Goal: Task Accomplishment & Management: Manage account settings

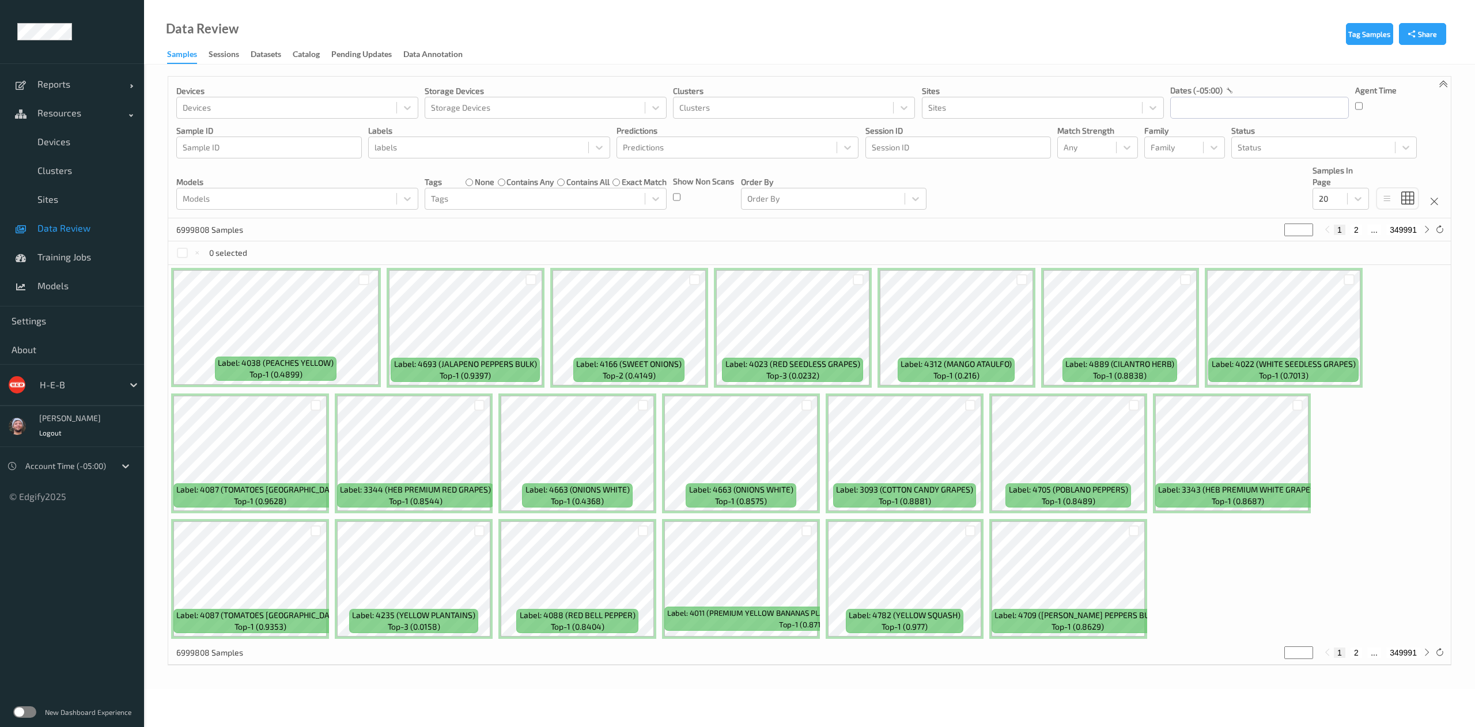
click at [694, 239] on div "6999808 Samples * 1 2 ... 349991" at bounding box center [809, 229] width 1282 height 23
click at [533, 230] on div "6999808 Samples * 1 2 ... 349991" at bounding box center [809, 229] width 1282 height 23
click at [91, 263] on link "Training Jobs" at bounding box center [72, 257] width 144 height 29
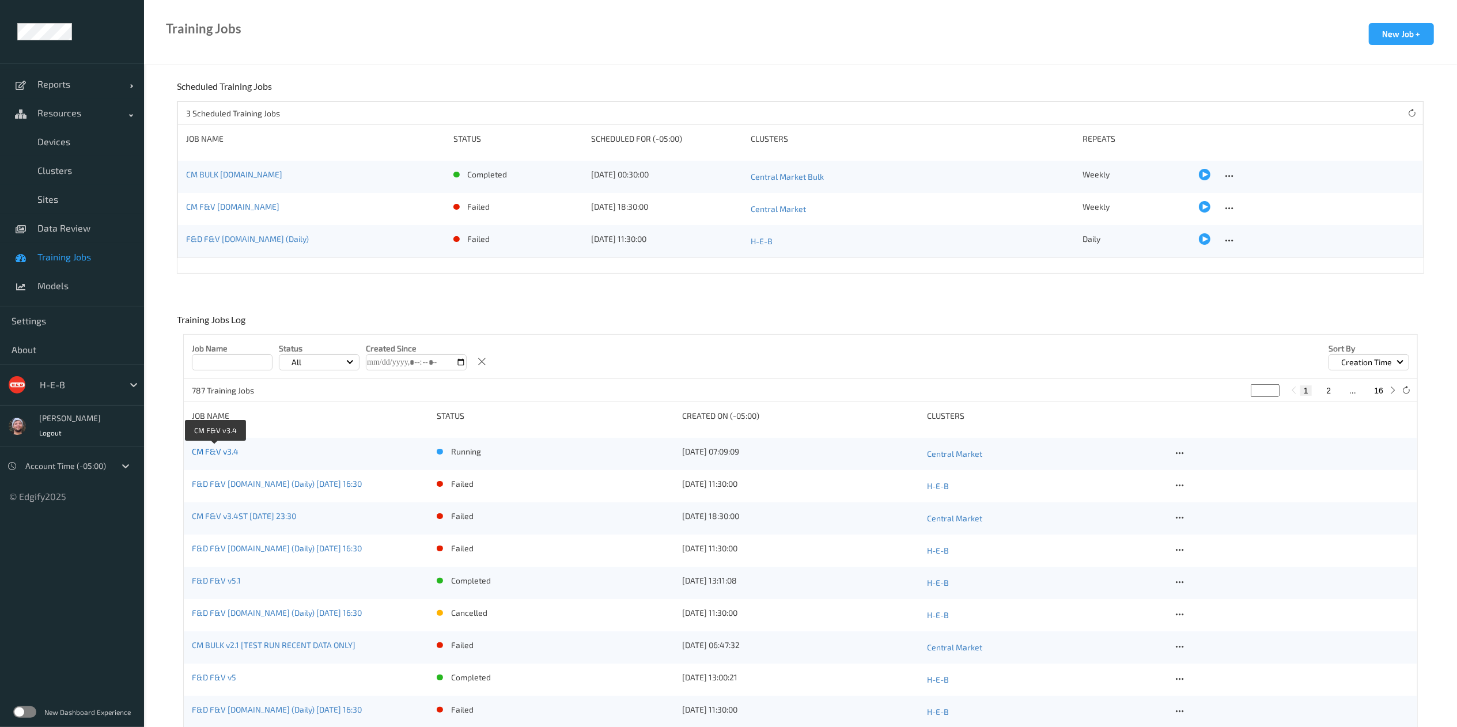
click at [226, 451] on link "CM F&V v3.4" at bounding box center [215, 452] width 47 height 10
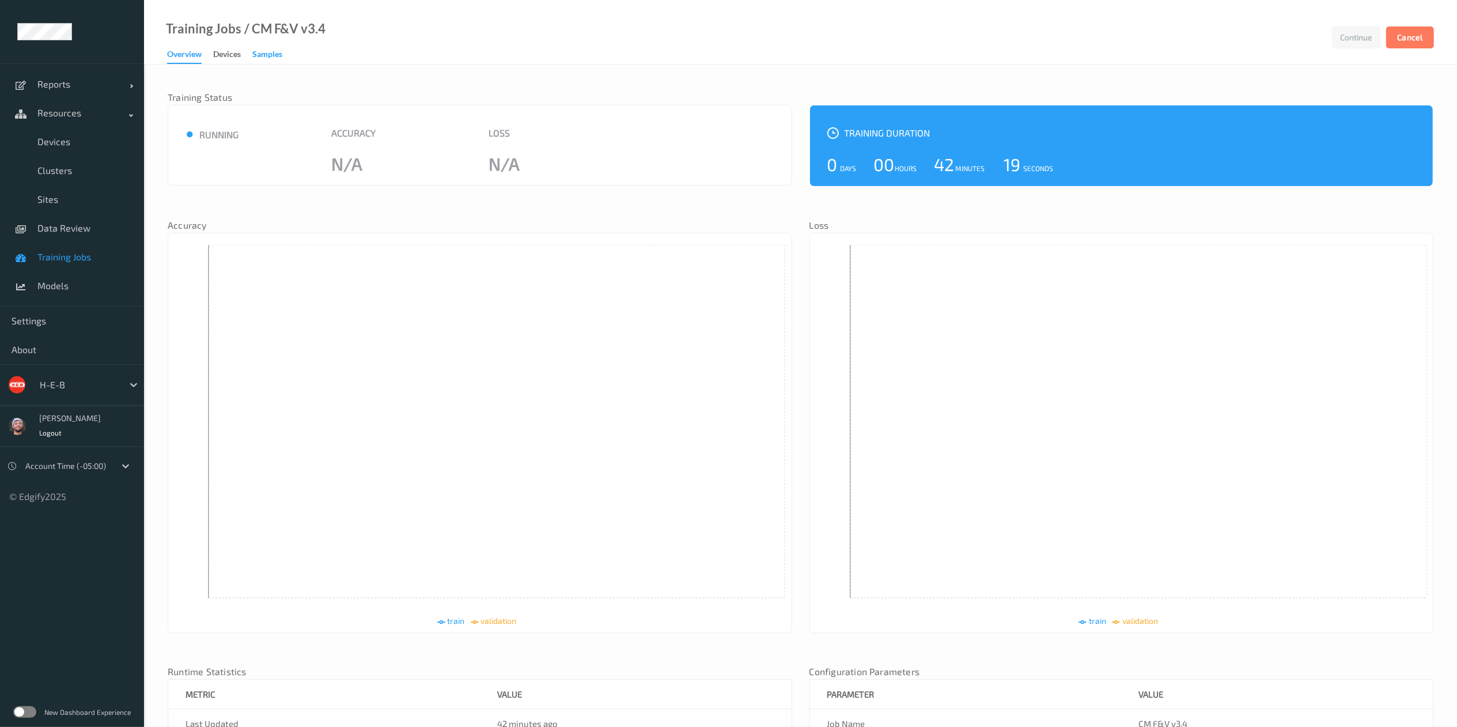
click at [263, 52] on div "Samples" at bounding box center [267, 55] width 30 height 14
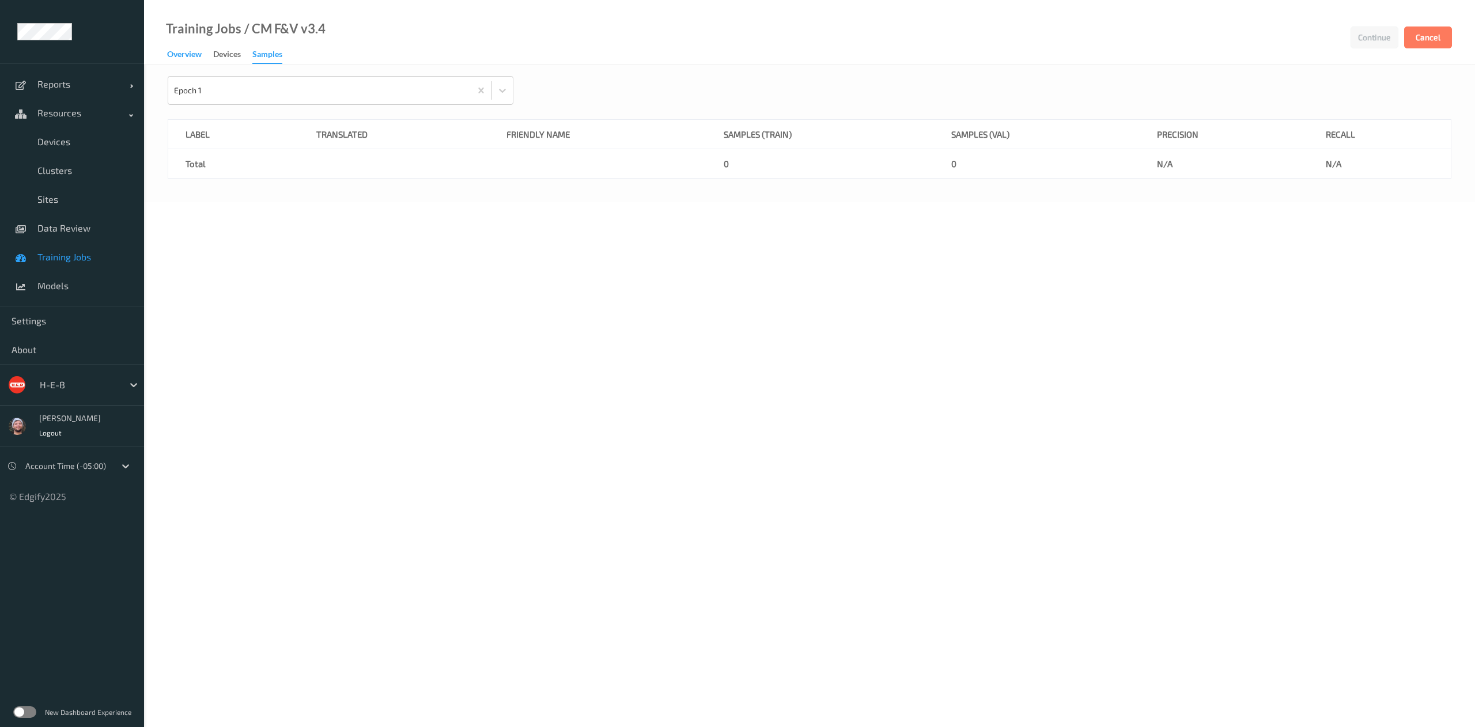
click at [189, 54] on div "Overview" at bounding box center [184, 55] width 35 height 14
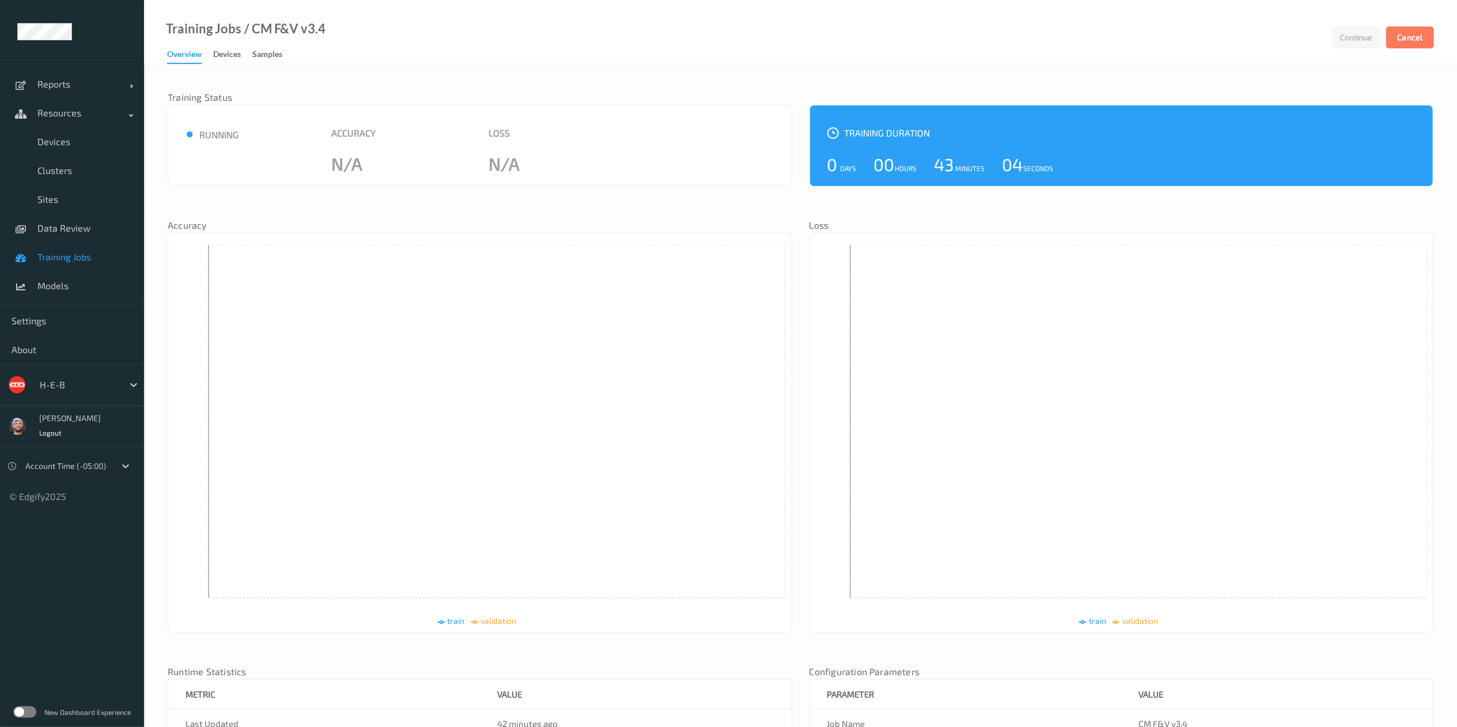
click at [979, 63] on div "Training Jobs / CM F&V v3.4 Continue Cancel Overview Devices Samples" at bounding box center [800, 32] width 1313 height 65
click at [48, 219] on link "Data Review" at bounding box center [72, 228] width 144 height 29
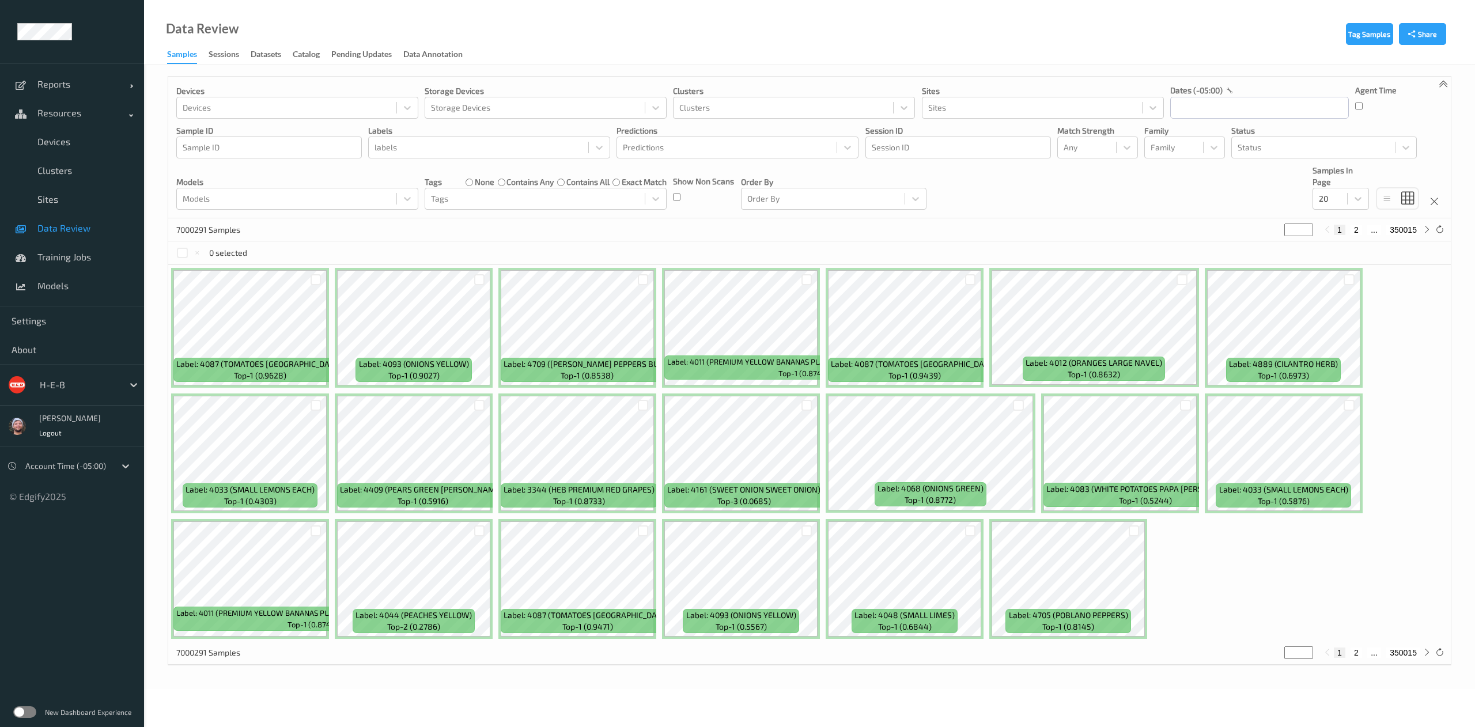
click at [67, 234] on span "Data Review" at bounding box center [84, 228] width 95 height 12
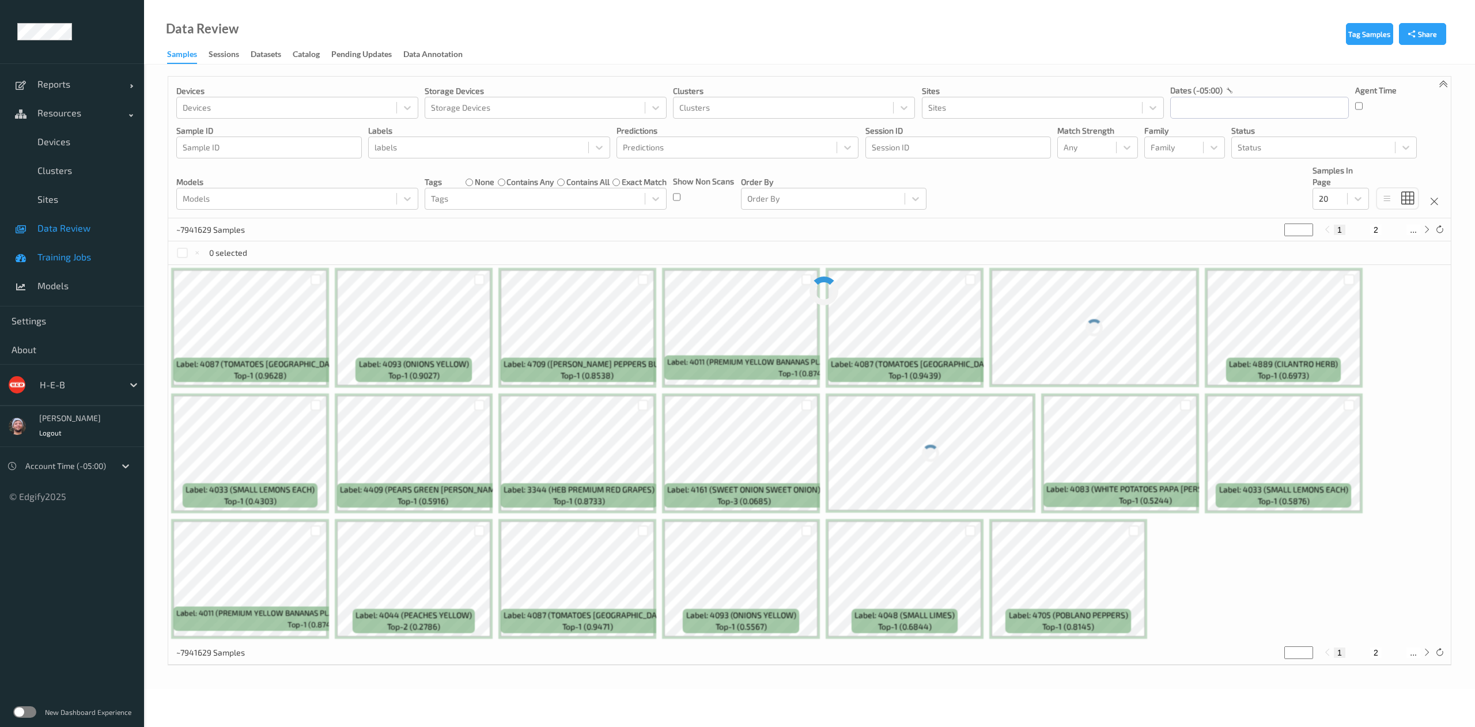
click at [68, 251] on span "Training Jobs" at bounding box center [84, 257] width 95 height 12
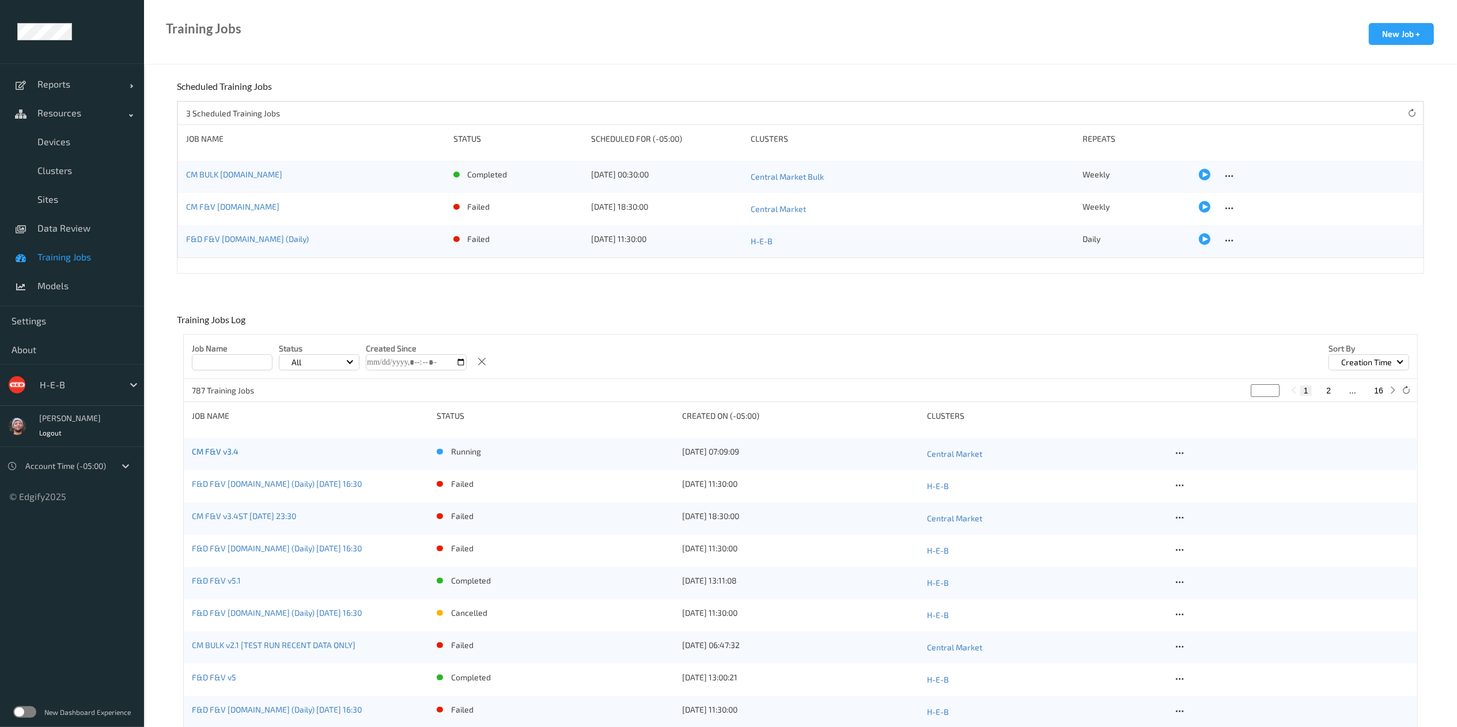
click at [236, 453] on link "CM F&V v3.4" at bounding box center [215, 452] width 47 height 10
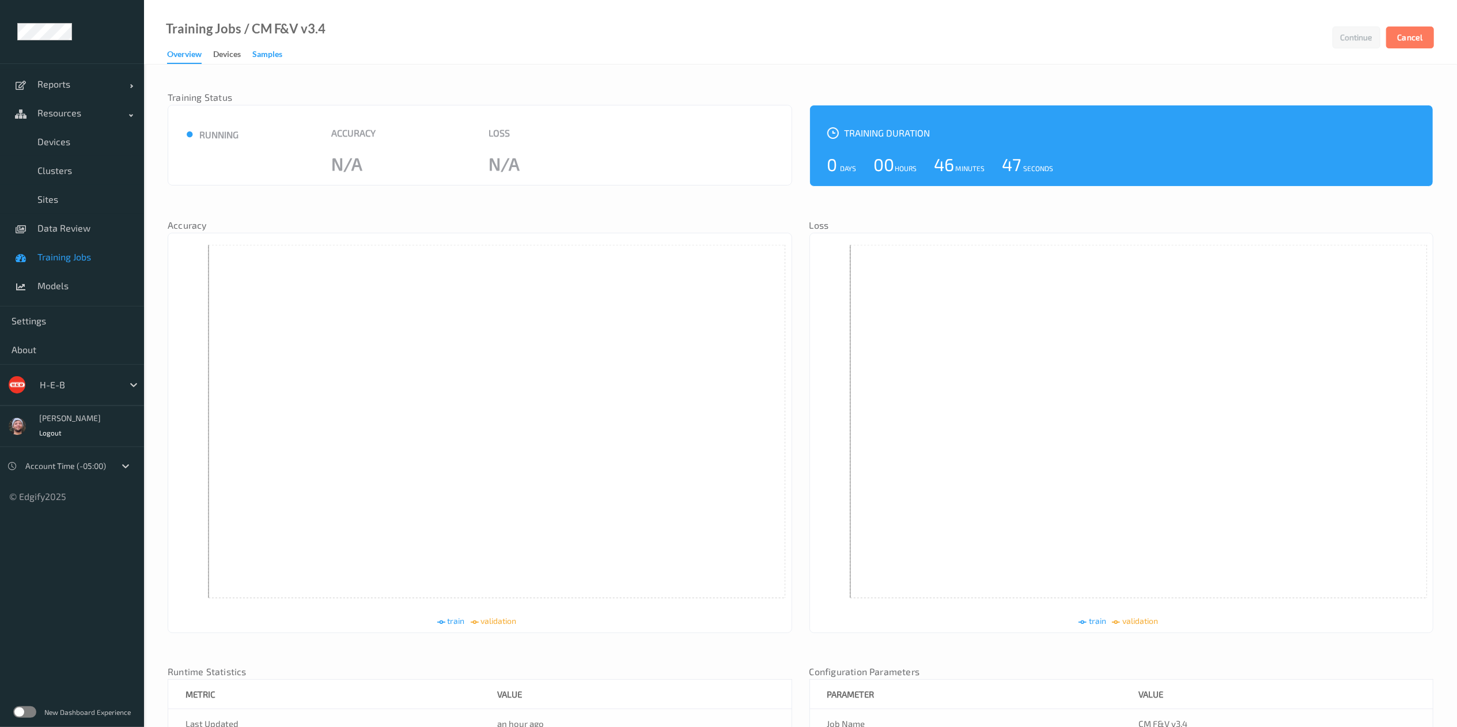
click at [273, 60] on div "Samples" at bounding box center [267, 55] width 30 height 14
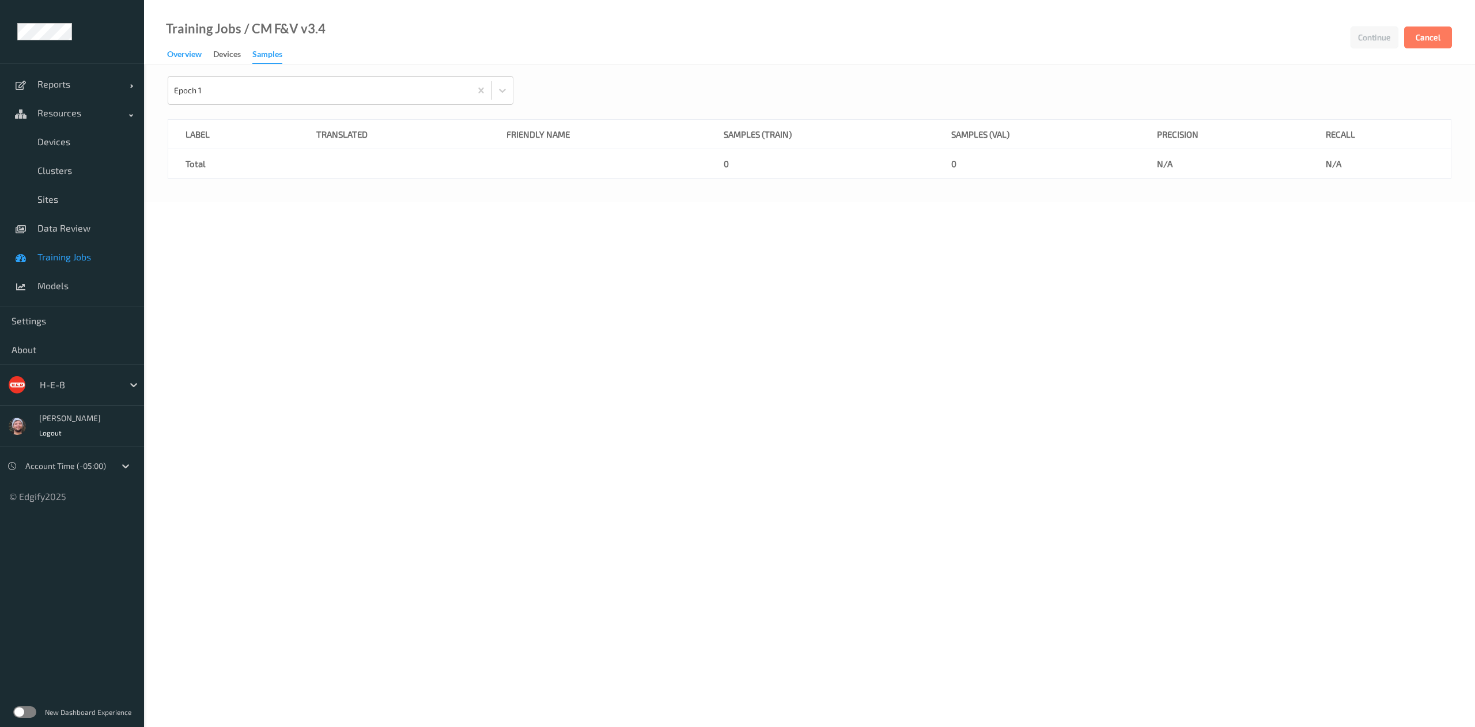
click at [185, 52] on div "Overview" at bounding box center [184, 55] width 35 height 14
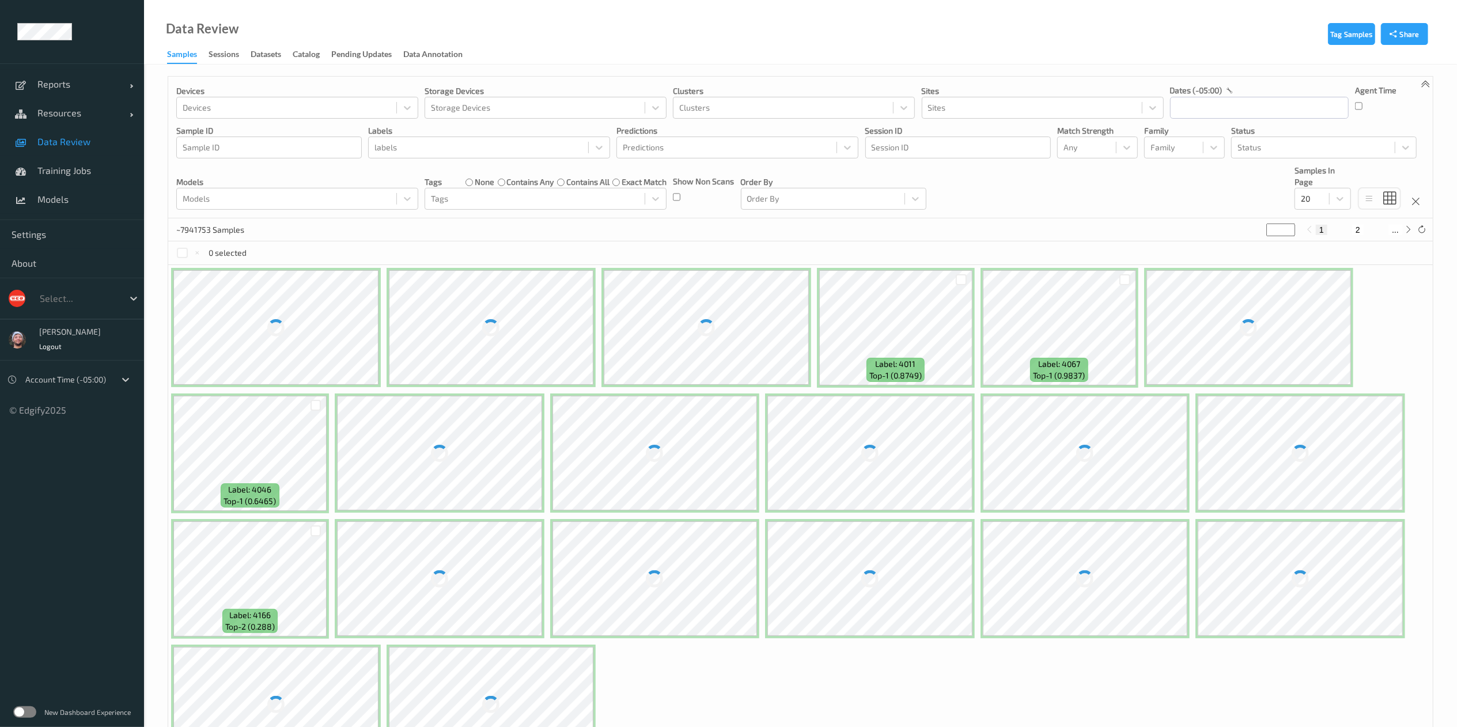
click at [24, 712] on label at bounding box center [24, 712] width 23 height 12
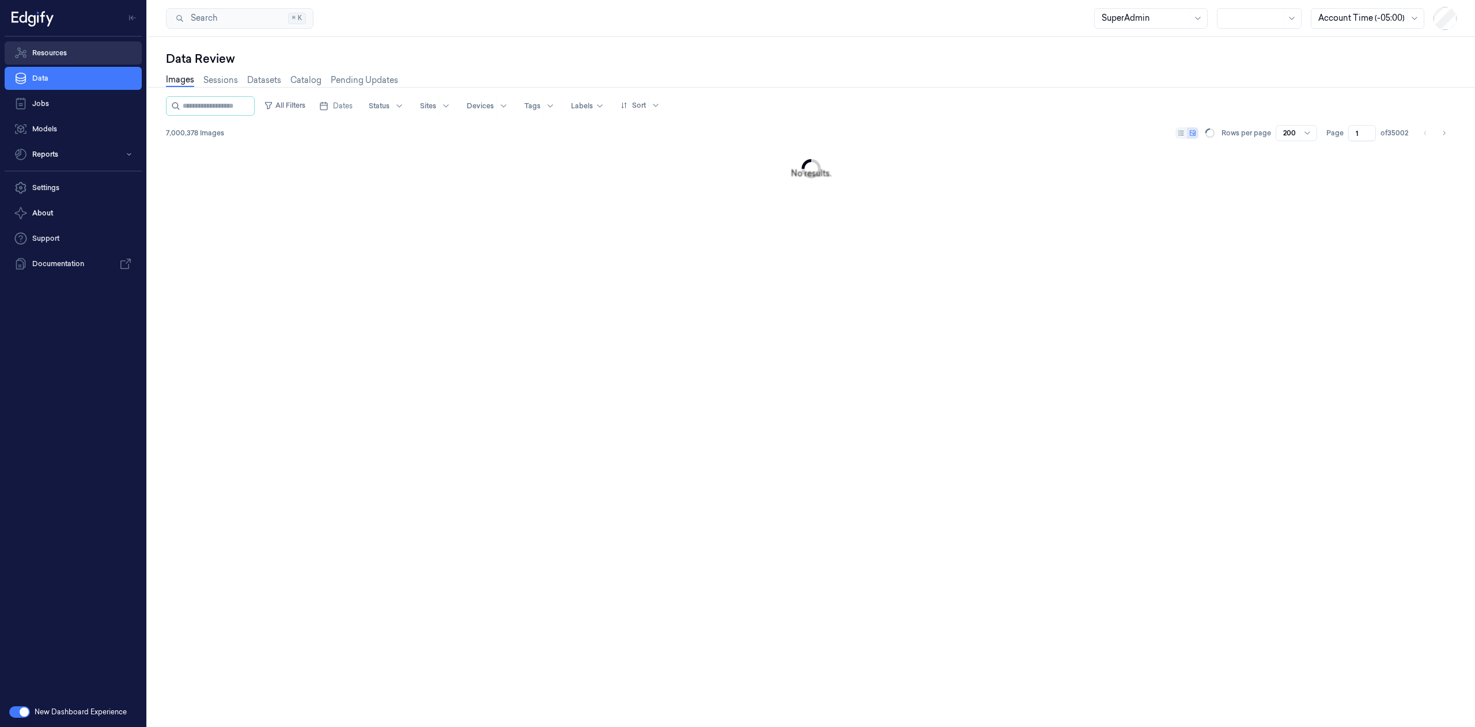
click at [83, 55] on link "Resources" at bounding box center [73, 52] width 137 height 23
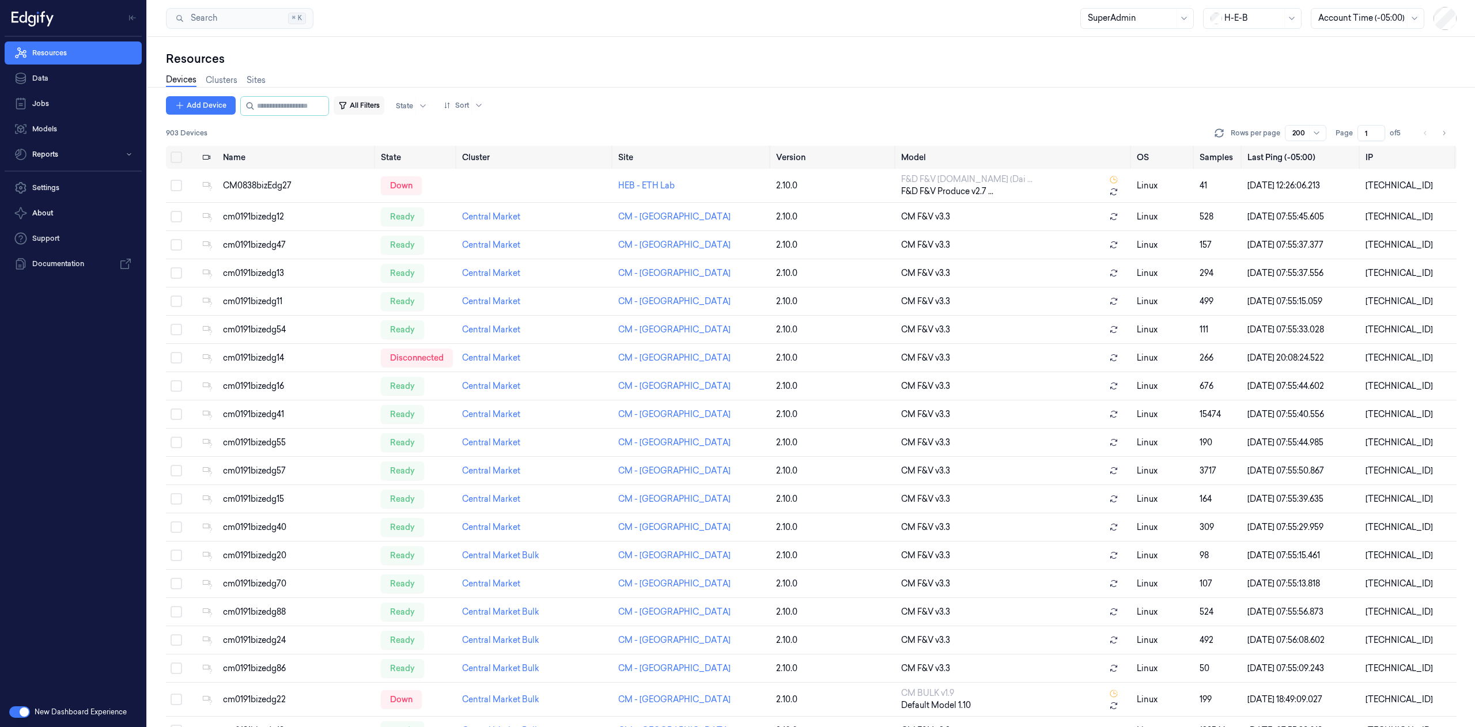
click at [384, 105] on button "All Filters" at bounding box center [359, 105] width 51 height 18
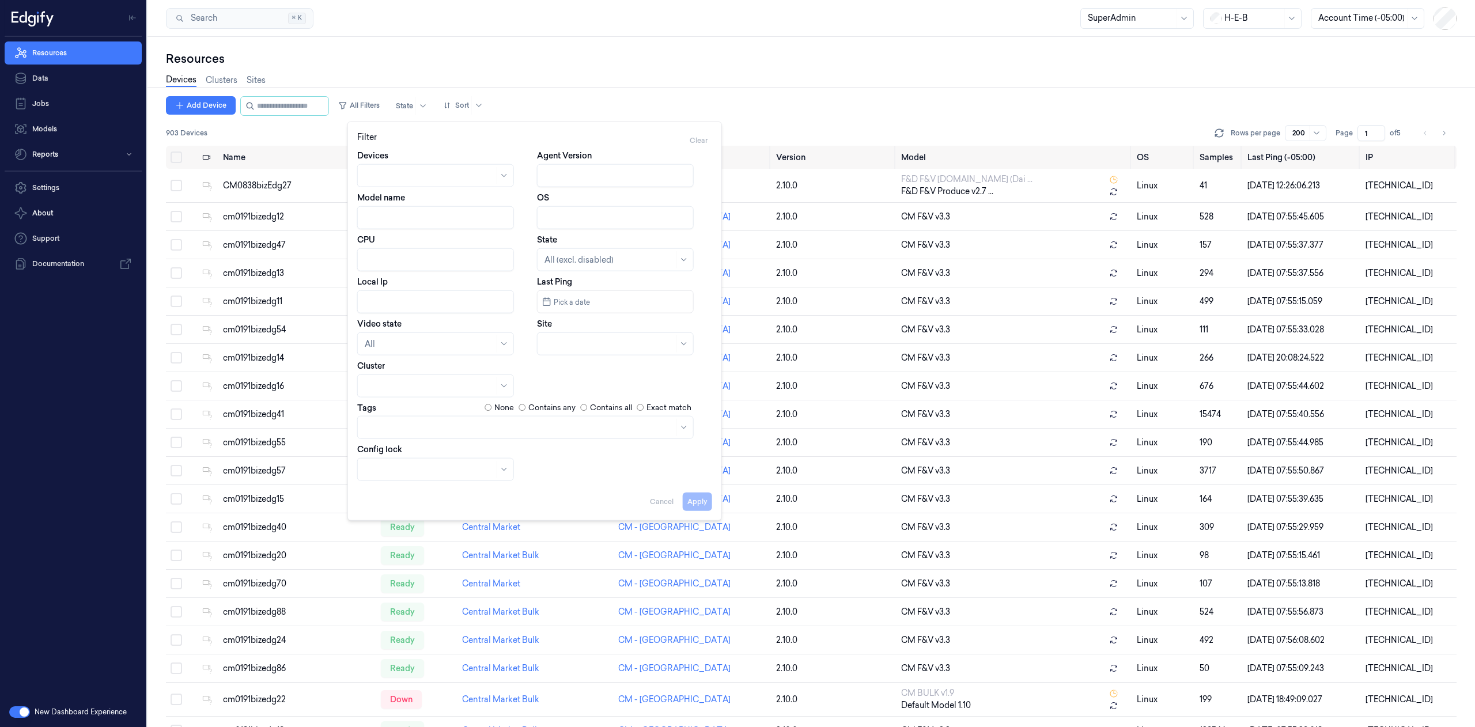
click at [427, 222] on input "Model name" at bounding box center [435, 217] width 157 height 23
click at [694, 500] on button "Apply" at bounding box center [697, 501] width 29 height 18
type input "F&D F&V v4.4"
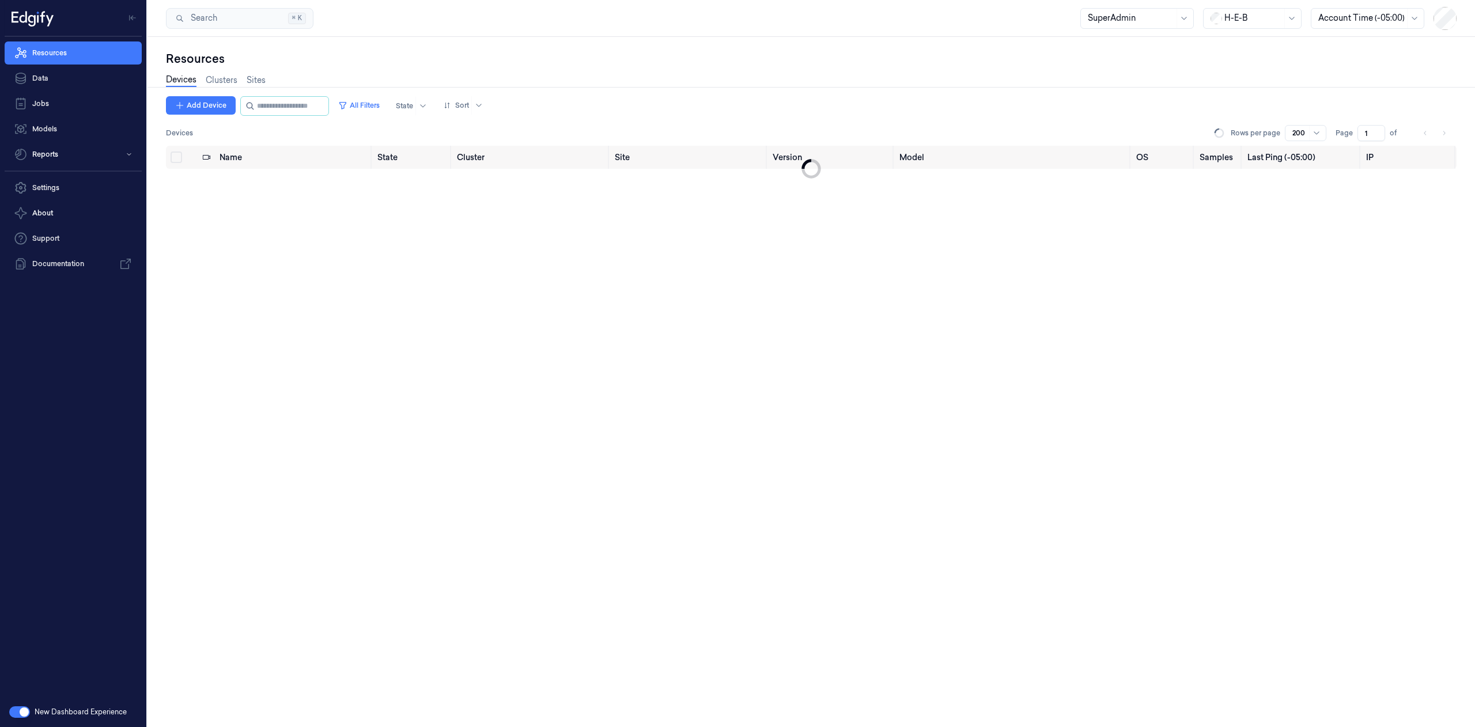
click at [672, 103] on div "Add Device All Filters State Sort" at bounding box center [811, 106] width 1291 height 20
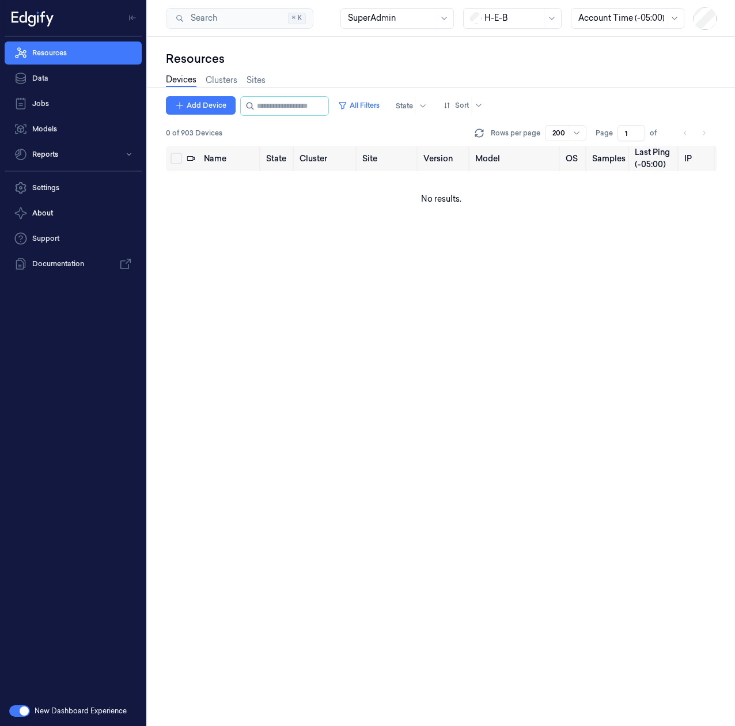
drag, startPoint x: 639, startPoint y: 66, endPoint x: 623, endPoint y: 54, distance: 19.4
click at [365, 68] on div "Devices Clusters Sites" at bounding box center [441, 81] width 551 height 29
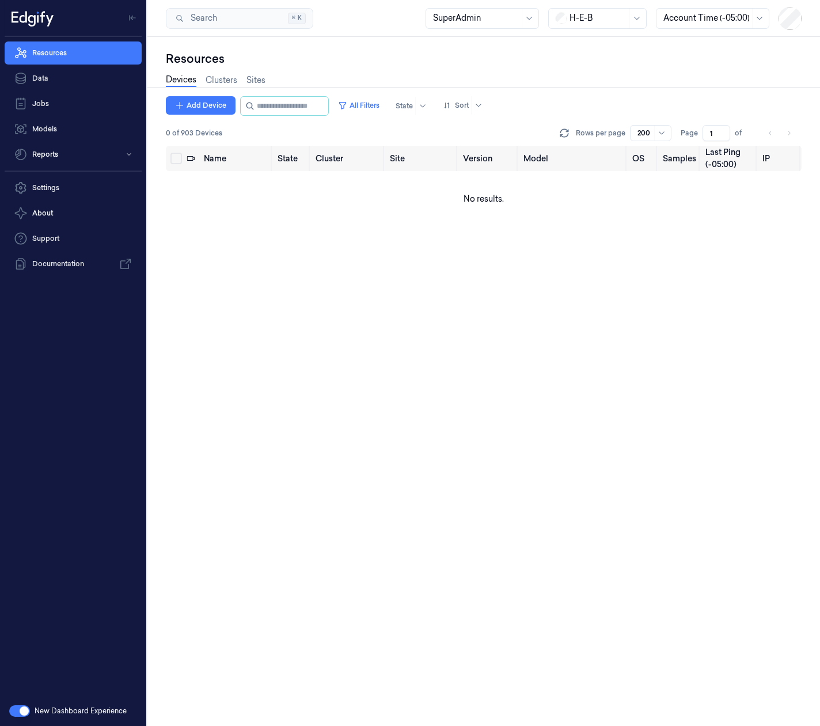
click at [820, 447] on html "Resources Data Jobs Models Reports Settings About Support Documentation New Das…" at bounding box center [410, 363] width 820 height 726
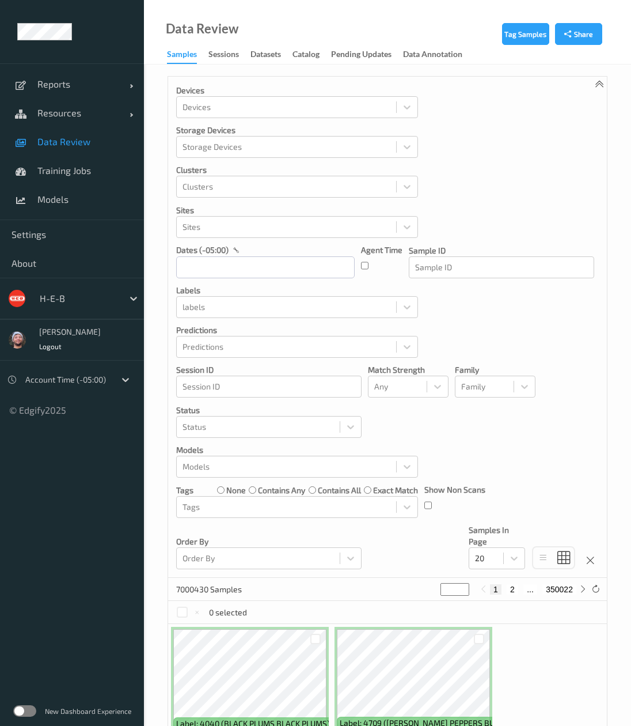
click at [24, 717] on div "New Dashboard Experience" at bounding box center [72, 711] width 144 height 30
click at [23, 712] on label at bounding box center [24, 711] width 23 height 12
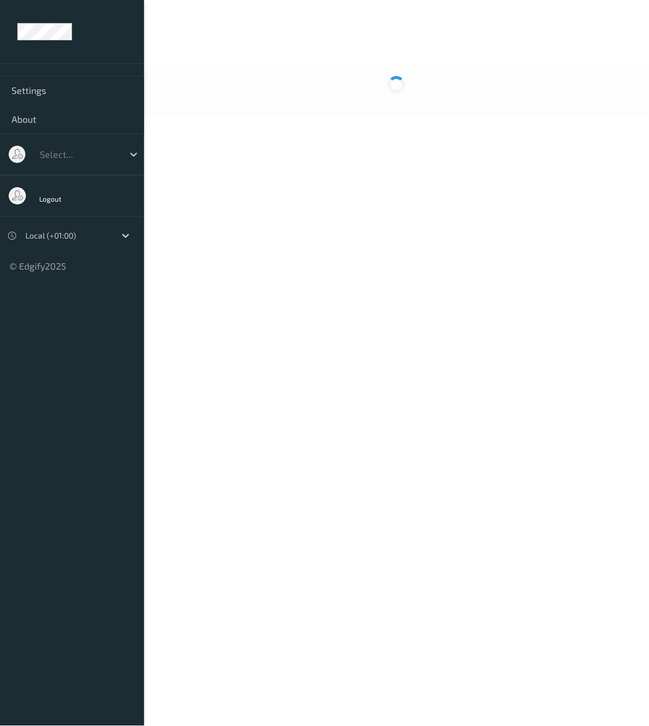
click at [167, 94] on div at bounding box center [396, 91] width 505 height 52
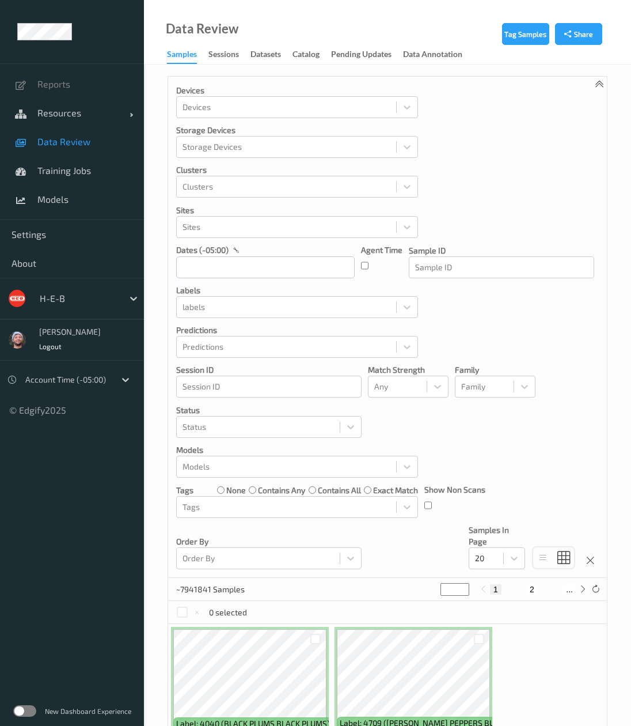
click at [217, 313] on div at bounding box center [287, 307] width 208 height 14
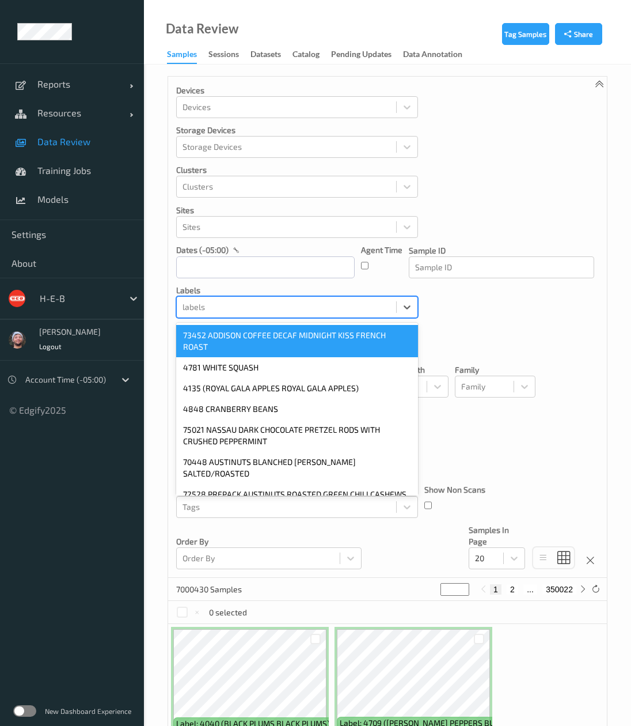
type input "2"
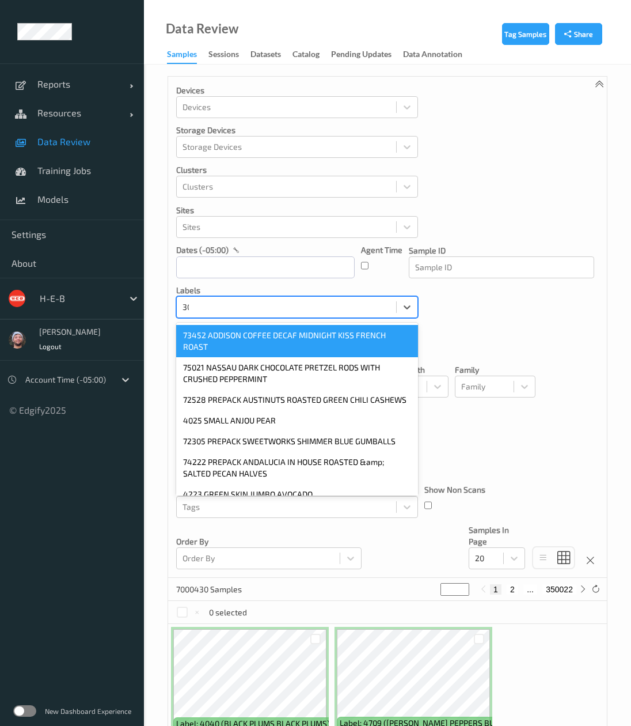
type input "3051"
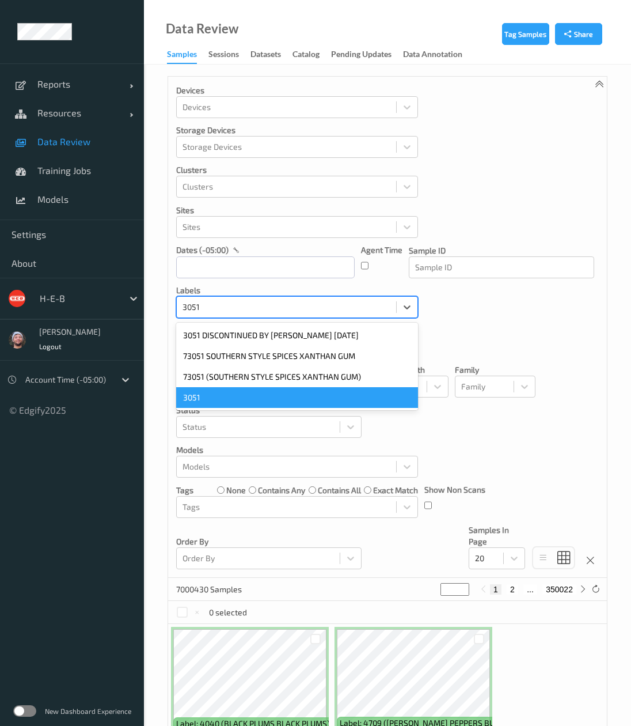
click at [217, 404] on div "3051" at bounding box center [297, 397] width 242 height 21
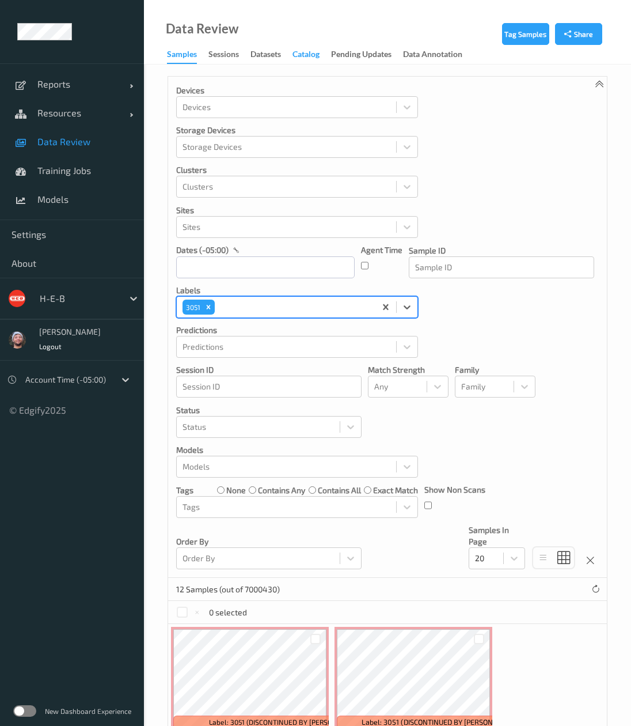
click at [304, 53] on div "Catalog" at bounding box center [306, 55] width 27 height 14
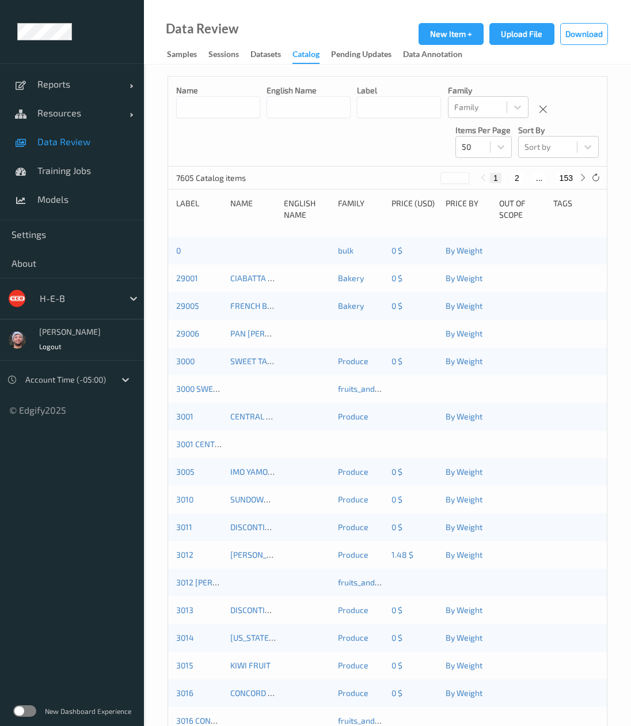
click at [26, 710] on label at bounding box center [24, 711] width 23 height 12
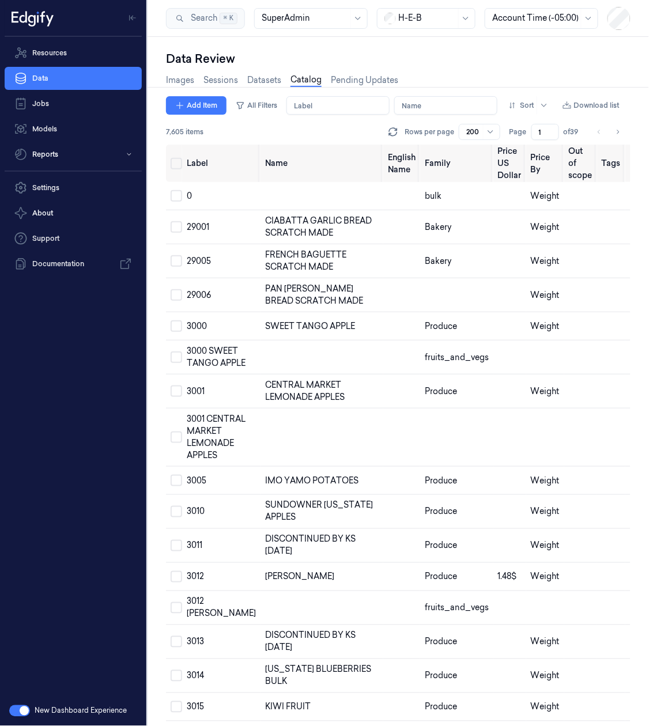
click at [312, 103] on input "Label" at bounding box center [337, 105] width 103 height 18
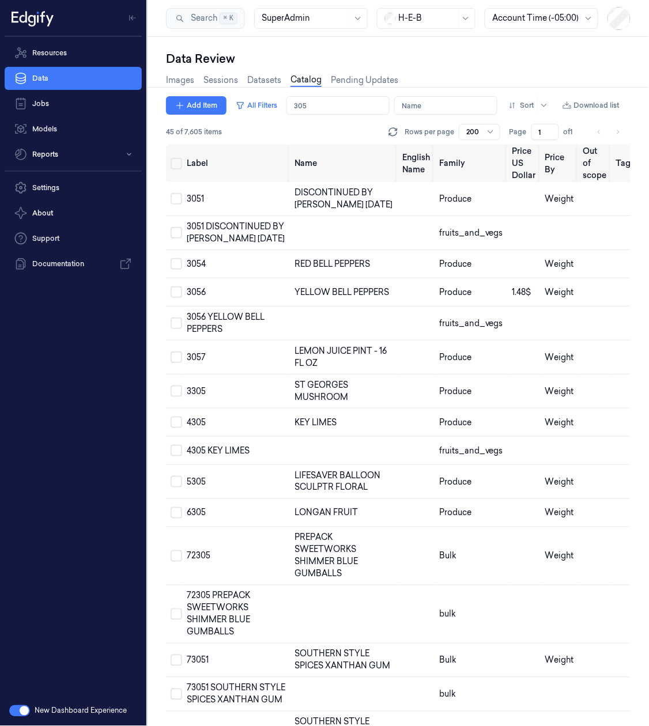
click at [440, 106] on input "Name" at bounding box center [445, 105] width 103 height 18
click at [349, 112] on input "Label" at bounding box center [337, 105] width 103 height 18
type input "305"
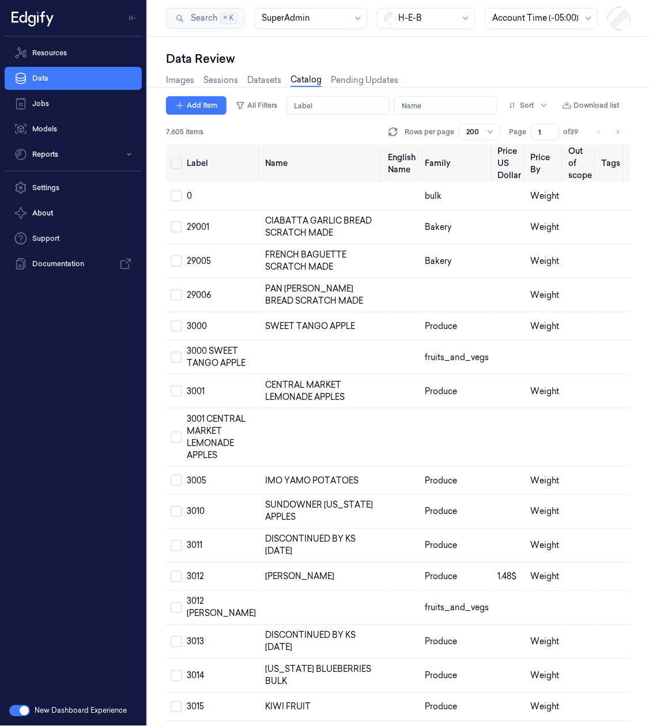
click at [404, 108] on input "Name" at bounding box center [445, 105] width 103 height 18
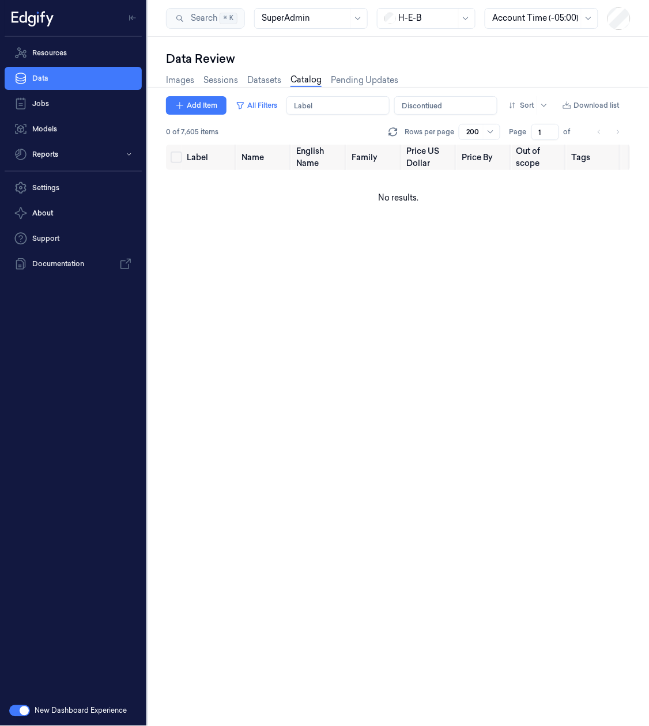
type input "DiscontiuedD"
type input "i"
type input "D"
type input "i"
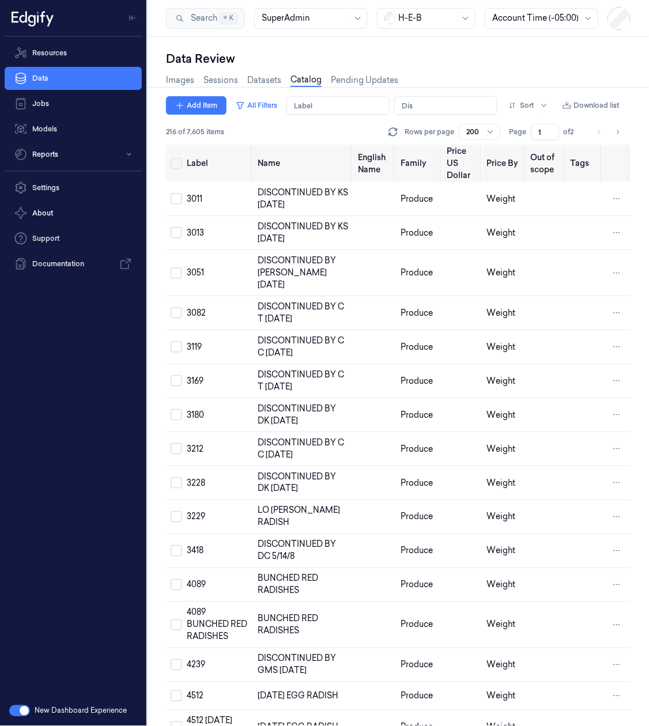
type input "Dis"
click at [614, 199] on html "Resources Data Jobs Models Reports Settings About Support Documentation New Das…" at bounding box center [324, 363] width 649 height 726
click at [179, 194] on html "Resources Data Jobs Models Reports Settings About Support Documentation New Das…" at bounding box center [324, 363] width 649 height 726
click at [178, 204] on td at bounding box center [174, 199] width 16 height 34
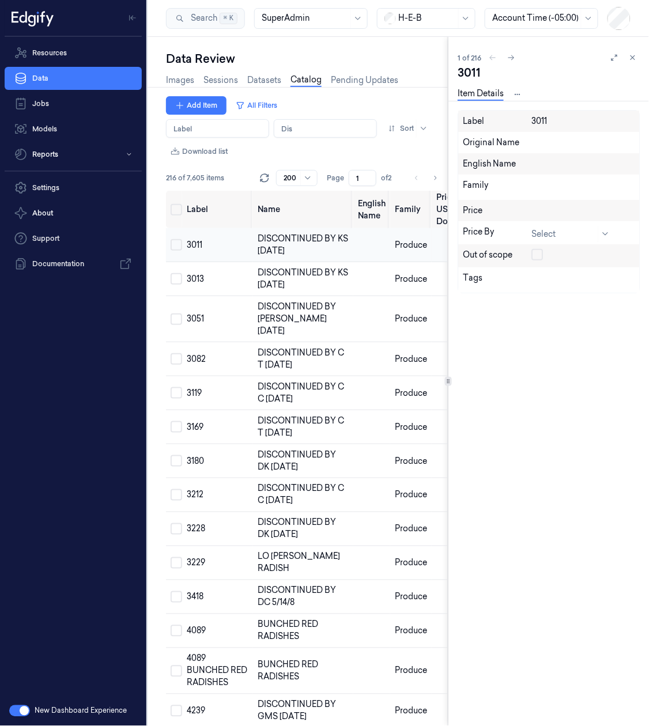
click at [182, 248] on td "3011" at bounding box center [217, 245] width 71 height 34
click at [176, 282] on button "Select row" at bounding box center [177, 279] width 12 height 12
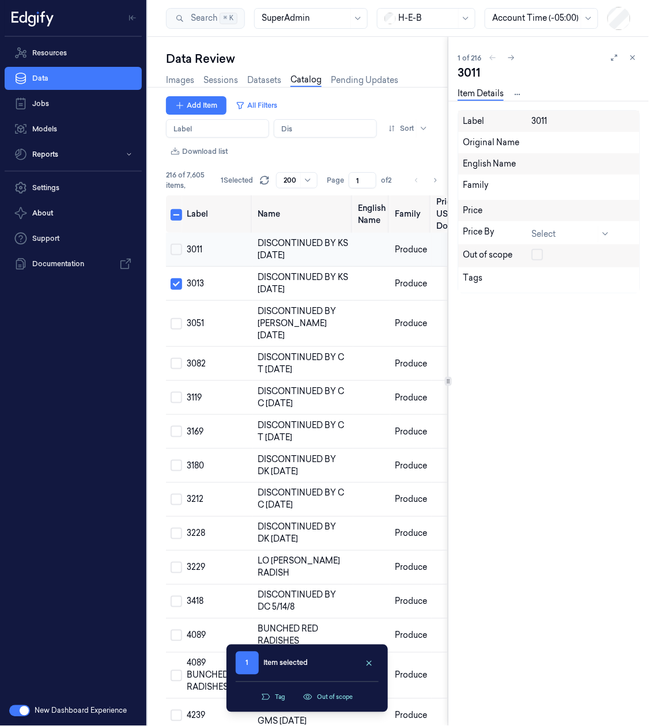
click at [174, 255] on td at bounding box center [174, 250] width 16 height 34
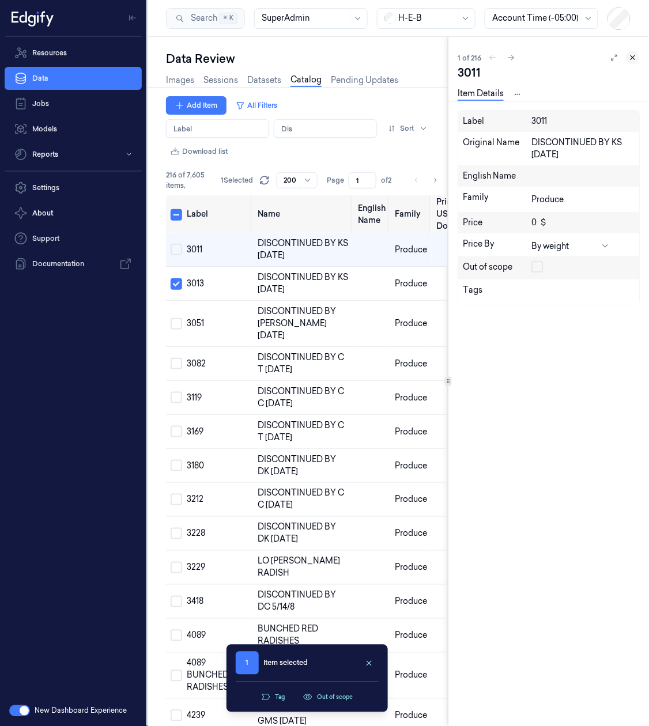
click at [632, 59] on icon at bounding box center [633, 58] width 4 height 4
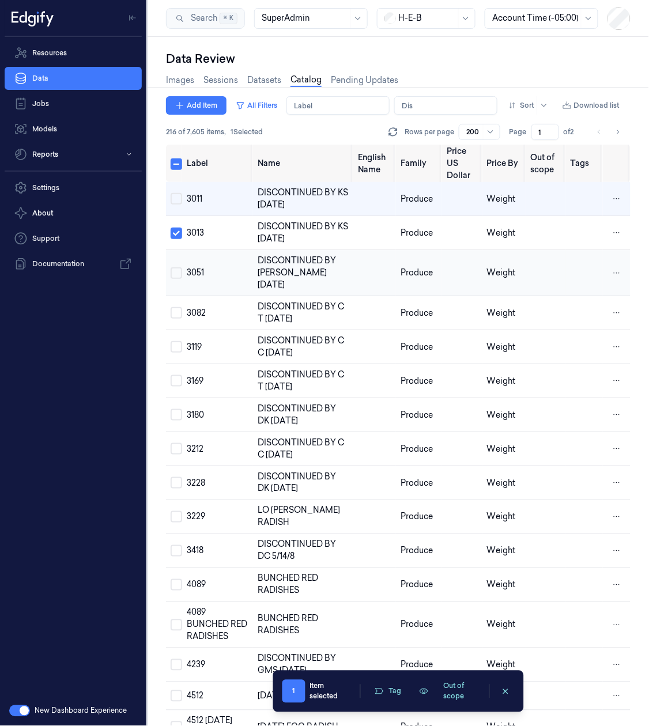
click at [180, 267] on button "Select row" at bounding box center [177, 273] width 12 height 12
click at [176, 307] on button "Select row" at bounding box center [177, 313] width 12 height 12
click at [176, 343] on td at bounding box center [174, 347] width 16 height 34
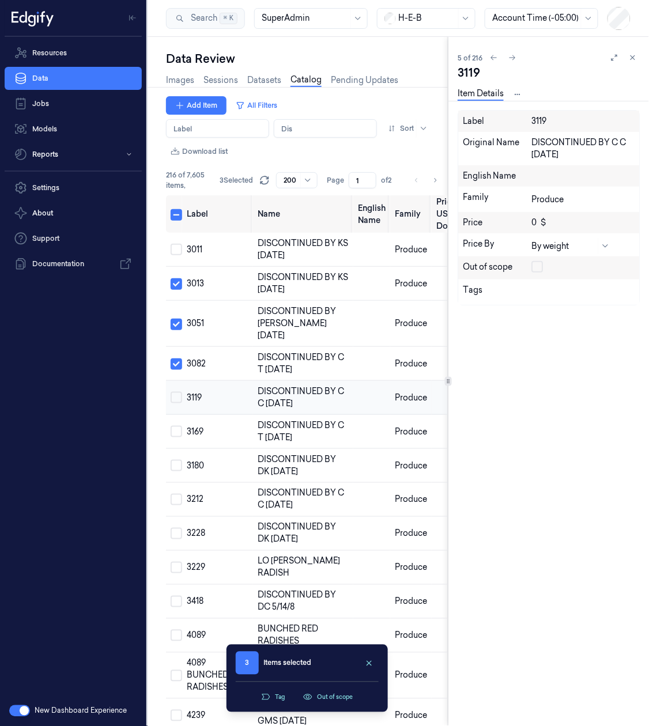
click at [178, 392] on button "Select row" at bounding box center [177, 398] width 12 height 12
click at [174, 426] on button "Select row" at bounding box center [177, 432] width 12 height 12
click at [173, 460] on td at bounding box center [174, 466] width 16 height 34
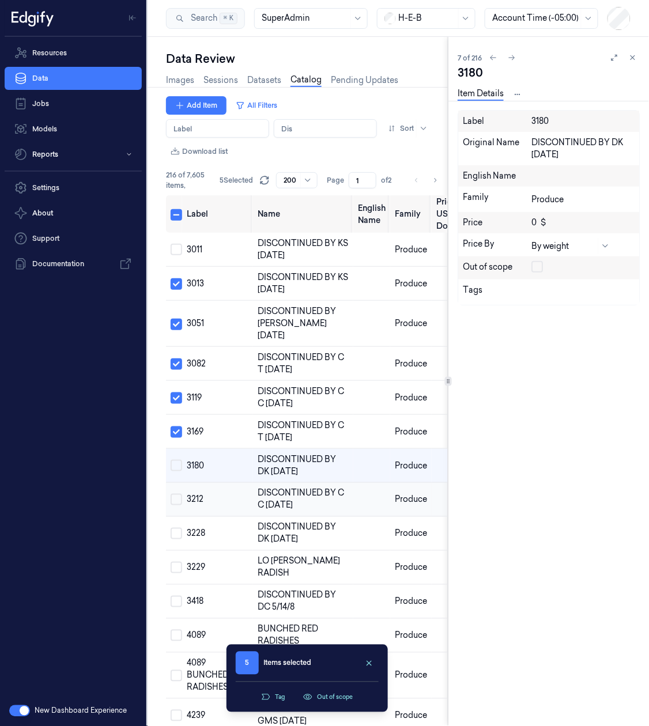
click at [176, 494] on button "Select row" at bounding box center [177, 500] width 12 height 12
click at [179, 460] on button "Select row" at bounding box center [177, 466] width 12 height 12
click at [179, 528] on td at bounding box center [174, 534] width 16 height 34
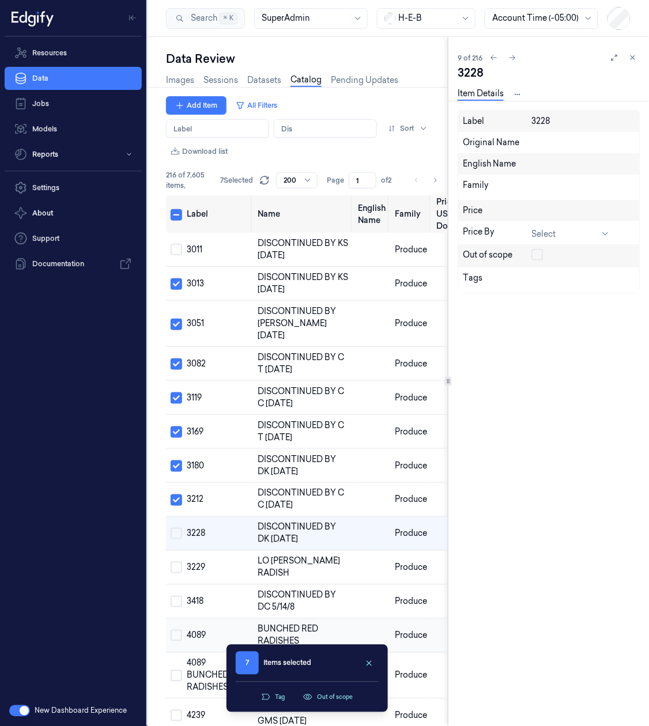
scroll to position [62, 0]
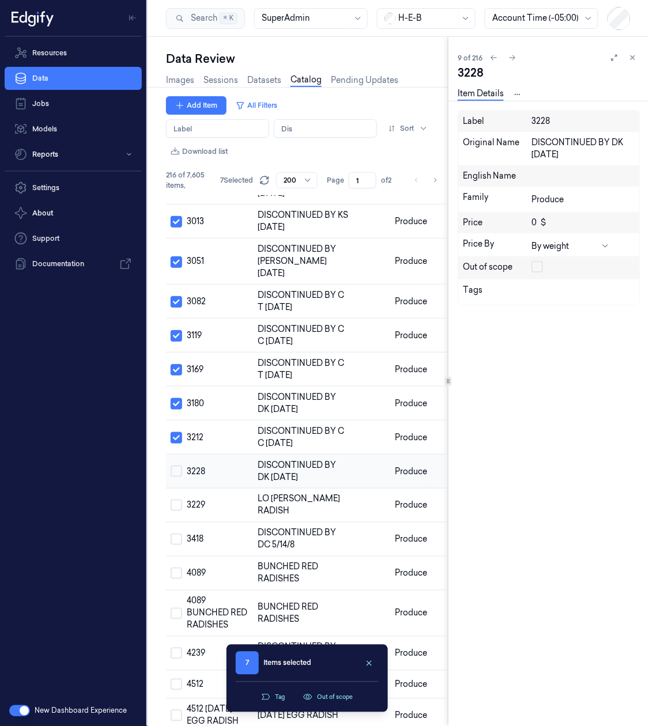
click at [173, 466] on button "Select row" at bounding box center [177, 472] width 12 height 12
click at [633, 60] on icon at bounding box center [633, 58] width 8 height 8
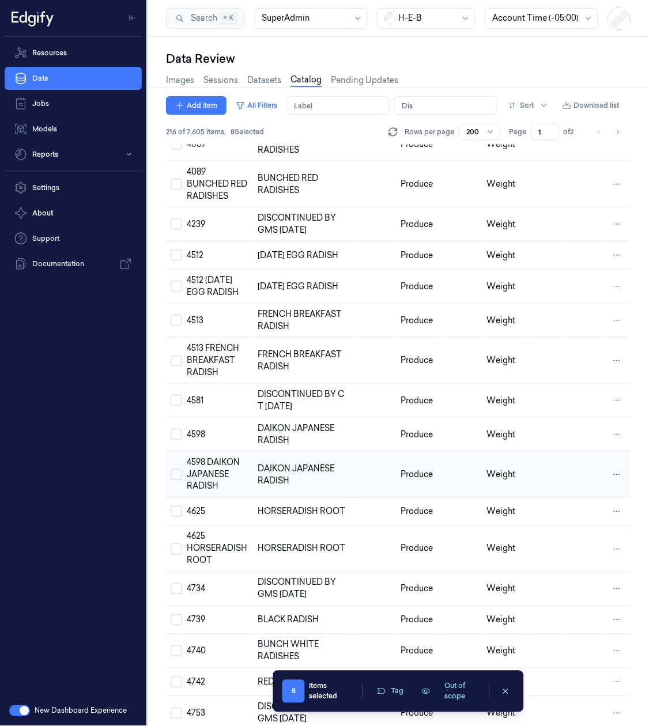
scroll to position [408, 0]
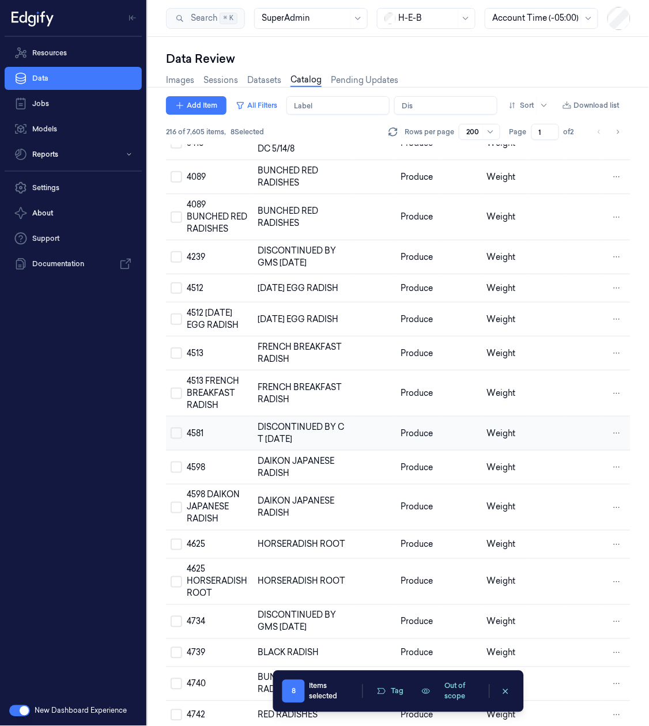
click at [178, 427] on button "Select row" at bounding box center [177, 433] width 12 height 12
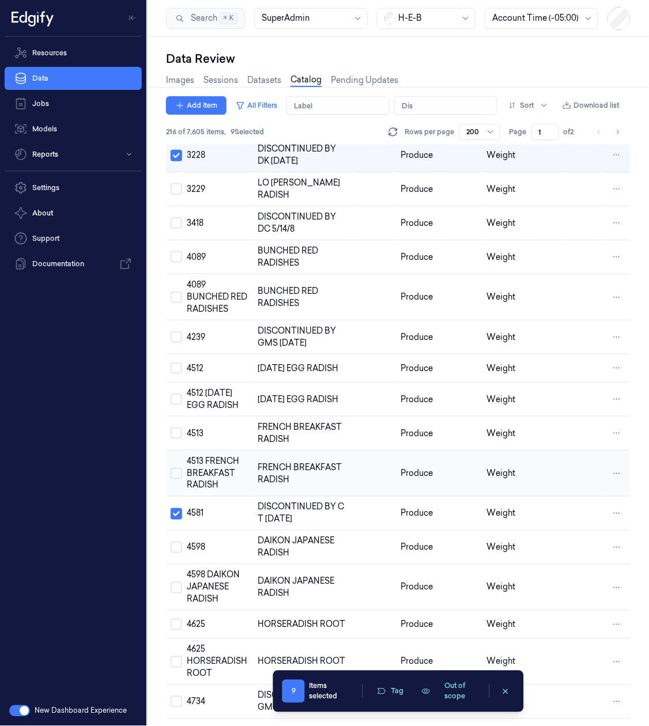
scroll to position [293, 0]
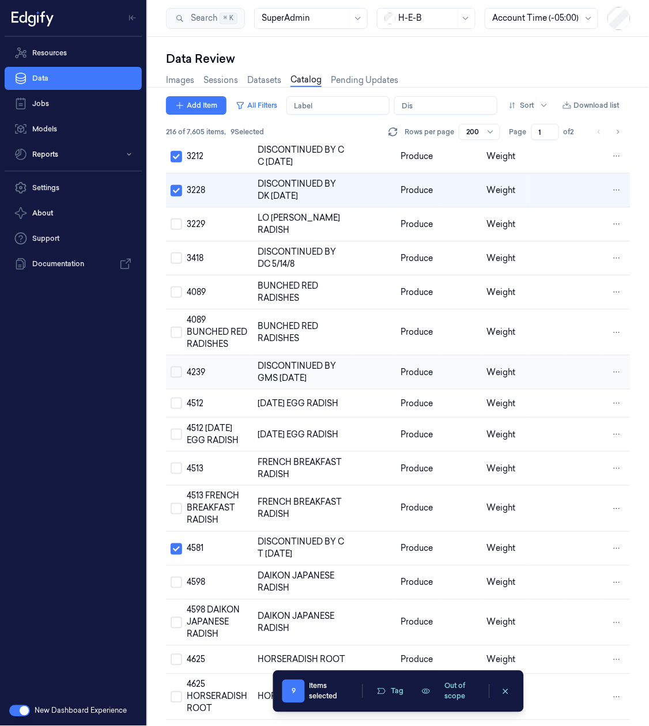
click at [176, 366] on button "Select row" at bounding box center [177, 372] width 12 height 12
click at [175, 252] on button "Select row" at bounding box center [177, 258] width 12 height 12
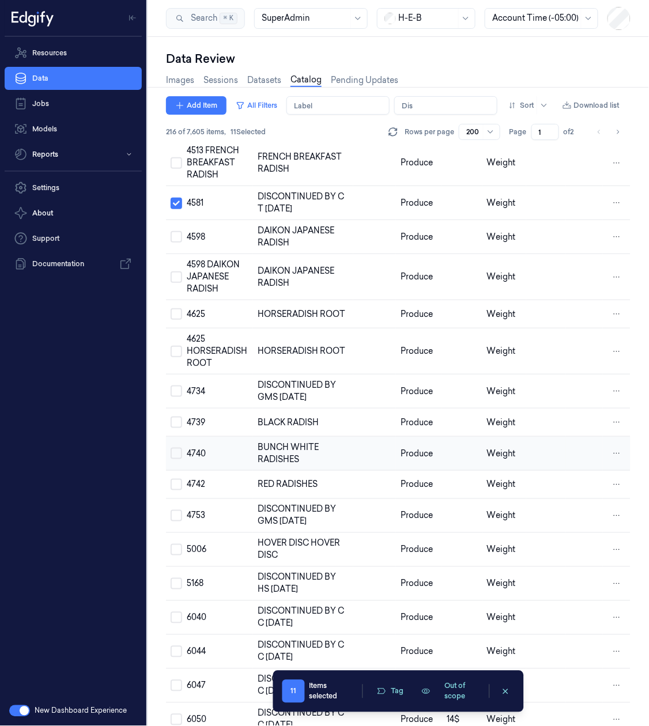
scroll to position [754, 0]
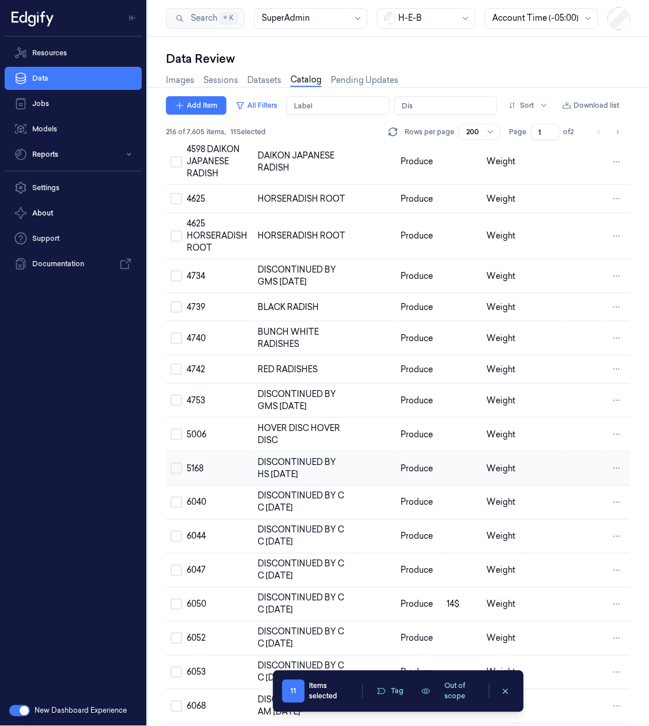
click at [176, 465] on button "Select row" at bounding box center [177, 469] width 12 height 12
click at [176, 500] on button "Select row" at bounding box center [177, 503] width 12 height 12
click at [176, 534] on button "Select row" at bounding box center [177, 537] width 12 height 12
click at [176, 567] on button "Select row" at bounding box center [177, 571] width 12 height 12
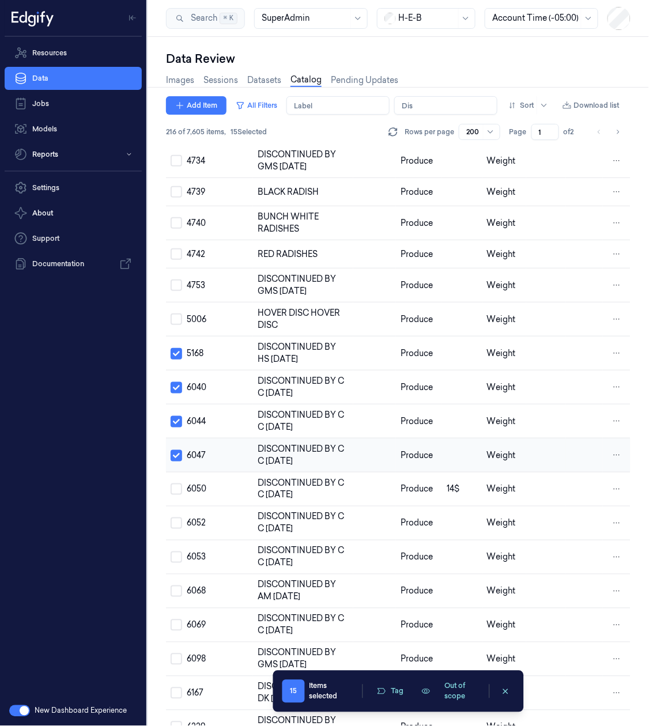
scroll to position [984, 0]
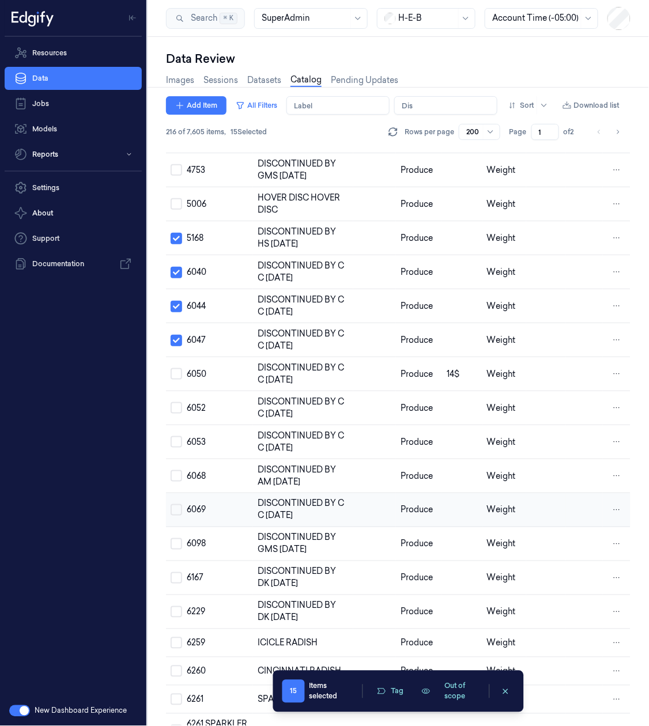
click at [179, 508] on button "Select row" at bounding box center [177, 510] width 12 height 12
click at [175, 472] on button "Select row" at bounding box center [177, 476] width 12 height 12
click at [178, 441] on button "Select row" at bounding box center [177, 442] width 12 height 12
click at [178, 403] on button "Select row" at bounding box center [177, 408] width 12 height 12
click at [176, 370] on button "Select row" at bounding box center [177, 374] width 12 height 12
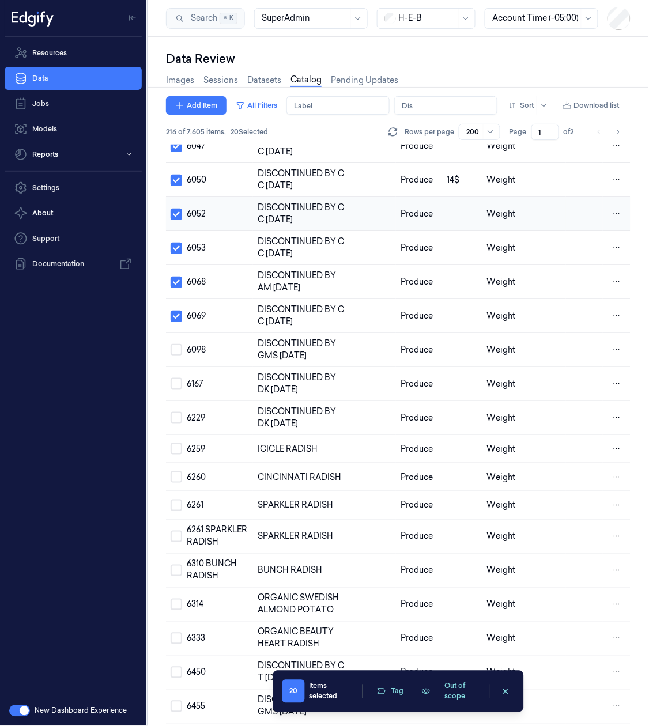
scroll to position [1214, 0]
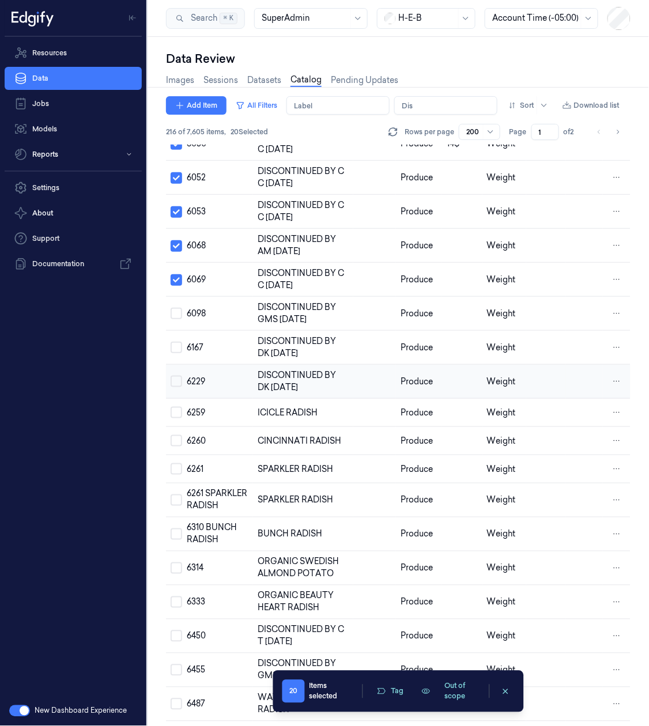
click at [178, 384] on button "Select row" at bounding box center [177, 382] width 12 height 12
click at [174, 350] on button "Select row" at bounding box center [177, 348] width 12 height 12
click at [178, 313] on button "Select row" at bounding box center [177, 314] width 12 height 12
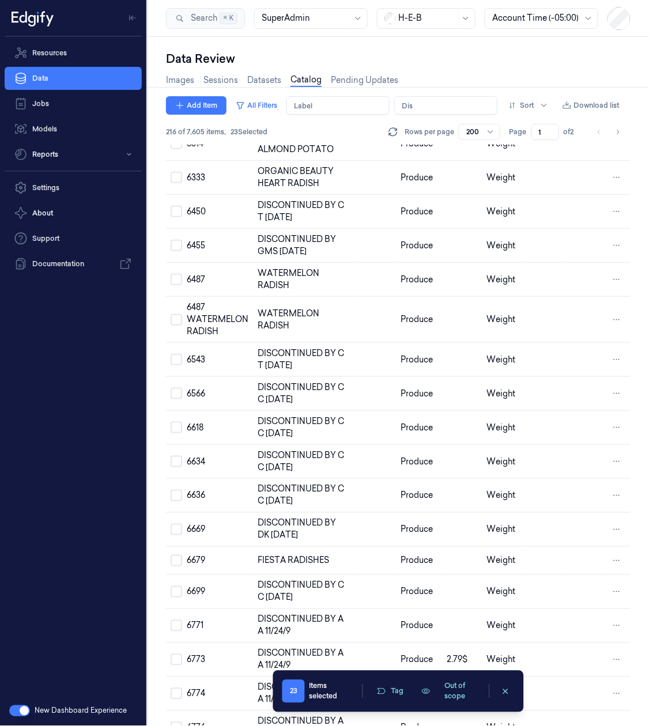
scroll to position [1675, 0]
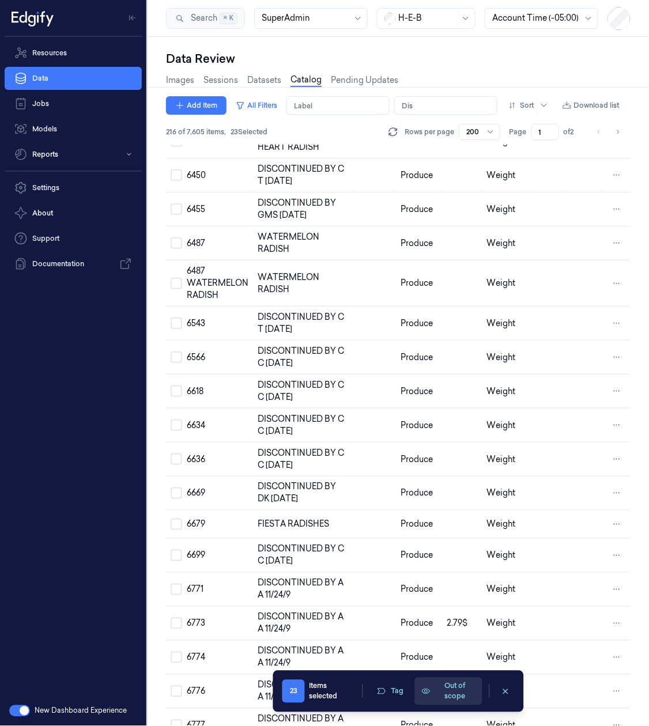
click at [437, 695] on button "Out of scope" at bounding box center [448, 692] width 67 height 28
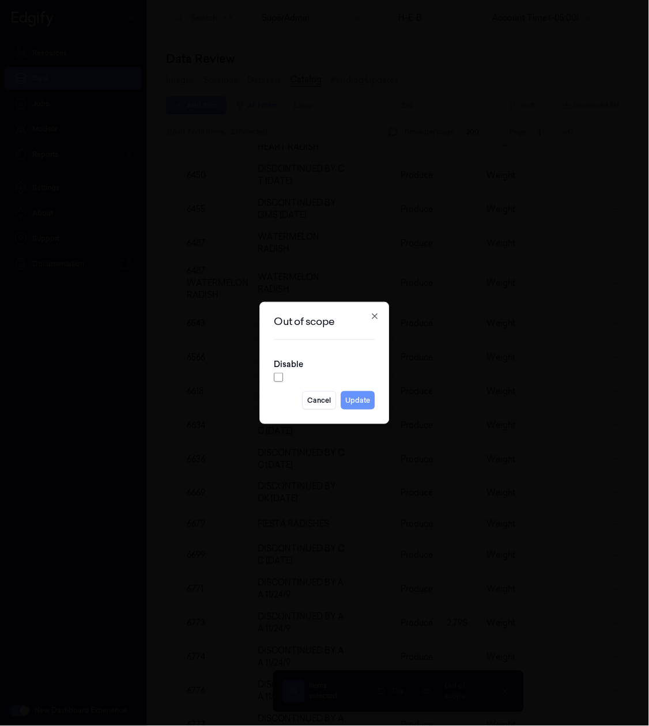
click at [345, 398] on button "Update" at bounding box center [358, 400] width 34 height 18
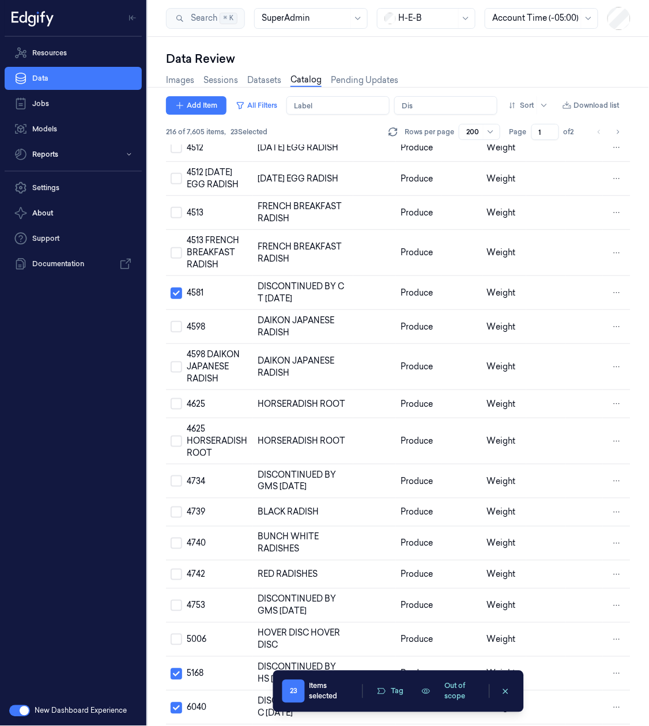
scroll to position [408, 0]
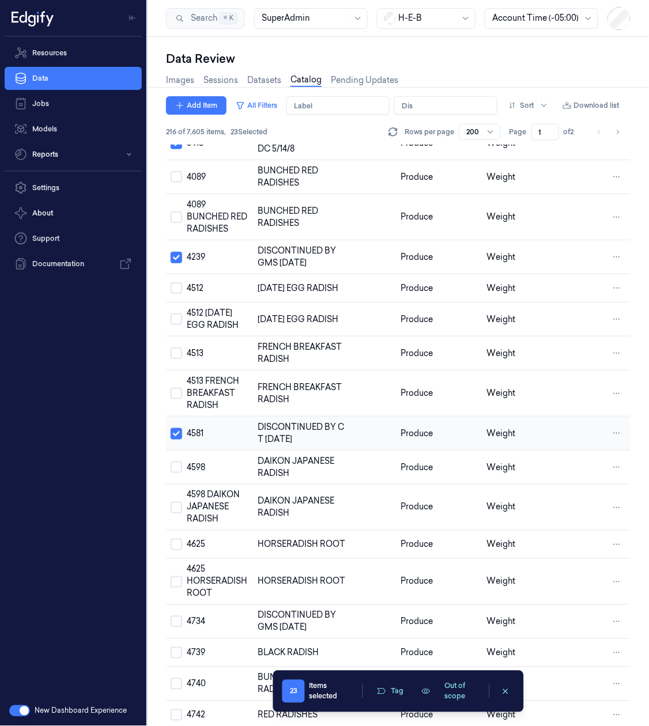
click at [214, 419] on td "4581" at bounding box center [217, 434] width 71 height 34
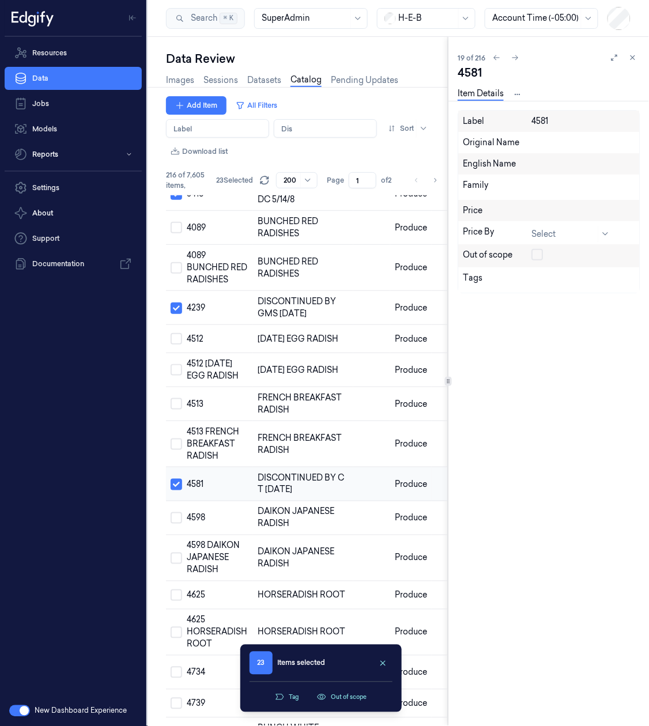
scroll to position [396, 0]
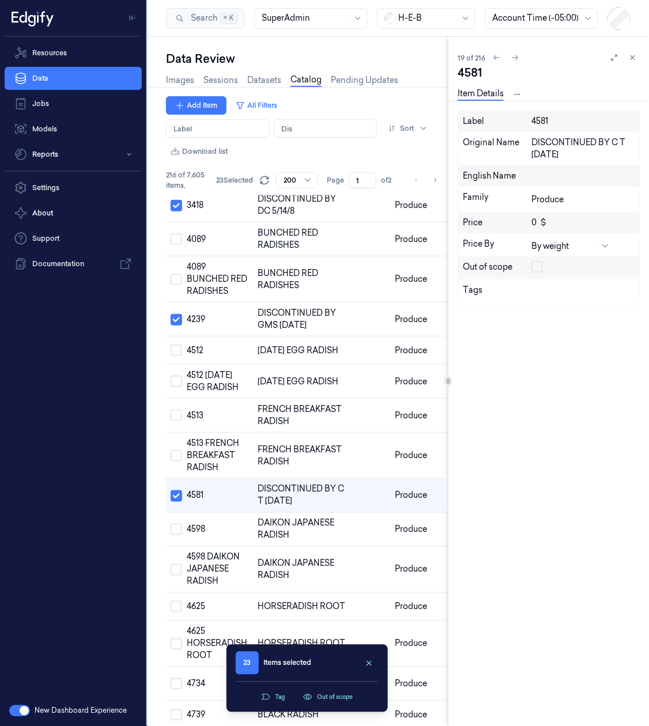
click at [535, 265] on button "button" at bounding box center [537, 267] width 12 height 12
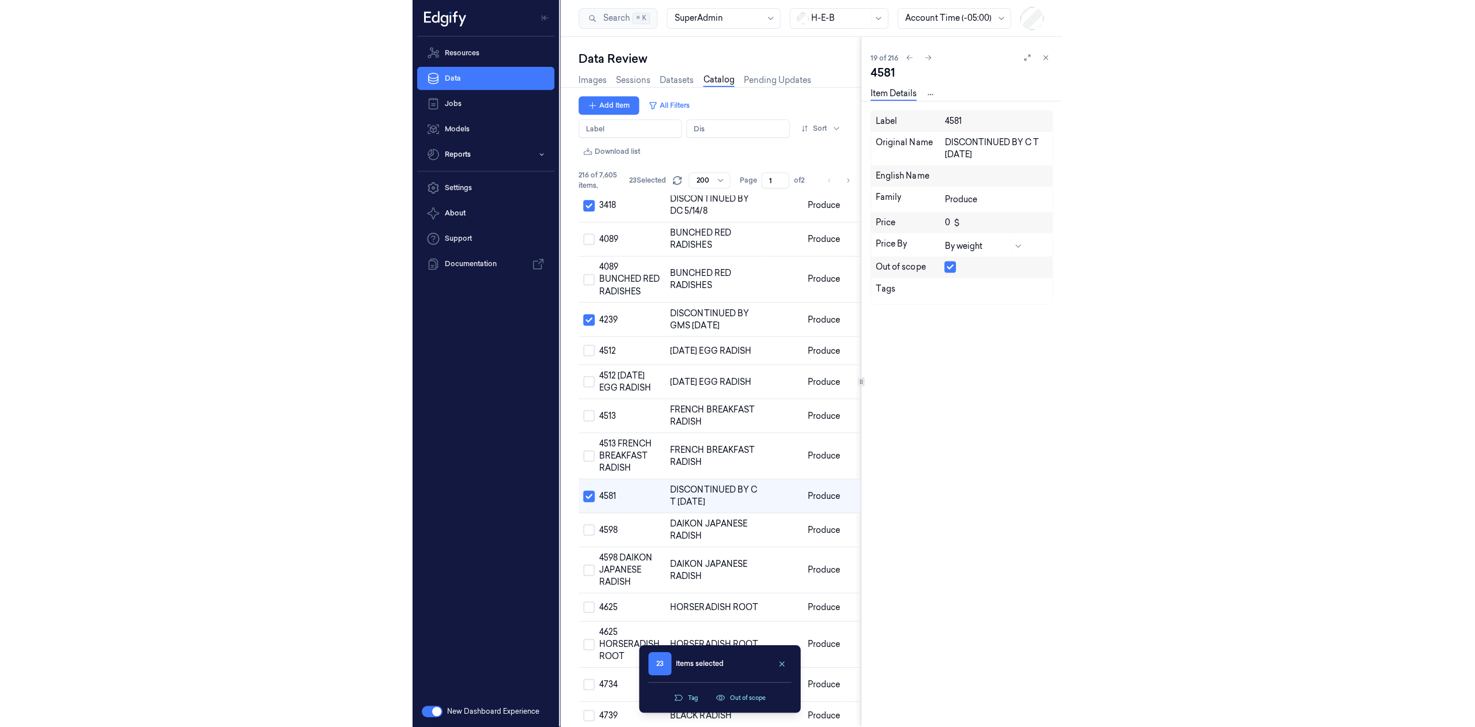
scroll to position [422, 0]
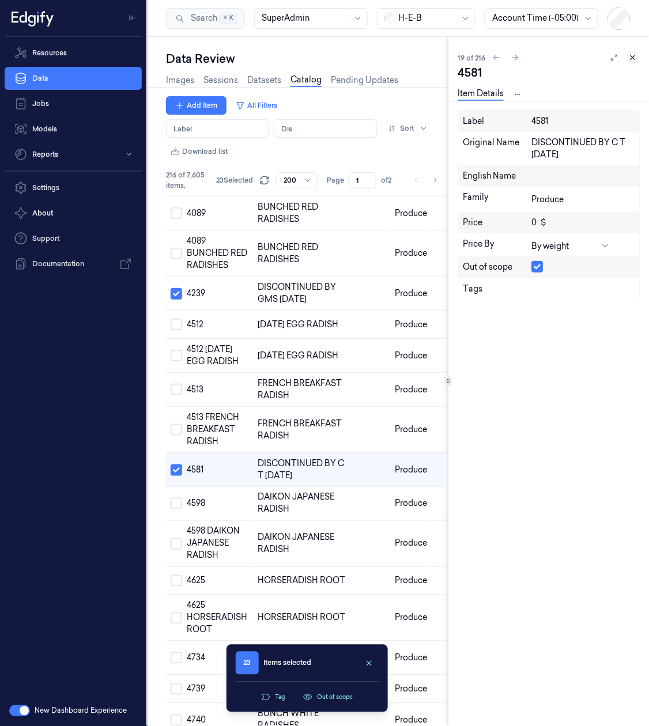
click at [629, 61] on icon at bounding box center [633, 58] width 8 height 8
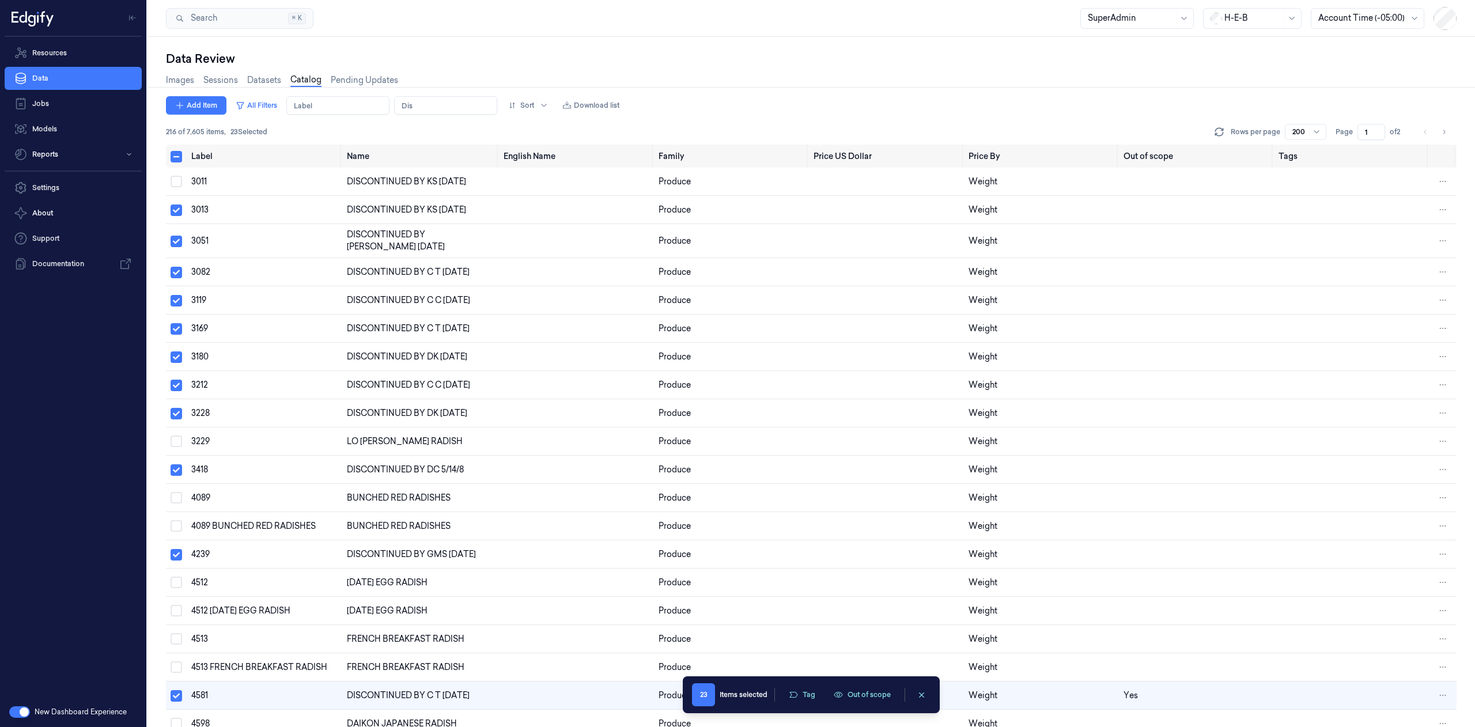
drag, startPoint x: 391, startPoint y: 278, endPoint x: 226, endPoint y: 65, distance: 269.1
drag, startPoint x: 248, startPoint y: 59, endPoint x: 268, endPoint y: 282, distance: 223.9
drag, startPoint x: 268, startPoint y: 282, endPoint x: 425, endPoint y: 105, distance: 236.7
click at [425, 105] on input "Name" at bounding box center [445, 105] width 103 height 18
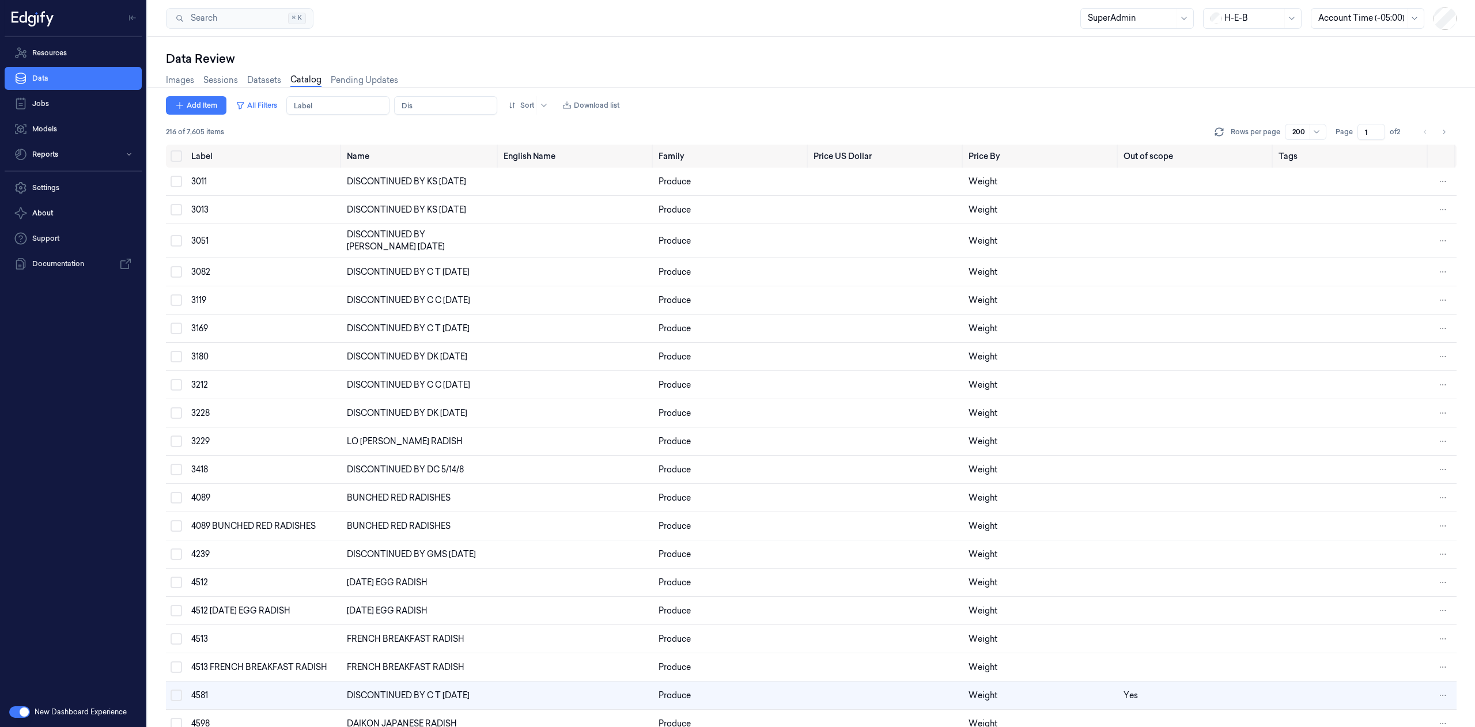
click at [424, 103] on input "Name" at bounding box center [445, 105] width 103 height 18
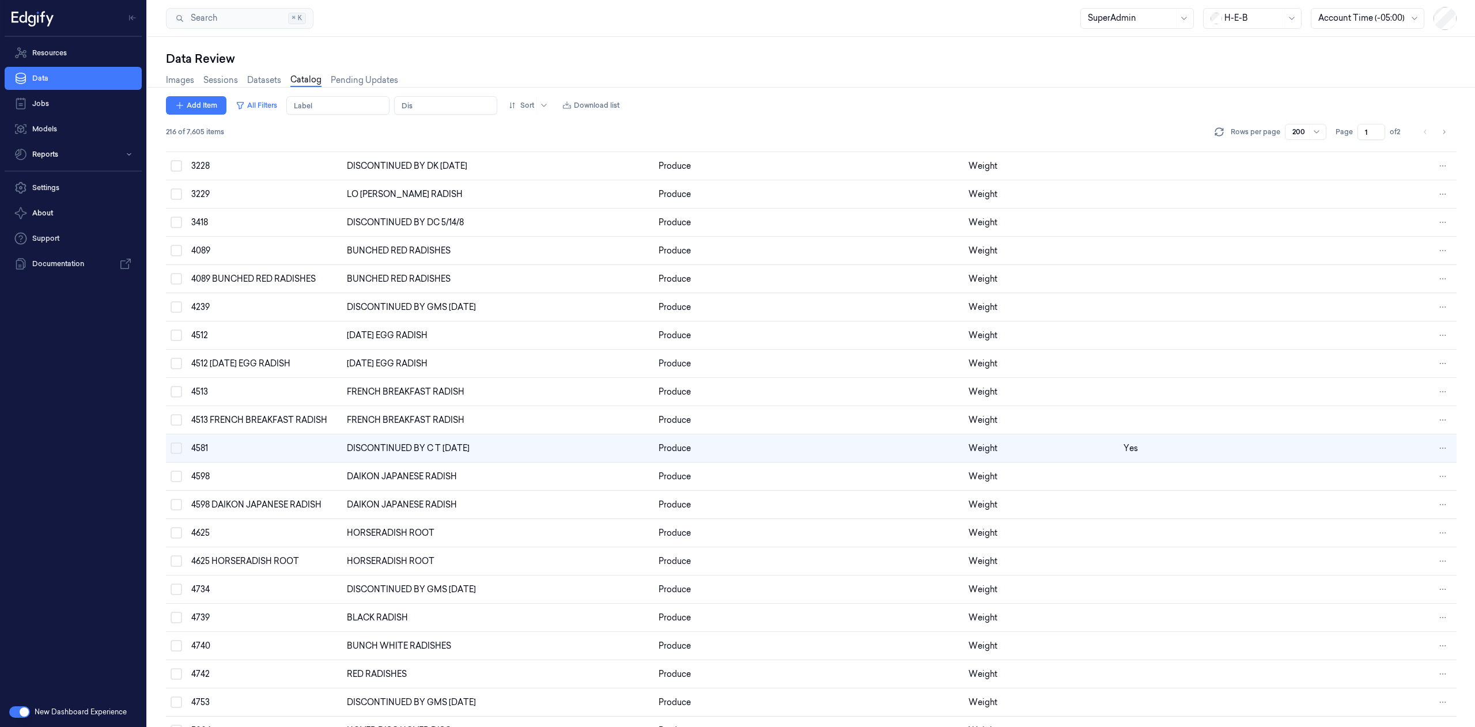
scroll to position [256, 0]
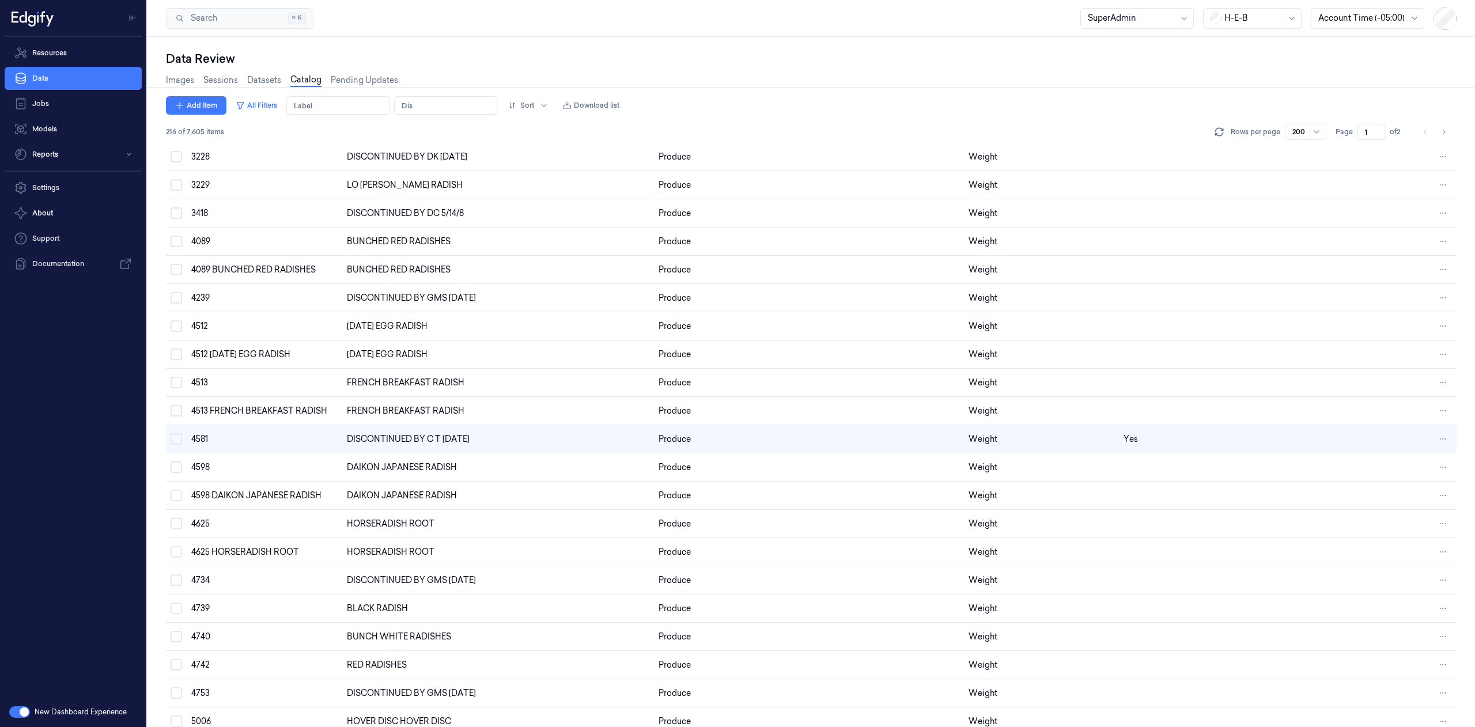
click at [424, 103] on input "Name" at bounding box center [445, 105] width 103 height 18
click at [426, 61] on div "Data Review" at bounding box center [811, 59] width 1291 height 16
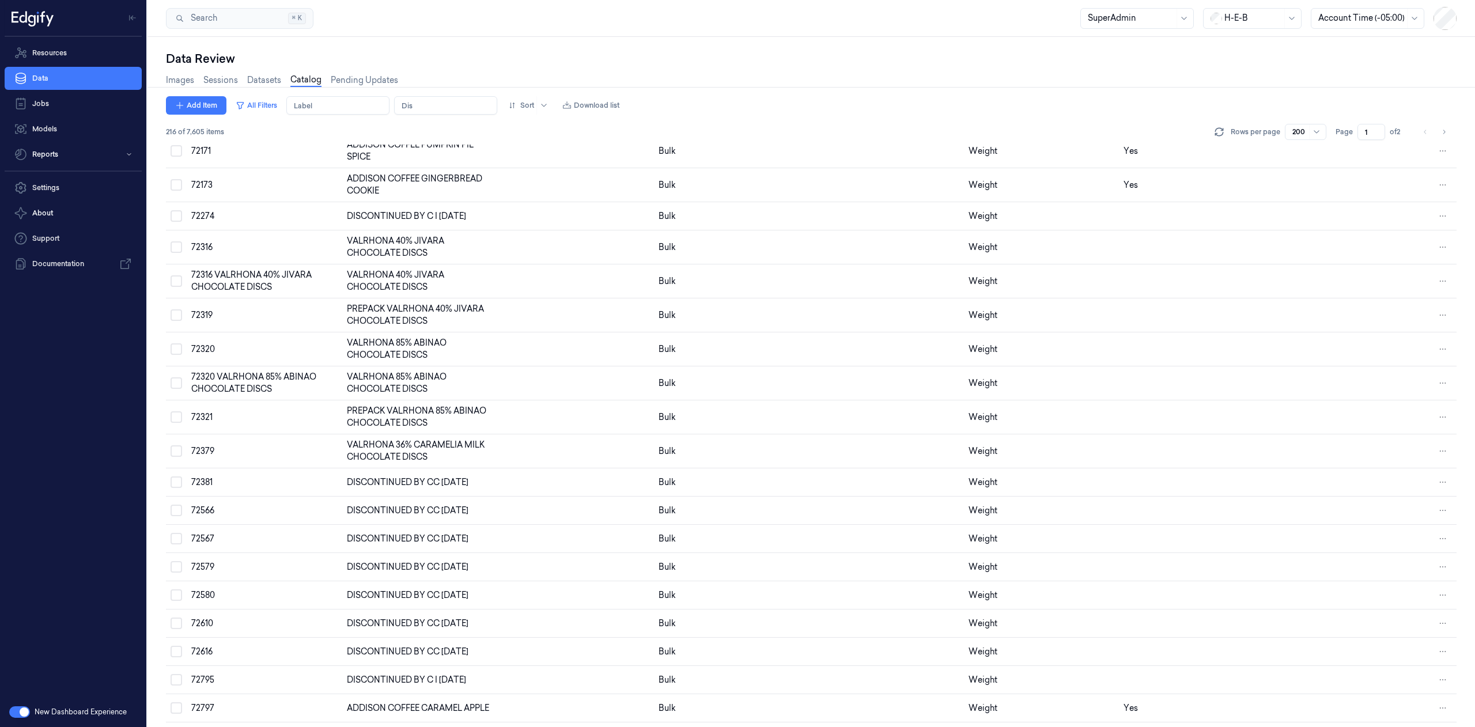
scroll to position [2996, 0]
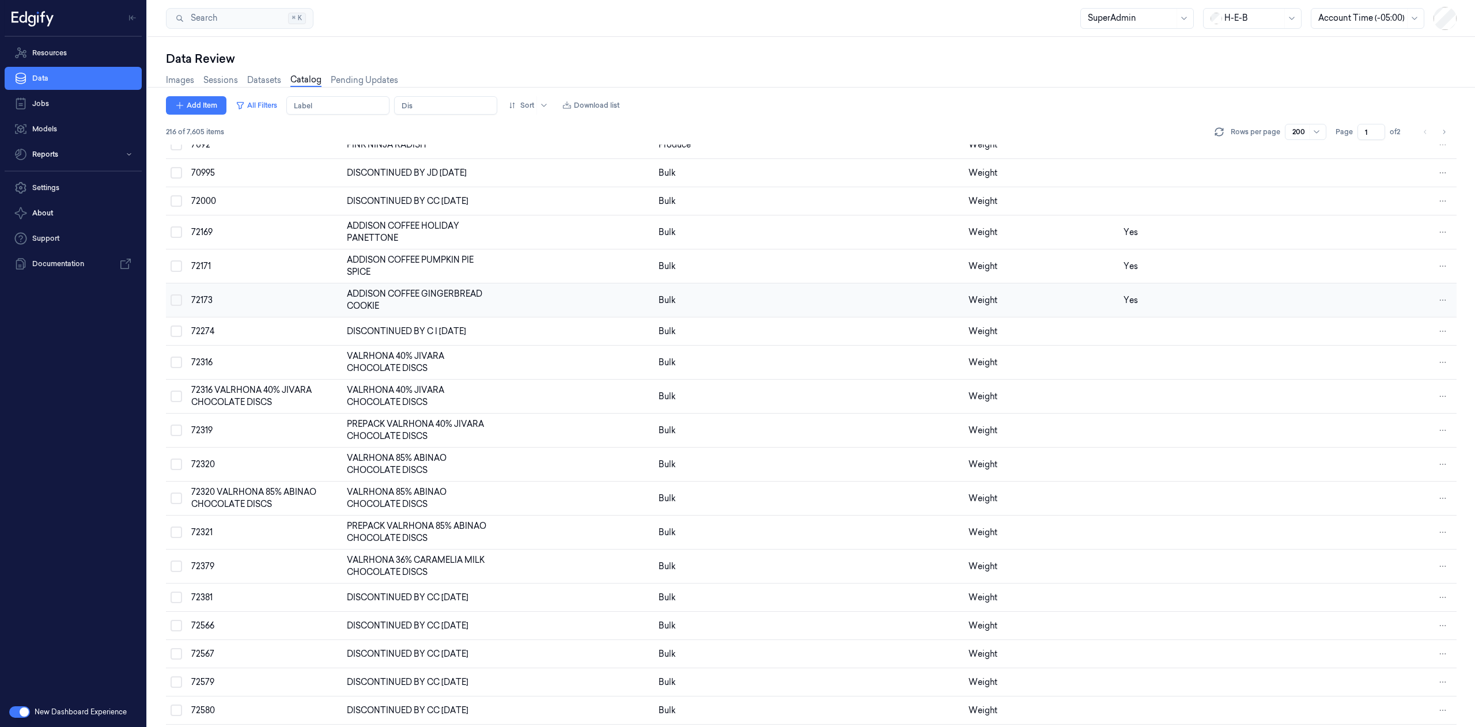
drag, startPoint x: 487, startPoint y: 296, endPoint x: 485, endPoint y: 307, distance: 10.5
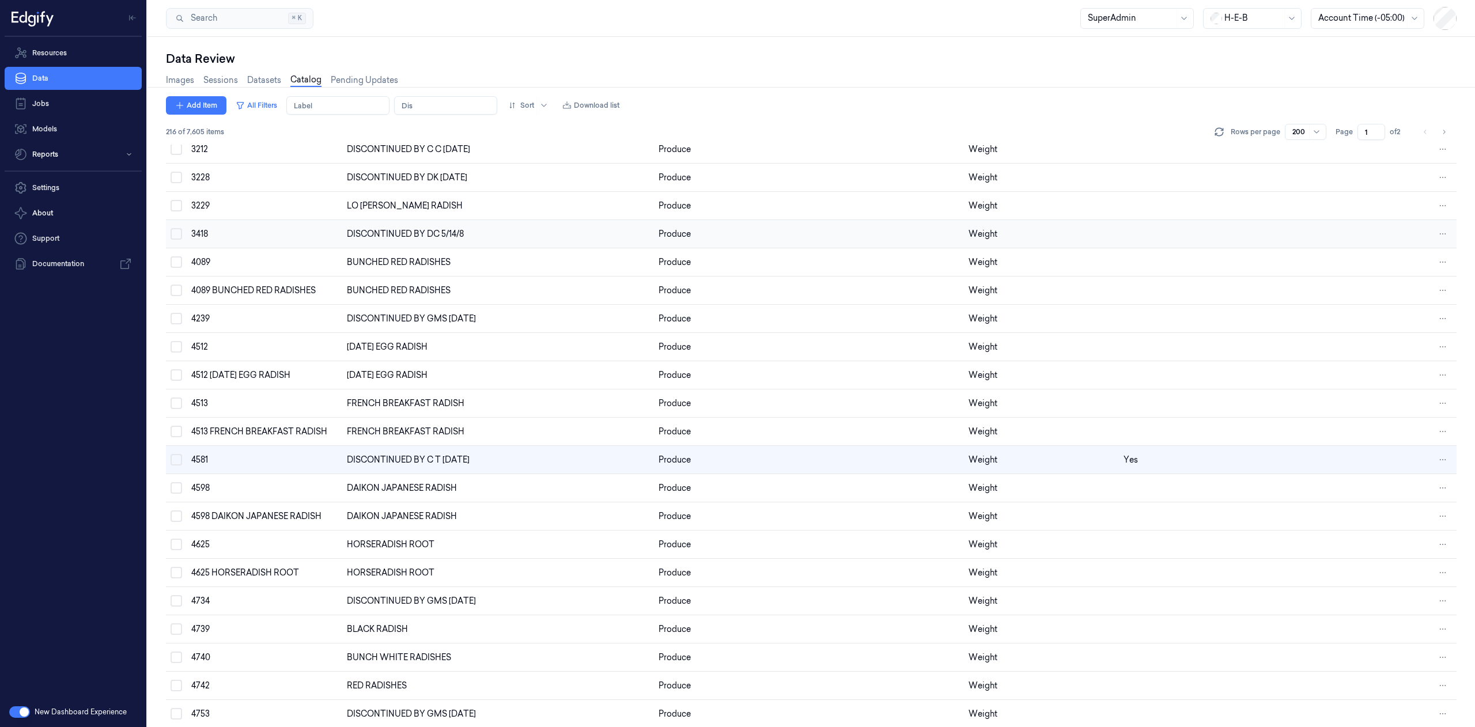
scroll to position [60, 0]
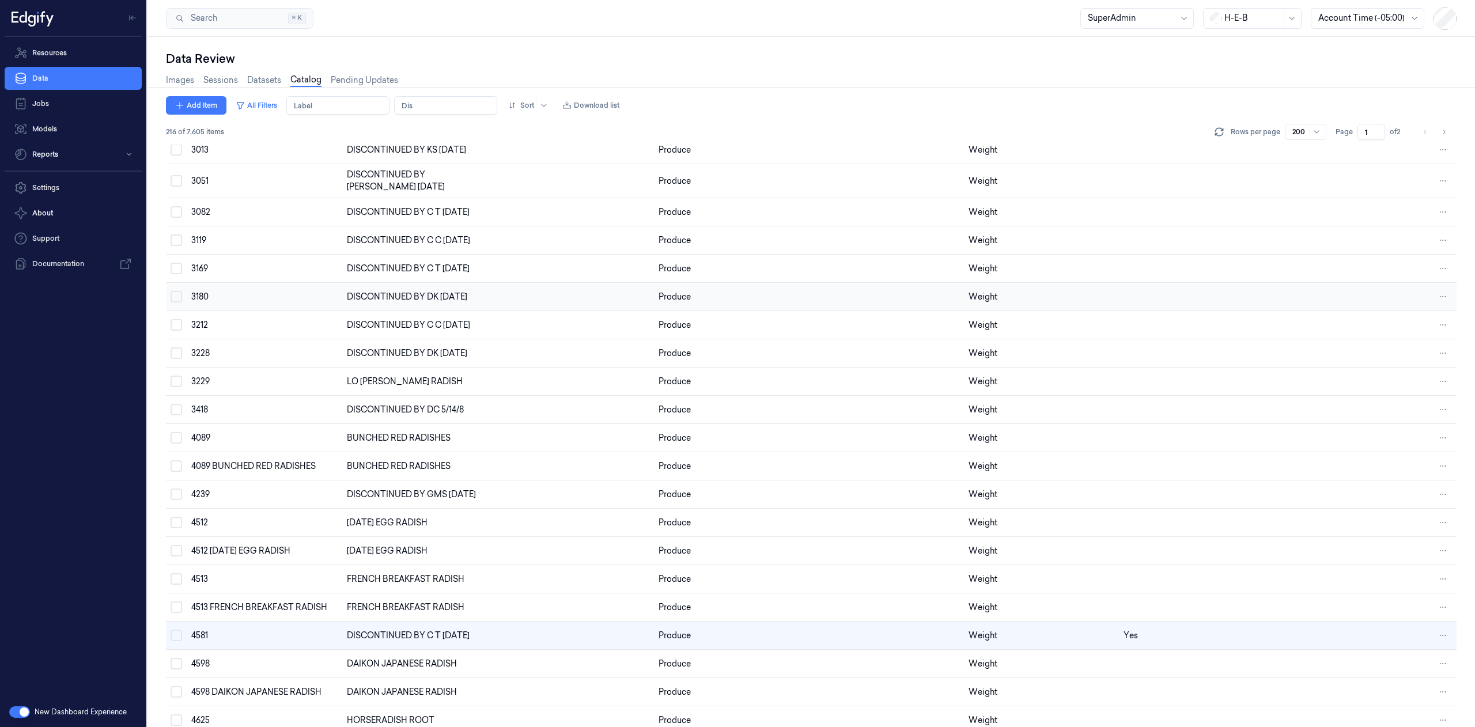
drag, startPoint x: 454, startPoint y: 362, endPoint x: 447, endPoint y: 360, distance: 7.3
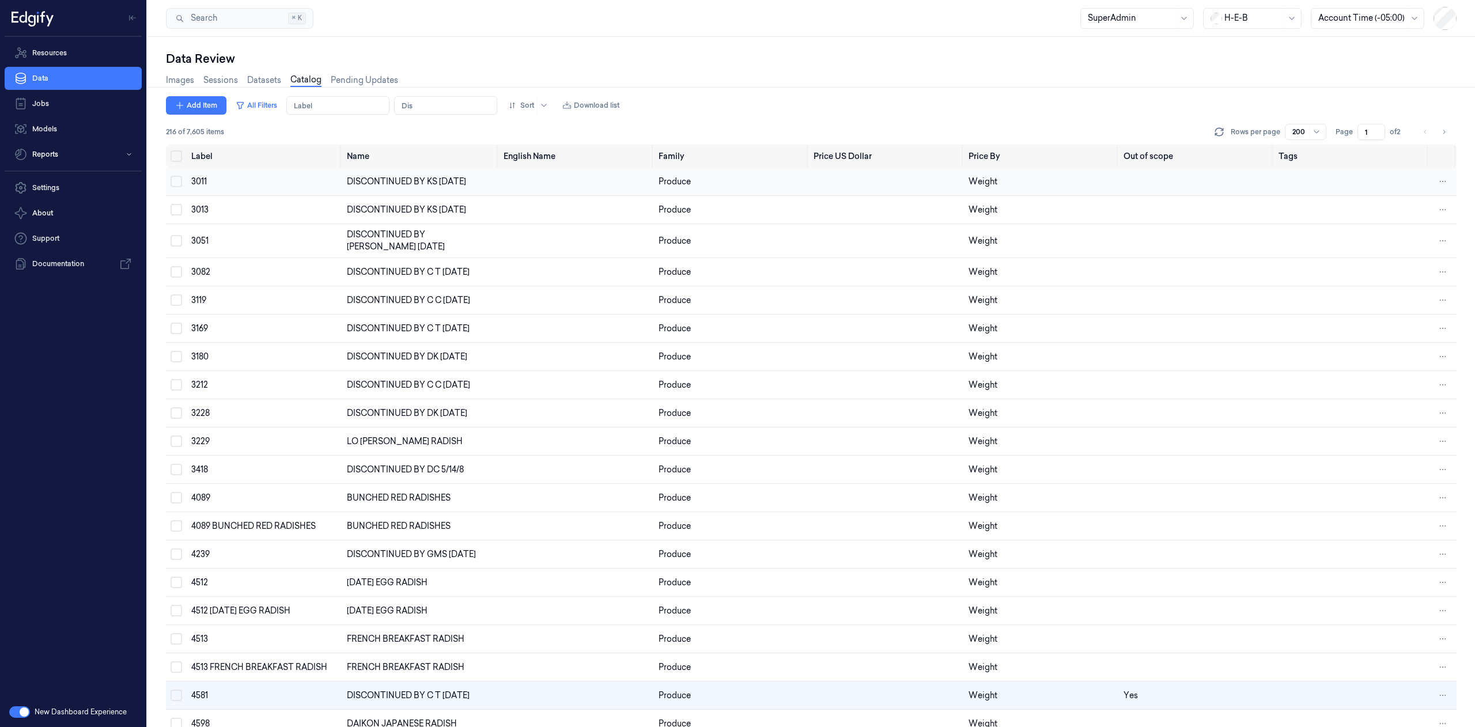
click at [176, 181] on button "Select row" at bounding box center [177, 182] width 12 height 12
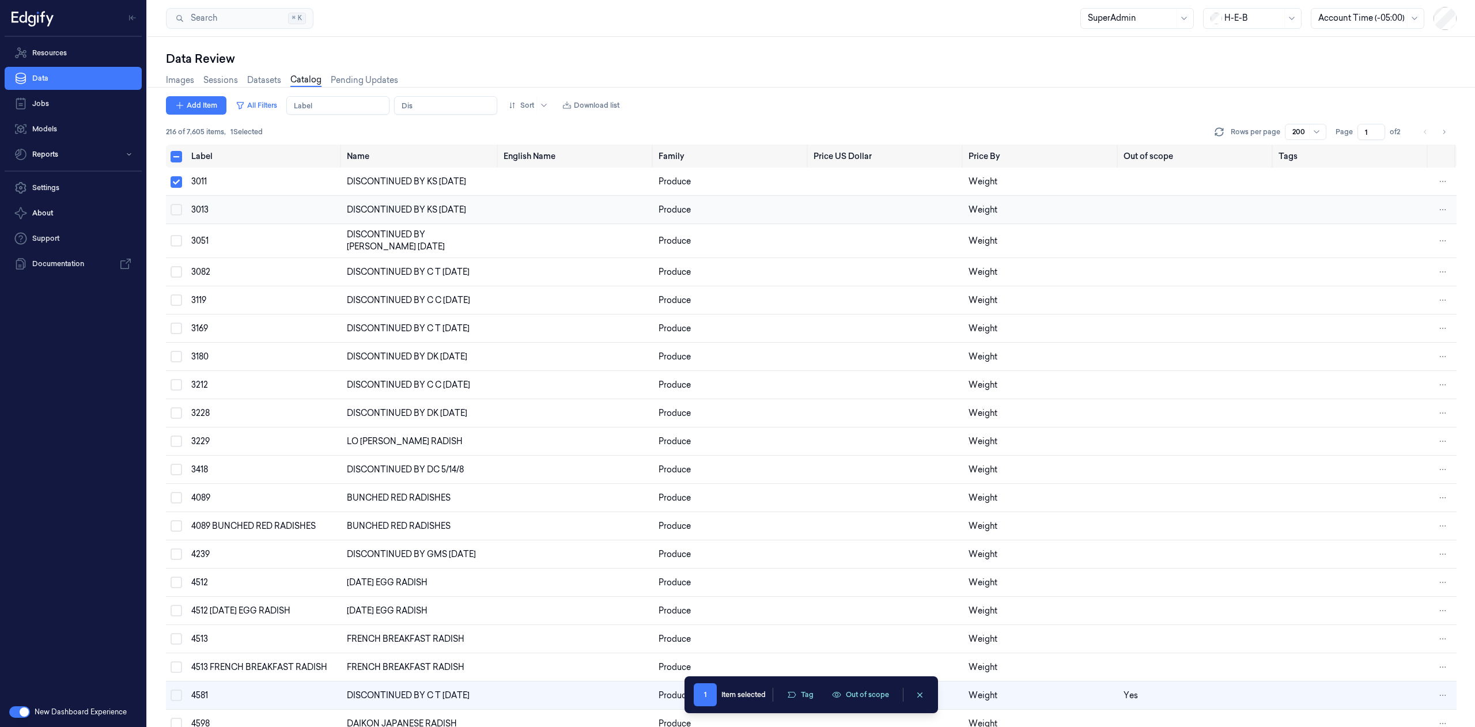
click at [176, 209] on button "Select row" at bounding box center [177, 210] width 12 height 12
click at [886, 691] on button "Out of scope" at bounding box center [862, 694] width 71 height 17
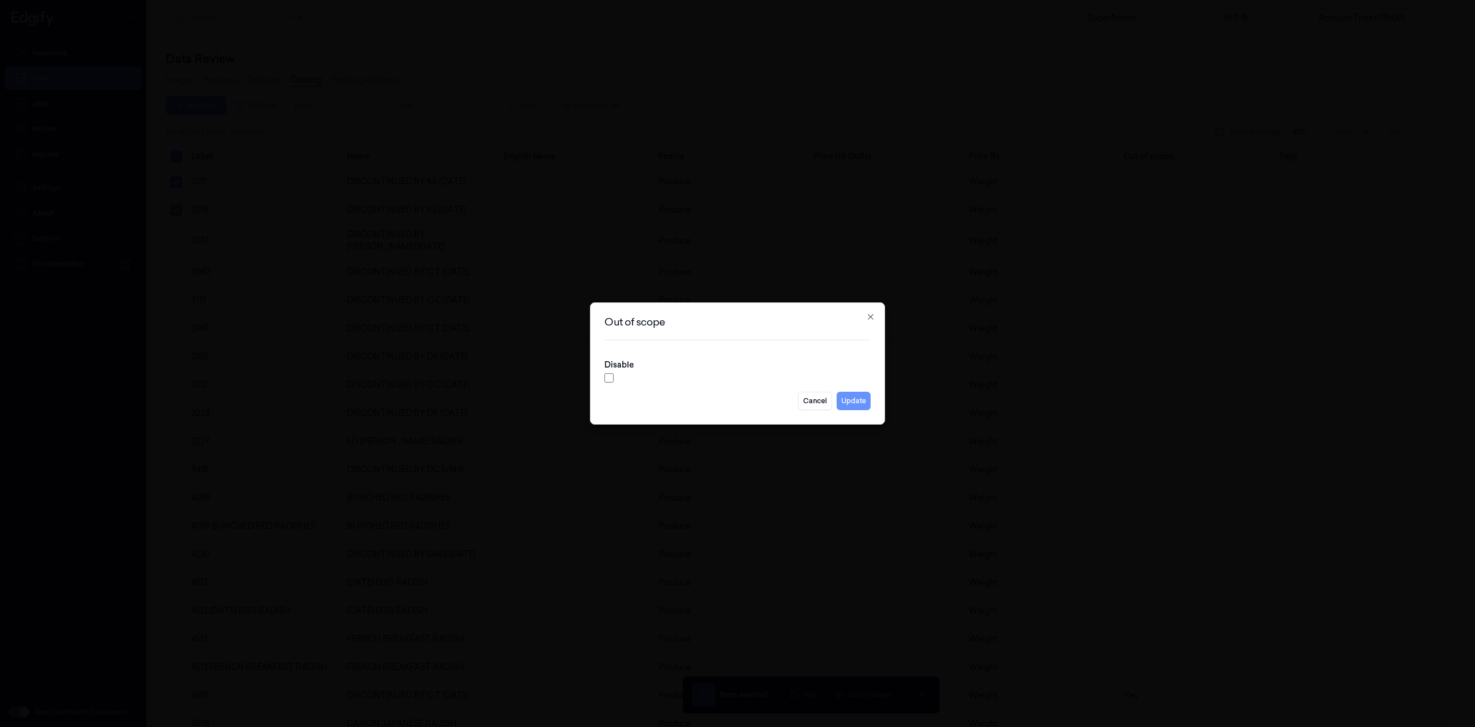
click at [862, 394] on button "Update" at bounding box center [854, 401] width 34 height 18
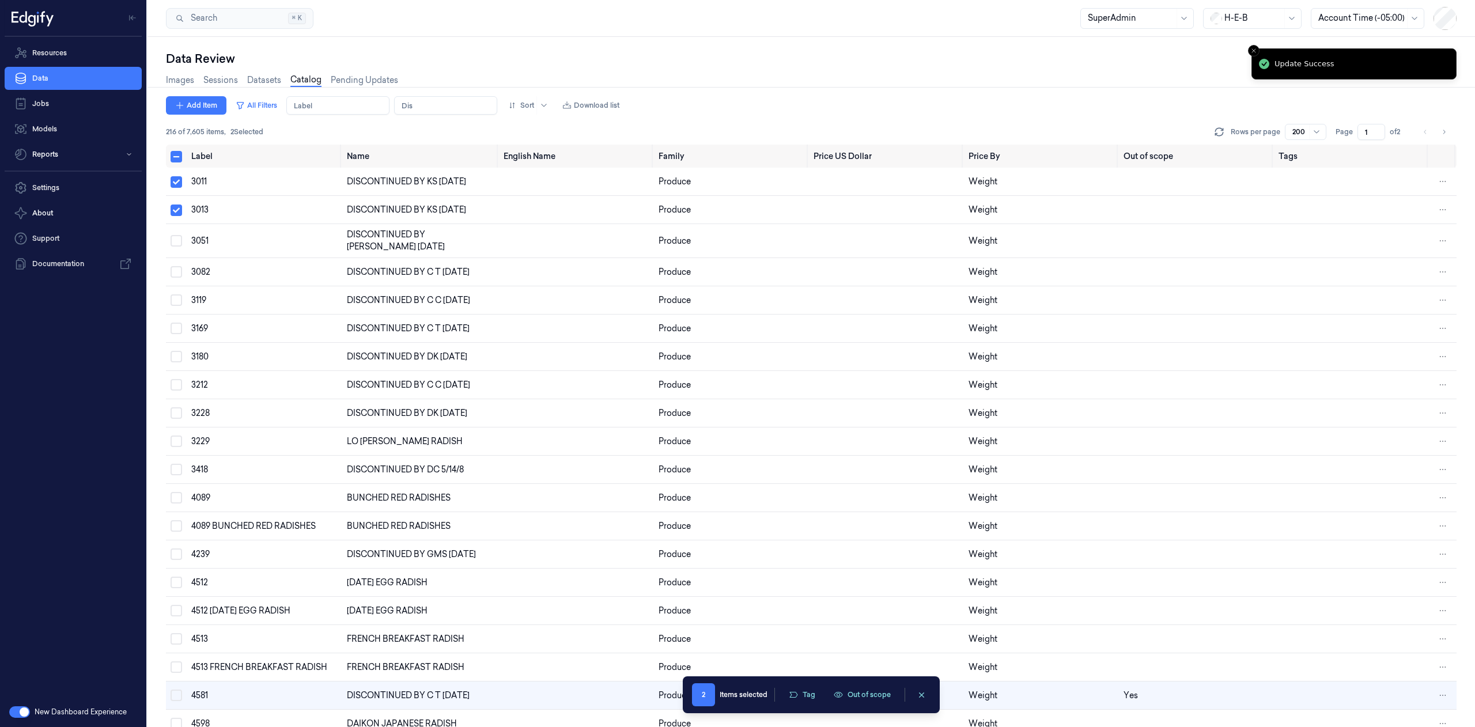
click at [851, 704] on div "2 Items selected Tag Out of scope" at bounding box center [811, 694] width 239 height 23
click at [850, 700] on button "Out of scope" at bounding box center [862, 694] width 71 height 17
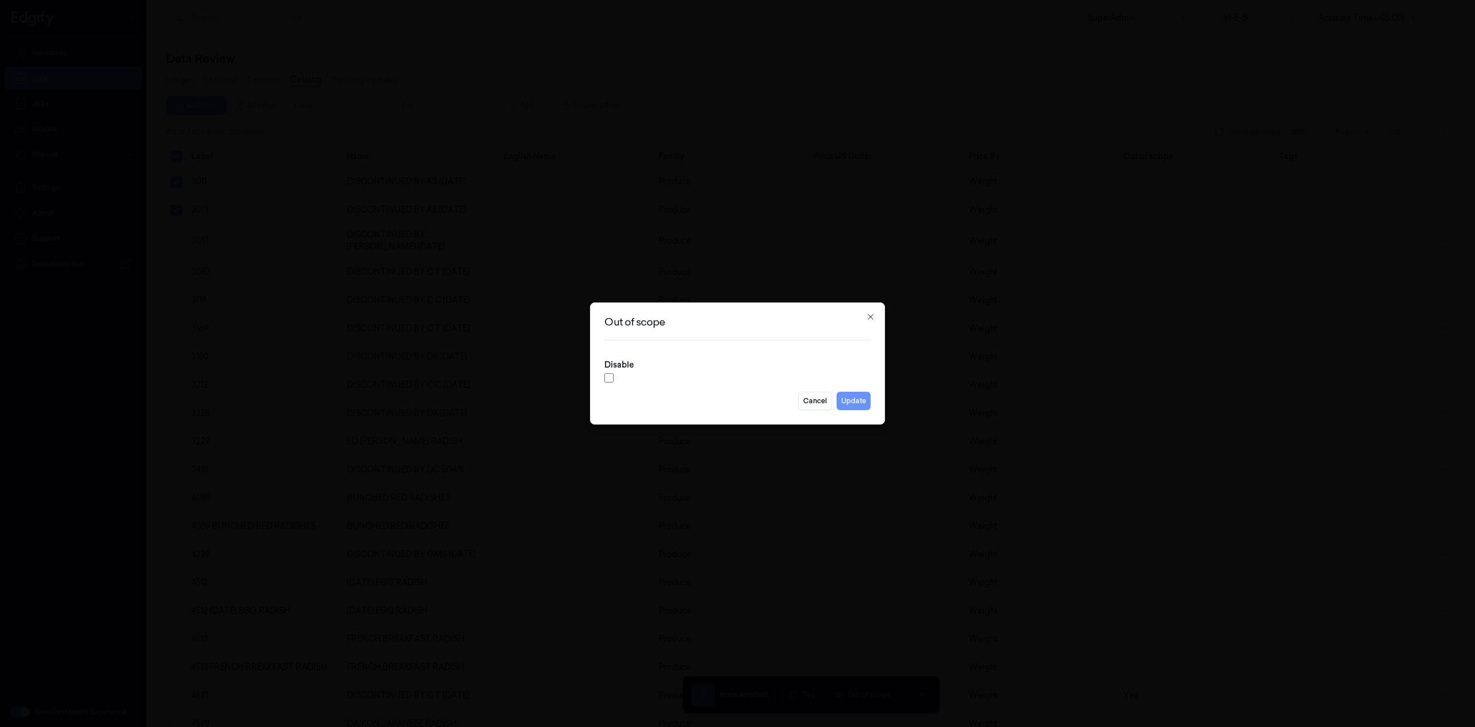
click at [858, 403] on button "Update" at bounding box center [854, 401] width 34 height 18
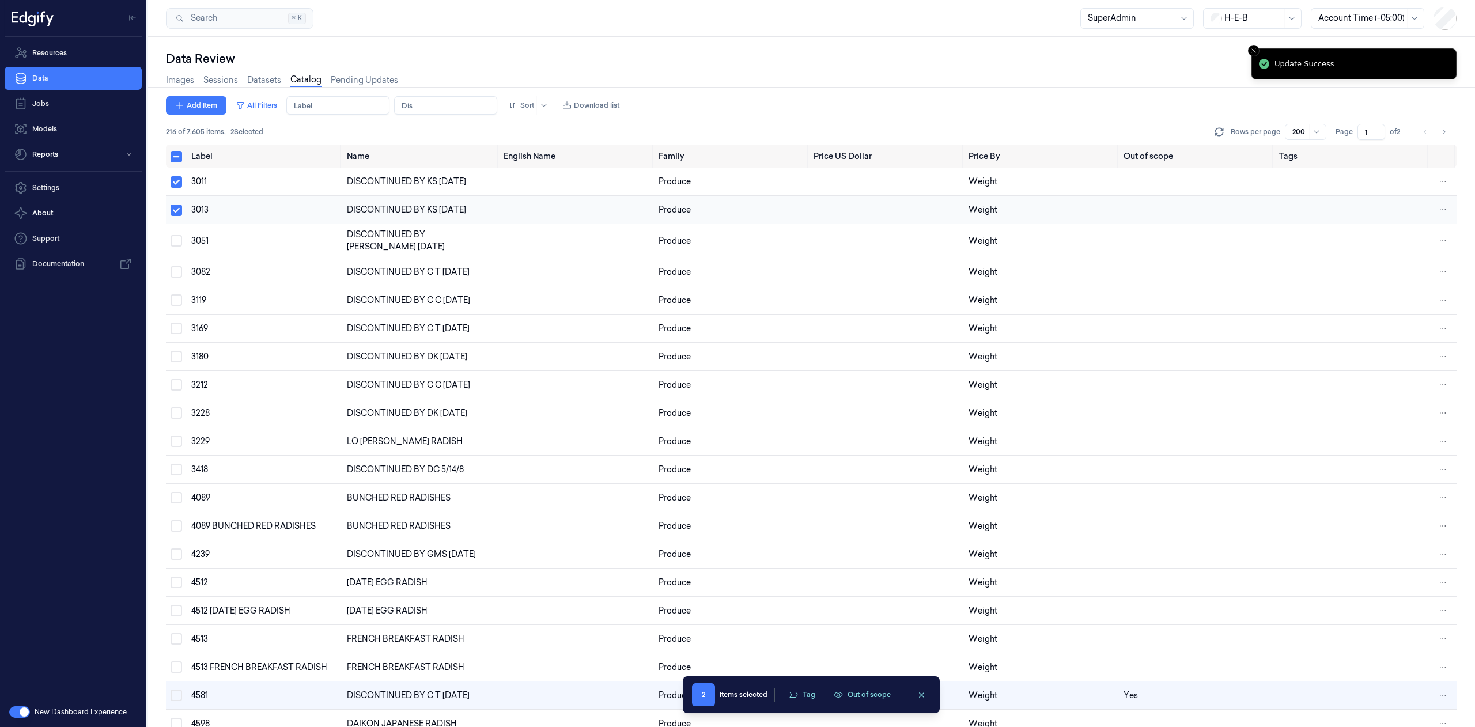
click at [425, 202] on td "DISCONTINUED BY KS [DATE]" at bounding box center [420, 210] width 156 height 28
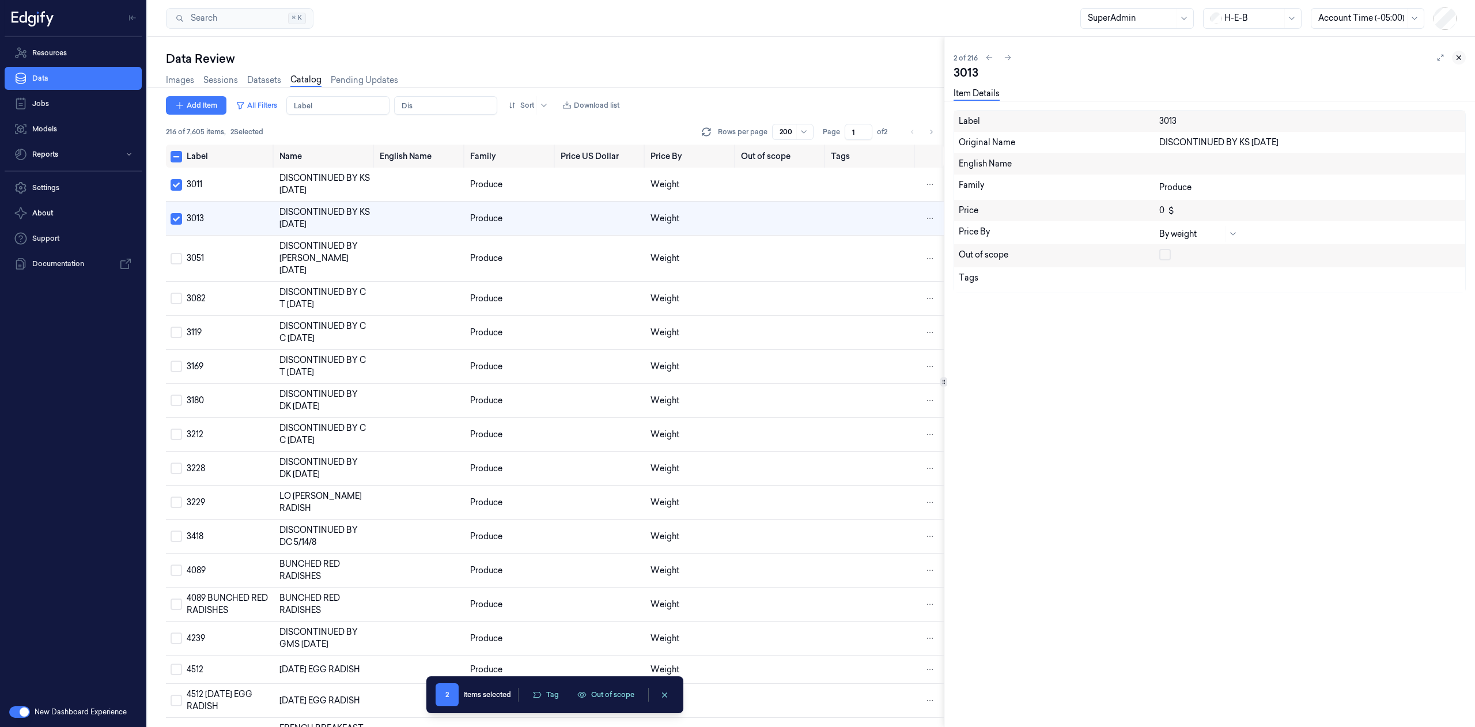
click at [1460, 58] on icon at bounding box center [1459, 58] width 8 height 8
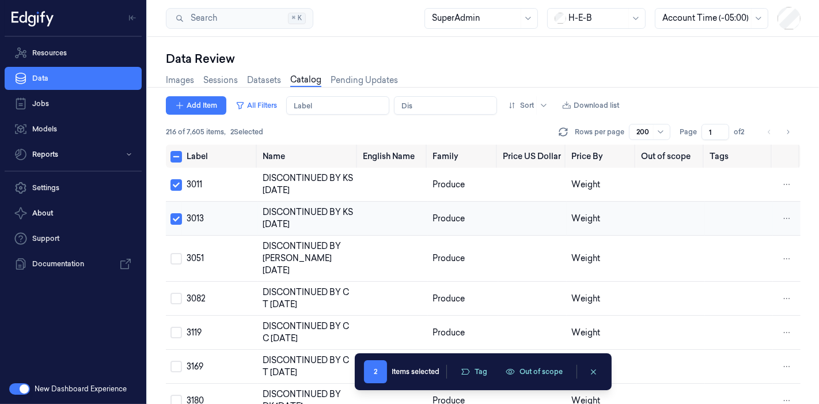
click at [175, 214] on button "Select row" at bounding box center [177, 219] width 12 height 12
click at [523, 369] on button "Out of scope" at bounding box center [532, 371] width 71 height 17
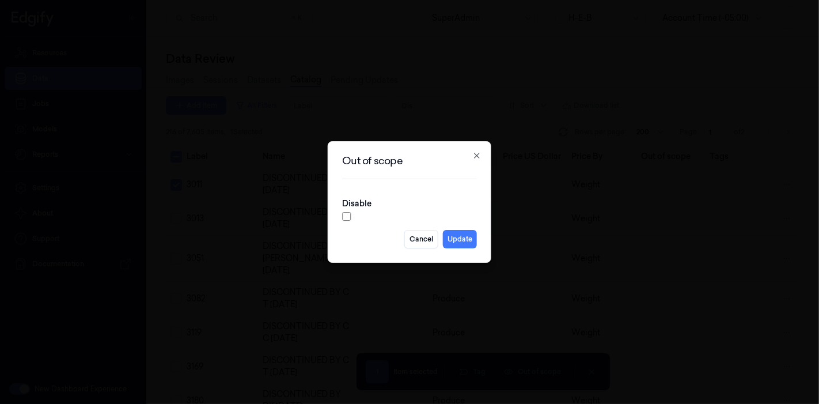
click at [339, 215] on div "Out of scope Disable Cancel Update Close" at bounding box center [410, 202] width 164 height 122
click at [469, 243] on button "Update" at bounding box center [460, 239] width 34 height 18
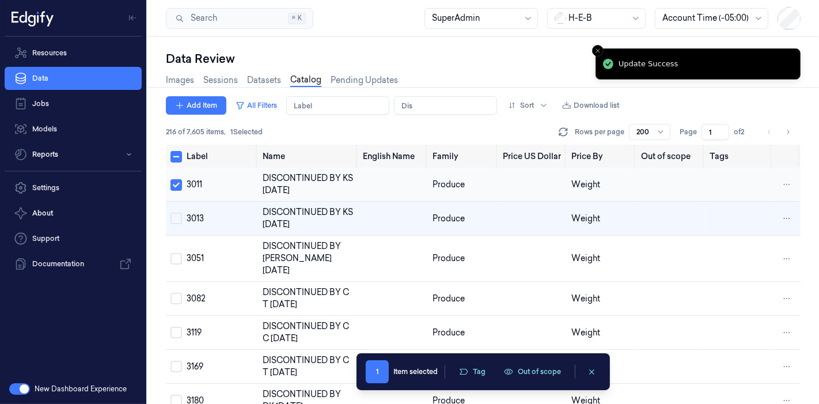
click at [381, 195] on td at bounding box center [393, 185] width 70 height 34
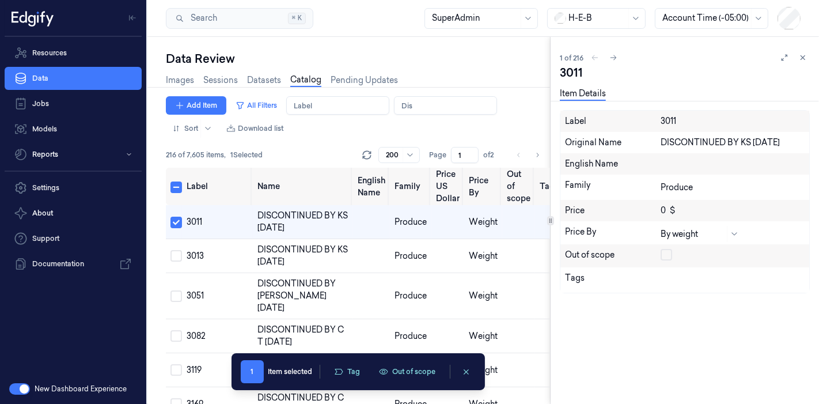
click at [807, 60] on icon at bounding box center [803, 58] width 8 height 8
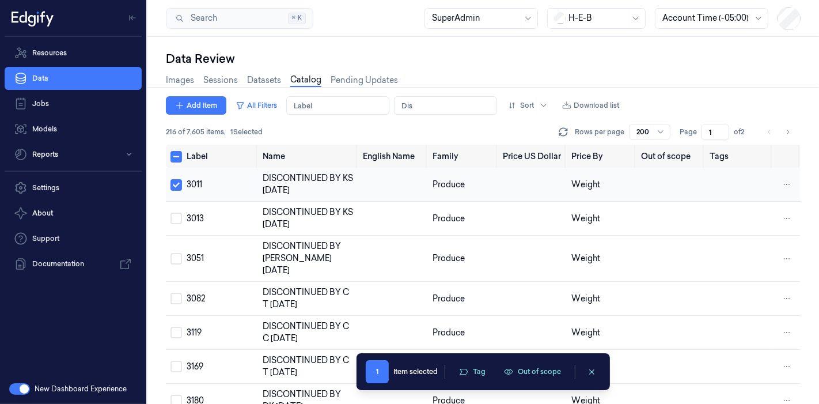
click at [175, 185] on button "Select row" at bounding box center [177, 185] width 12 height 12
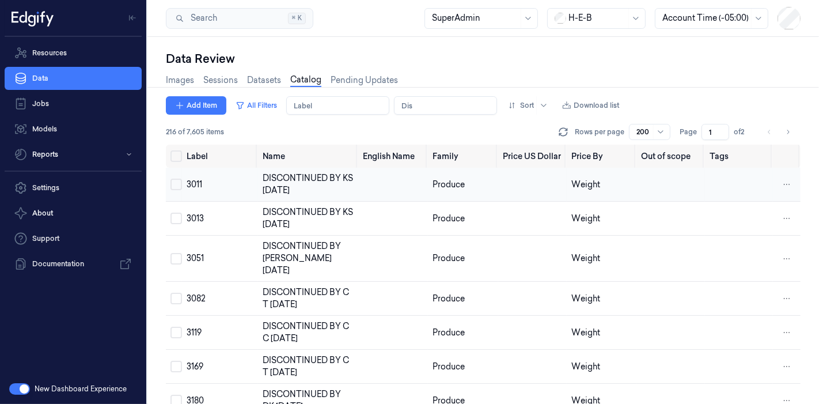
click at [220, 188] on td "3011" at bounding box center [220, 185] width 76 height 34
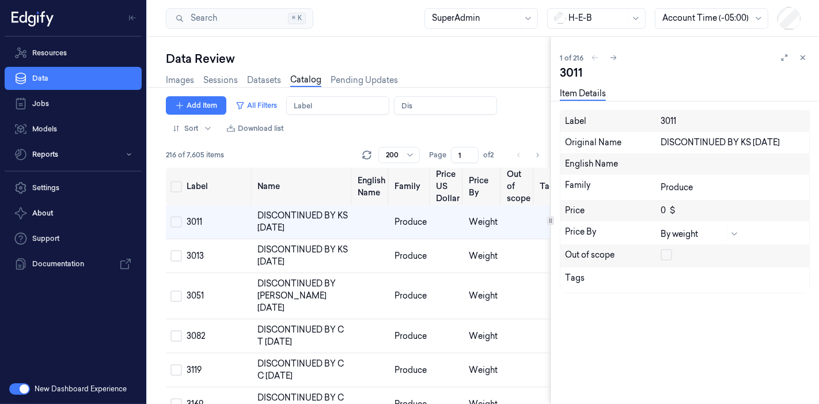
click at [667, 251] on button "button" at bounding box center [667, 255] width 12 height 12
click at [290, 260] on span "DISCONTINUED BY KS 05/10/23" at bounding box center [303, 255] width 90 height 22
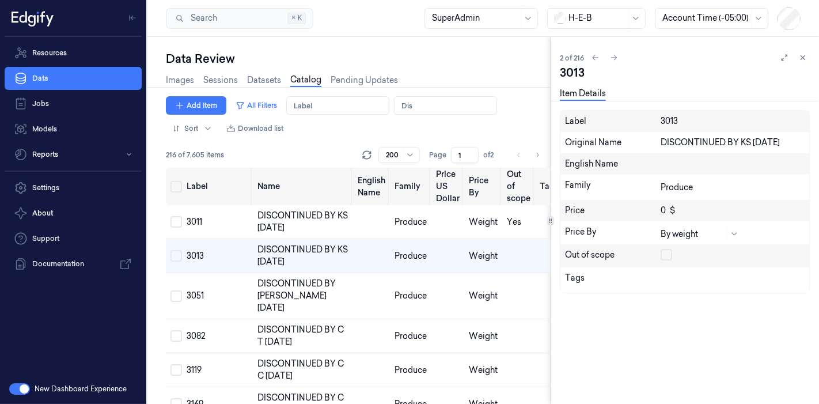
click at [667, 254] on button "button" at bounding box center [667, 255] width 12 height 12
click at [346, 295] on td "DISCONTINUED BY D.M. 8/22/17" at bounding box center [303, 296] width 100 height 46
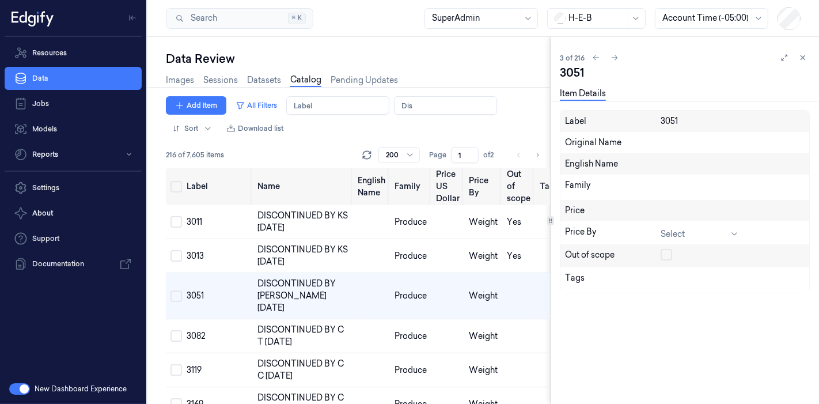
scroll to position [3, 0]
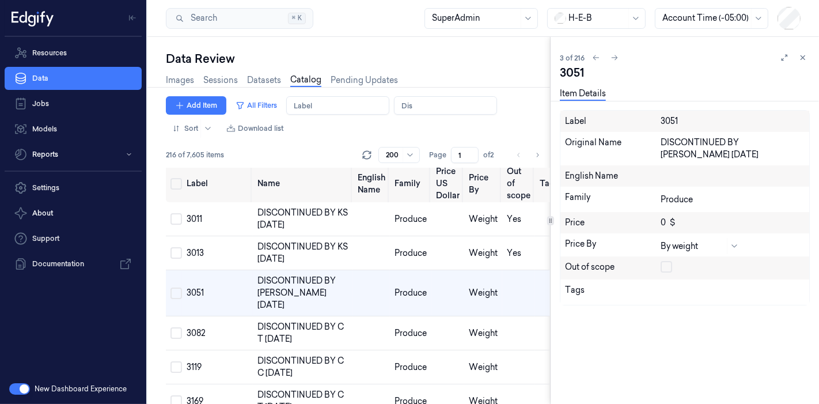
click at [667, 261] on button "button" at bounding box center [667, 267] width 12 height 12
click at [370, 316] on td at bounding box center [371, 333] width 37 height 34
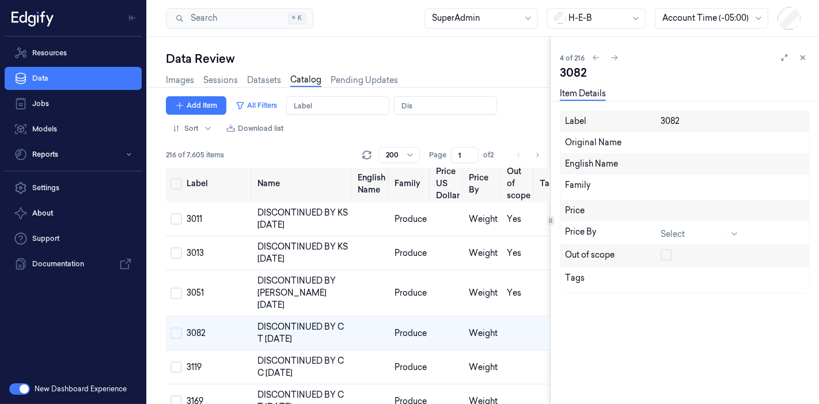
scroll to position [37, 0]
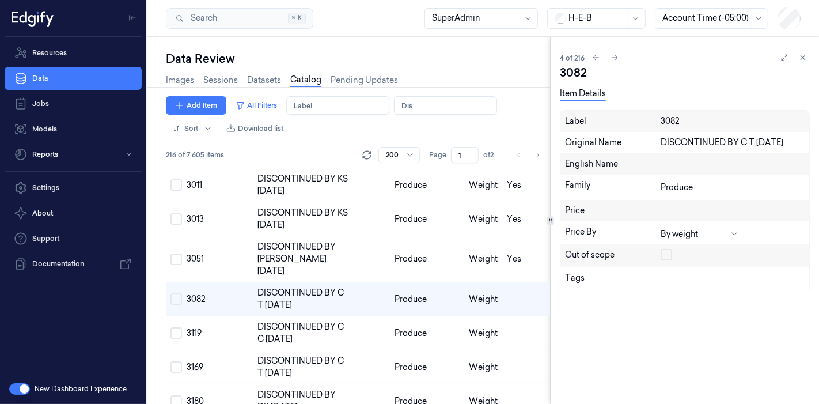
click at [663, 257] on button "button" at bounding box center [667, 255] width 12 height 12
click at [418, 328] on span "Produce" at bounding box center [411, 333] width 32 height 10
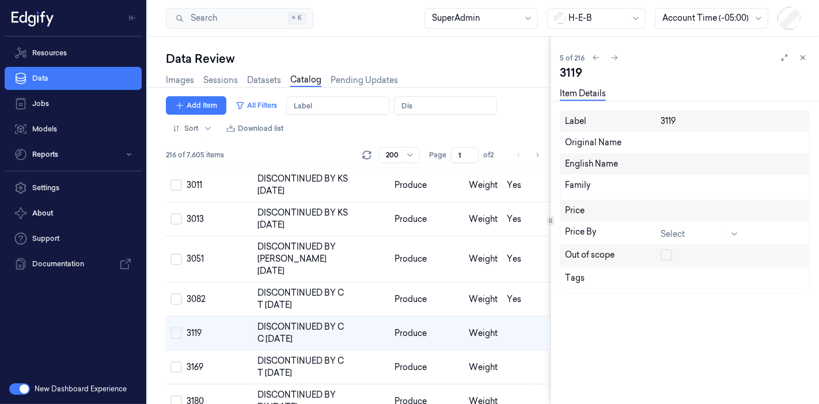
scroll to position [71, 0]
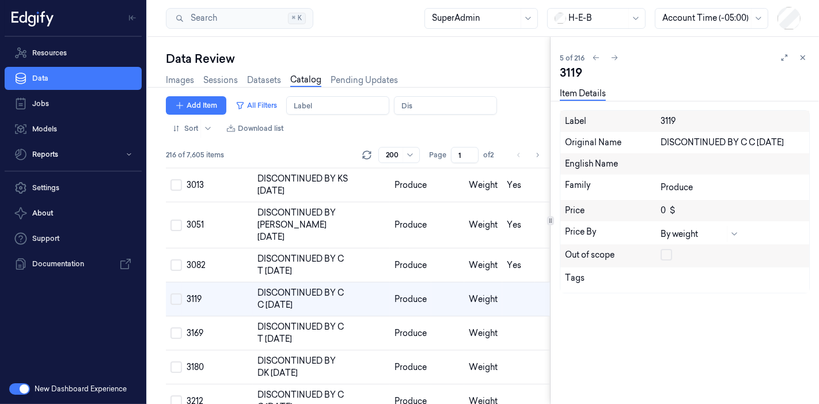
click at [663, 256] on button "button" at bounding box center [667, 255] width 12 height 12
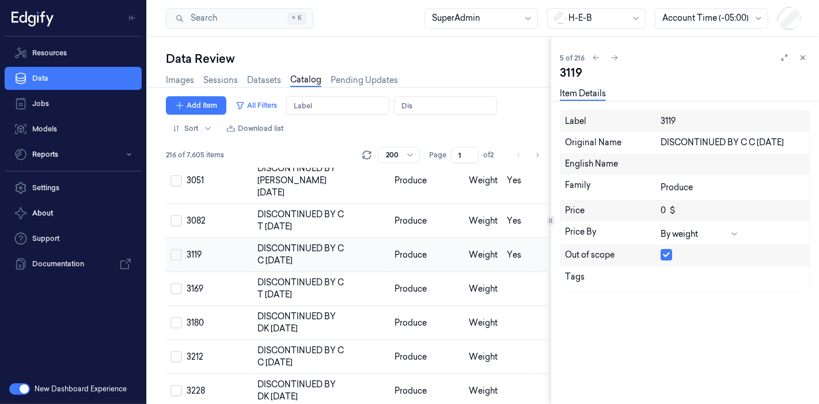
scroll to position [135, 0]
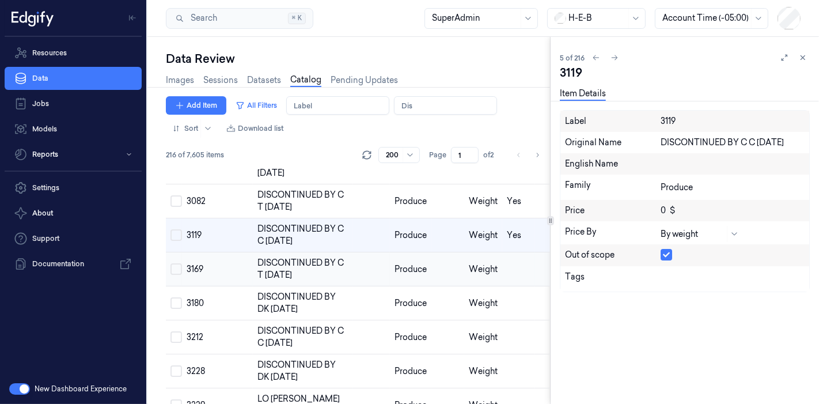
click at [375, 256] on td at bounding box center [371, 269] width 37 height 34
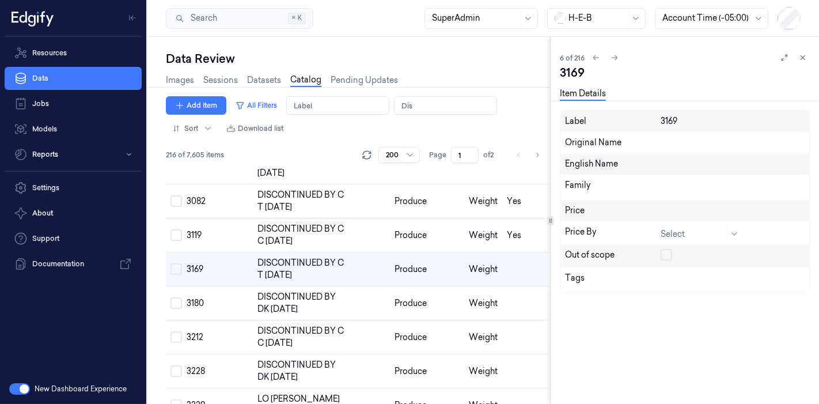
scroll to position [105, 0]
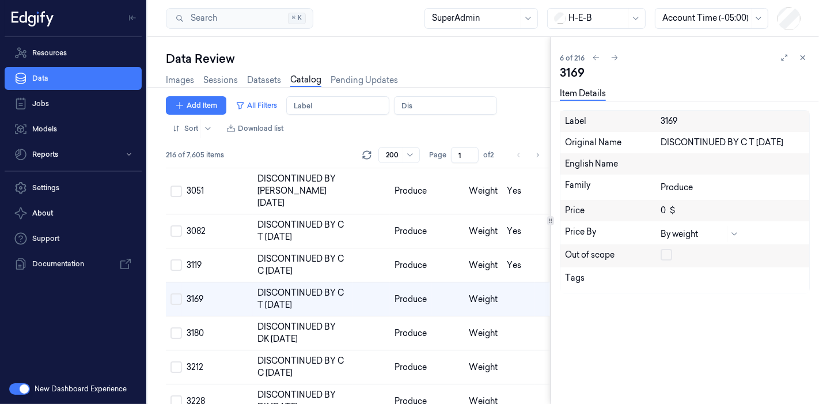
click at [667, 259] on button "button" at bounding box center [667, 255] width 12 height 12
click at [447, 316] on td at bounding box center [448, 333] width 33 height 34
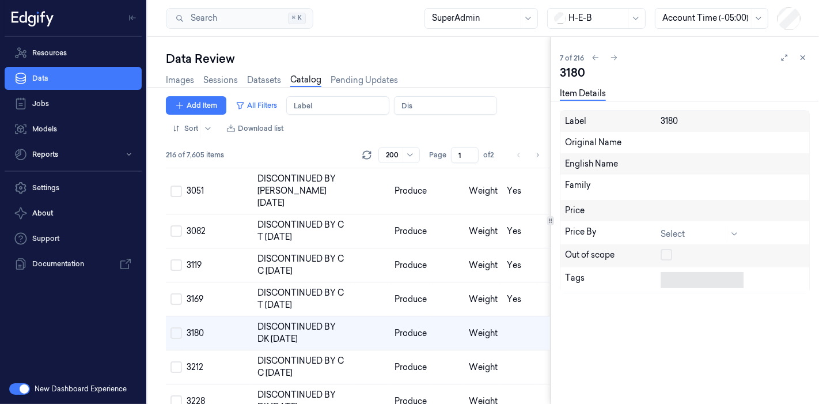
scroll to position [138, 0]
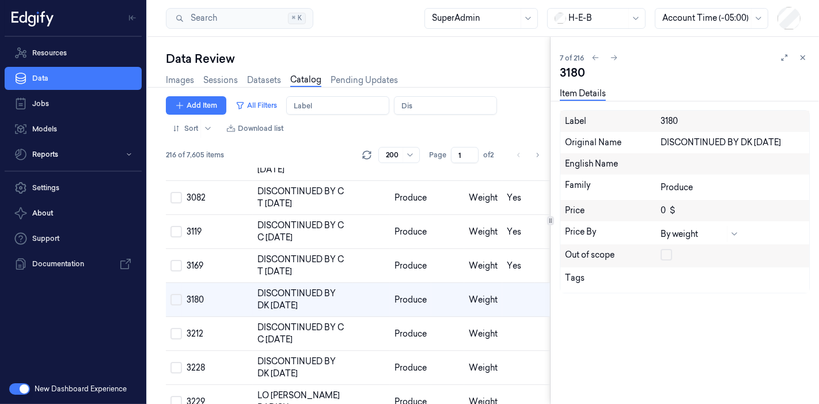
click at [665, 253] on button "button" at bounding box center [667, 255] width 12 height 12
click at [369, 324] on td at bounding box center [371, 334] width 37 height 34
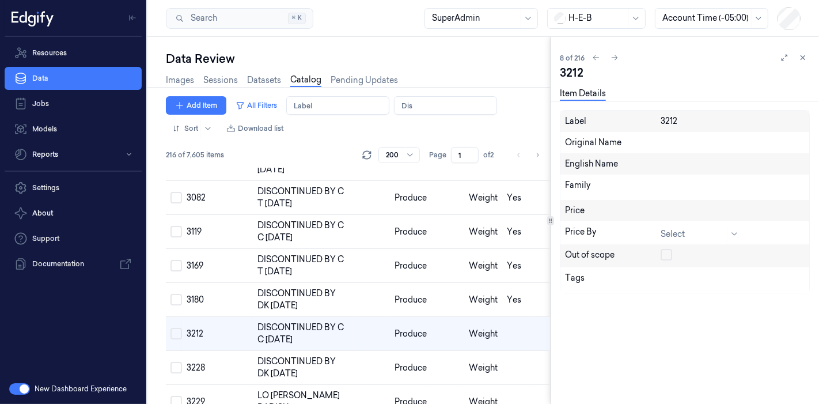
scroll to position [173, 0]
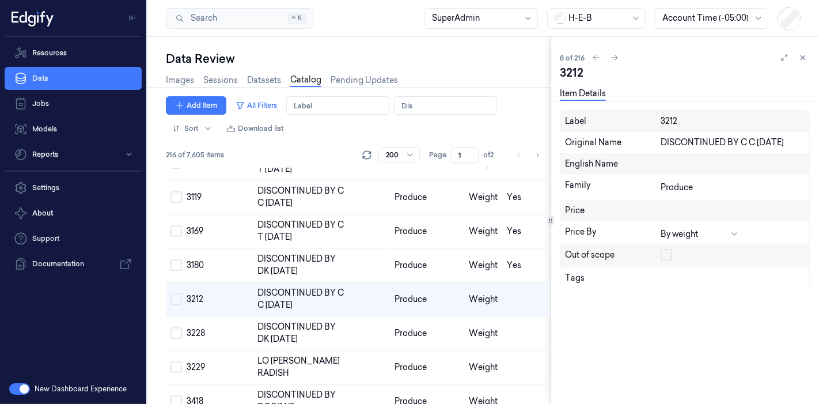
click at [661, 253] on button "button" at bounding box center [667, 255] width 12 height 12
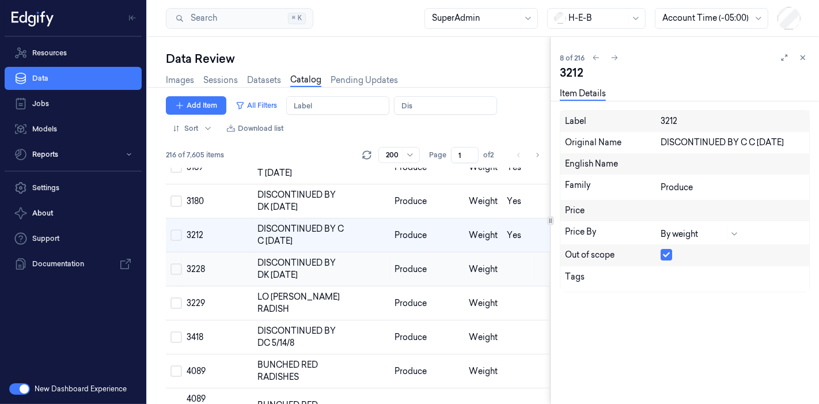
click at [384, 253] on td at bounding box center [371, 269] width 37 height 34
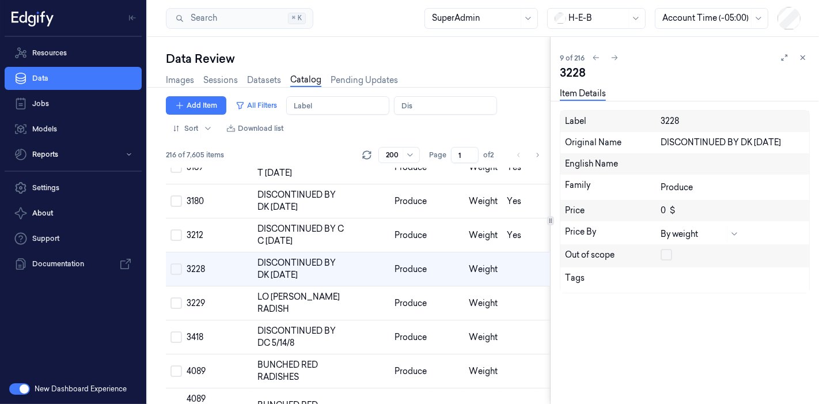
scroll to position [206, 0]
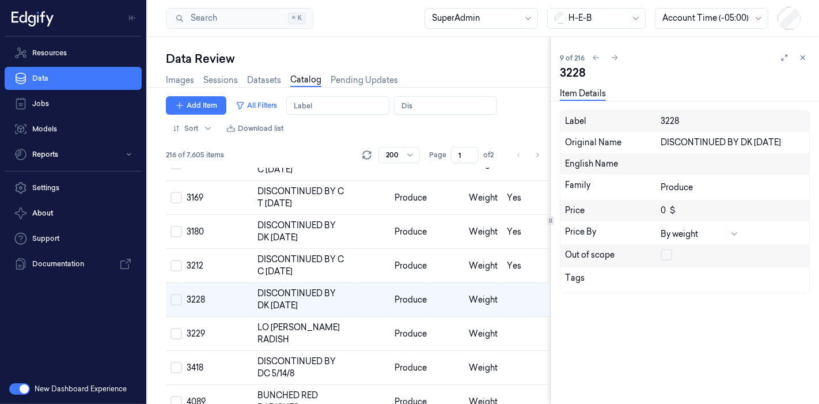
click at [672, 254] on button "button" at bounding box center [667, 255] width 12 height 12
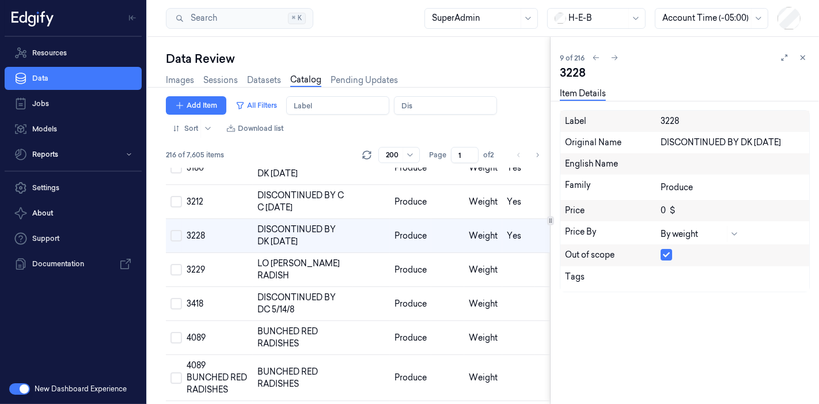
drag, startPoint x: 442, startPoint y: 247, endPoint x: 607, endPoint y: 266, distance: 166.4
click at [442, 253] on td at bounding box center [448, 270] width 33 height 34
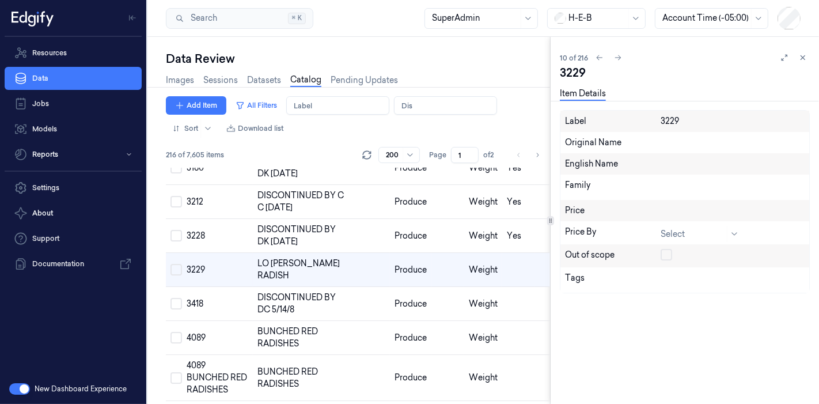
scroll to position [240, 0]
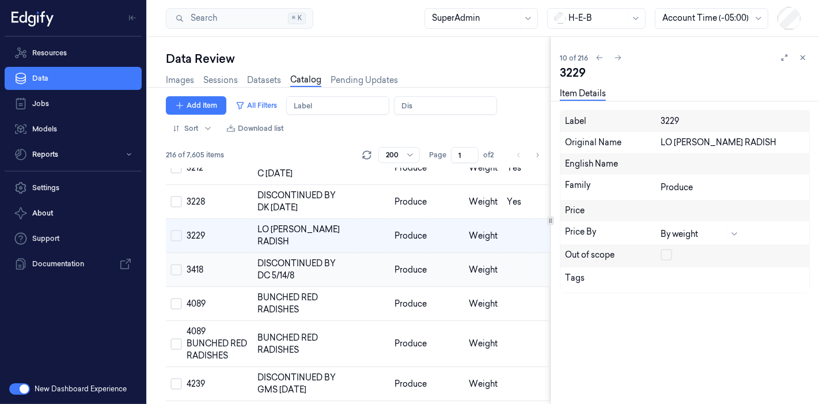
click at [464, 253] on td "Weight" at bounding box center [483, 270] width 38 height 34
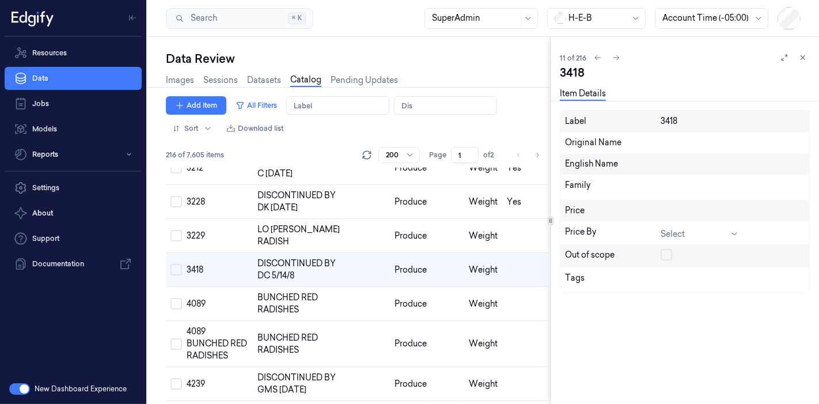
scroll to position [274, 0]
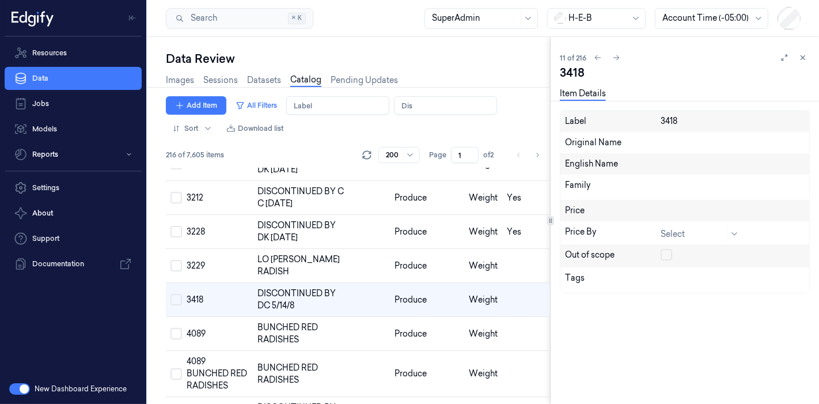
click at [670, 255] on button "button" at bounding box center [667, 255] width 12 height 12
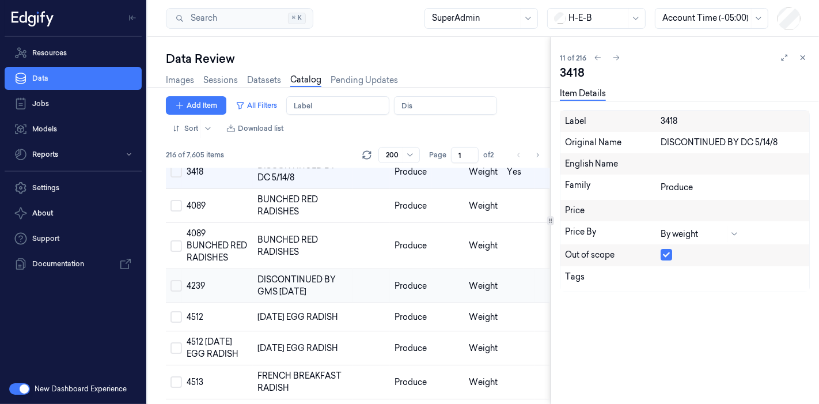
click at [439, 271] on td at bounding box center [448, 286] width 33 height 34
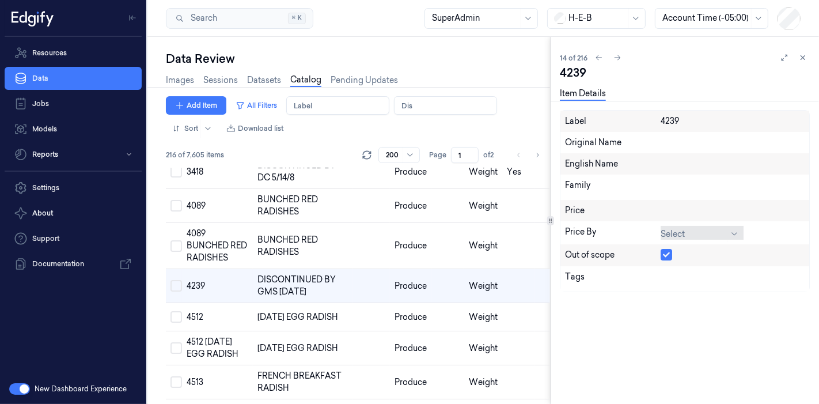
scroll to position [388, 0]
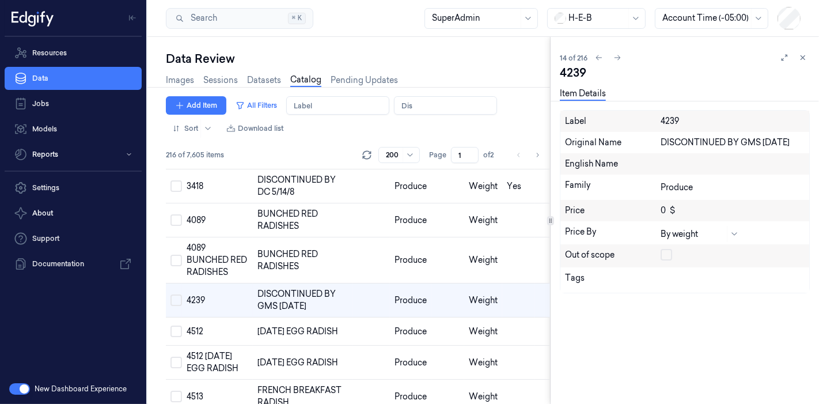
click at [665, 252] on button "button" at bounding box center [667, 255] width 12 height 12
click at [667, 252] on button "button" at bounding box center [667, 255] width 12 height 12
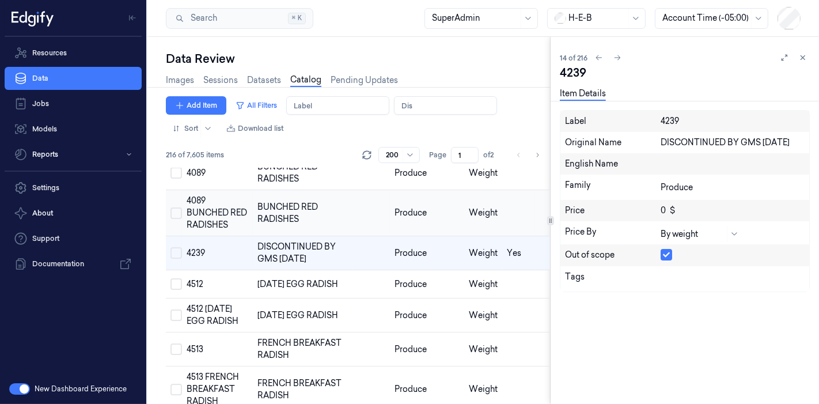
scroll to position [516, 0]
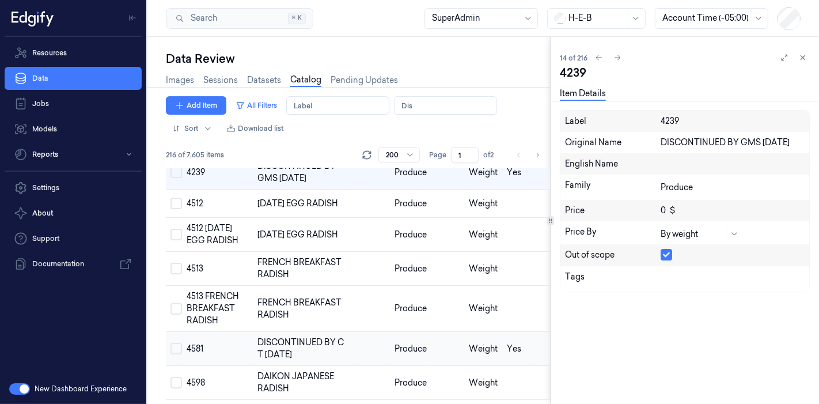
click at [355, 333] on td at bounding box center [371, 349] width 37 height 34
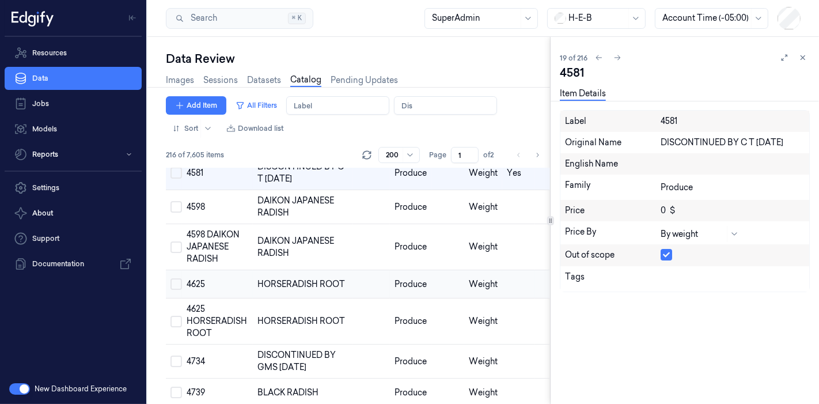
scroll to position [755, 0]
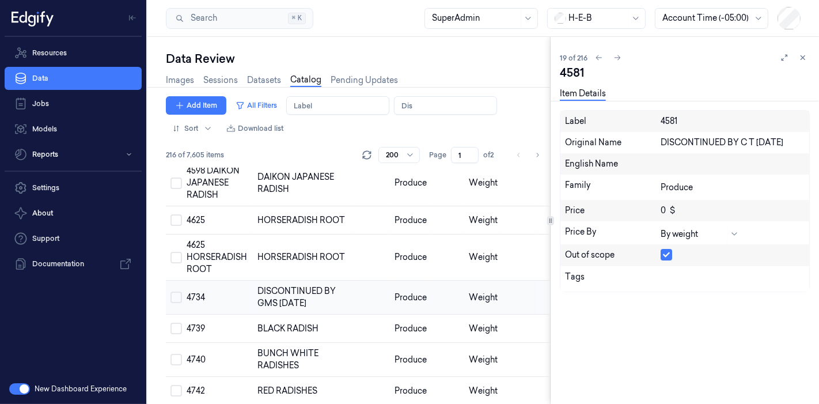
click at [372, 281] on td at bounding box center [371, 298] width 37 height 34
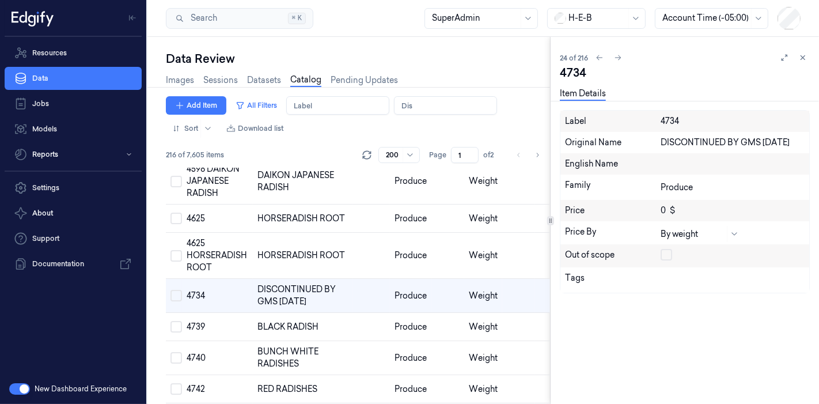
click at [668, 257] on button "button" at bounding box center [667, 255] width 12 height 12
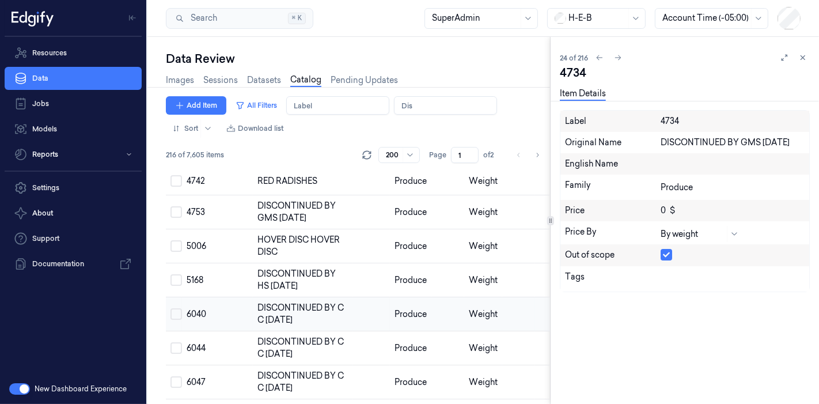
scroll to position [949, 0]
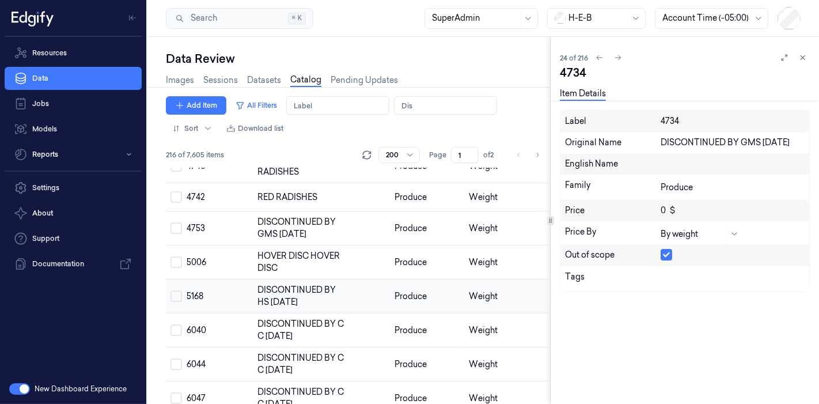
click at [399, 291] on span "Produce" at bounding box center [411, 296] width 32 height 10
click at [667, 253] on button "button" at bounding box center [667, 255] width 12 height 12
click at [384, 325] on td at bounding box center [371, 332] width 37 height 34
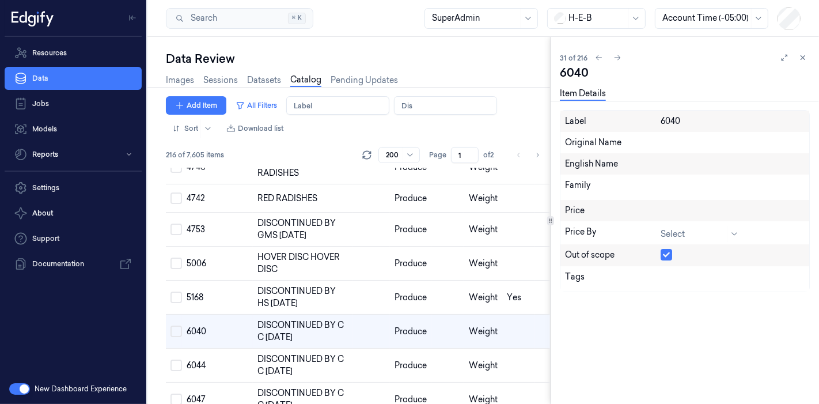
scroll to position [982, 0]
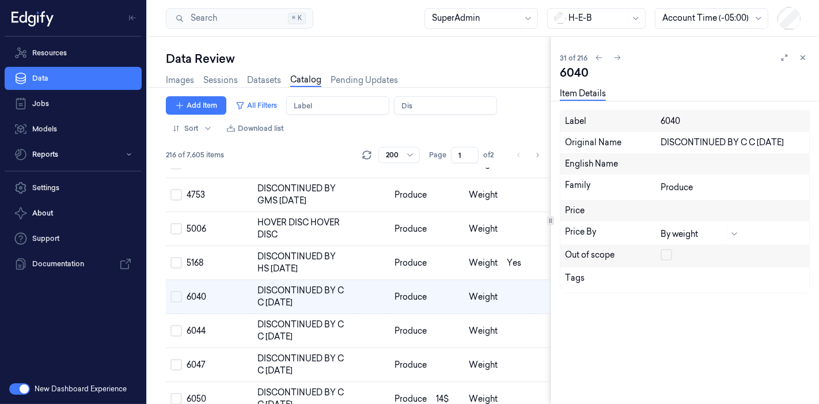
click at [662, 256] on button "button" at bounding box center [667, 255] width 12 height 12
click at [410, 327] on td "Produce" at bounding box center [410, 331] width 41 height 34
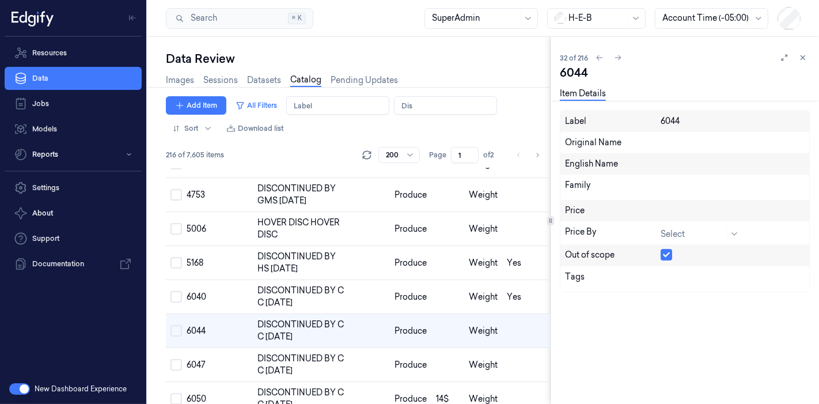
scroll to position [1016, 0]
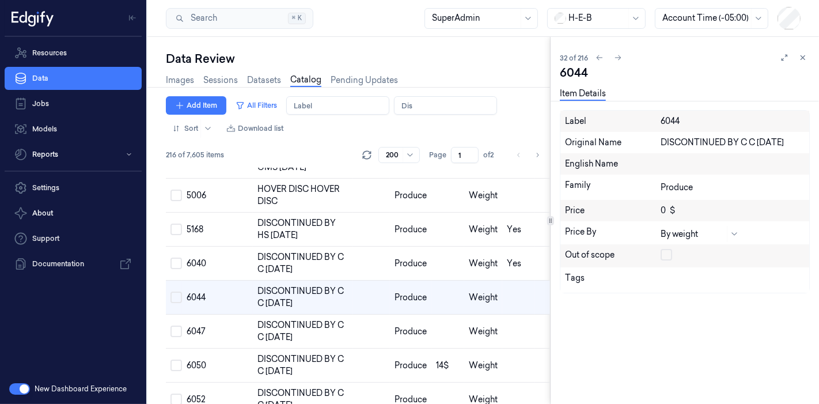
click at [668, 258] on button "button" at bounding box center [667, 255] width 12 height 12
click at [448, 320] on td at bounding box center [448, 332] width 33 height 34
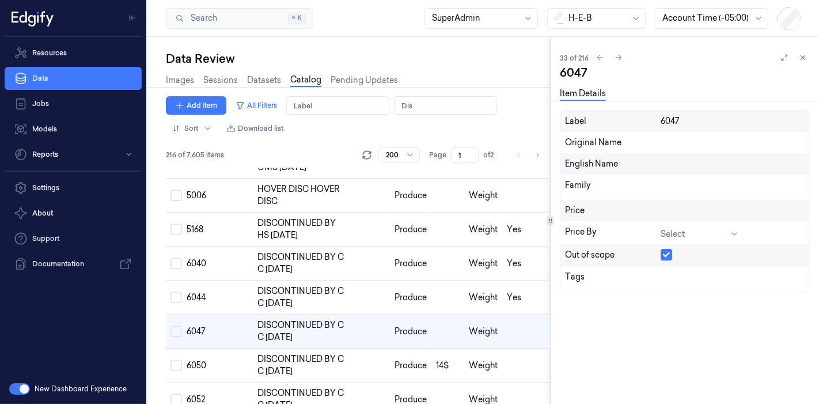
scroll to position [1050, 0]
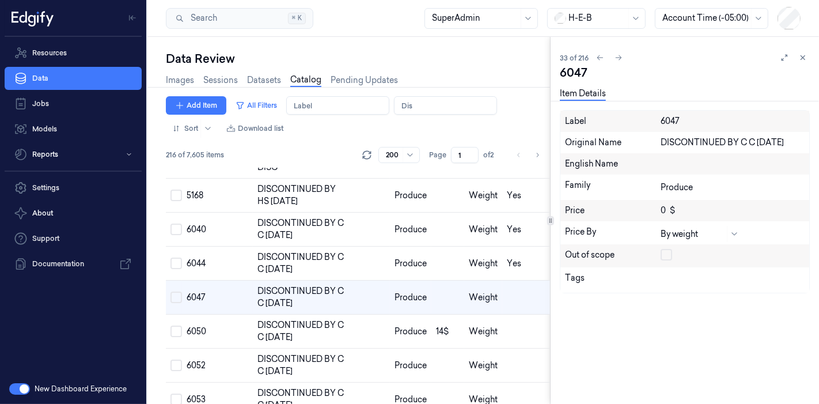
click at [663, 258] on button "button" at bounding box center [667, 255] width 12 height 12
drag, startPoint x: 423, startPoint y: 319, endPoint x: 606, endPoint y: 279, distance: 187.5
click at [423, 318] on td "Produce" at bounding box center [410, 332] width 41 height 34
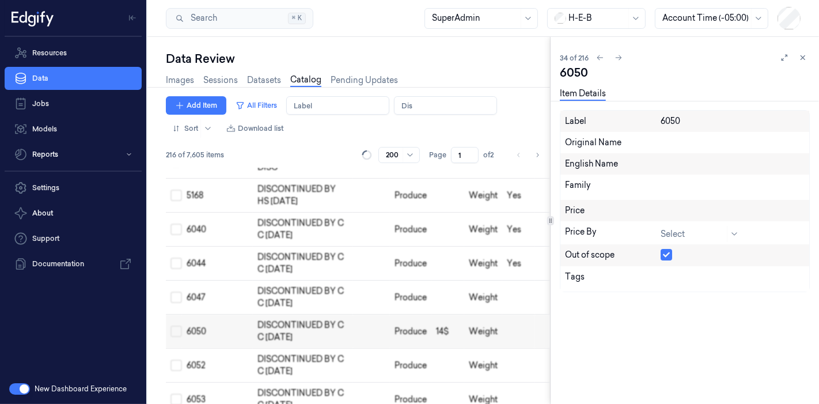
scroll to position [1084, 0]
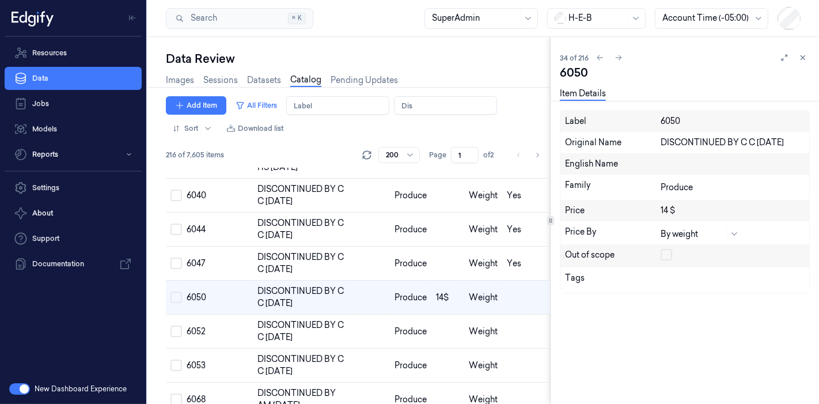
click at [665, 257] on button "button" at bounding box center [667, 255] width 12 height 12
click at [423, 320] on td "Produce" at bounding box center [410, 332] width 41 height 34
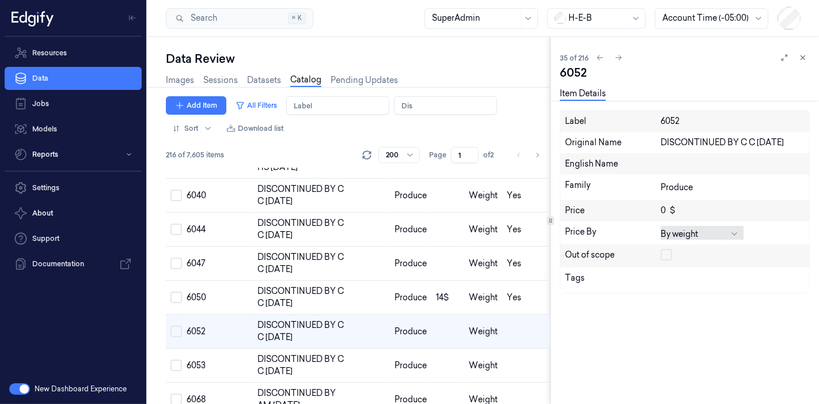
scroll to position [1118, 0]
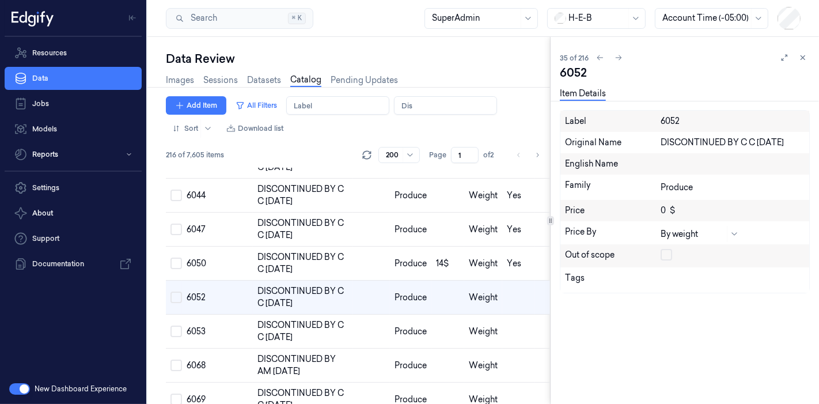
click at [665, 251] on button "button" at bounding box center [667, 255] width 12 height 12
click at [410, 326] on span "Produce" at bounding box center [411, 331] width 32 height 10
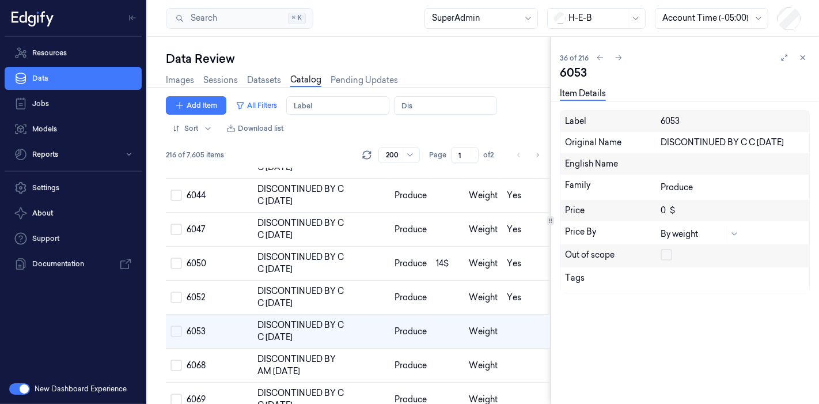
scroll to position [1151, 0]
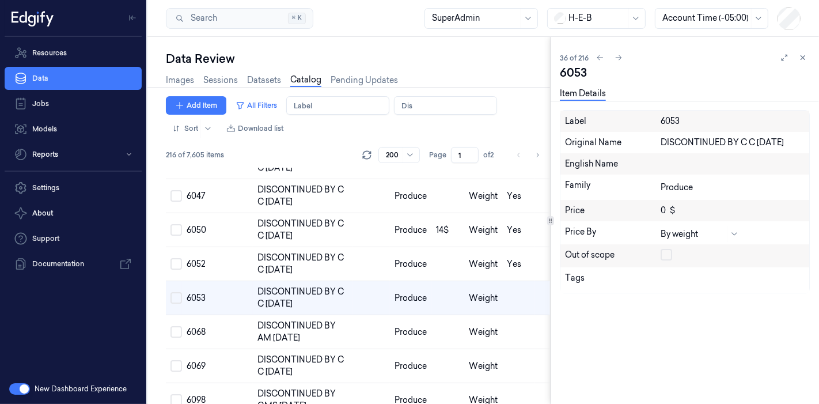
click at [664, 254] on button "button" at bounding box center [667, 255] width 12 height 12
click at [397, 330] on td "Produce" at bounding box center [410, 332] width 41 height 34
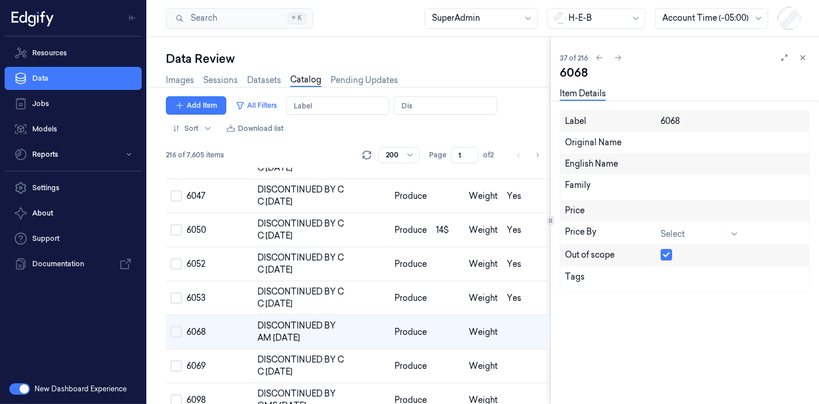
scroll to position [1185, 0]
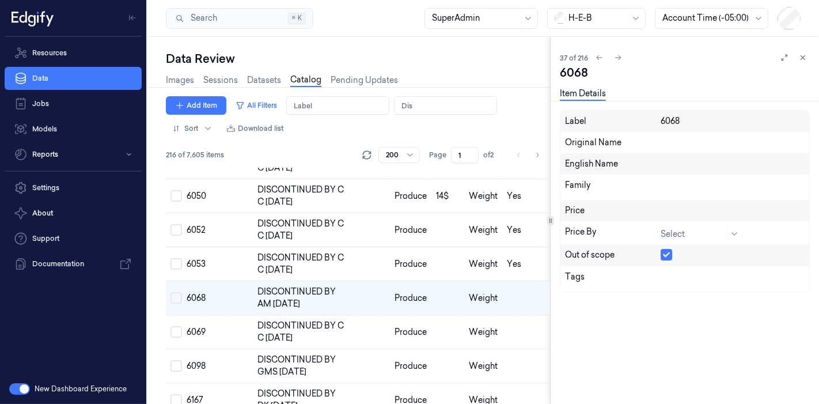
click at [665, 256] on button "button" at bounding box center [667, 255] width 12 height 12
drag, startPoint x: 467, startPoint y: 326, endPoint x: 589, endPoint y: 281, distance: 129.6
click at [467, 325] on td "Weight" at bounding box center [483, 332] width 38 height 34
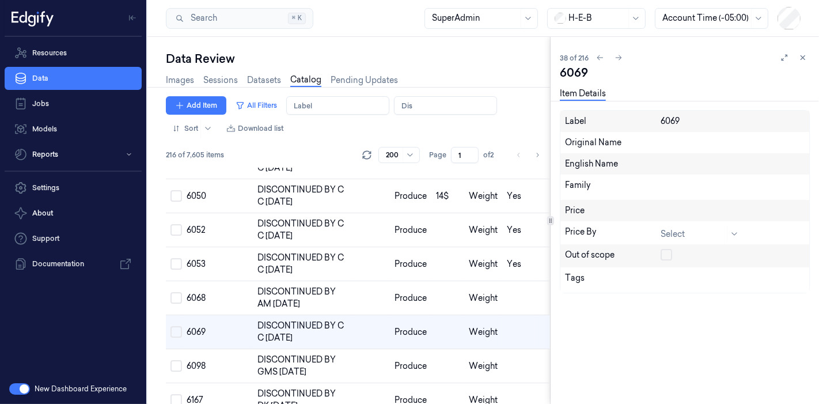
scroll to position [1219, 0]
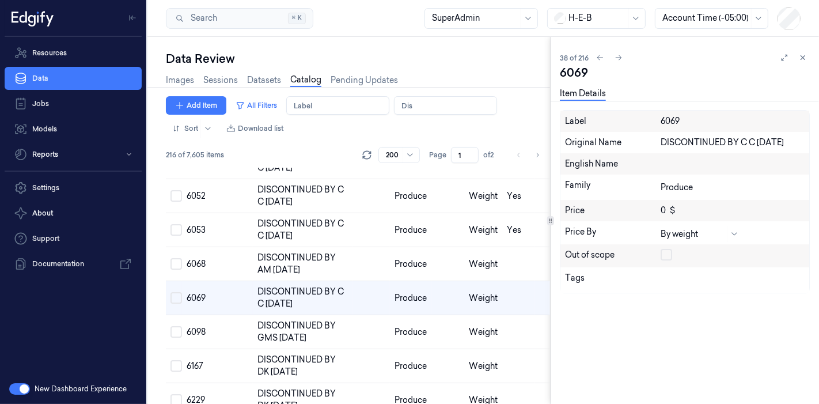
click at [661, 254] on button "button" at bounding box center [667, 255] width 12 height 12
click at [495, 256] on td "Weight" at bounding box center [483, 264] width 38 height 34
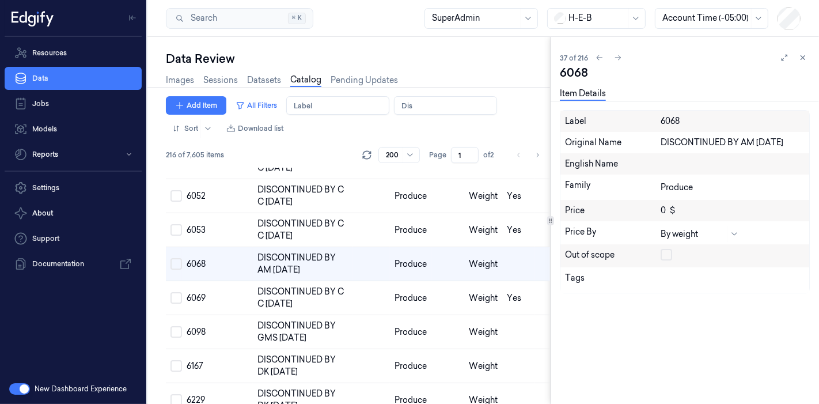
scroll to position [1185, 0]
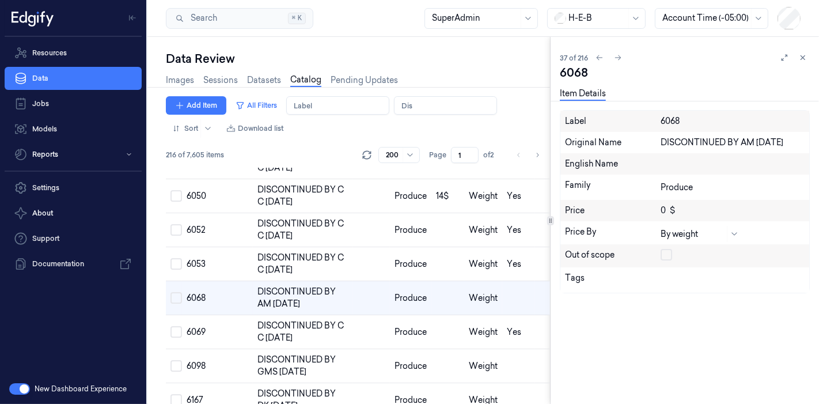
click at [665, 252] on button "button" at bounding box center [667, 255] width 12 height 12
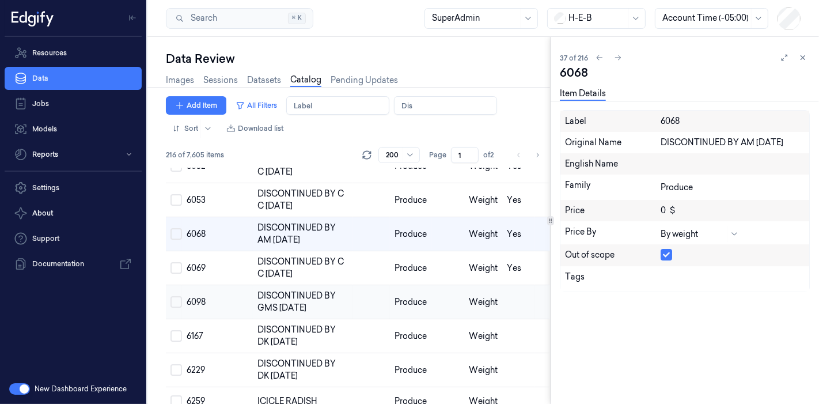
scroll to position [1314, 0]
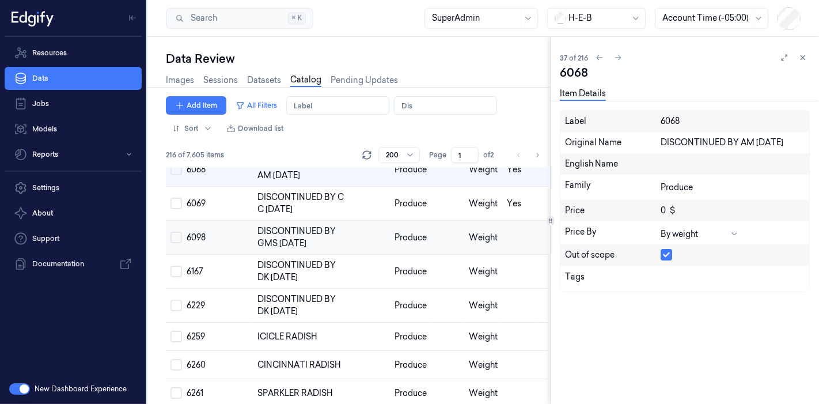
click at [464, 230] on td "Weight" at bounding box center [483, 238] width 38 height 34
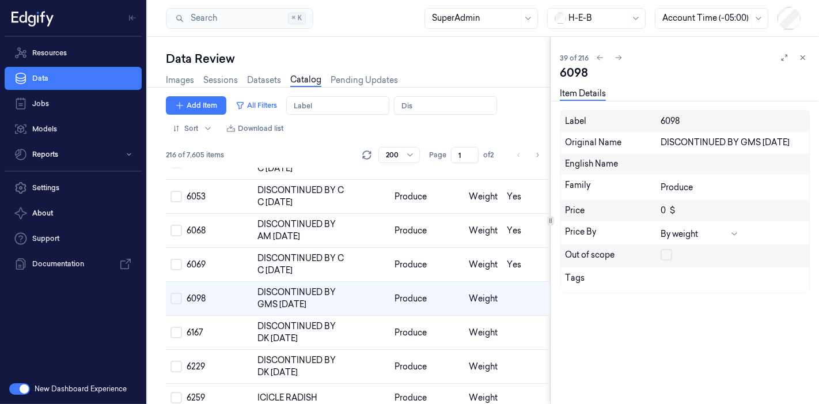
click at [665, 253] on button "button" at bounding box center [667, 255] width 12 height 12
click at [437, 317] on td at bounding box center [448, 333] width 33 height 34
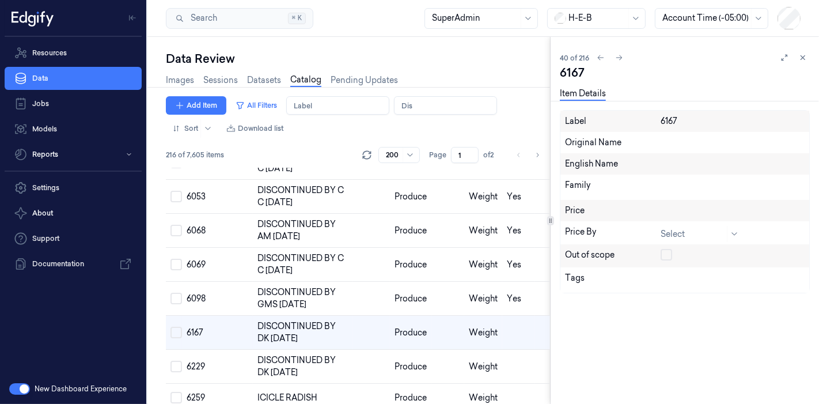
scroll to position [1287, 0]
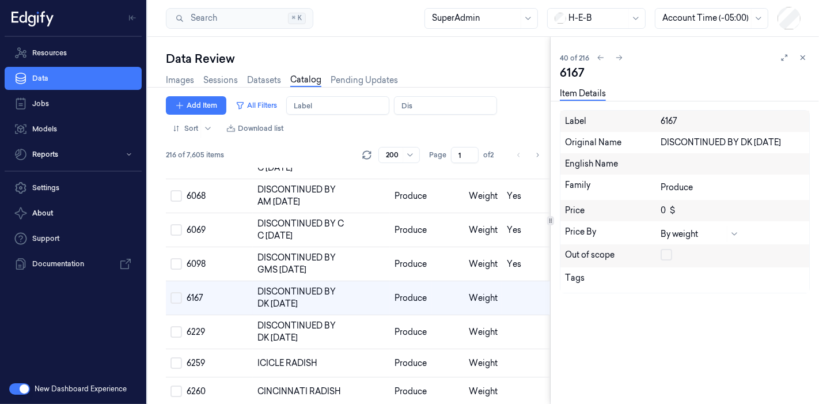
click at [666, 253] on button "button" at bounding box center [667, 255] width 12 height 12
click at [373, 316] on td at bounding box center [371, 332] width 37 height 34
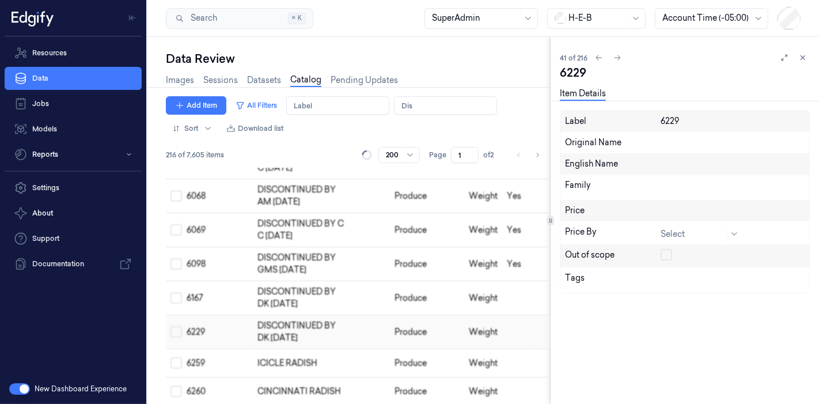
scroll to position [1321, 0]
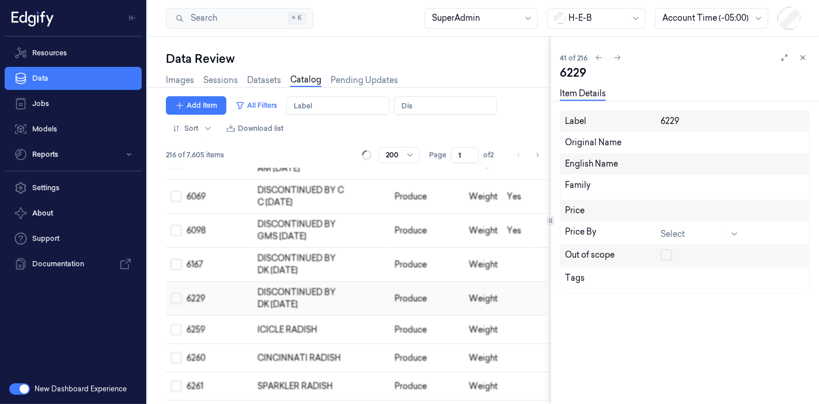
click at [423, 282] on td "Produce" at bounding box center [410, 299] width 41 height 34
click at [661, 257] on button "button" at bounding box center [667, 255] width 12 height 12
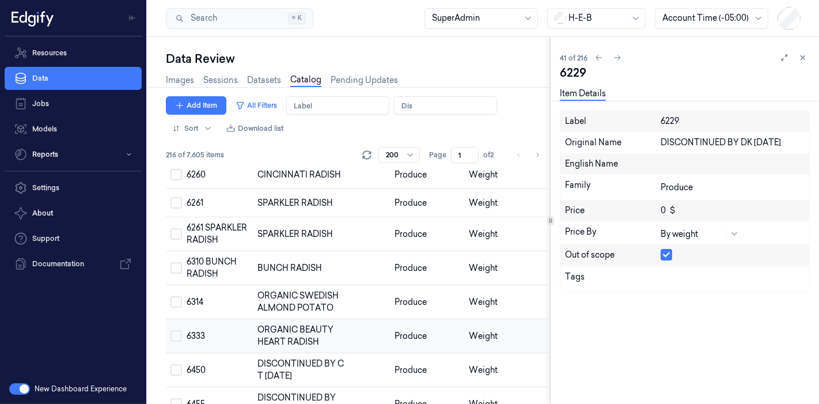
scroll to position [1577, 0]
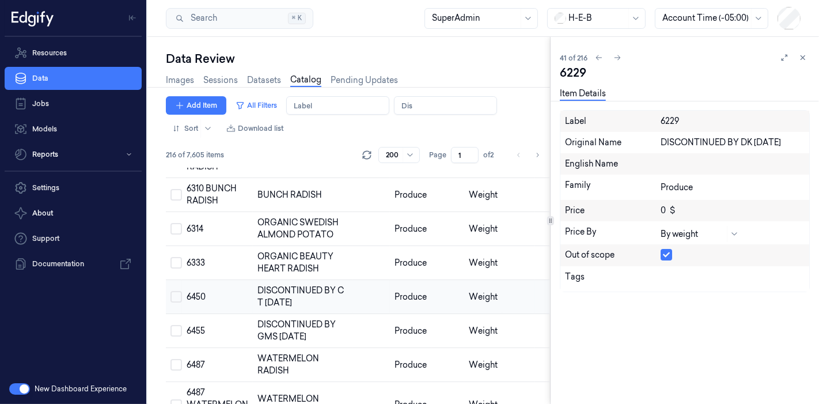
click at [373, 292] on td at bounding box center [371, 297] width 37 height 34
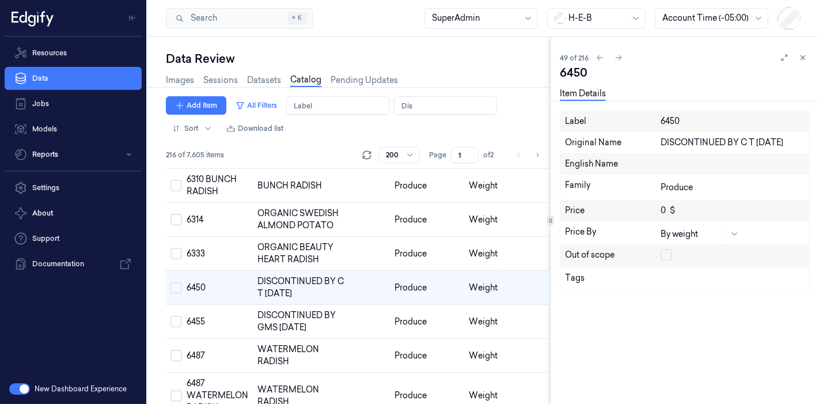
click at [668, 255] on button "button" at bounding box center [667, 255] width 12 height 12
click at [479, 316] on span "Weight" at bounding box center [483, 321] width 29 height 10
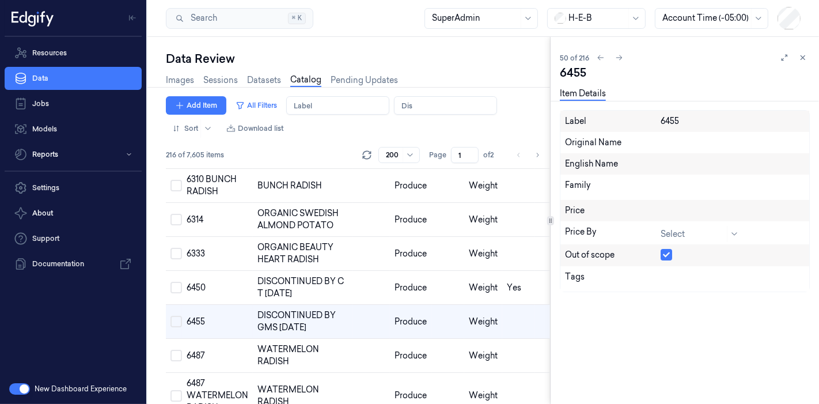
scroll to position [1620, 0]
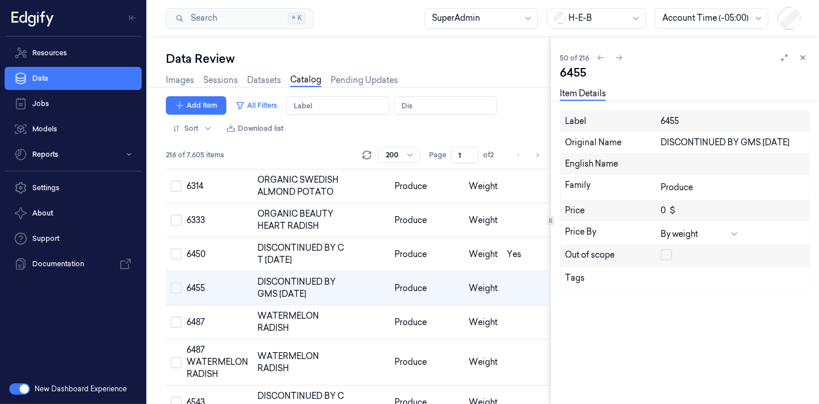
click at [667, 255] on button "button" at bounding box center [667, 255] width 12 height 12
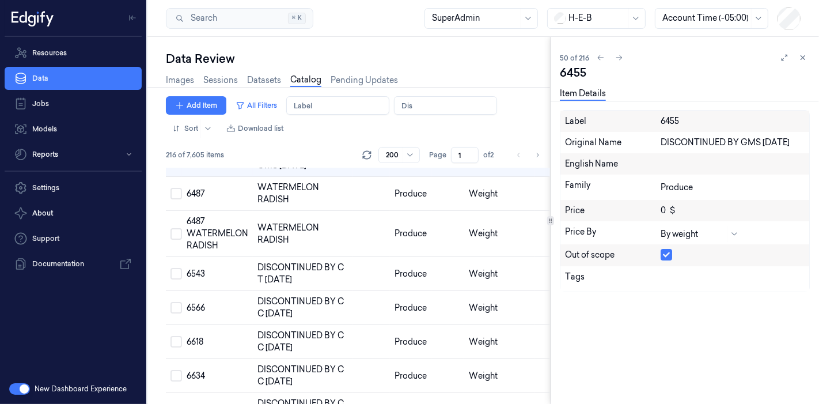
click at [464, 281] on td "Weight" at bounding box center [483, 274] width 38 height 34
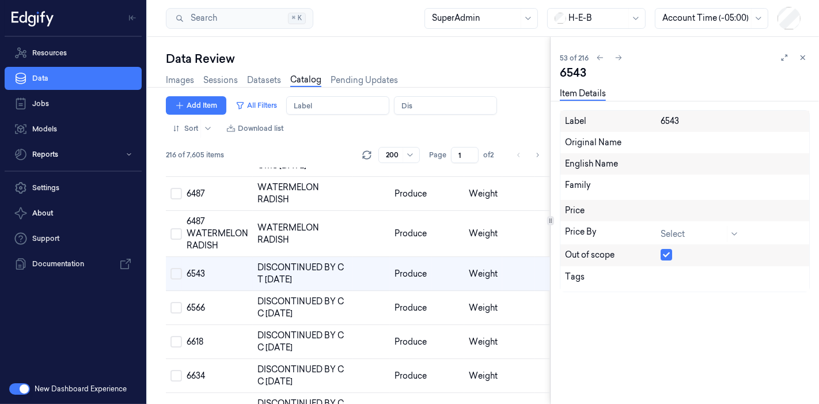
scroll to position [1734, 0]
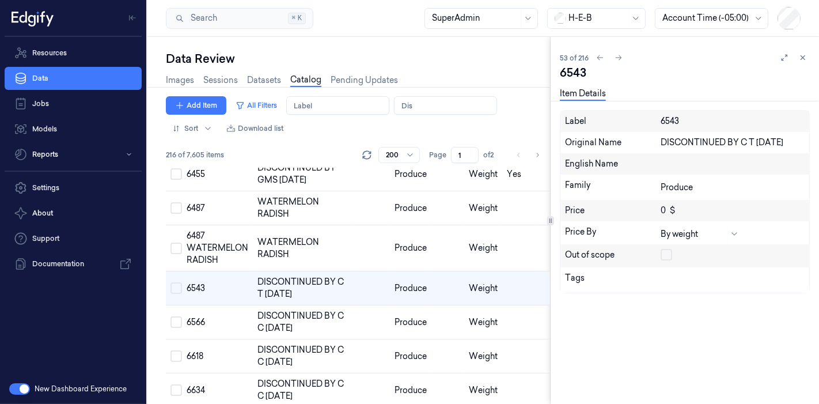
click at [664, 255] on button "button" at bounding box center [667, 255] width 12 height 12
click at [423, 325] on td "Produce" at bounding box center [410, 322] width 41 height 34
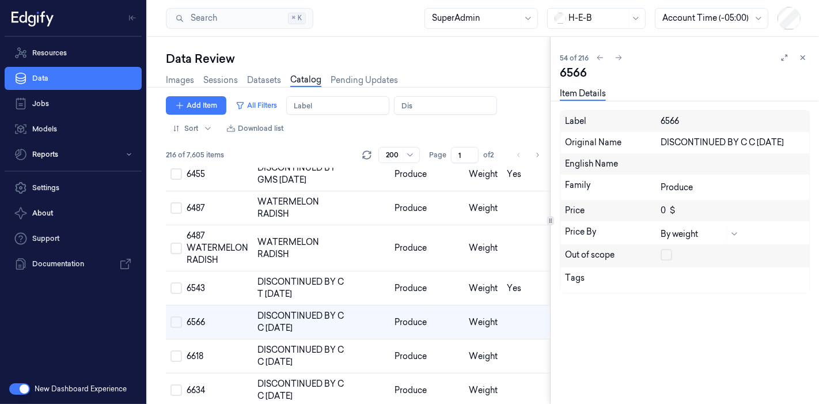
scroll to position [1768, 0]
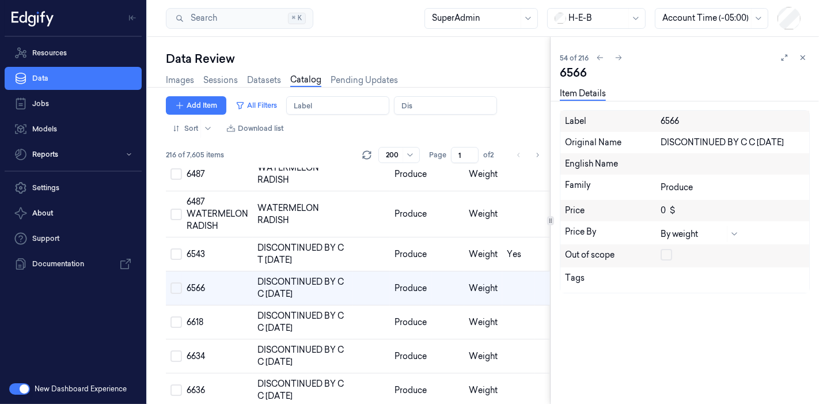
click at [665, 255] on button "button" at bounding box center [667, 255] width 12 height 12
drag, startPoint x: 410, startPoint y: 330, endPoint x: 575, endPoint y: 289, distance: 170.3
click at [410, 330] on td "Produce" at bounding box center [410, 322] width 41 height 34
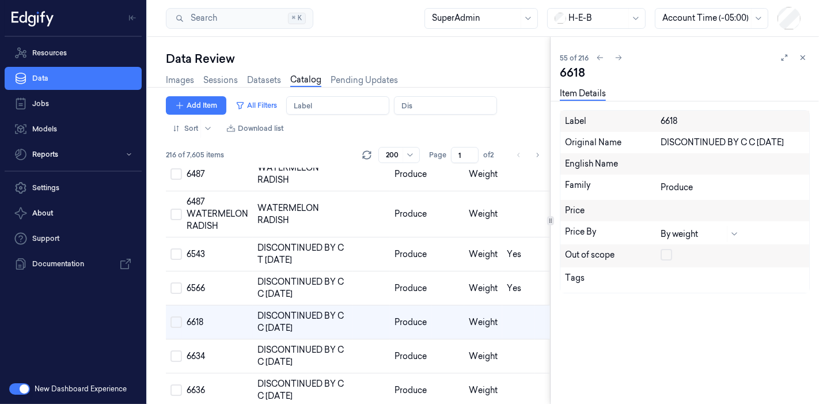
scroll to position [1801, 0]
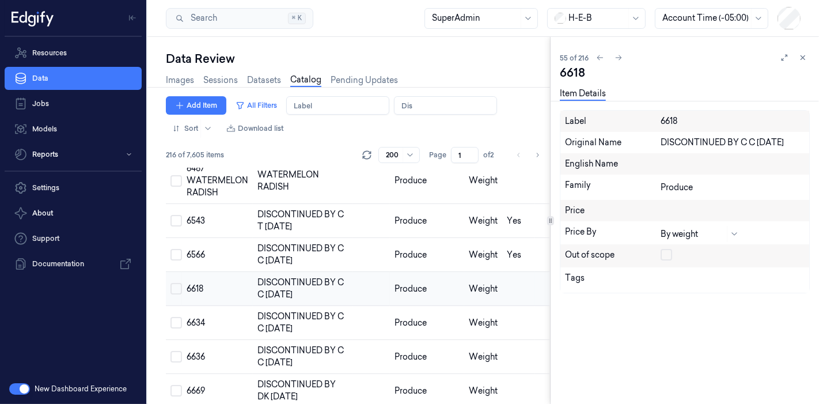
drag, startPoint x: 663, startPoint y: 257, endPoint x: 505, endPoint y: 294, distance: 162.2
click at [663, 256] on button "button" at bounding box center [667, 255] width 12 height 12
click at [411, 317] on span "Produce" at bounding box center [411, 322] width 32 height 10
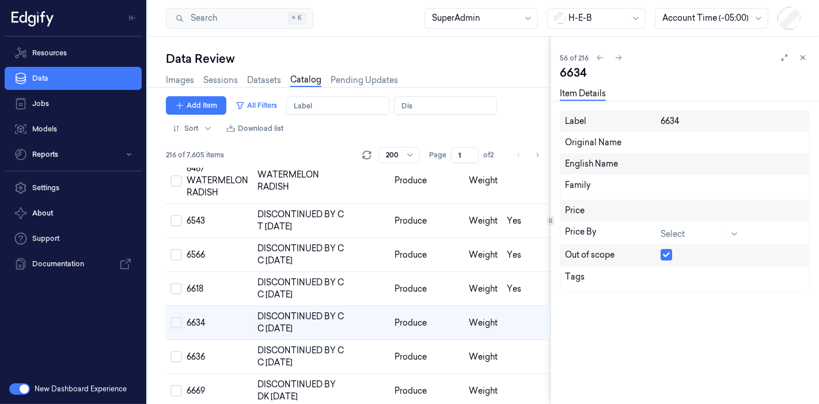
scroll to position [1835, 0]
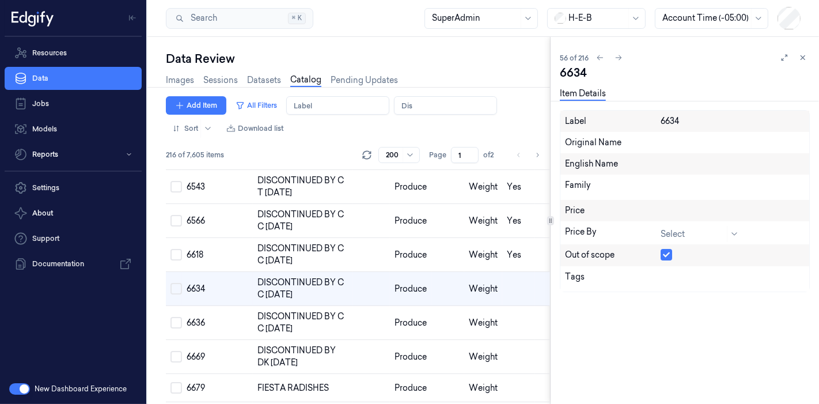
click at [673, 252] on div at bounding box center [733, 255] width 144 height 13
click at [433, 317] on td at bounding box center [448, 323] width 33 height 34
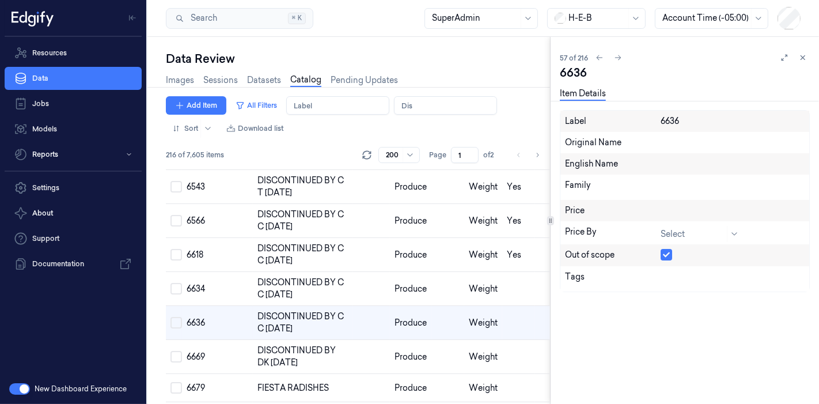
scroll to position [1869, 0]
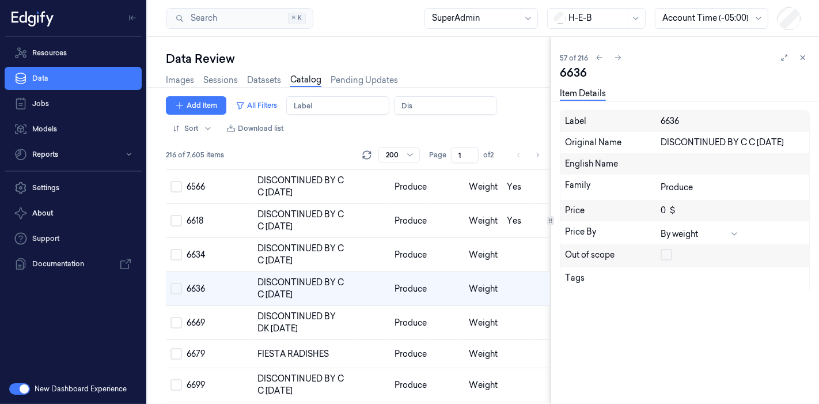
click at [670, 252] on button "button" at bounding box center [667, 255] width 12 height 12
click at [464, 250] on td "Weight" at bounding box center [483, 255] width 38 height 34
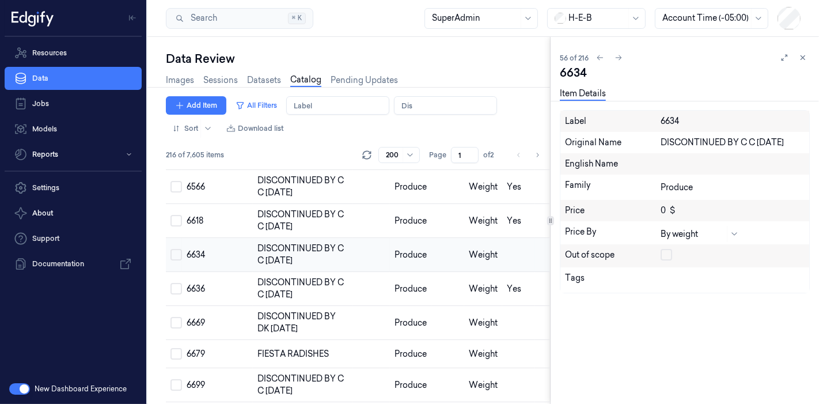
scroll to position [1835, 0]
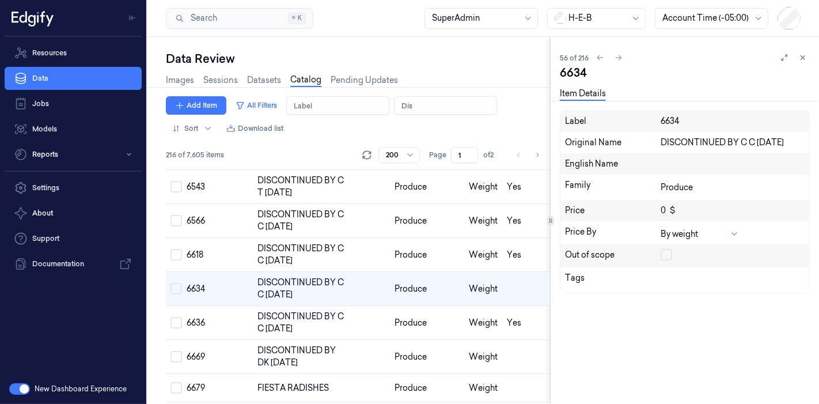
click at [664, 255] on button "button" at bounding box center [667, 255] width 12 height 12
click at [432, 340] on td at bounding box center [448, 357] width 33 height 34
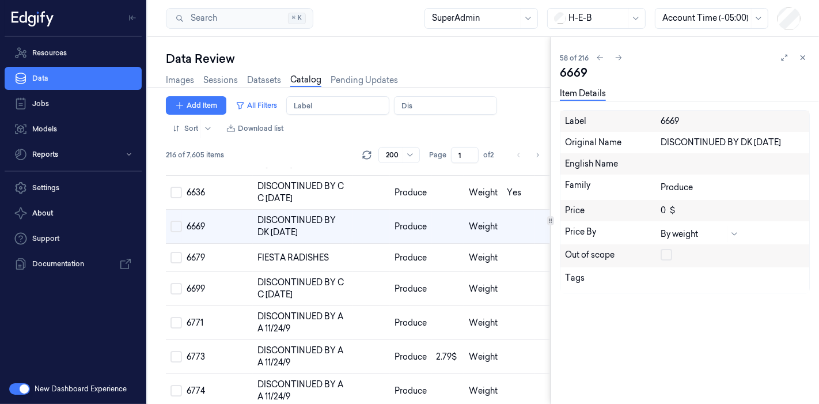
scroll to position [1967, 0]
click at [668, 252] on button "button" at bounding box center [667, 255] width 12 height 12
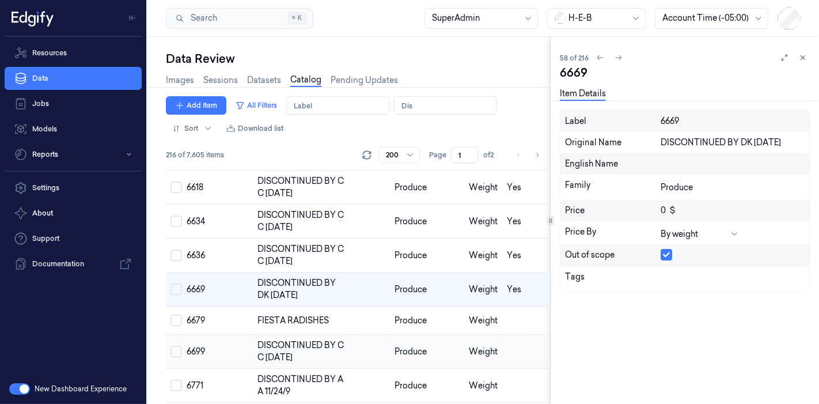
click at [344, 336] on td "DISCONTINUED BY C C 2/25/14" at bounding box center [303, 352] width 100 height 34
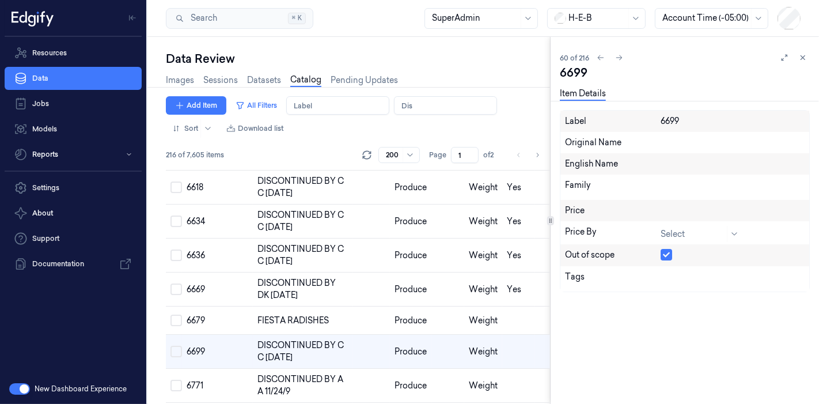
scroll to position [1965, 0]
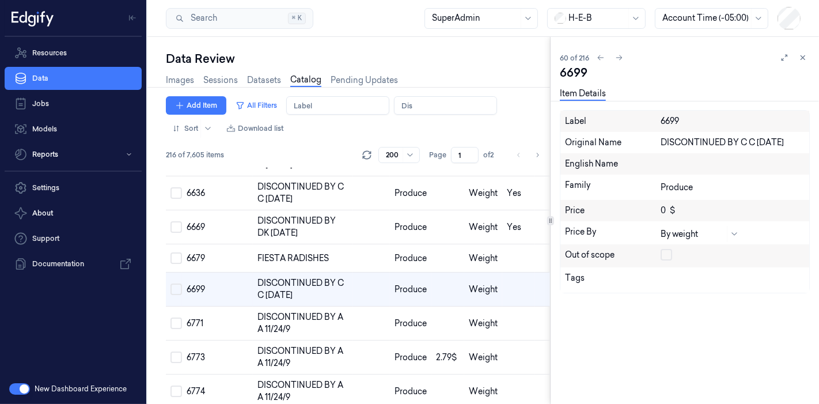
click at [667, 250] on button "button" at bounding box center [667, 255] width 12 height 12
click at [371, 320] on td at bounding box center [371, 324] width 37 height 34
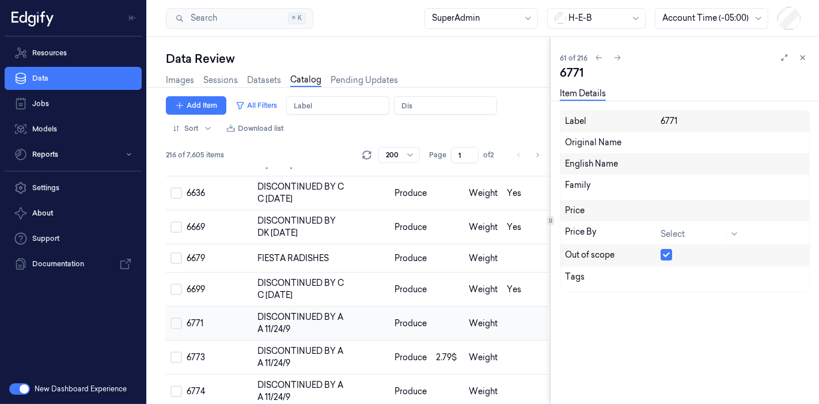
scroll to position [1999, 0]
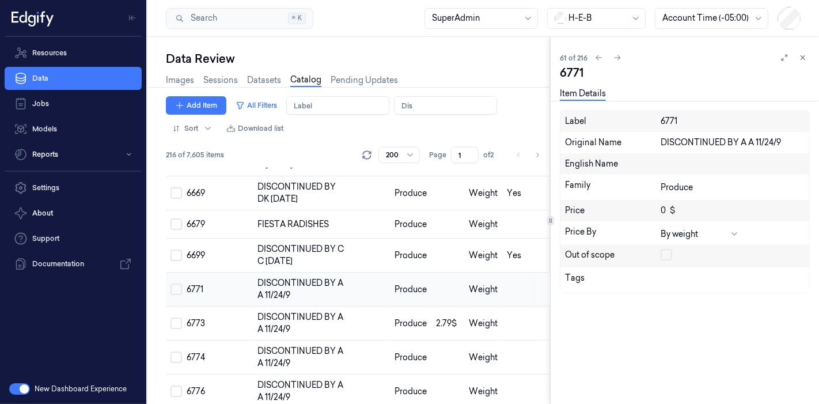
click at [363, 295] on td at bounding box center [371, 290] width 37 height 34
click at [673, 253] on div at bounding box center [733, 256] width 144 height 14
click at [667, 256] on button "button" at bounding box center [667, 255] width 12 height 12
click at [366, 311] on td at bounding box center [371, 324] width 37 height 34
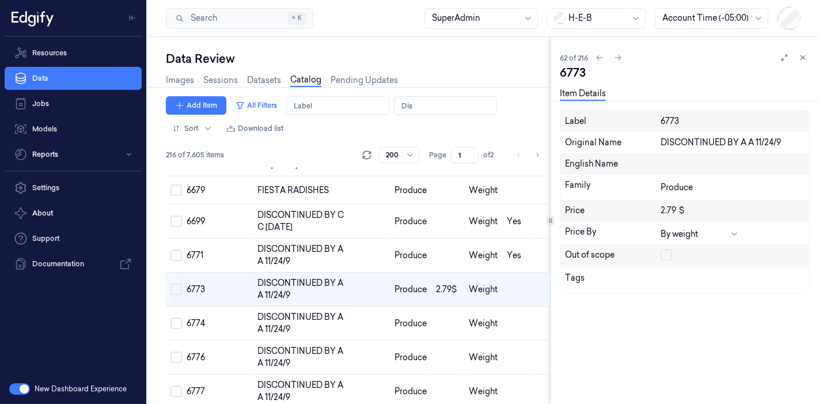
click at [669, 249] on button "button" at bounding box center [667, 255] width 12 height 12
click at [667, 259] on button "button" at bounding box center [667, 255] width 12 height 12
click at [357, 319] on td at bounding box center [371, 324] width 37 height 34
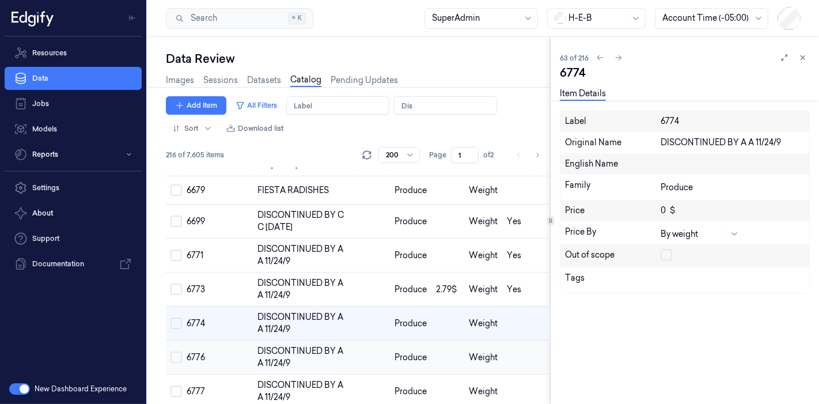
scroll to position [2066, 0]
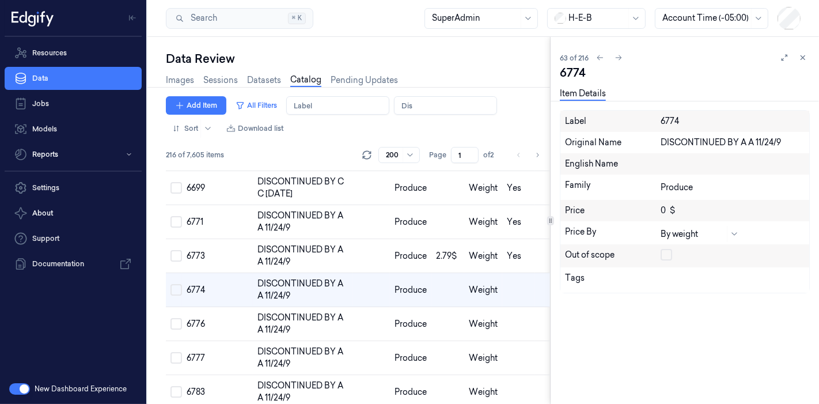
click at [671, 259] on button "button" at bounding box center [667, 255] width 12 height 12
click at [319, 312] on span "DISCONTINUED BY A A 11/24/9" at bounding box center [301, 323] width 86 height 22
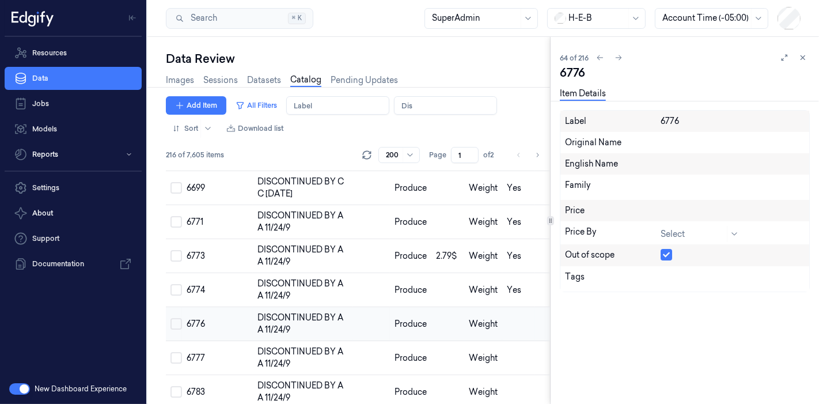
scroll to position [2100, 0]
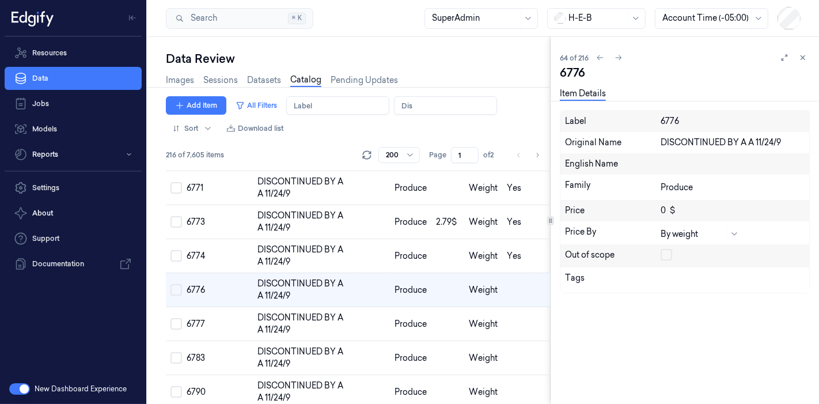
click at [667, 253] on button "button" at bounding box center [667, 255] width 12 height 12
click at [342, 317] on td "DISCONTINUED BY A A 11/24/9" at bounding box center [303, 324] width 100 height 34
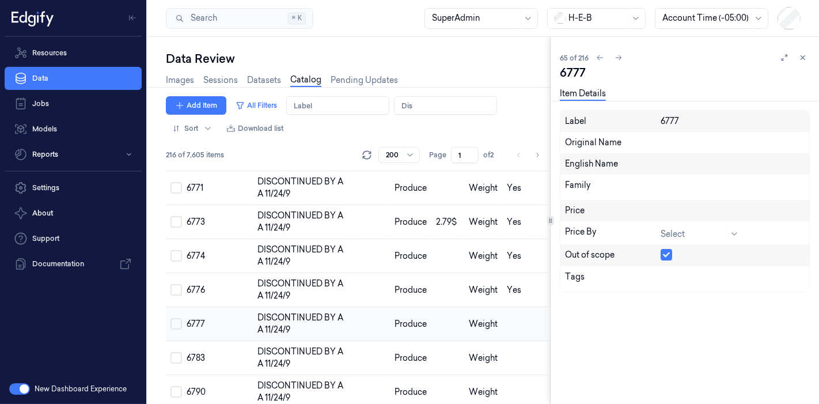
scroll to position [2134, 0]
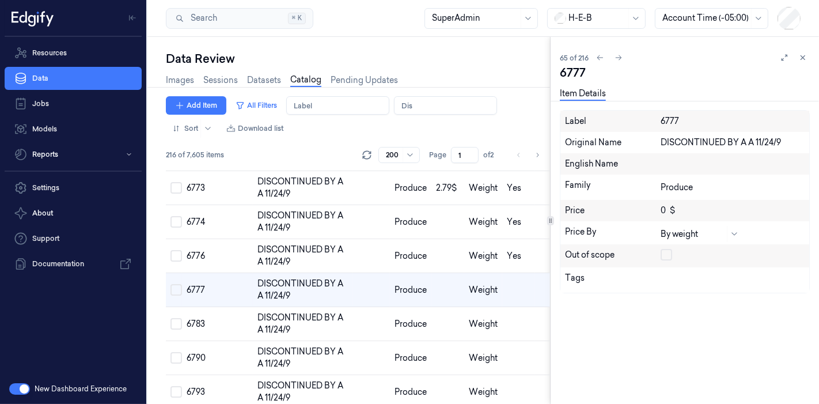
click at [663, 256] on button "button" at bounding box center [667, 255] width 12 height 12
click at [425, 312] on td "Produce" at bounding box center [410, 324] width 41 height 34
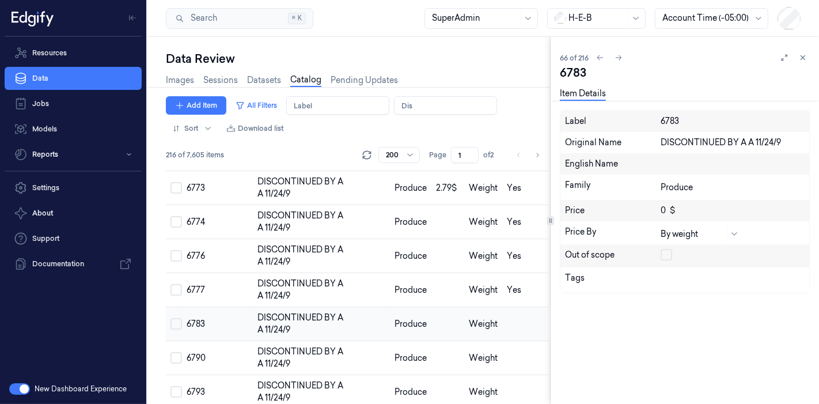
scroll to position [2167, 0]
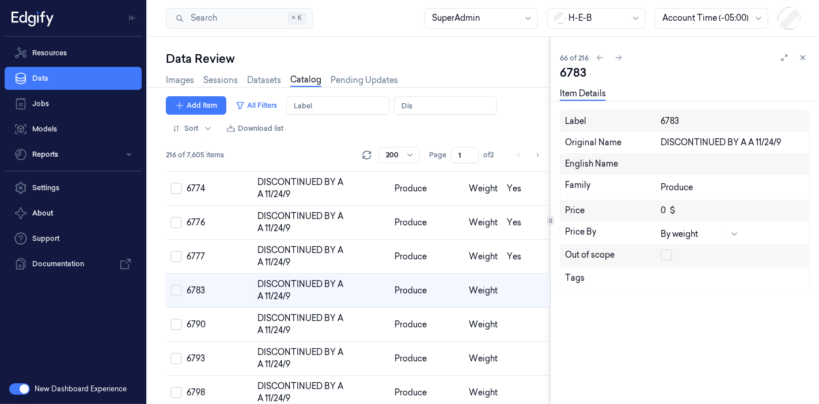
click at [671, 253] on button "button" at bounding box center [667, 255] width 12 height 12
click at [446, 317] on td at bounding box center [448, 325] width 33 height 34
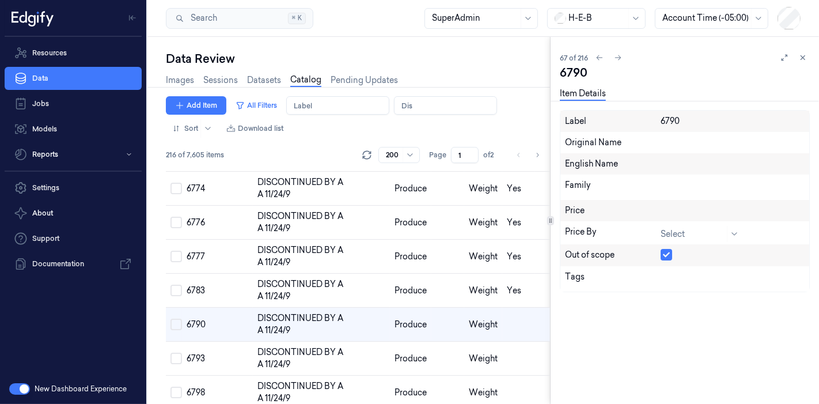
scroll to position [2202, 0]
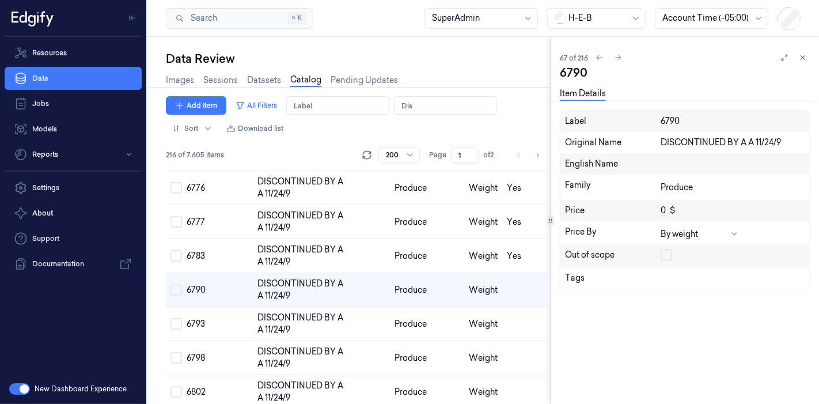
click at [663, 257] on button "button" at bounding box center [667, 255] width 12 height 12
click at [390, 319] on td "Produce" at bounding box center [410, 324] width 41 height 34
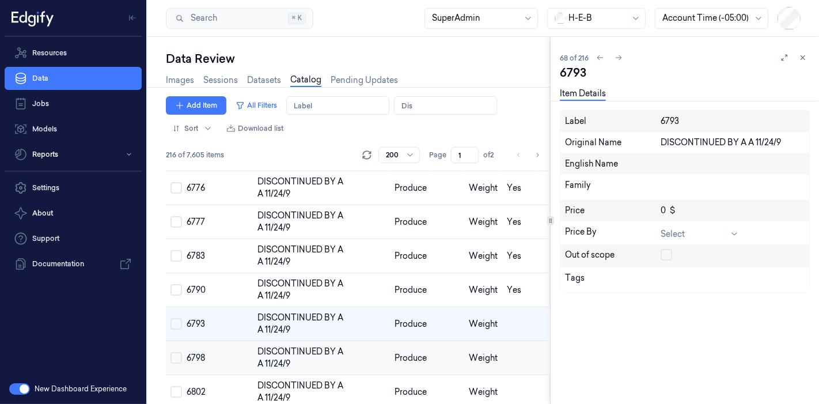
scroll to position [2235, 0]
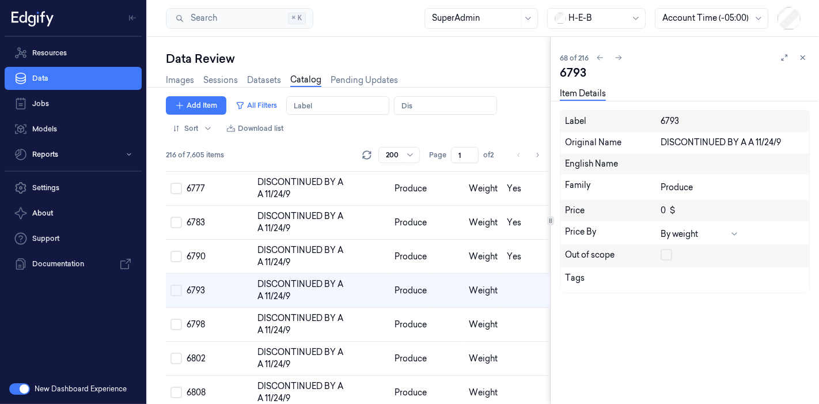
click at [669, 256] on button "button" at bounding box center [667, 255] width 12 height 12
click at [384, 321] on td at bounding box center [371, 325] width 37 height 34
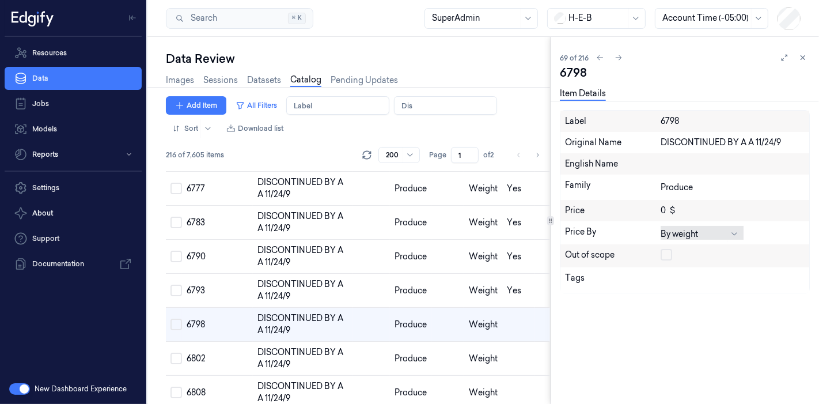
scroll to position [2269, 0]
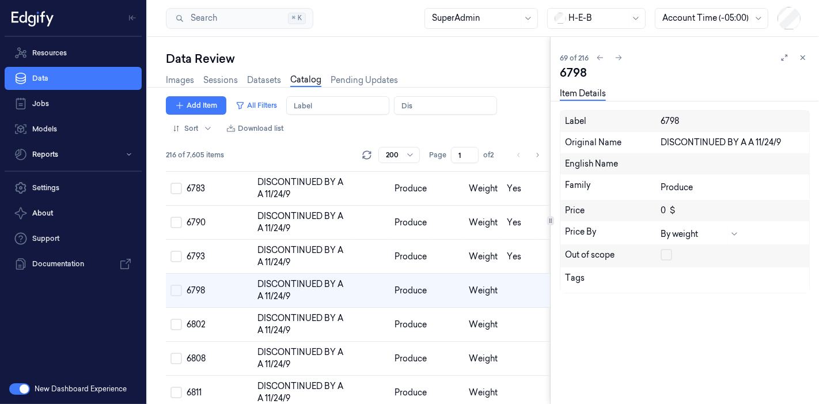
click at [669, 254] on button "button" at bounding box center [667, 255] width 12 height 12
click at [339, 317] on span "DISCONTINUED BY A A 11/24/9" at bounding box center [301, 324] width 86 height 22
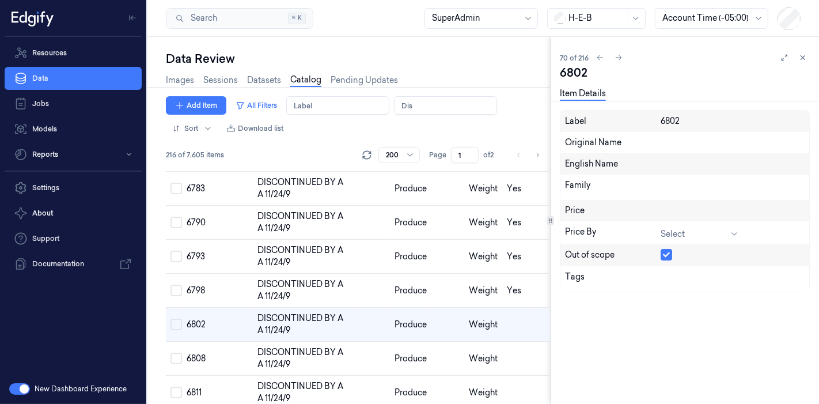
scroll to position [2303, 0]
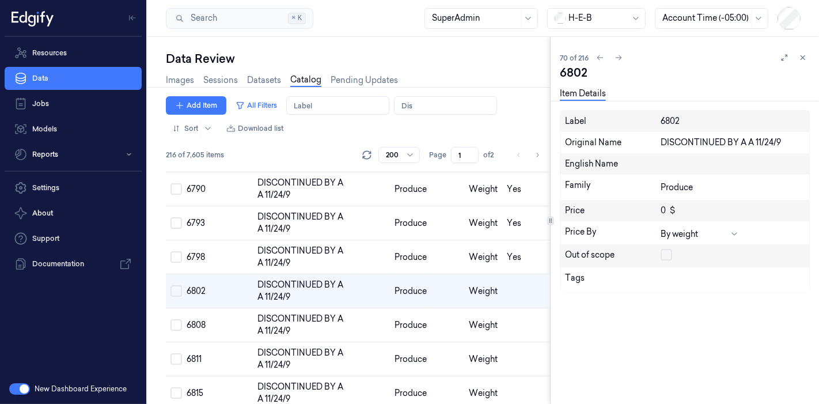
click at [667, 259] on button "button" at bounding box center [667, 255] width 12 height 12
click at [403, 335] on td "Produce" at bounding box center [410, 325] width 41 height 34
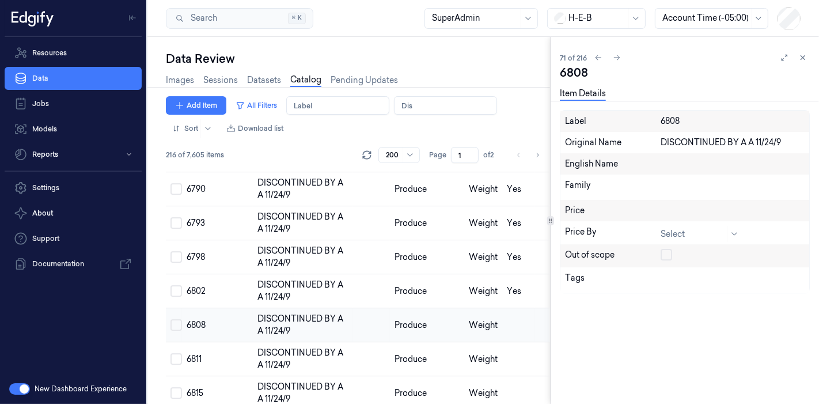
scroll to position [2337, 0]
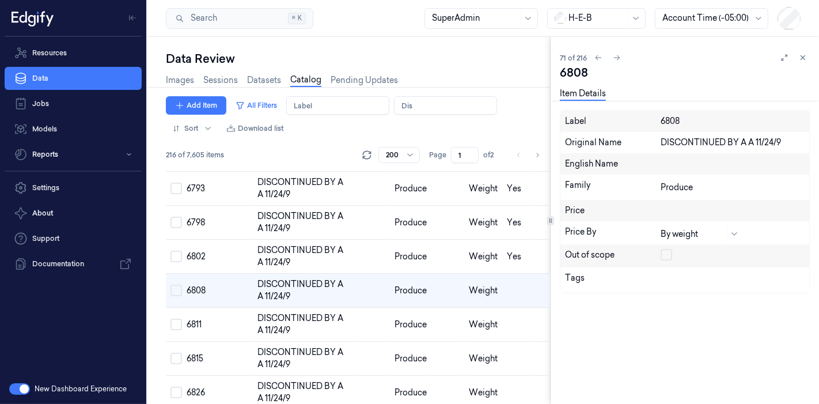
click at [670, 258] on button "button" at bounding box center [667, 255] width 12 height 12
click at [390, 240] on td "Produce" at bounding box center [410, 257] width 41 height 34
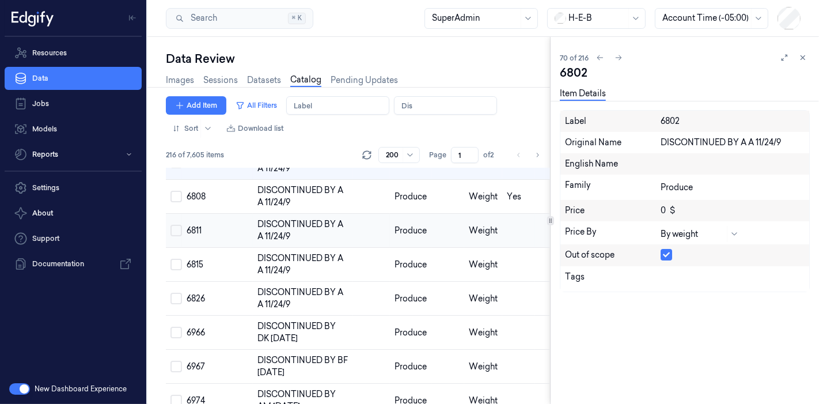
click at [400, 226] on span "Produce" at bounding box center [411, 230] width 32 height 10
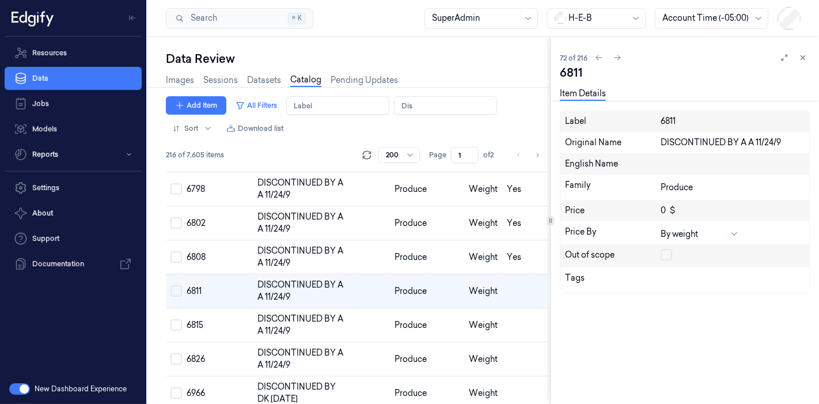
click at [669, 256] on button "button" at bounding box center [667, 255] width 12 height 12
click at [437, 317] on td at bounding box center [448, 325] width 33 height 34
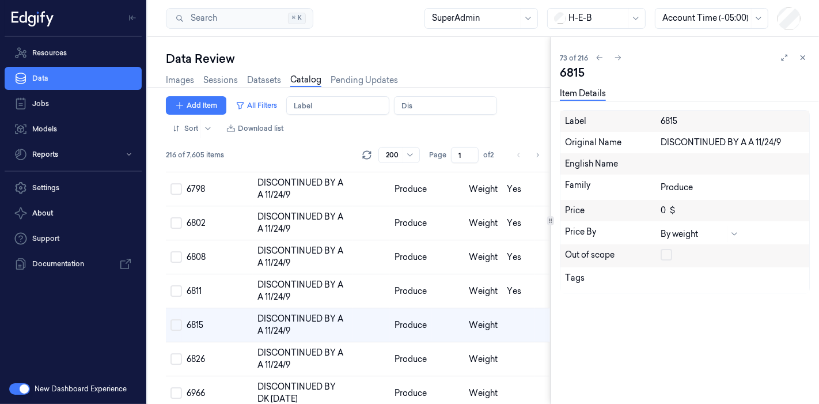
scroll to position [2405, 0]
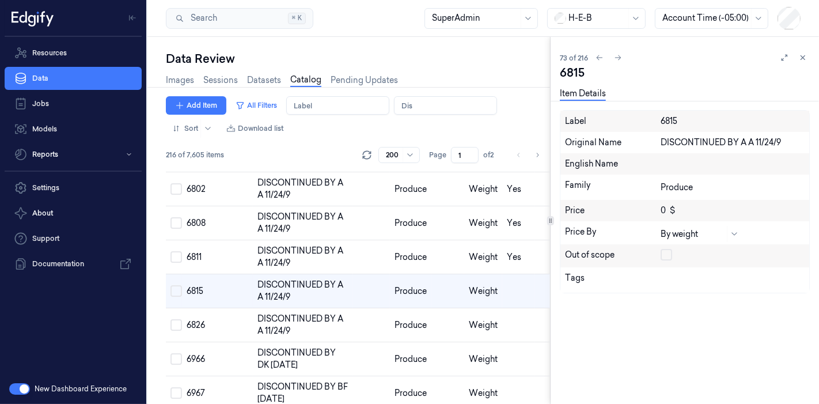
click at [663, 254] on button "button" at bounding box center [667, 255] width 12 height 12
click at [411, 325] on td "Produce" at bounding box center [410, 325] width 41 height 34
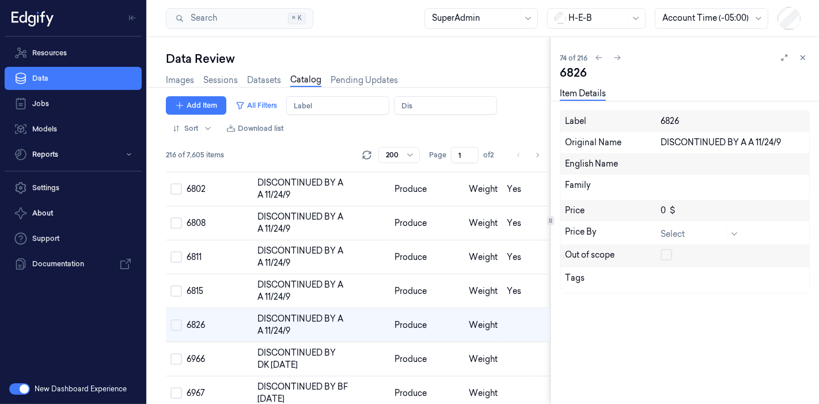
scroll to position [2439, 0]
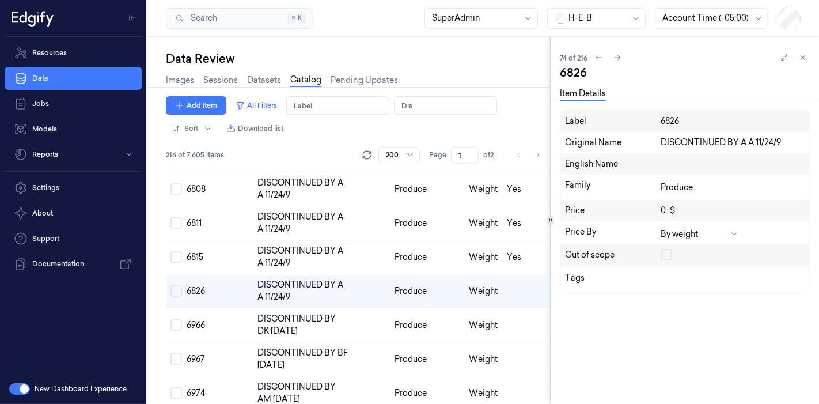
click at [669, 251] on button "button" at bounding box center [667, 255] width 12 height 12
click at [502, 318] on td at bounding box center [518, 325] width 33 height 34
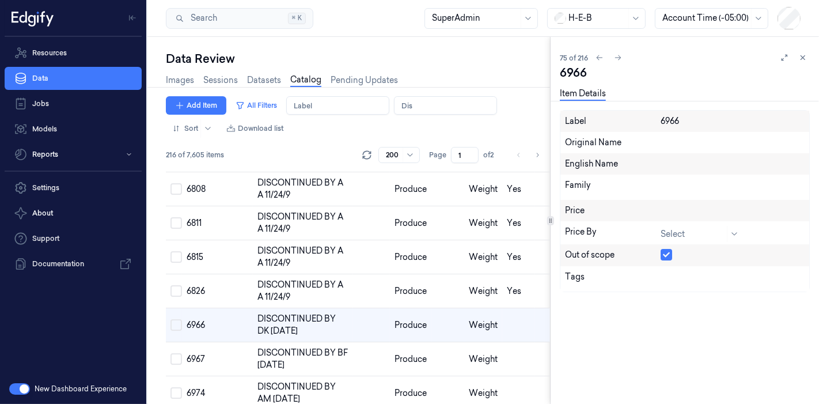
scroll to position [2472, 0]
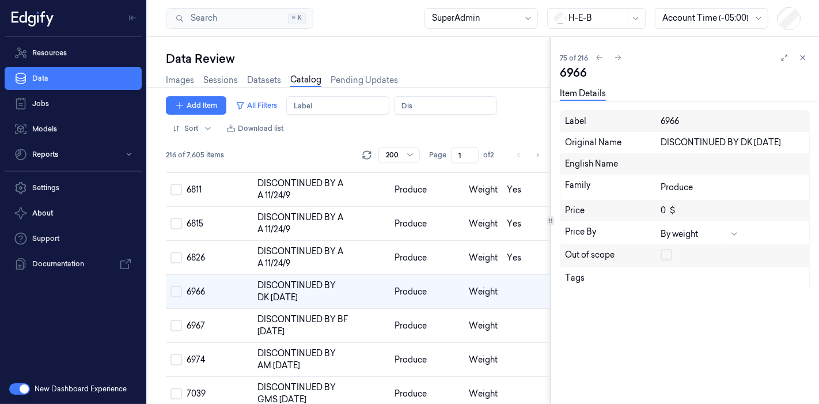
click at [665, 254] on button "button" at bounding box center [667, 255] width 12 height 12
click at [480, 321] on span "Weight" at bounding box center [483, 325] width 29 height 10
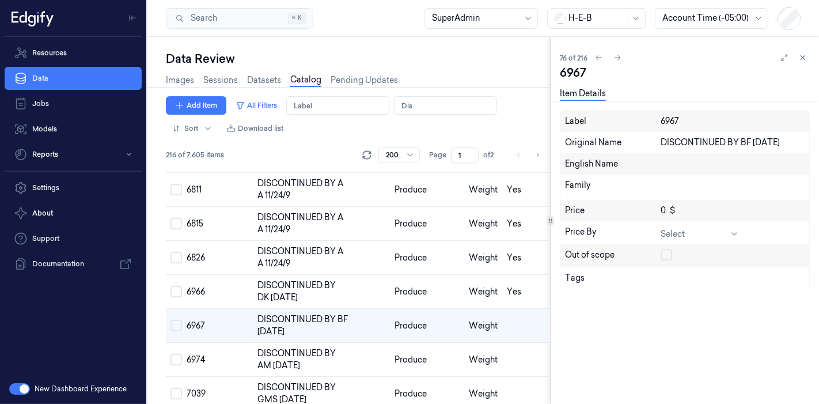
scroll to position [2506, 0]
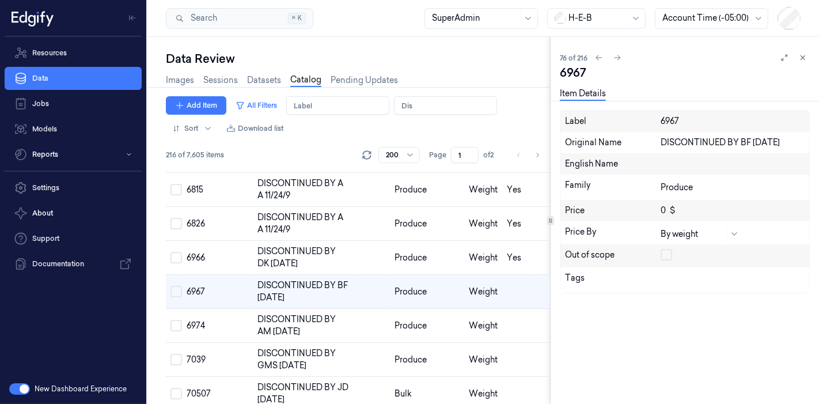
click at [673, 255] on div at bounding box center [733, 256] width 144 height 14
click at [672, 256] on button "button" at bounding box center [667, 255] width 12 height 12
click at [464, 331] on td "Weight" at bounding box center [483, 326] width 38 height 34
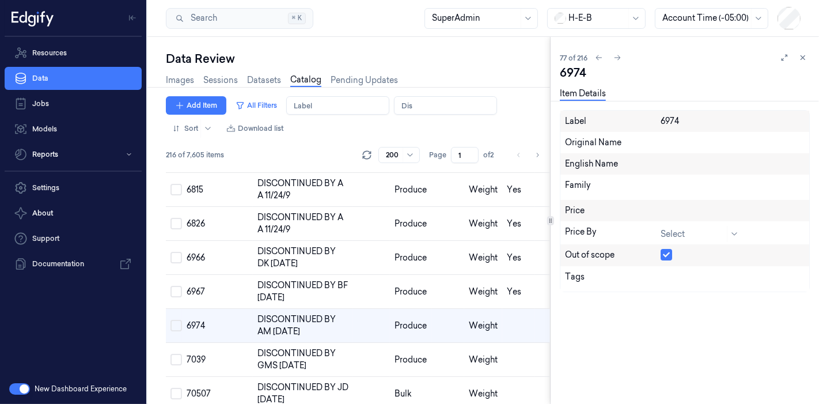
scroll to position [2540, 0]
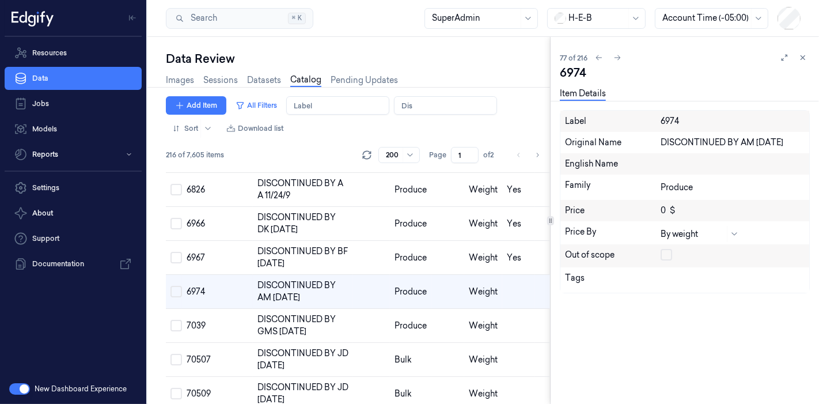
click at [661, 254] on button "button" at bounding box center [667, 255] width 12 height 12
click at [490, 309] on td "Weight" at bounding box center [483, 326] width 38 height 34
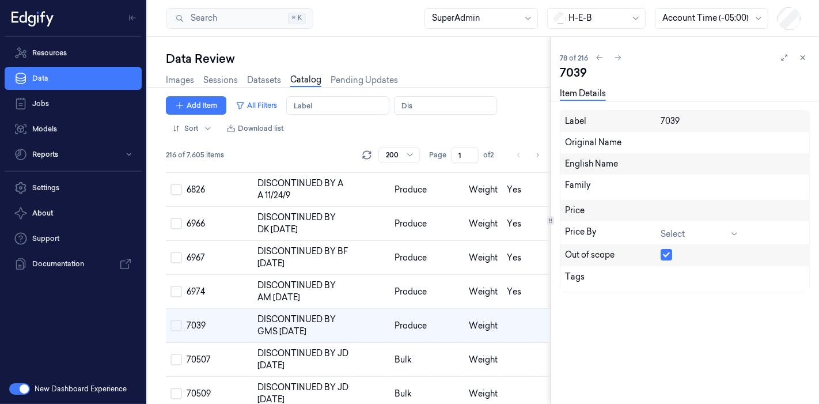
scroll to position [2574, 0]
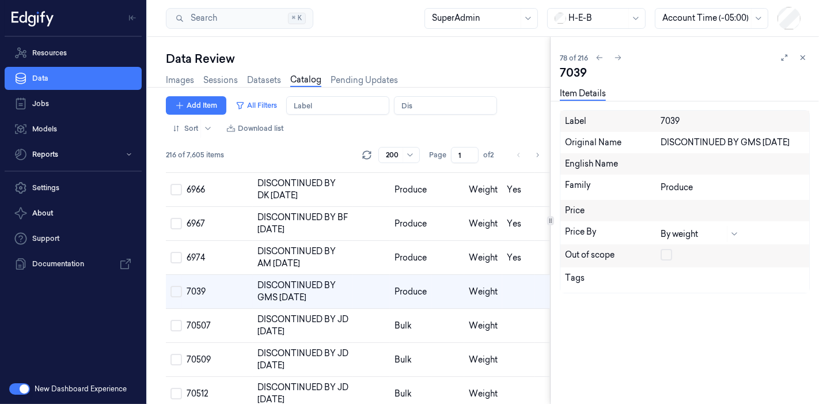
click at [665, 252] on button "button" at bounding box center [667, 255] width 12 height 12
click at [502, 312] on td at bounding box center [518, 326] width 33 height 34
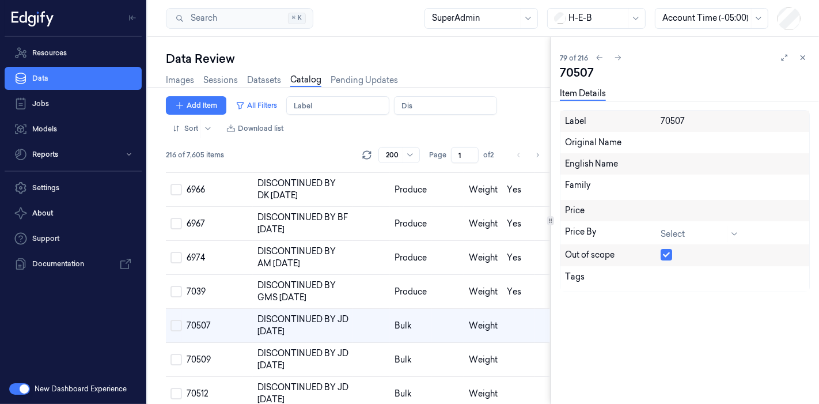
scroll to position [2608, 0]
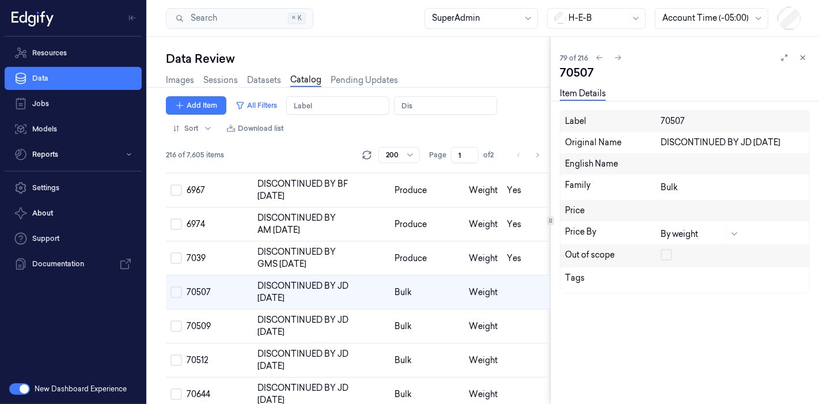
click at [668, 257] on button "button" at bounding box center [667, 255] width 12 height 12
click at [505, 324] on td at bounding box center [518, 326] width 33 height 34
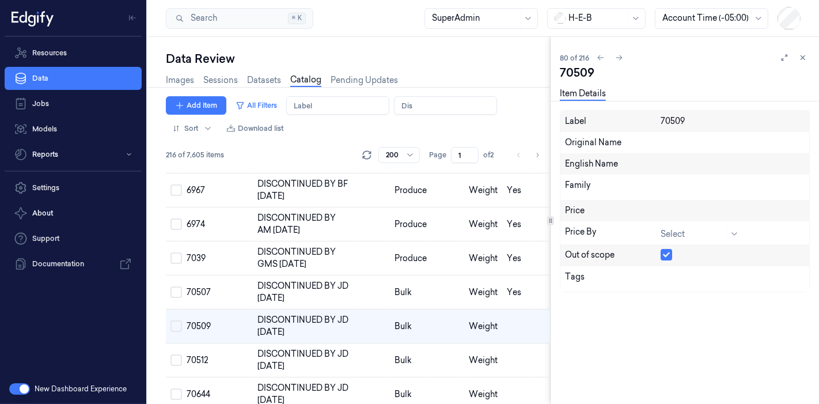
scroll to position [2642, 0]
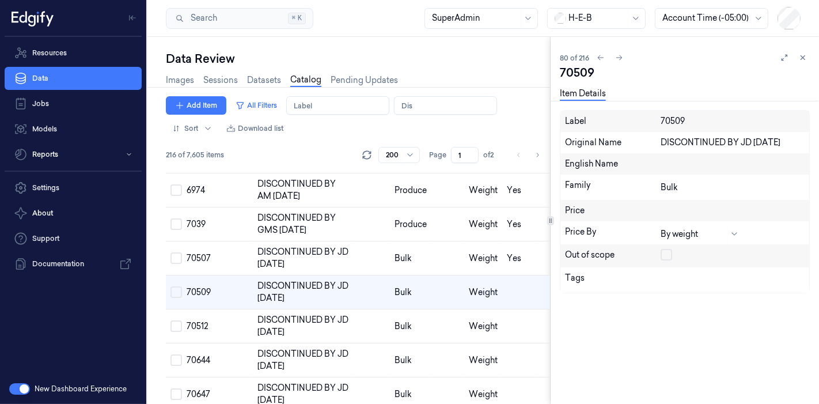
click at [663, 256] on button "button" at bounding box center [667, 255] width 12 height 12
click at [492, 321] on span "Weight" at bounding box center [483, 326] width 29 height 10
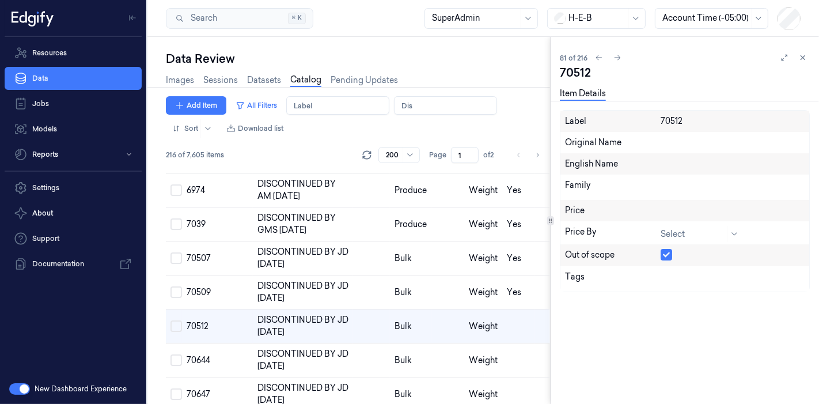
scroll to position [2676, 0]
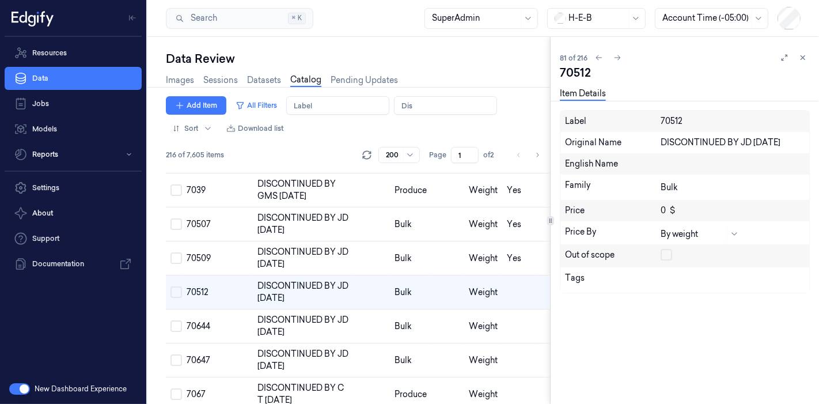
click at [667, 256] on button "button" at bounding box center [667, 255] width 12 height 12
click at [502, 313] on td at bounding box center [518, 326] width 33 height 34
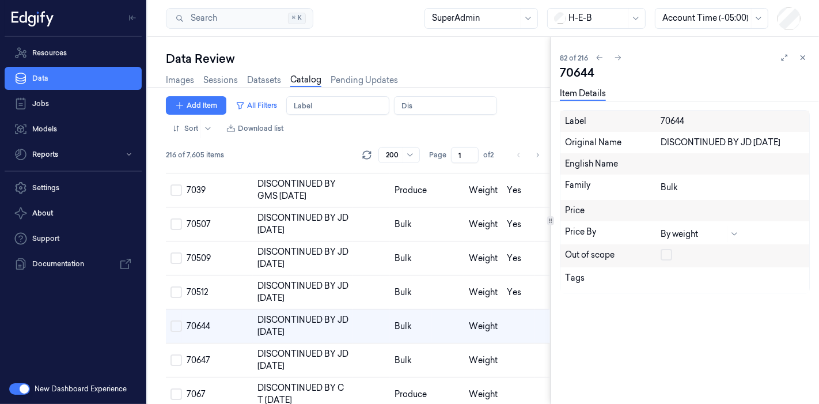
scroll to position [2709, 0]
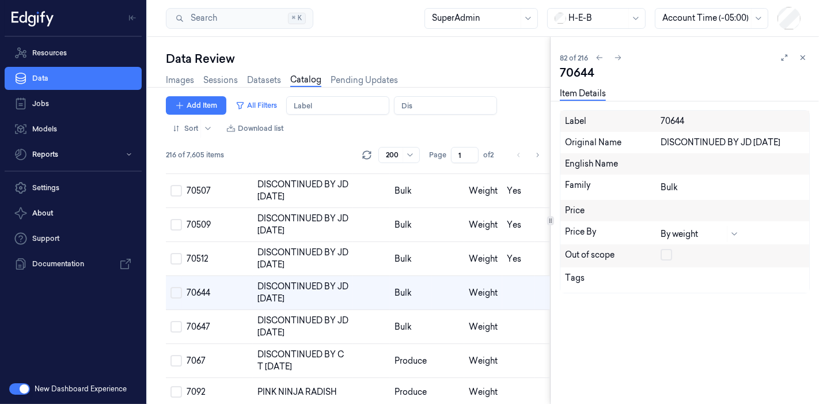
click at [669, 255] on button "button" at bounding box center [667, 255] width 12 height 12
click at [509, 320] on td at bounding box center [518, 327] width 33 height 34
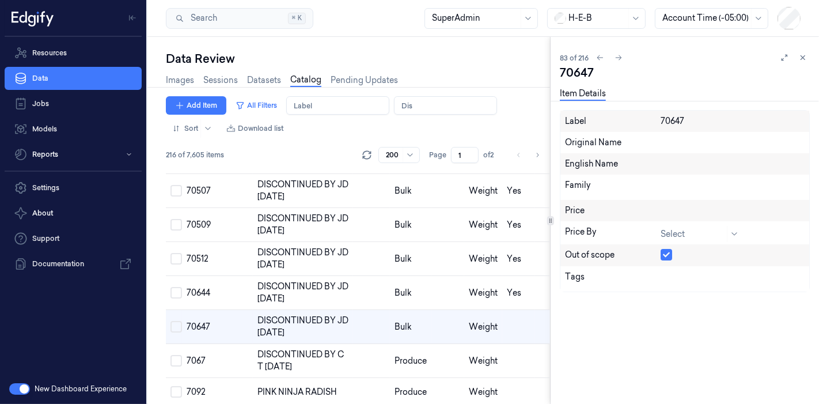
scroll to position [2744, 0]
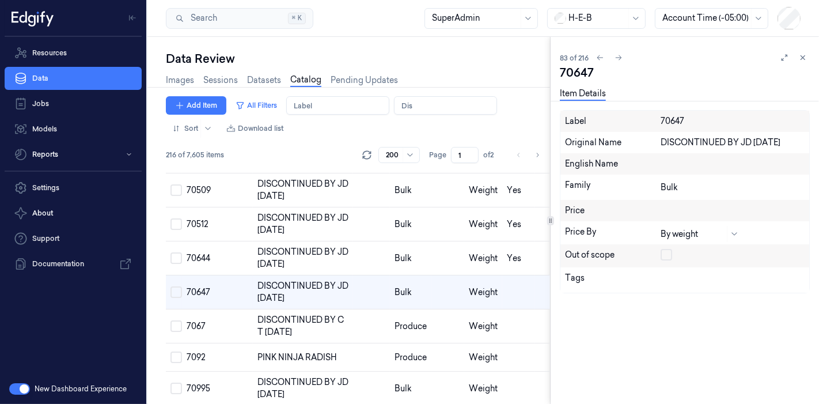
click at [669, 254] on button "button" at bounding box center [667, 255] width 12 height 12
click at [464, 318] on td "Weight" at bounding box center [483, 326] width 38 height 34
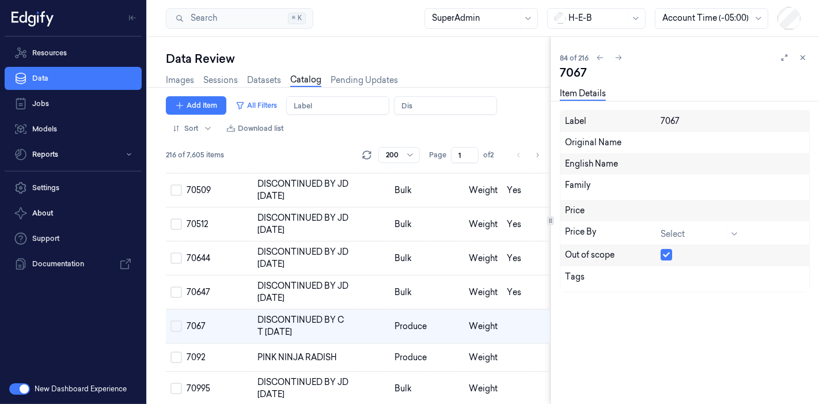
scroll to position [2777, 0]
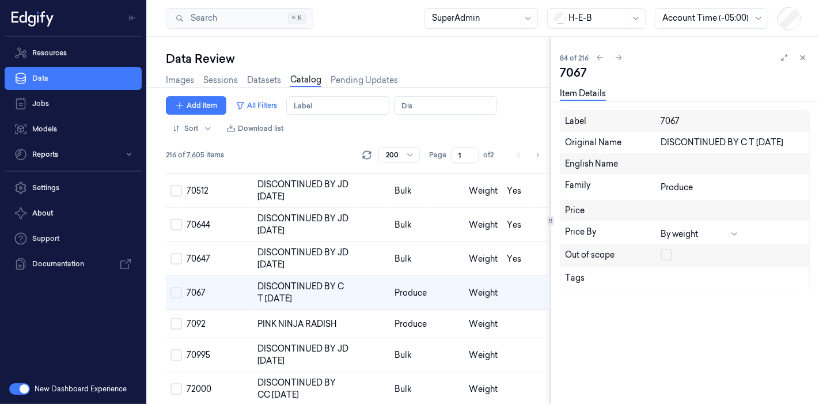
click at [667, 253] on button "button" at bounding box center [667, 255] width 12 height 12
click at [507, 342] on td at bounding box center [518, 355] width 33 height 34
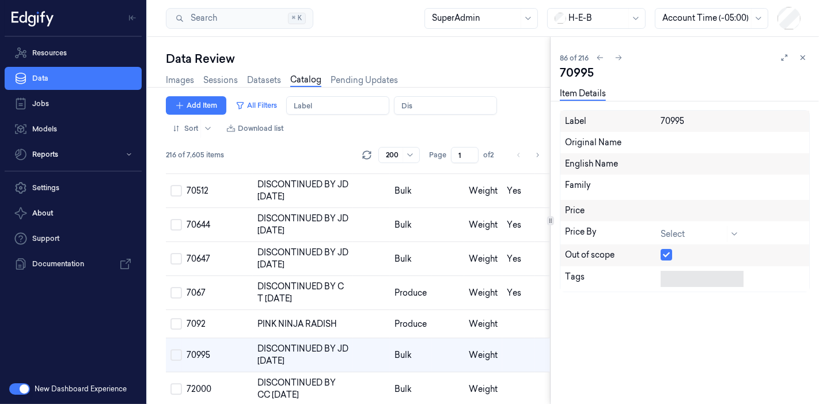
scroll to position [2839, 0]
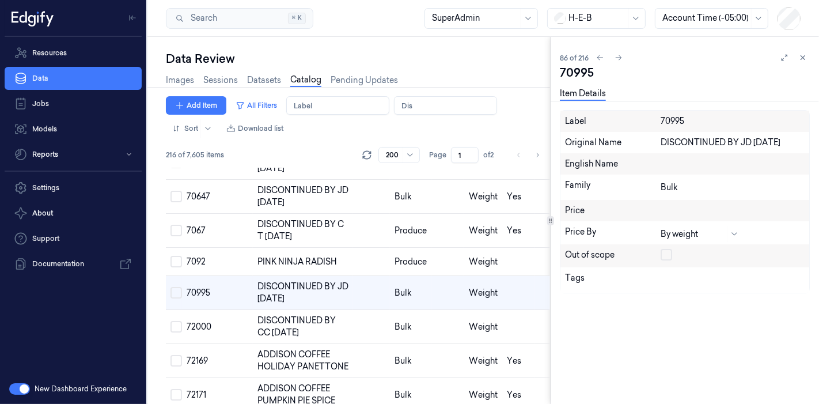
click at [671, 251] on button "button" at bounding box center [667, 255] width 12 height 12
click at [478, 323] on span "Weight" at bounding box center [483, 326] width 29 height 10
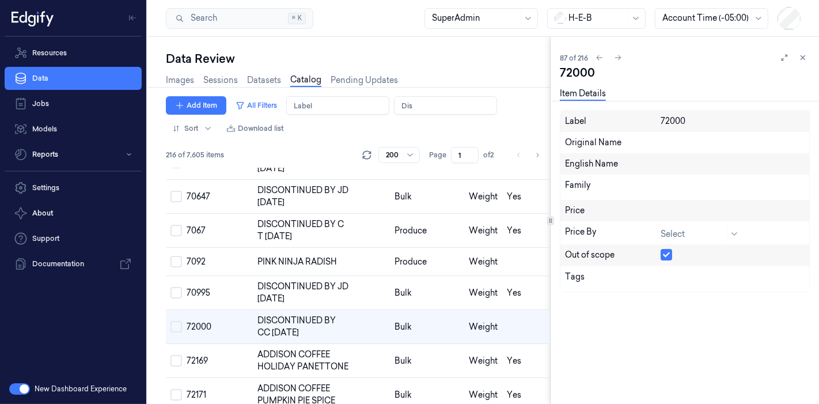
scroll to position [2873, 0]
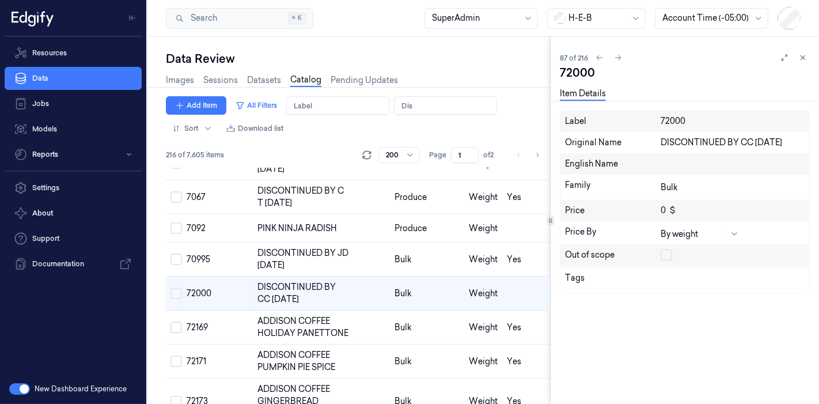
click at [662, 255] on button "button" at bounding box center [667, 255] width 12 height 12
click at [469, 322] on span "Weight" at bounding box center [483, 327] width 29 height 10
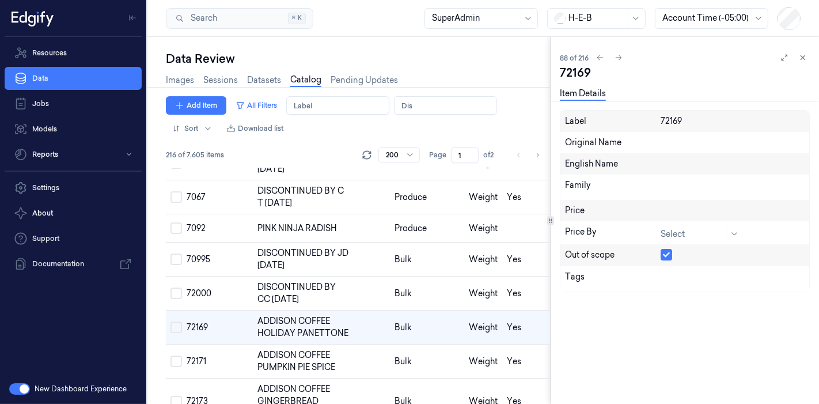
scroll to position [2913, 0]
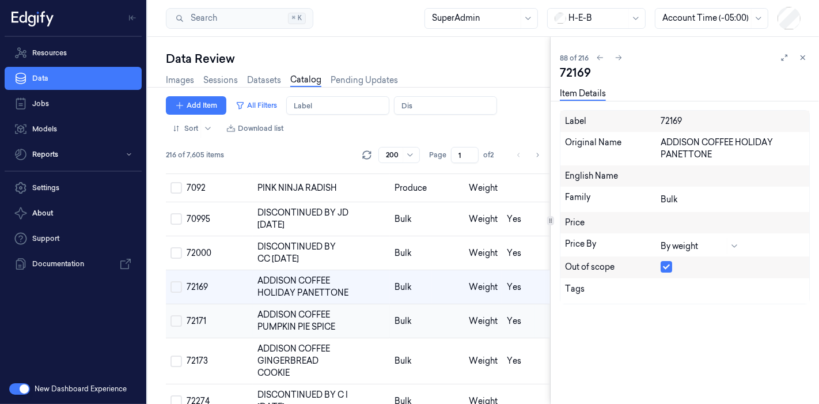
click at [425, 334] on td "Bulk" at bounding box center [410, 321] width 41 height 34
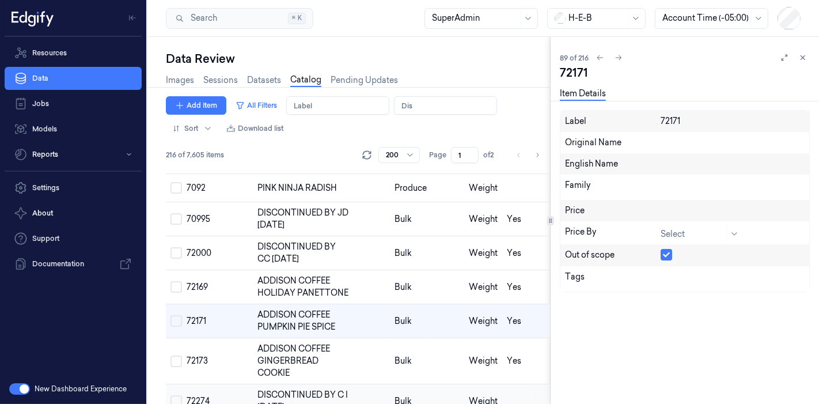
scroll to position [2953, 0]
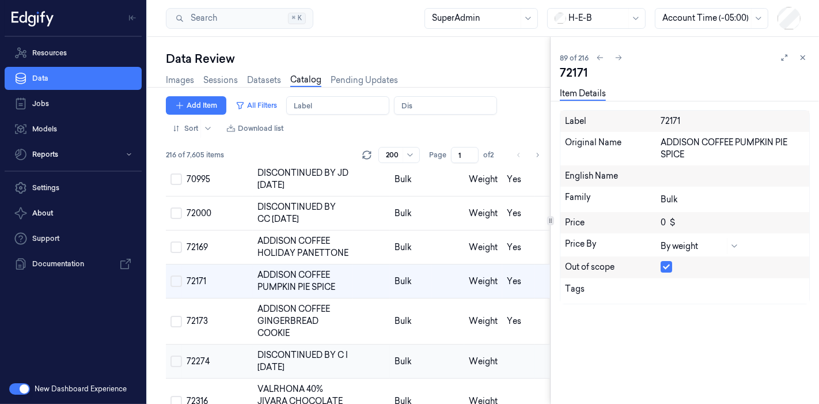
click at [433, 363] on td at bounding box center [448, 362] width 33 height 34
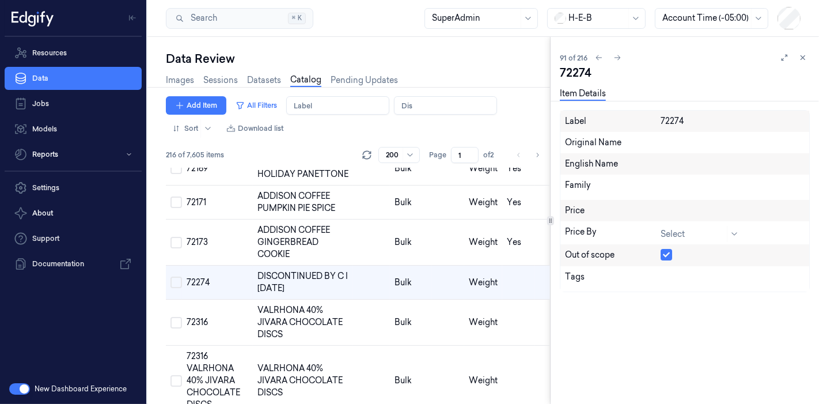
scroll to position [3032, 0]
click at [663, 259] on button "button" at bounding box center [667, 255] width 12 height 12
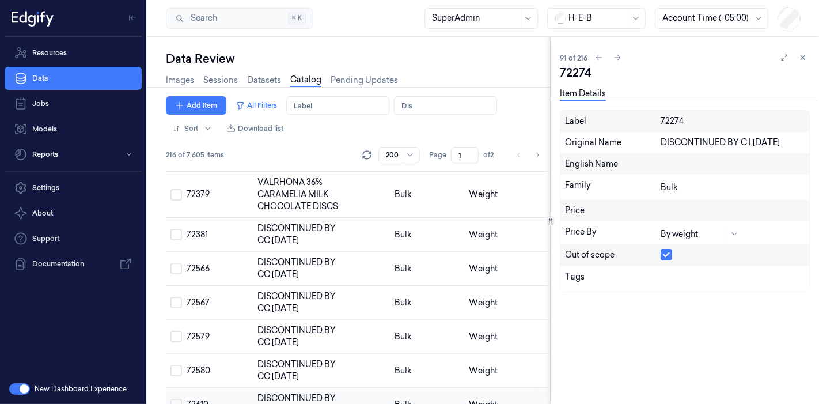
scroll to position [3480, 0]
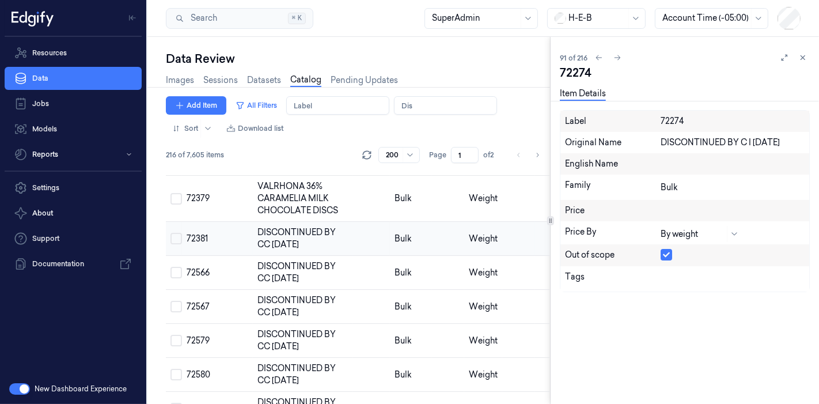
click at [525, 256] on td at bounding box center [518, 239] width 33 height 34
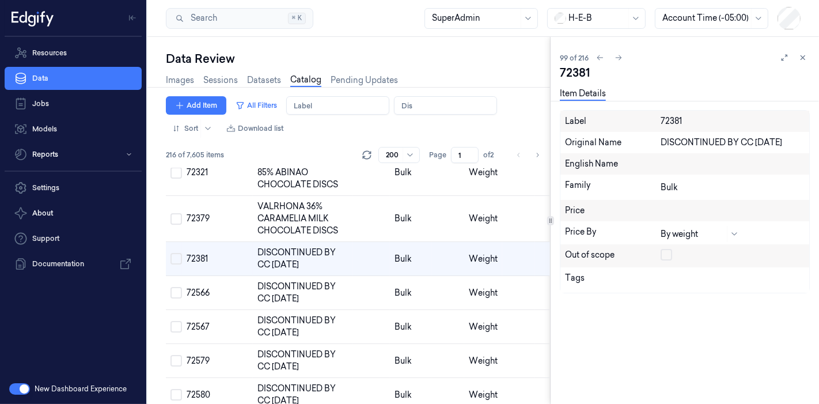
click at [661, 252] on button "button" at bounding box center [667, 255] width 12 height 12
click at [520, 310] on td at bounding box center [518, 293] width 33 height 34
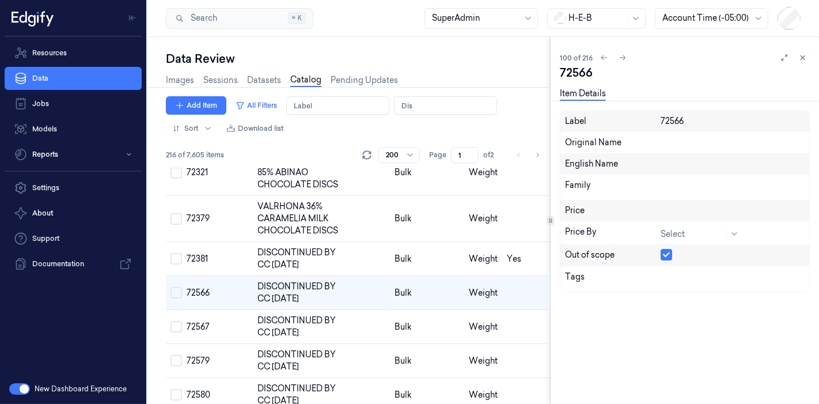
scroll to position [3494, 0]
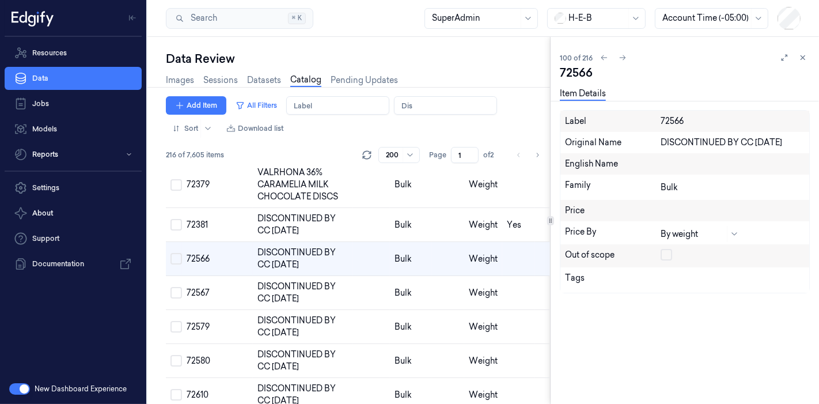
click at [665, 255] on button "button" at bounding box center [667, 255] width 12 height 12
click at [525, 310] on td at bounding box center [518, 293] width 33 height 34
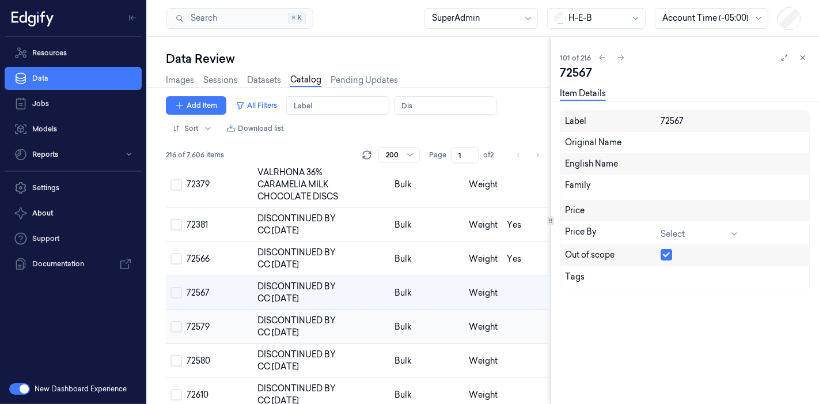
scroll to position [3528, 0]
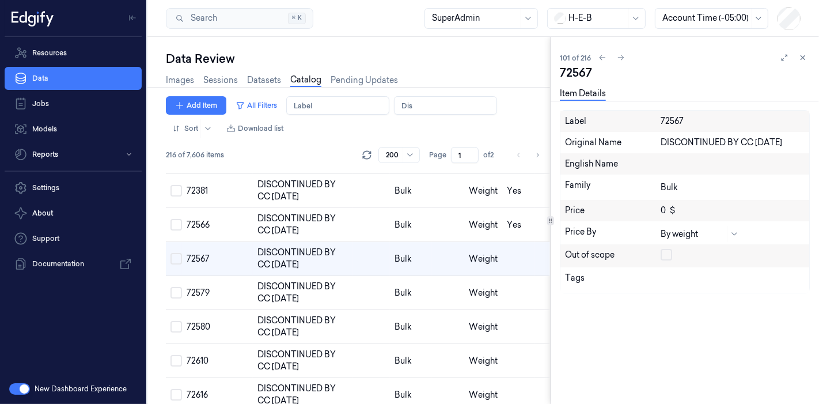
click at [667, 257] on button "button" at bounding box center [667, 255] width 12 height 12
click at [502, 310] on td at bounding box center [518, 293] width 33 height 34
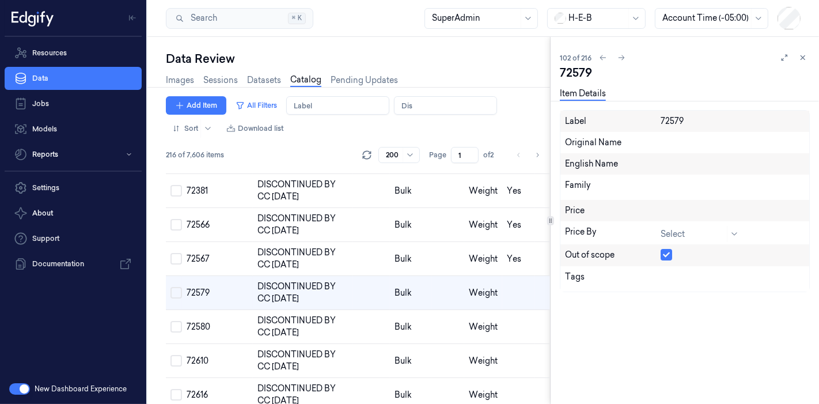
scroll to position [3562, 0]
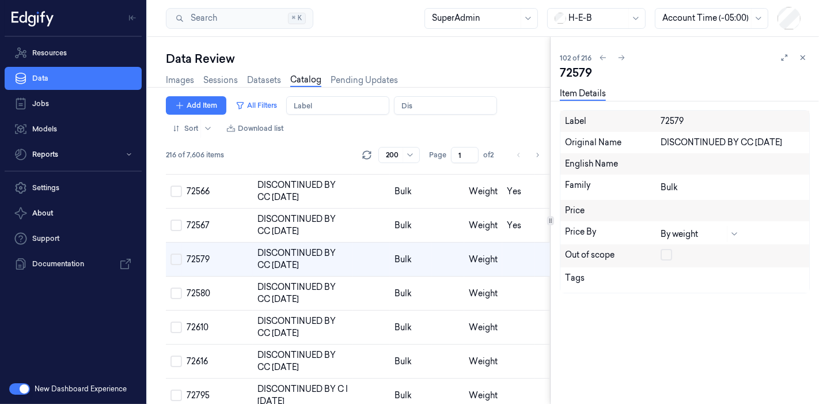
click at [670, 255] on button "button" at bounding box center [667, 255] width 12 height 12
click at [525, 311] on td at bounding box center [518, 294] width 33 height 34
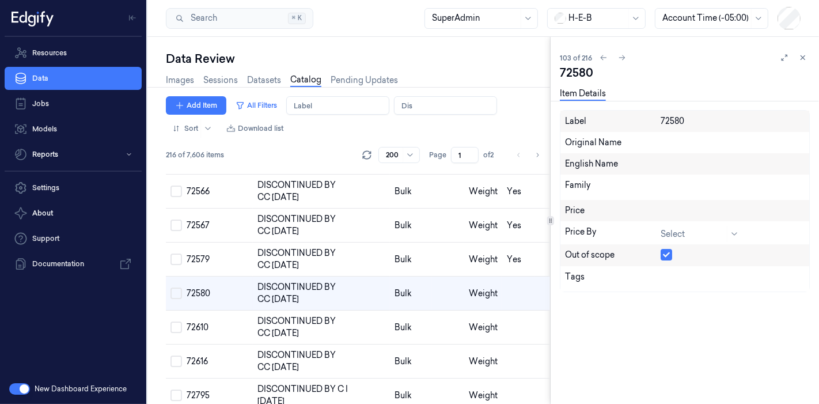
scroll to position [3596, 0]
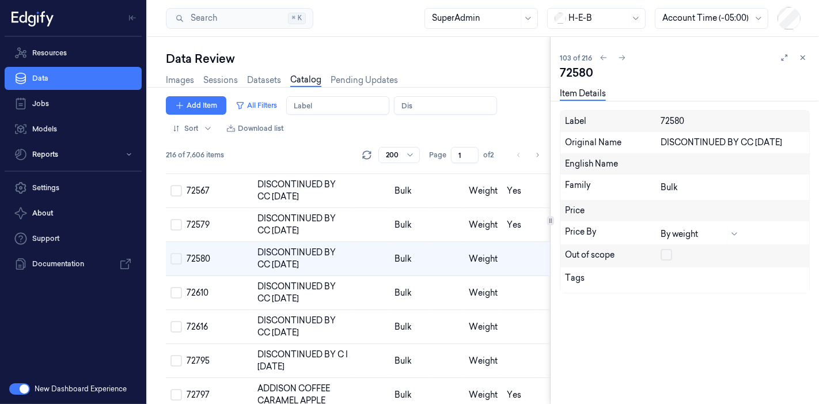
click at [672, 256] on button "button" at bounding box center [667, 255] width 12 height 12
click at [513, 310] on td at bounding box center [518, 293] width 33 height 34
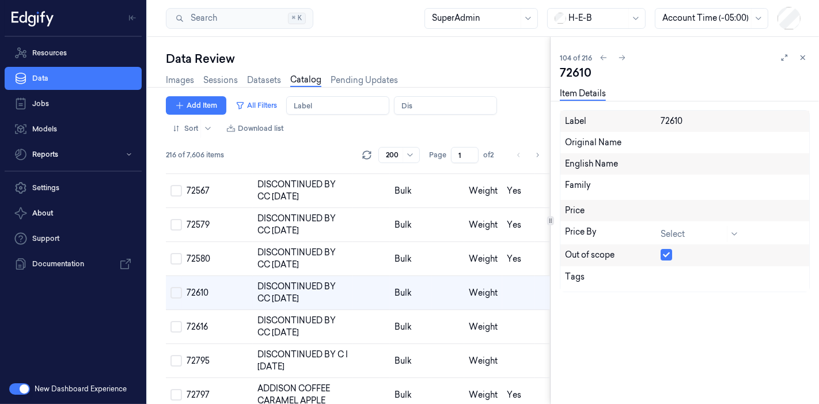
scroll to position [3630, 0]
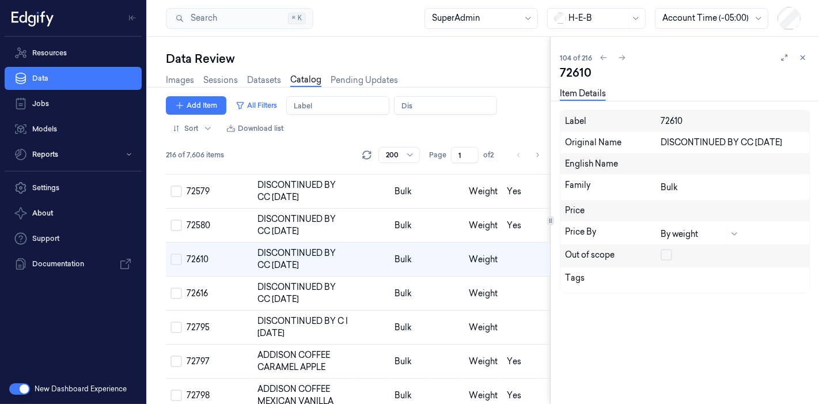
click at [665, 258] on button "button" at bounding box center [667, 255] width 12 height 12
click at [514, 311] on td at bounding box center [518, 294] width 33 height 34
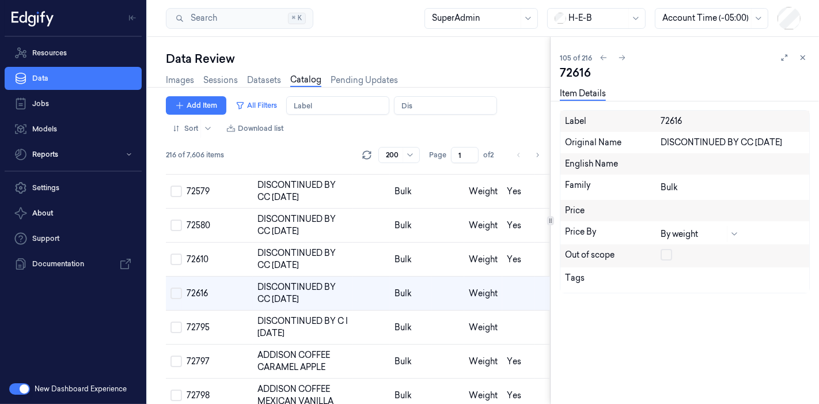
scroll to position [3664, 0]
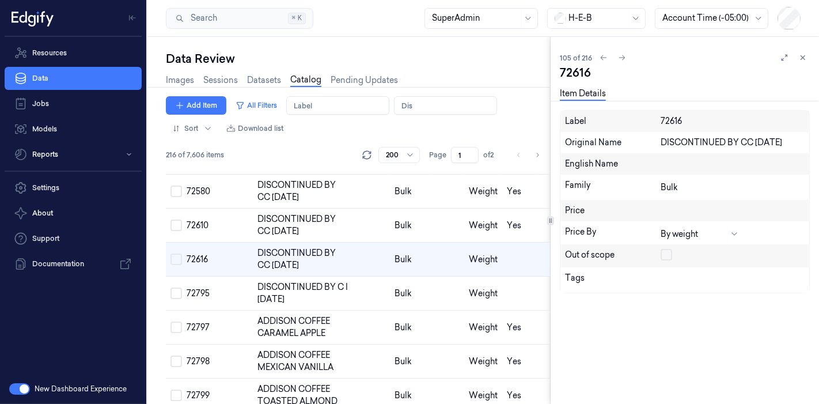
click at [668, 254] on button "button" at bounding box center [667, 255] width 12 height 12
click at [504, 311] on td at bounding box center [518, 294] width 33 height 34
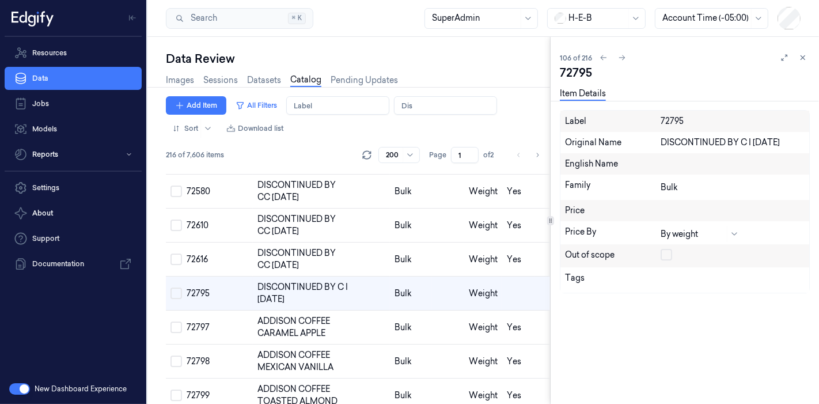
scroll to position [3698, 0]
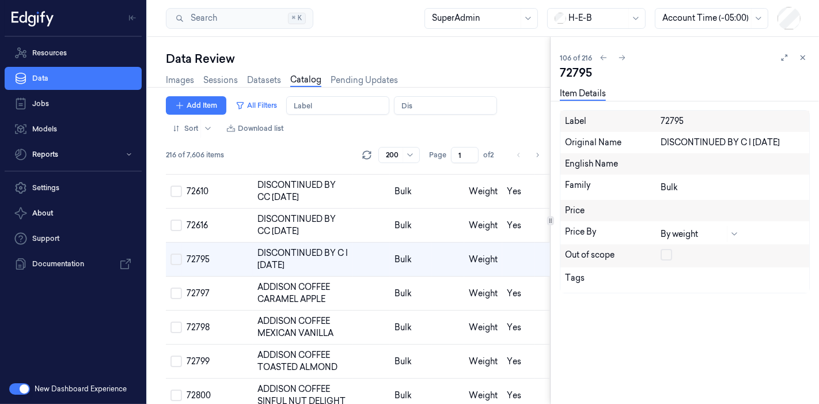
click at [667, 253] on button "button" at bounding box center [667, 255] width 12 height 12
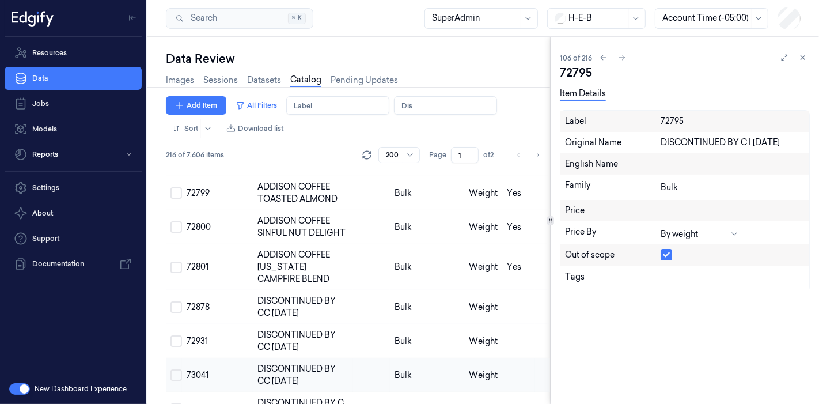
scroll to position [3953, 0]
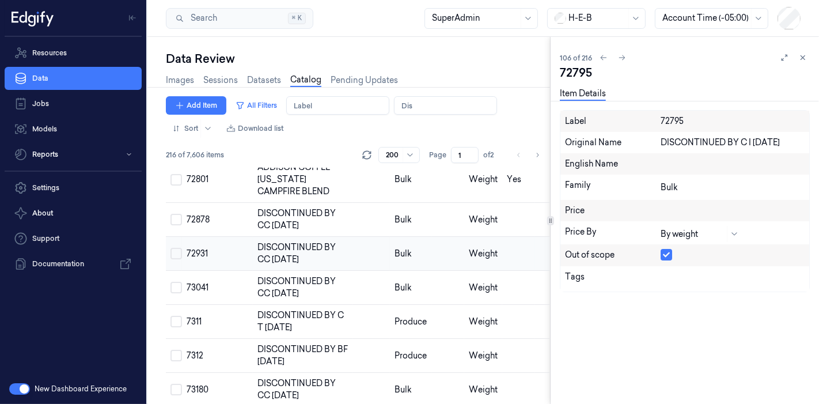
click at [512, 271] on td at bounding box center [518, 254] width 33 height 34
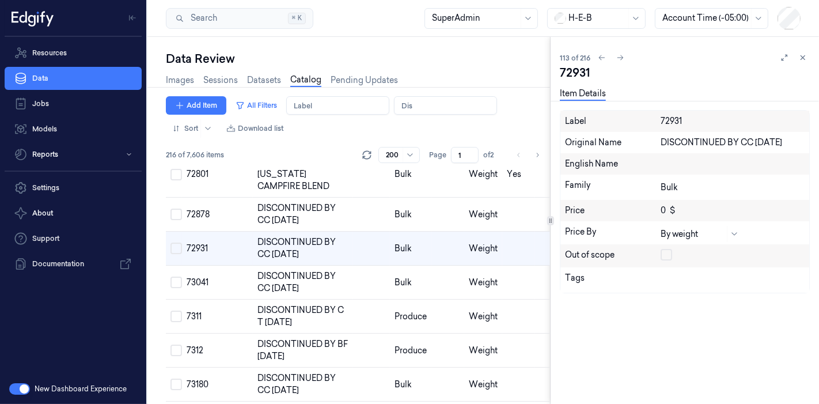
click at [663, 257] on button "button" at bounding box center [667, 255] width 12 height 12
click at [515, 232] on td at bounding box center [518, 215] width 33 height 34
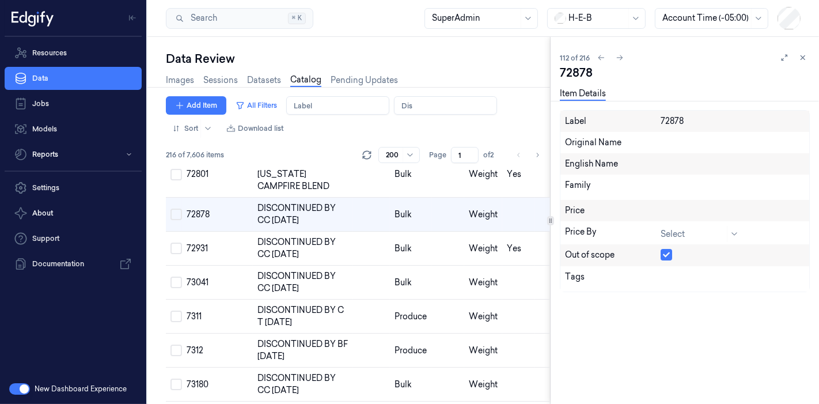
scroll to position [3925, 0]
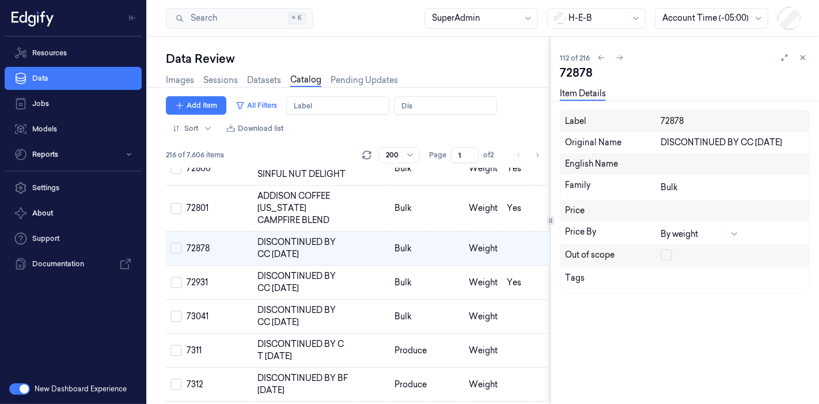
click at [663, 252] on button "button" at bounding box center [667, 255] width 12 height 12
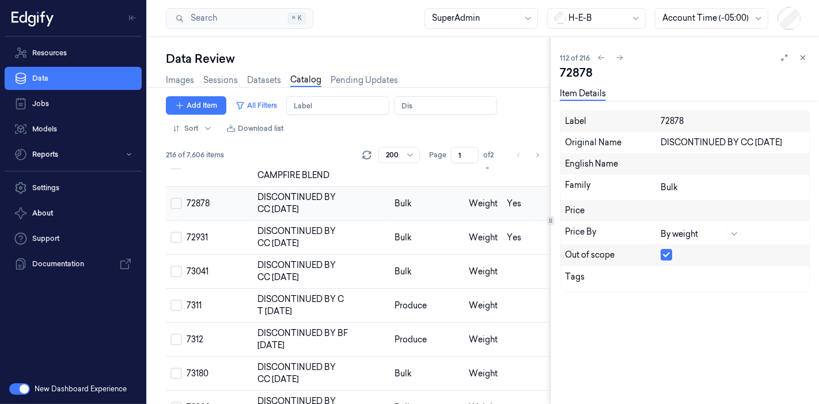
scroll to position [3989, 0]
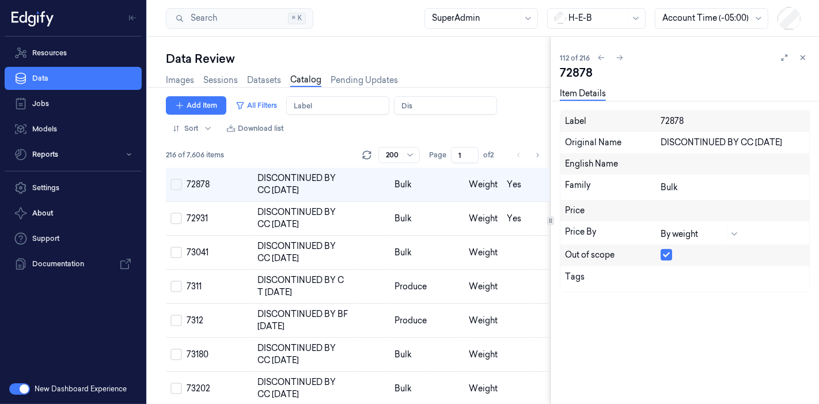
click at [511, 168] on td "Yes" at bounding box center [518, 145] width 33 height 46
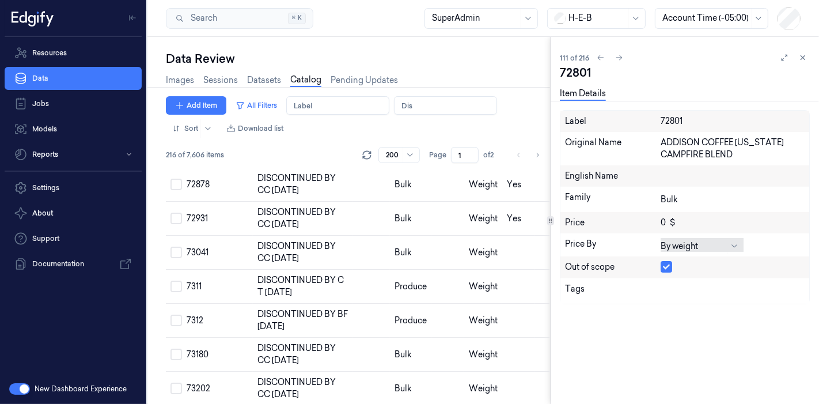
scroll to position [3885, 0]
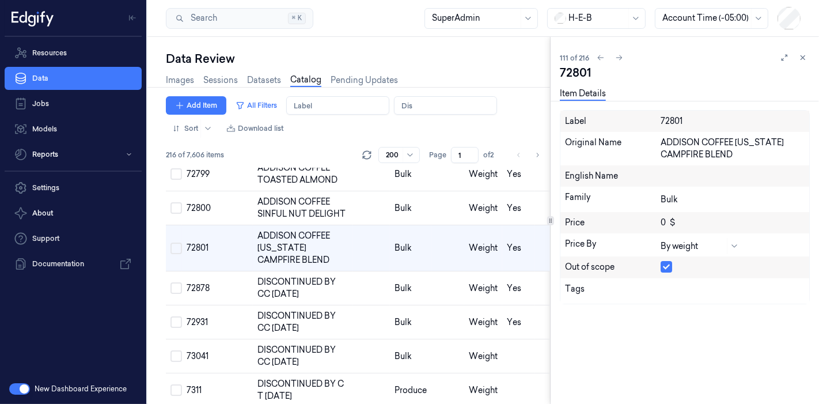
click at [668, 253] on div "Price By By weight" at bounding box center [685, 244] width 249 height 23
click at [668, 264] on button "button" at bounding box center [667, 267] width 12 height 12
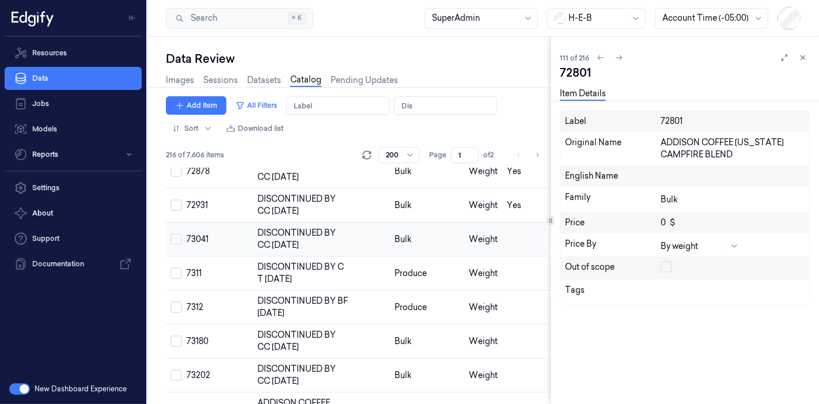
scroll to position [4013, 0]
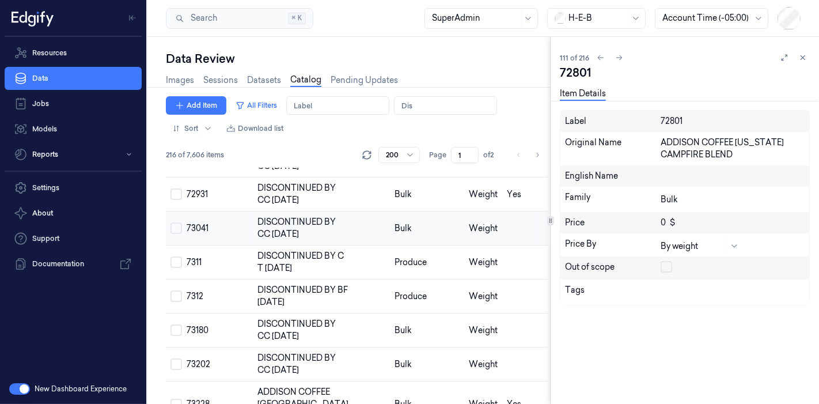
click at [510, 245] on td at bounding box center [518, 228] width 33 height 34
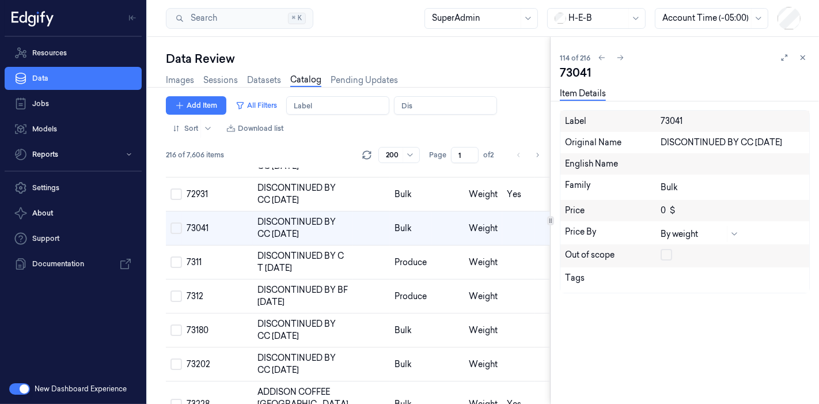
scroll to position [3993, 0]
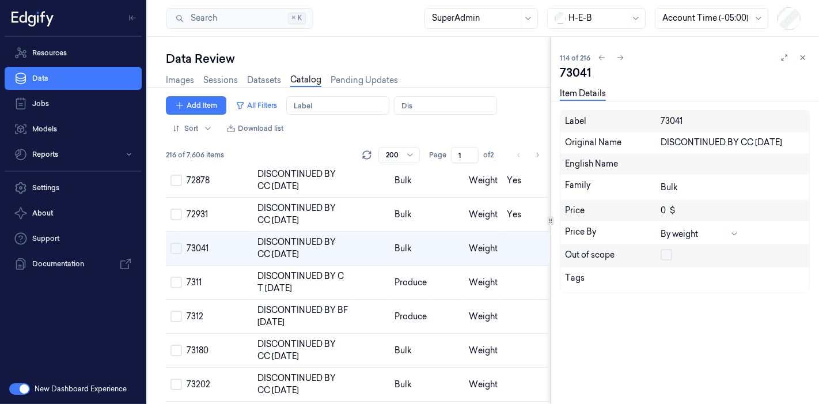
click at [665, 260] on div at bounding box center [733, 256] width 144 height 14
click at [667, 253] on button "button" at bounding box center [667, 255] width 12 height 12
click at [505, 300] on td at bounding box center [518, 283] width 33 height 34
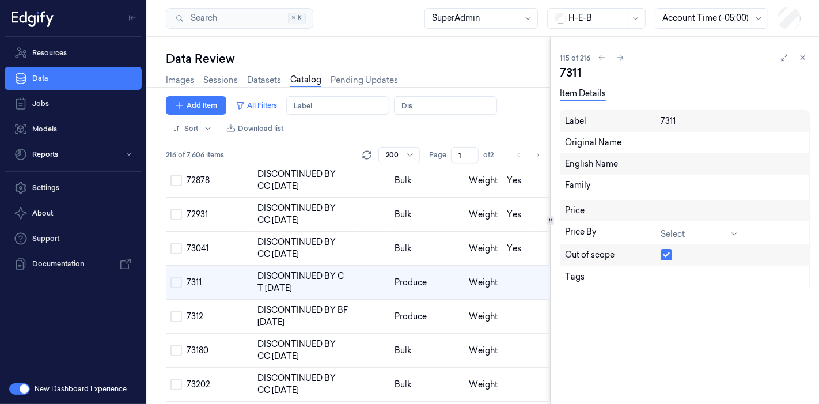
scroll to position [4026, 0]
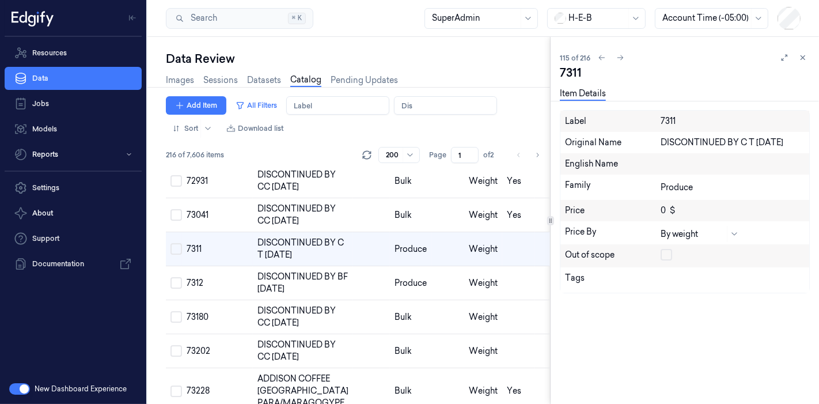
click at [664, 253] on button "button" at bounding box center [667, 255] width 12 height 12
click at [517, 300] on td at bounding box center [518, 283] width 33 height 34
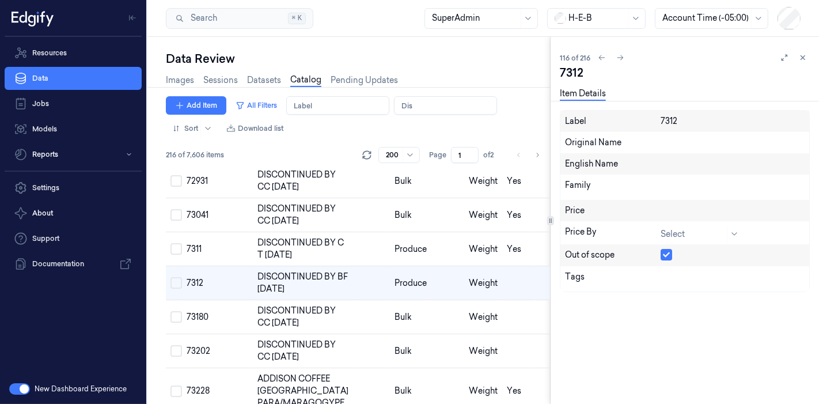
scroll to position [4060, 0]
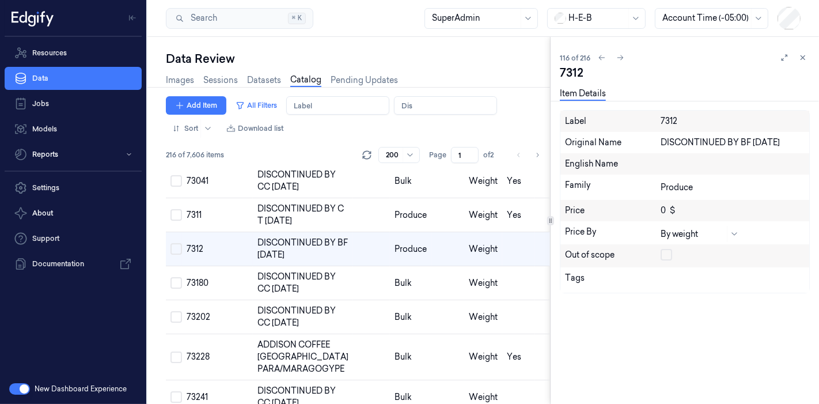
click at [663, 257] on button "button" at bounding box center [667, 255] width 12 height 12
click at [510, 300] on td at bounding box center [518, 283] width 33 height 34
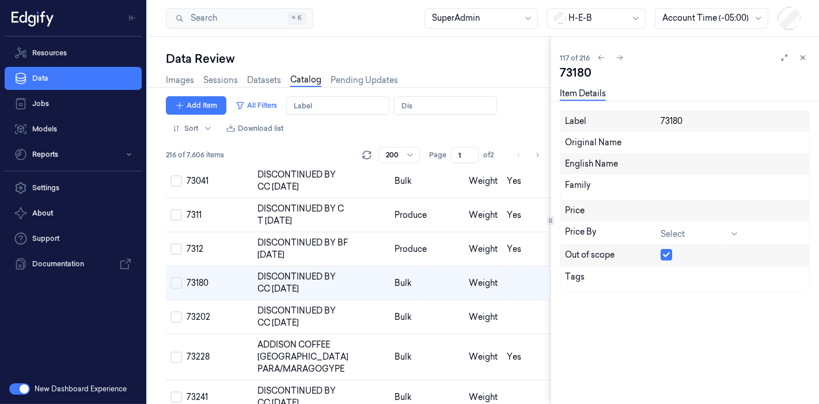
scroll to position [4094, 0]
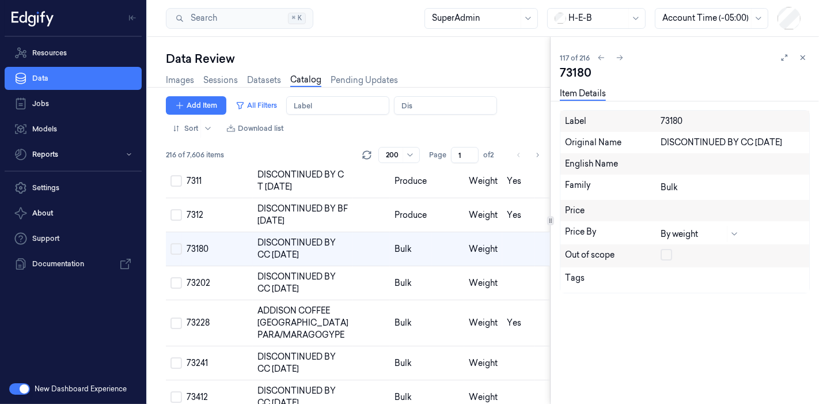
click at [668, 251] on button "button" at bounding box center [667, 255] width 12 height 12
click at [508, 300] on td at bounding box center [518, 283] width 33 height 34
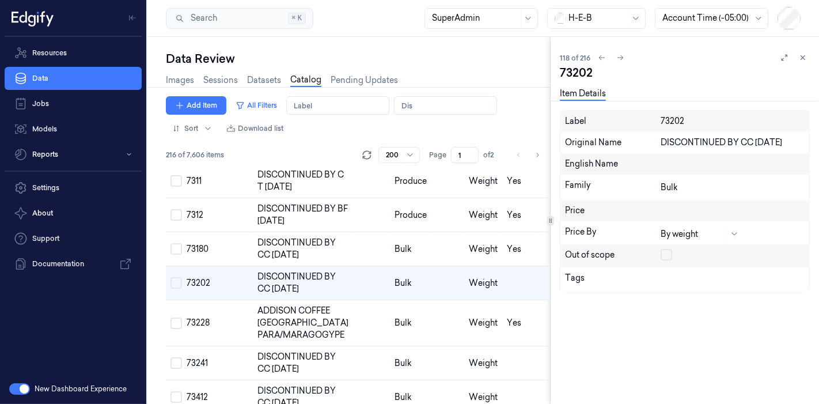
scroll to position [4128, 0]
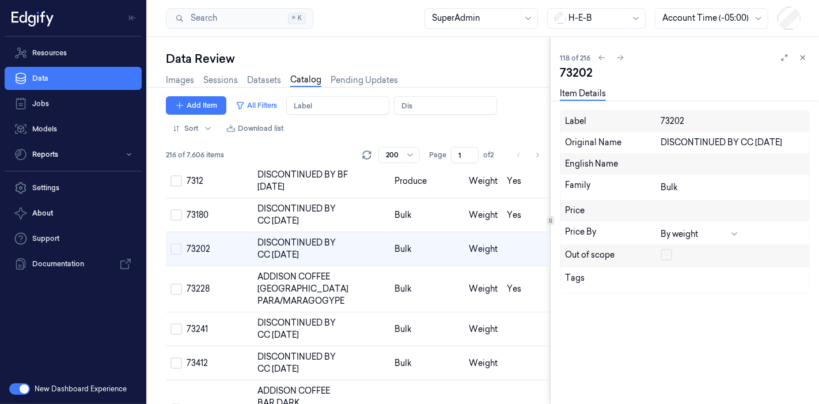
click at [668, 258] on button "button" at bounding box center [667, 255] width 12 height 12
click at [502, 346] on td at bounding box center [518, 329] width 33 height 34
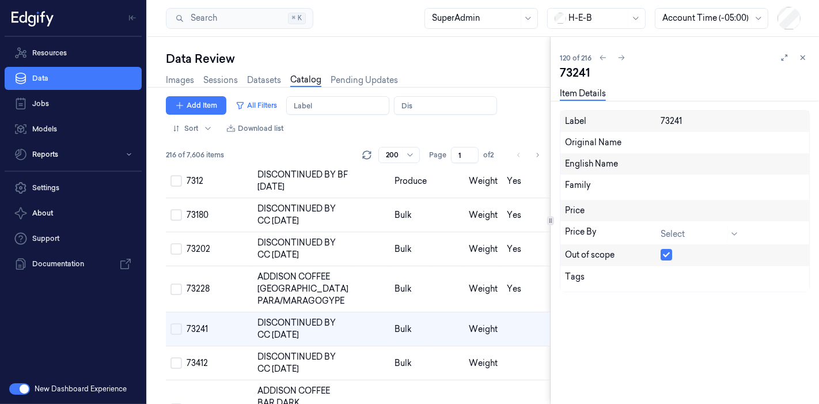
scroll to position [4208, 0]
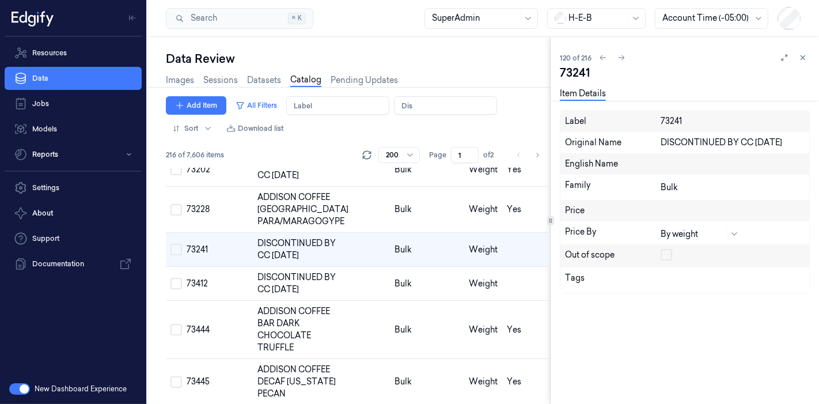
click at [668, 254] on button "button" at bounding box center [667, 255] width 12 height 12
click at [502, 301] on td at bounding box center [518, 284] width 33 height 34
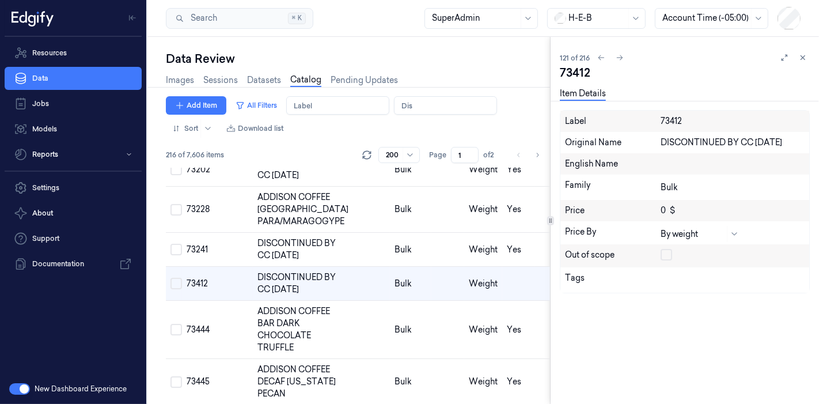
scroll to position [4242, 0]
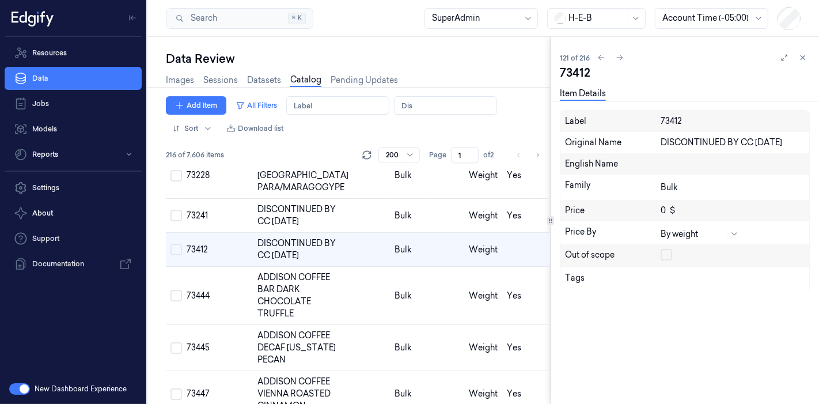
click at [668, 252] on button "button" at bounding box center [667, 255] width 12 height 12
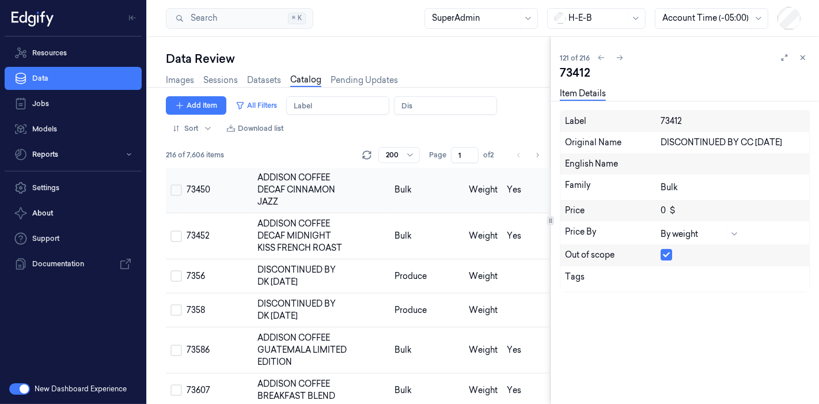
scroll to position [4497, 0]
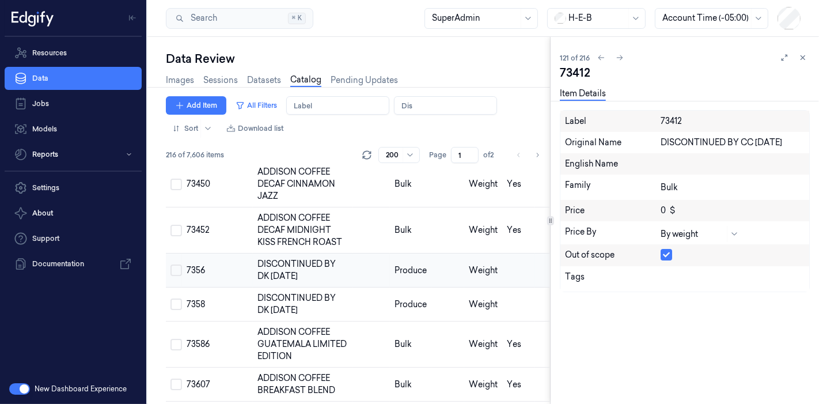
click at [505, 287] on td at bounding box center [518, 270] width 33 height 34
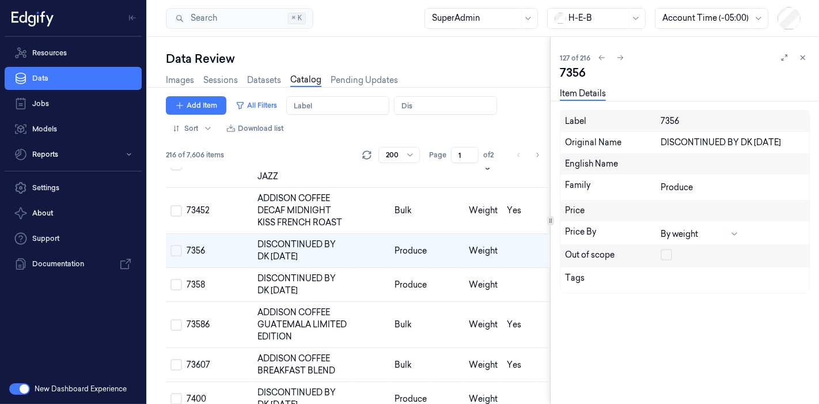
click at [667, 253] on button "button" at bounding box center [667, 255] width 12 height 12
click at [515, 302] on td at bounding box center [518, 285] width 33 height 34
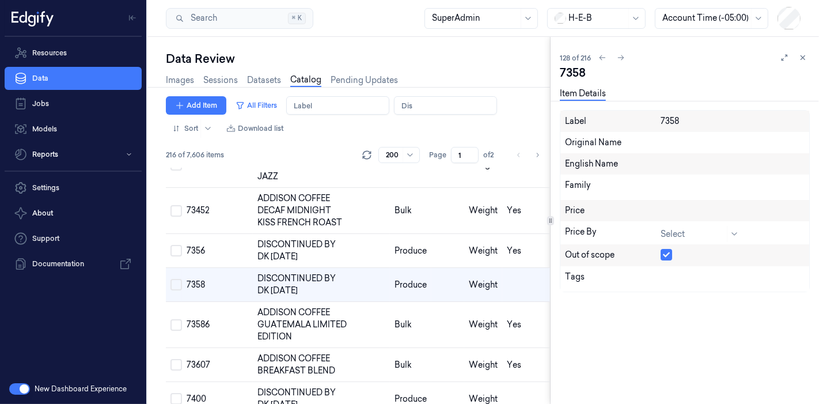
scroll to position [4551, 0]
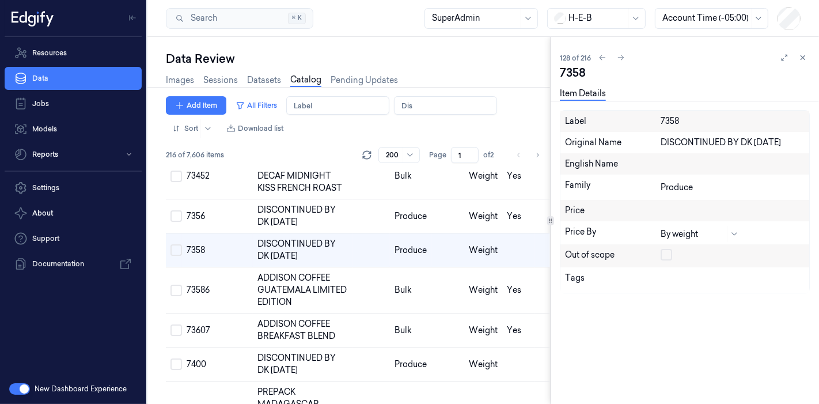
click at [669, 256] on button "button" at bounding box center [667, 255] width 12 height 12
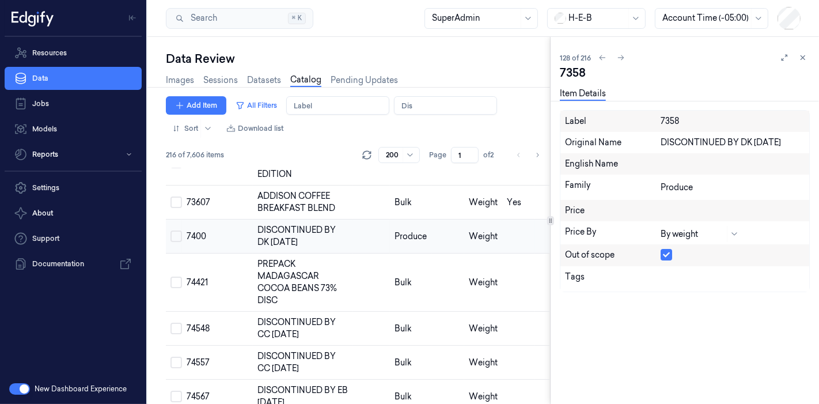
click at [519, 253] on td at bounding box center [518, 237] width 33 height 34
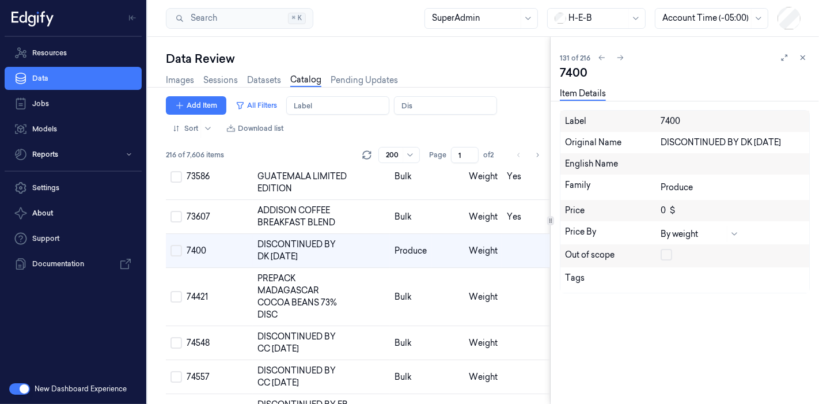
click at [664, 256] on button "button" at bounding box center [667, 255] width 12 height 12
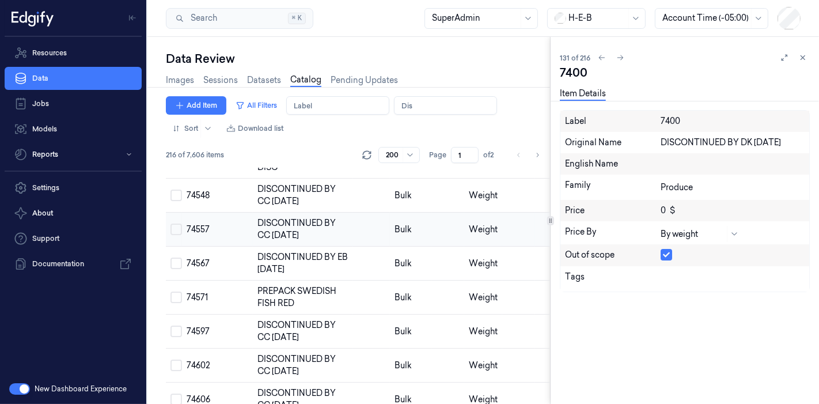
scroll to position [4793, 0]
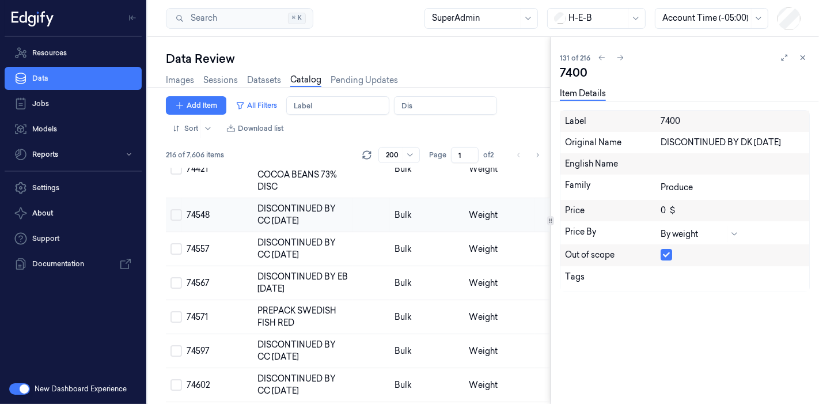
click at [515, 232] on td at bounding box center [518, 215] width 33 height 34
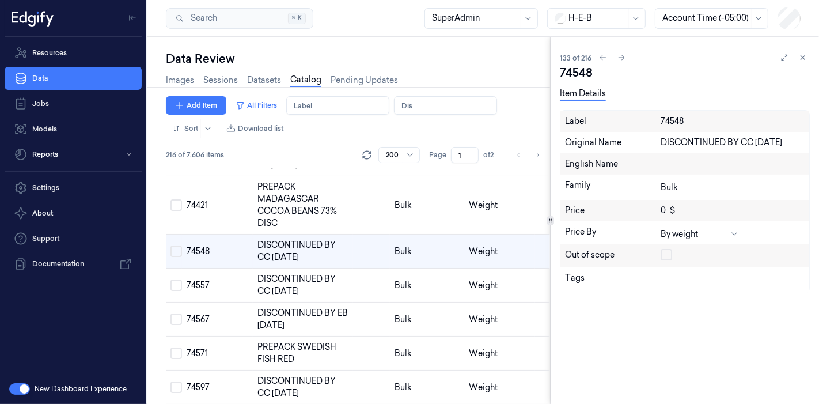
click at [668, 252] on button "button" at bounding box center [667, 255] width 12 height 12
click at [508, 302] on td at bounding box center [518, 285] width 33 height 34
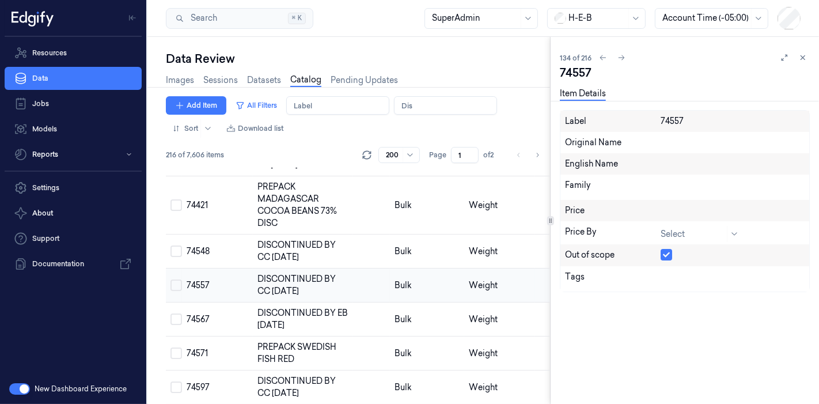
scroll to position [4791, 0]
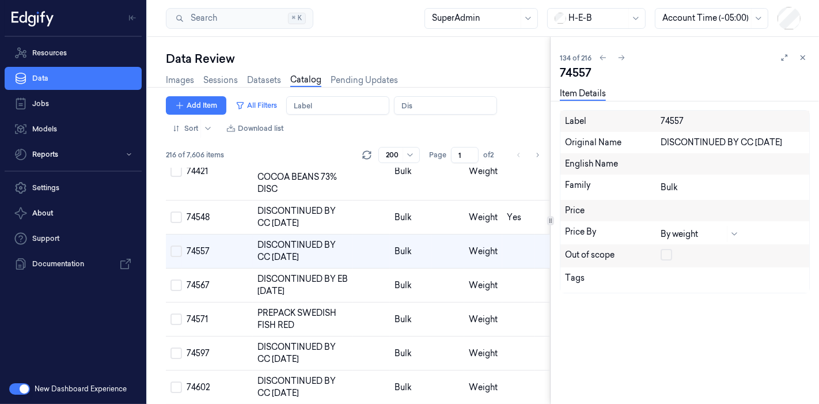
click at [669, 252] on button "button" at bounding box center [667, 255] width 12 height 12
click at [525, 302] on td at bounding box center [518, 285] width 33 height 34
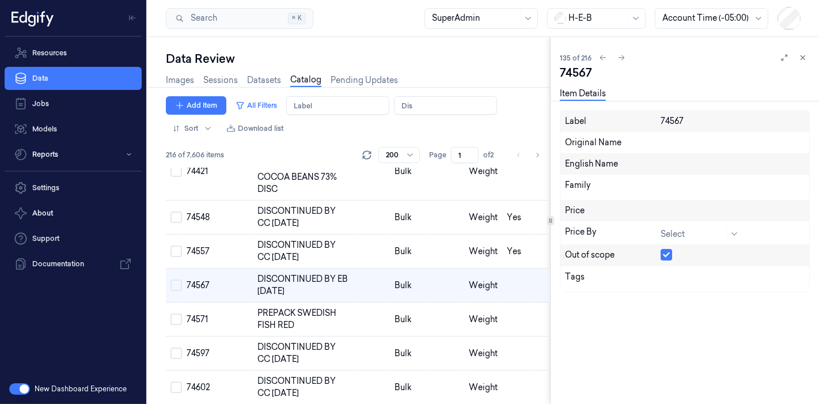
scroll to position [4825, 0]
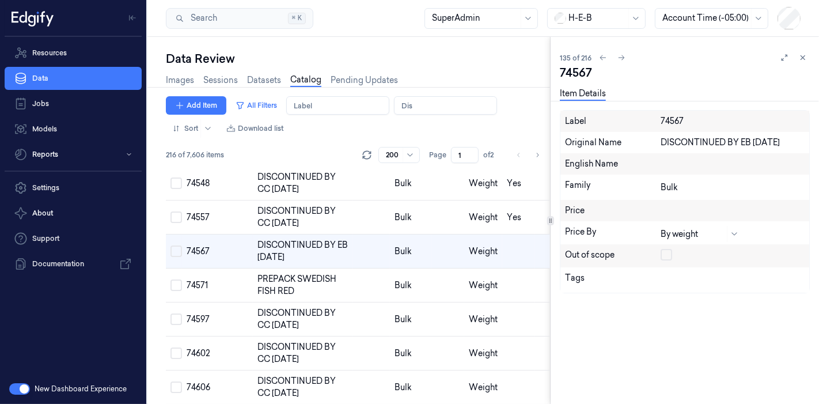
click at [665, 256] on button "button" at bounding box center [667, 255] width 12 height 12
click at [517, 302] on td at bounding box center [518, 285] width 33 height 34
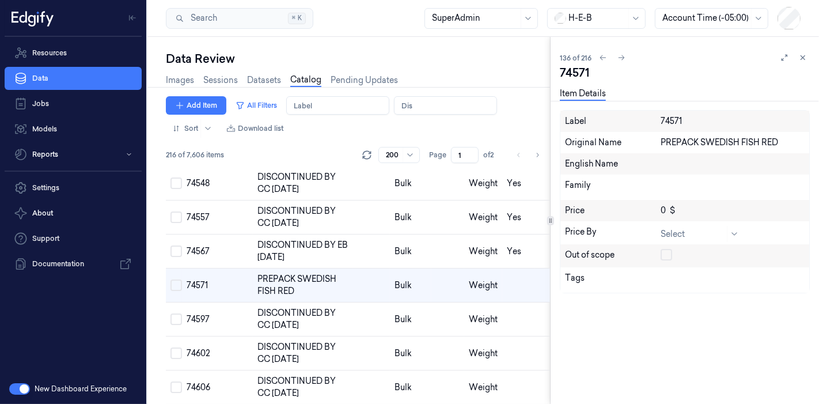
scroll to position [4858, 0]
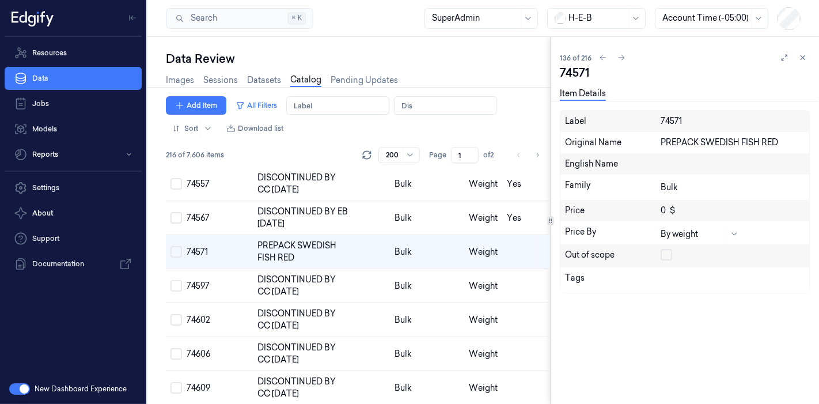
click at [667, 254] on button "button" at bounding box center [667, 255] width 12 height 12
click at [495, 303] on td "Weight" at bounding box center [483, 286] width 38 height 34
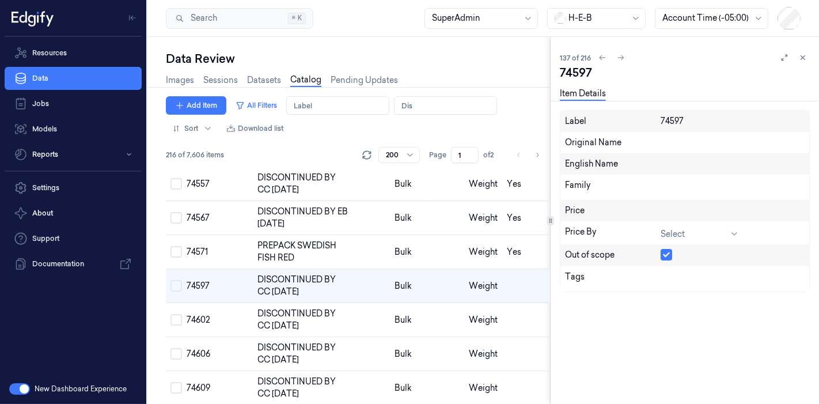
scroll to position [4892, 0]
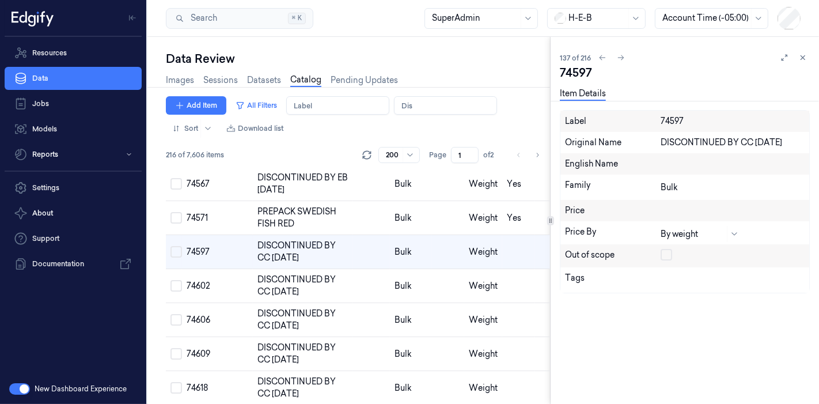
click at [669, 256] on button "button" at bounding box center [667, 255] width 12 height 12
click at [517, 235] on td "Yes" at bounding box center [518, 218] width 33 height 34
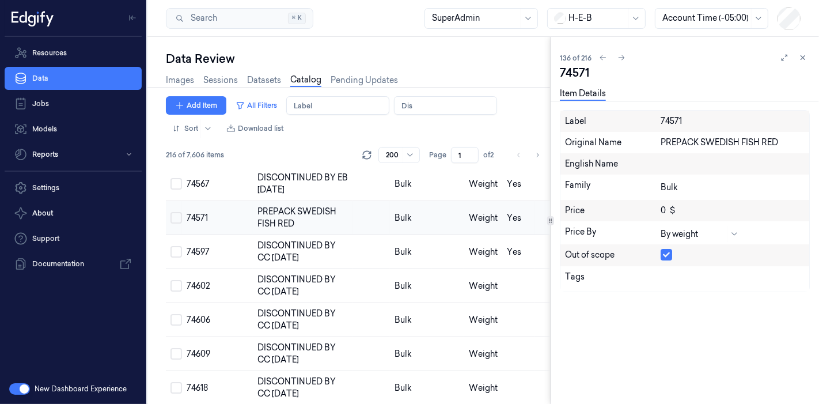
scroll to position [4858, 0]
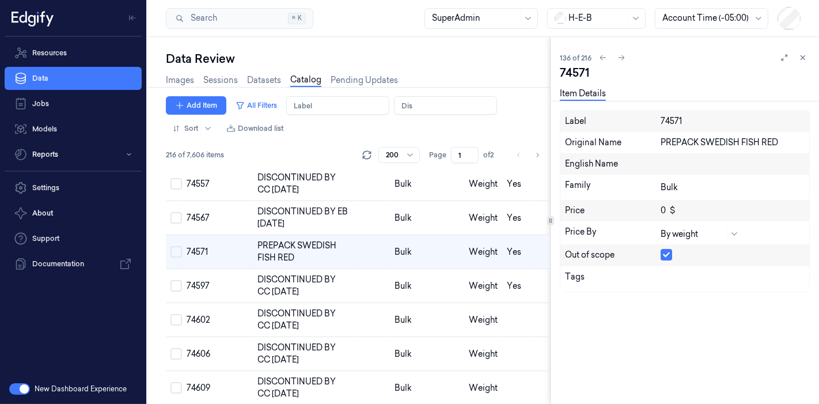
click at [668, 257] on button "button" at bounding box center [667, 255] width 12 height 12
click at [506, 303] on td "Yes" at bounding box center [518, 286] width 33 height 34
click at [502, 303] on td at bounding box center [518, 286] width 33 height 34
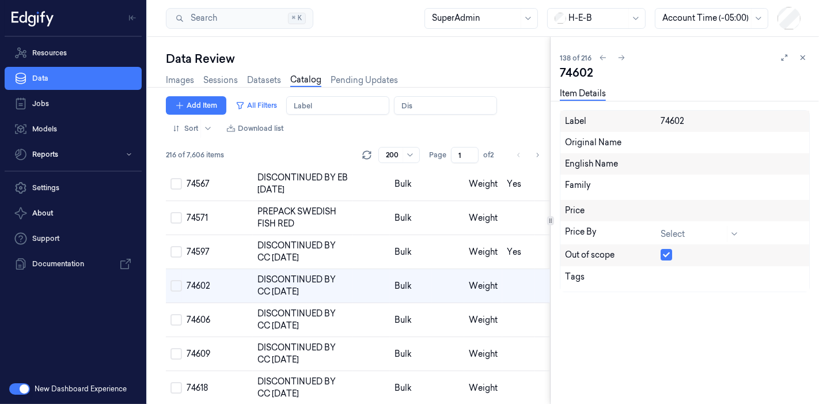
scroll to position [4926, 0]
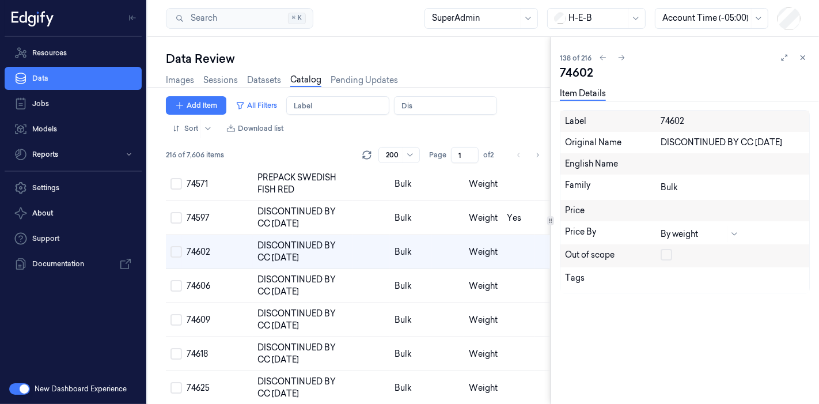
click at [663, 251] on button "button" at bounding box center [667, 255] width 12 height 12
click at [508, 303] on td at bounding box center [518, 286] width 33 height 34
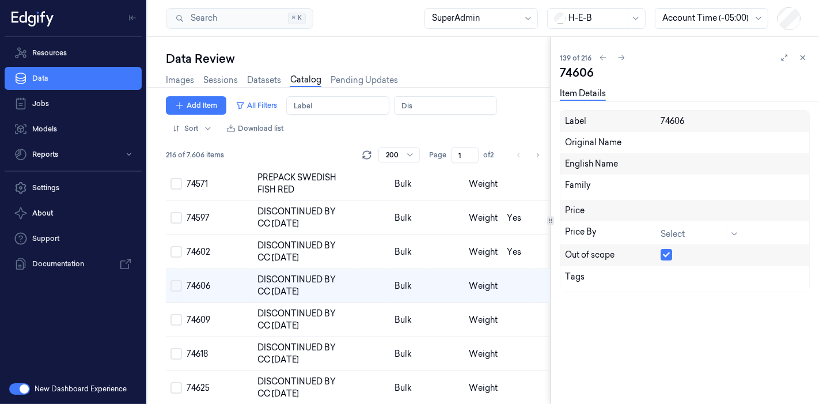
scroll to position [4959, 0]
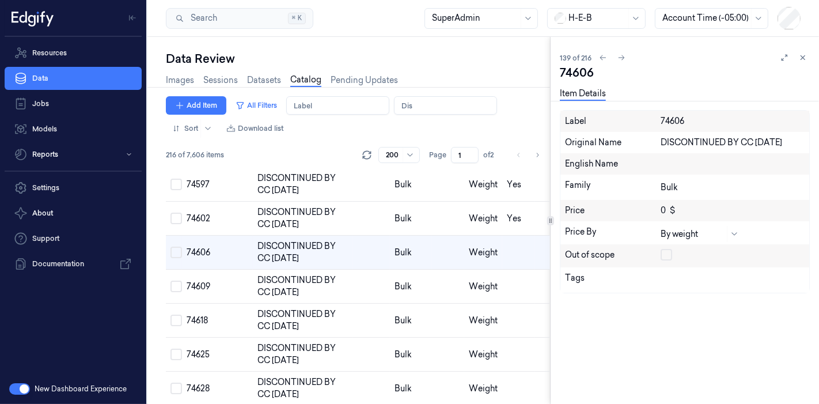
click at [665, 256] on button "button" at bounding box center [667, 255] width 12 height 12
click at [508, 304] on td at bounding box center [518, 287] width 33 height 34
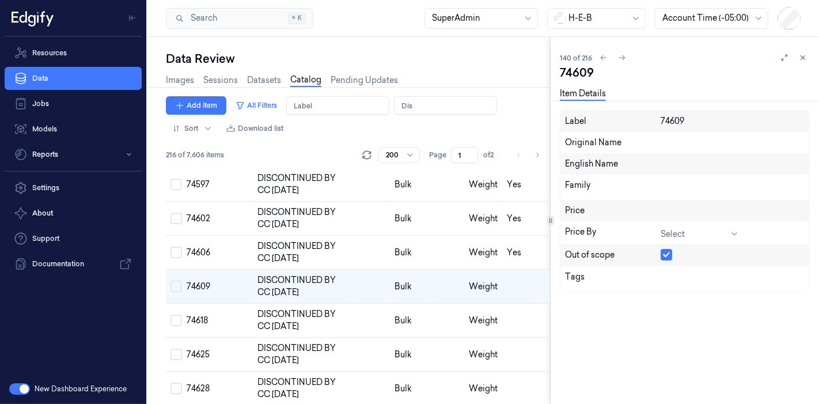
scroll to position [4994, 0]
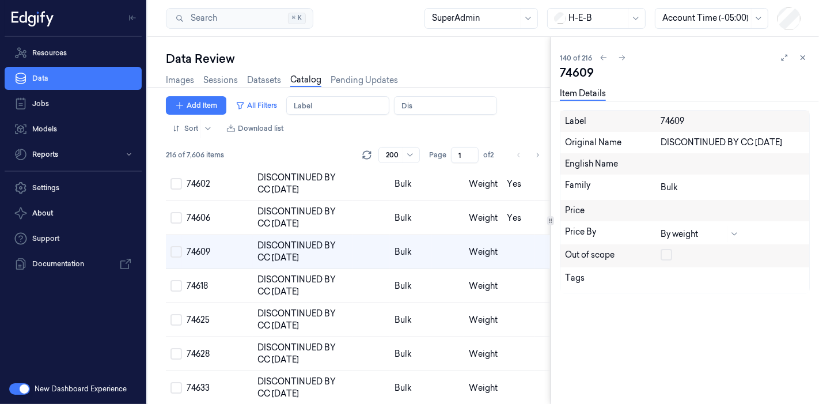
click at [664, 251] on button "button" at bounding box center [667, 255] width 12 height 12
click at [505, 303] on td at bounding box center [518, 286] width 33 height 34
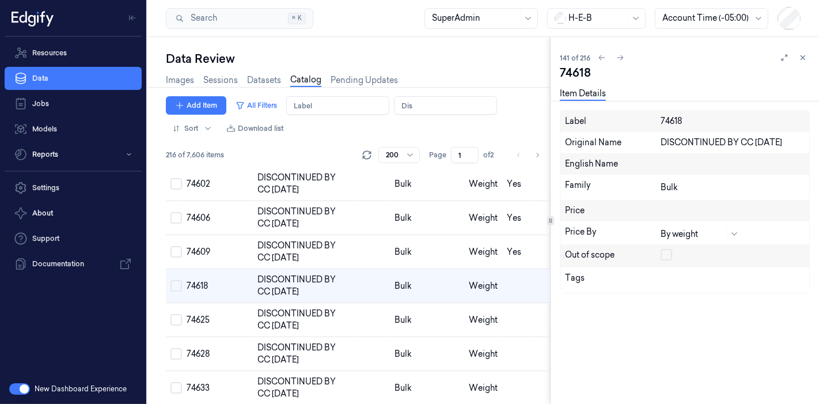
scroll to position [5027, 0]
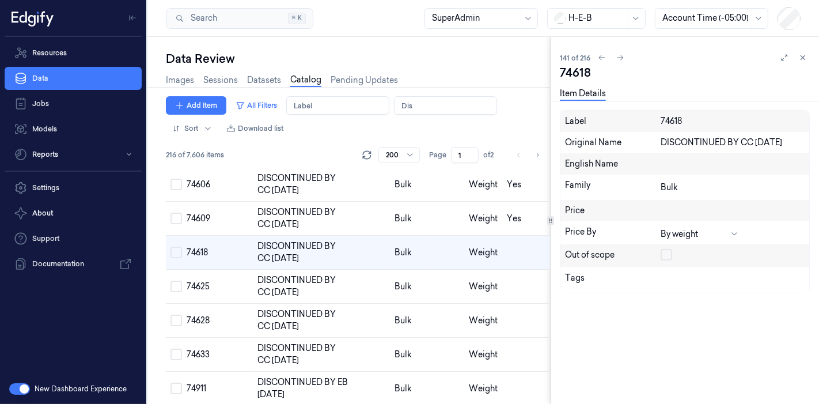
click at [664, 252] on button "button" at bounding box center [667, 255] width 12 height 12
click at [521, 304] on td at bounding box center [518, 287] width 33 height 34
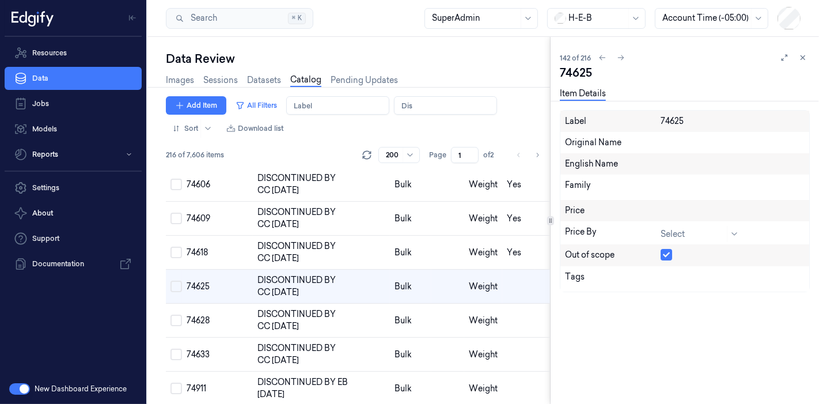
scroll to position [5061, 0]
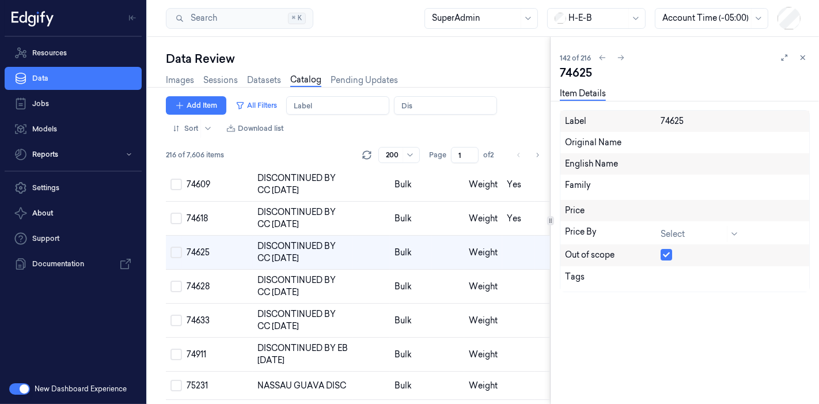
click at [661, 259] on div at bounding box center [733, 255] width 144 height 13
click at [665, 255] on button "button" at bounding box center [667, 255] width 12 height 12
click at [513, 304] on td at bounding box center [518, 287] width 33 height 34
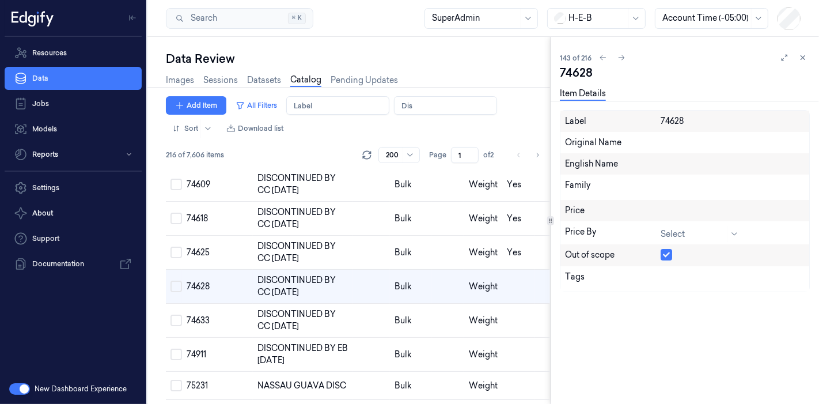
scroll to position [5095, 0]
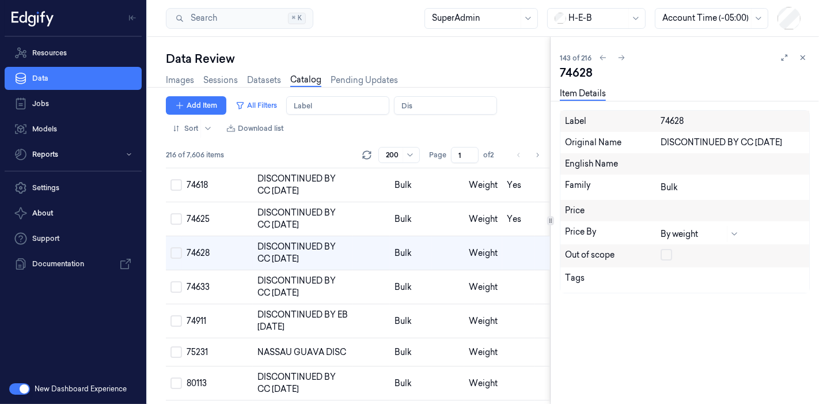
click at [665, 256] on button "button" at bounding box center [667, 255] width 12 height 12
click at [502, 304] on td at bounding box center [518, 287] width 33 height 34
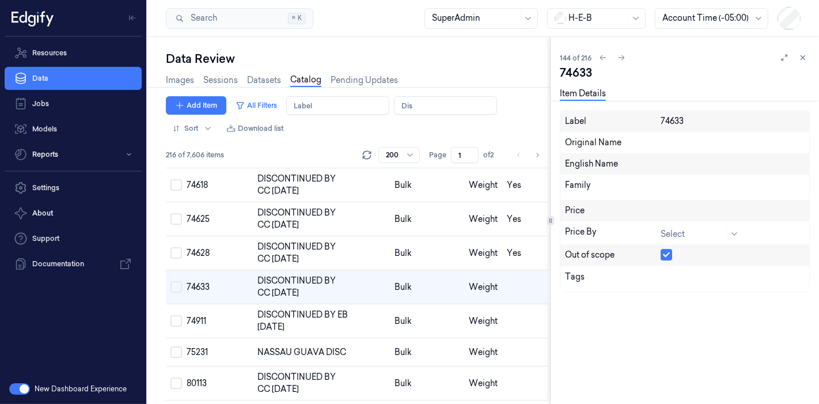
scroll to position [5129, 0]
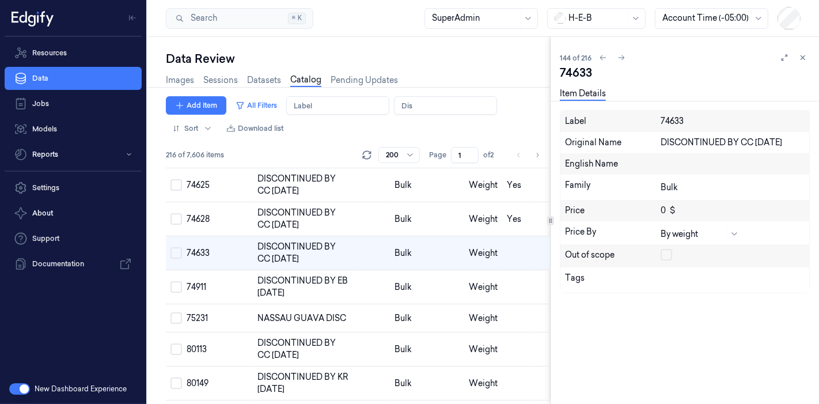
click at [663, 254] on button "button" at bounding box center [667, 255] width 12 height 12
click at [482, 304] on td "Weight" at bounding box center [483, 287] width 38 height 34
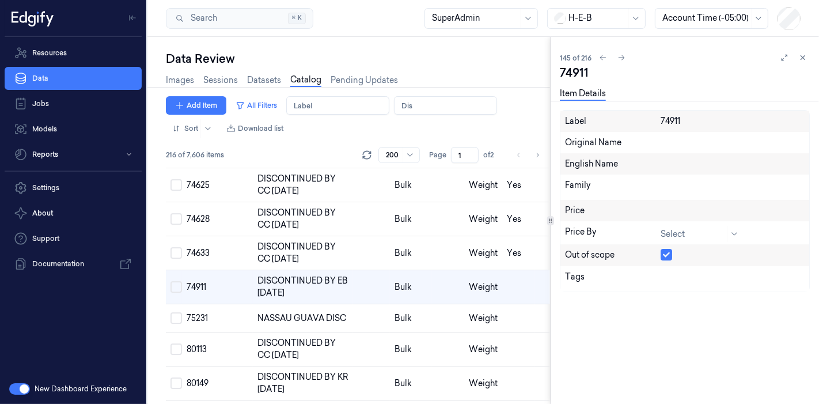
scroll to position [5163, 0]
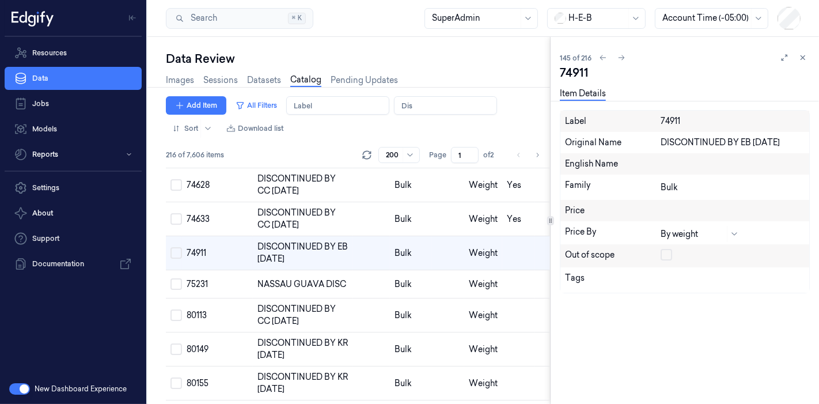
click at [667, 254] on button "button" at bounding box center [667, 255] width 12 height 12
click at [515, 298] on td at bounding box center [518, 284] width 33 height 28
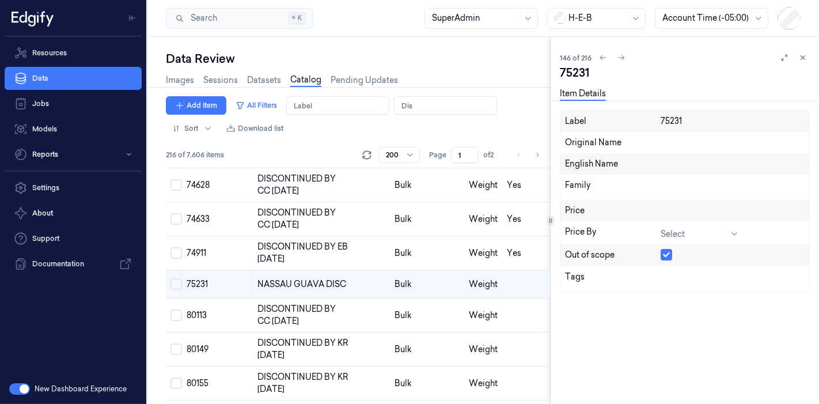
scroll to position [5197, 0]
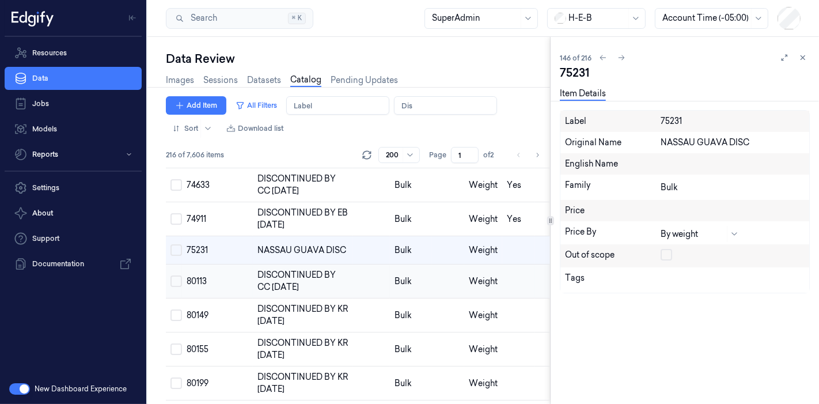
click at [438, 298] on td at bounding box center [448, 281] width 33 height 34
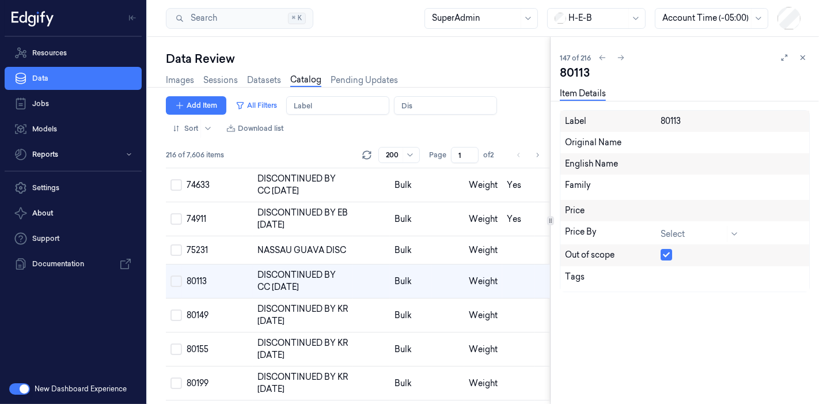
scroll to position [5231, 0]
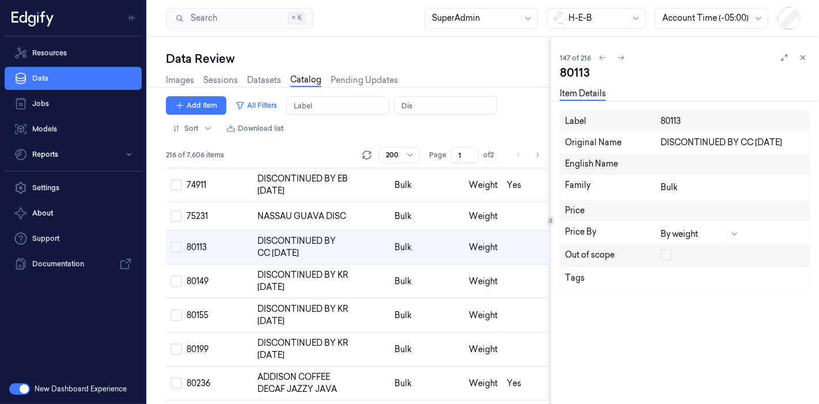
click at [665, 254] on button "button" at bounding box center [667, 255] width 12 height 12
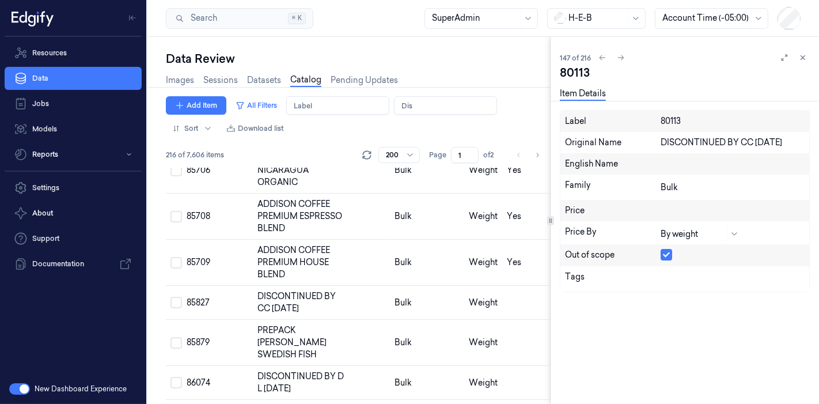
scroll to position [7142, 0]
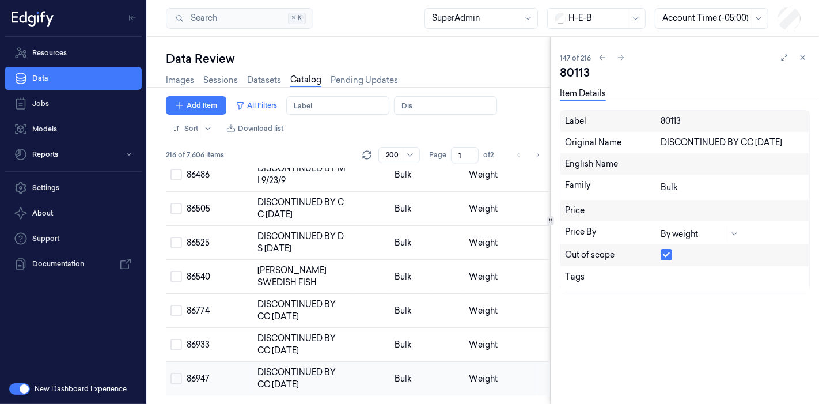
click at [510, 375] on td at bounding box center [518, 379] width 33 height 34
click at [668, 249] on button "button" at bounding box center [667, 255] width 12 height 12
click at [521, 335] on td at bounding box center [518, 345] width 33 height 34
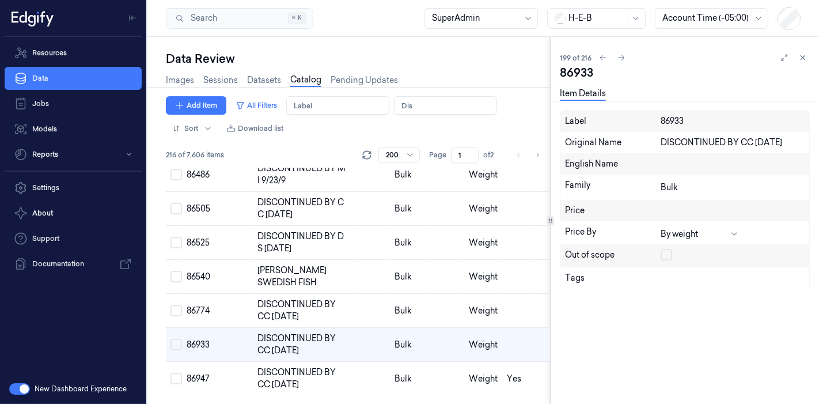
click at [667, 258] on button "button" at bounding box center [667, 255] width 12 height 12
click at [514, 302] on td at bounding box center [518, 311] width 33 height 34
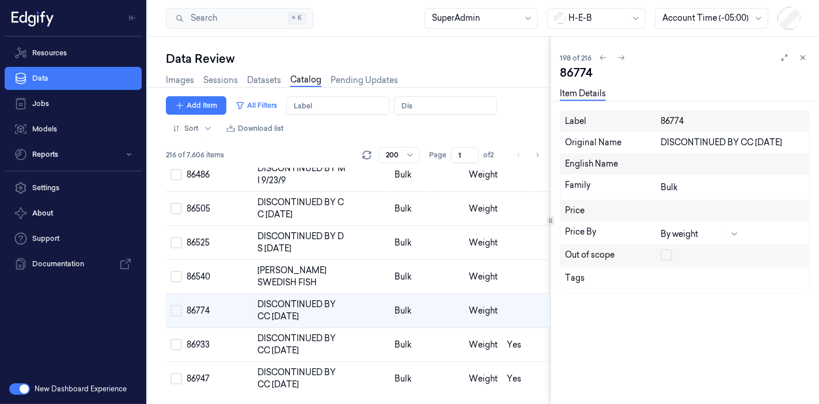
click at [665, 258] on button "button" at bounding box center [667, 255] width 12 height 12
click at [505, 240] on td at bounding box center [518, 243] width 33 height 34
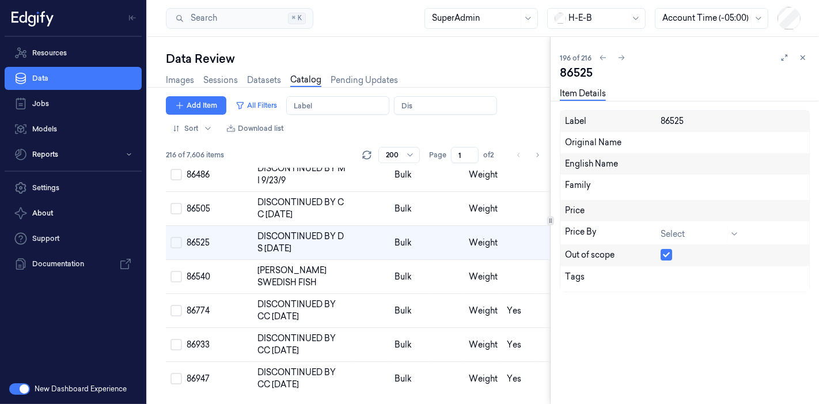
scroll to position [7095, 0]
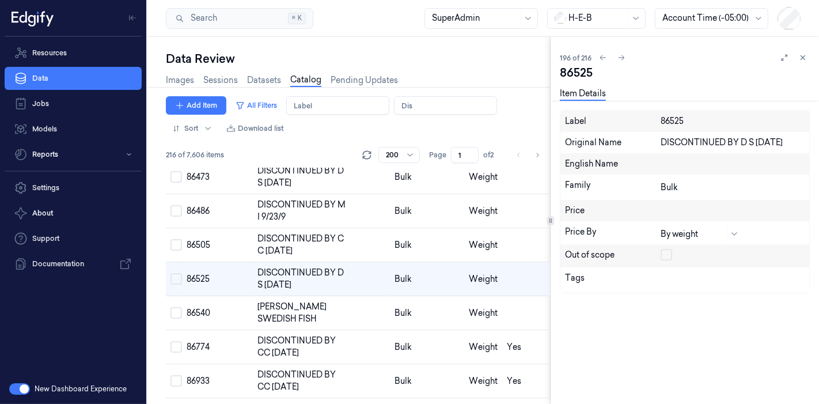
click at [665, 252] on button "button" at bounding box center [667, 255] width 12 height 12
click at [535, 260] on td at bounding box center [549, 245] width 28 height 34
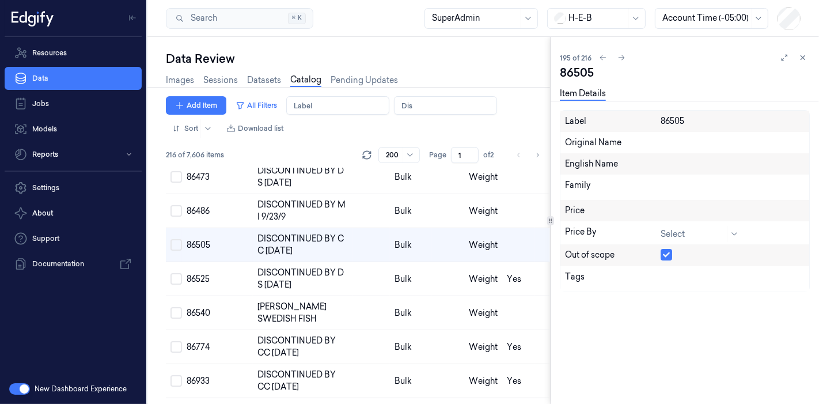
scroll to position [7061, 0]
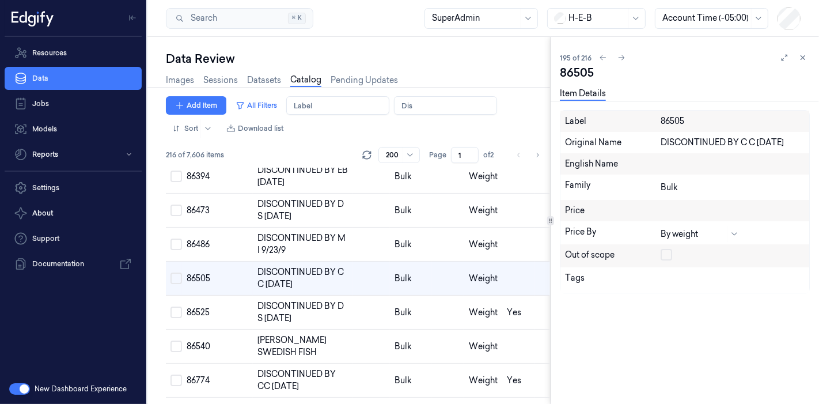
click at [666, 259] on button "button" at bounding box center [667, 255] width 12 height 12
click at [490, 249] on span "Weight" at bounding box center [483, 244] width 29 height 10
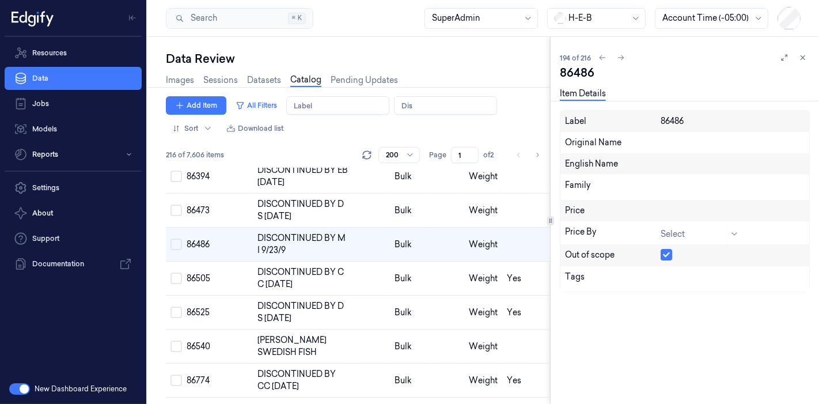
scroll to position [7027, 0]
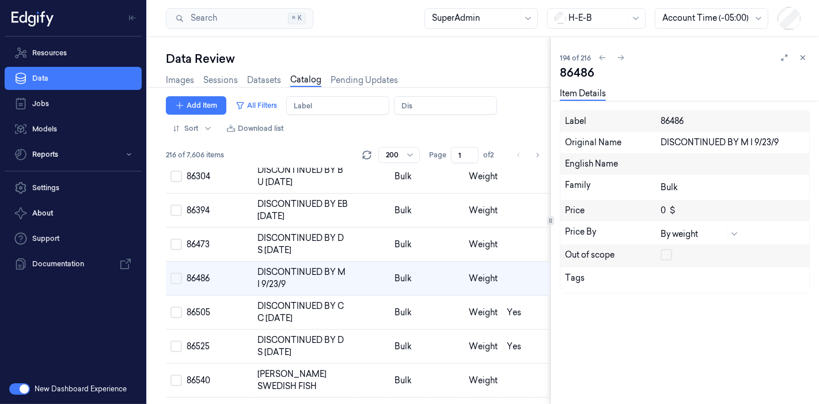
click at [669, 258] on button "button" at bounding box center [667, 255] width 12 height 12
click at [487, 249] on span "Weight" at bounding box center [483, 244] width 29 height 10
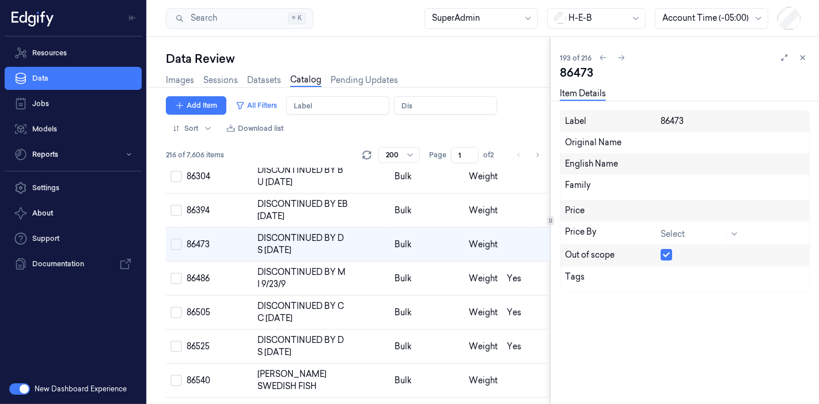
scroll to position [6993, 0]
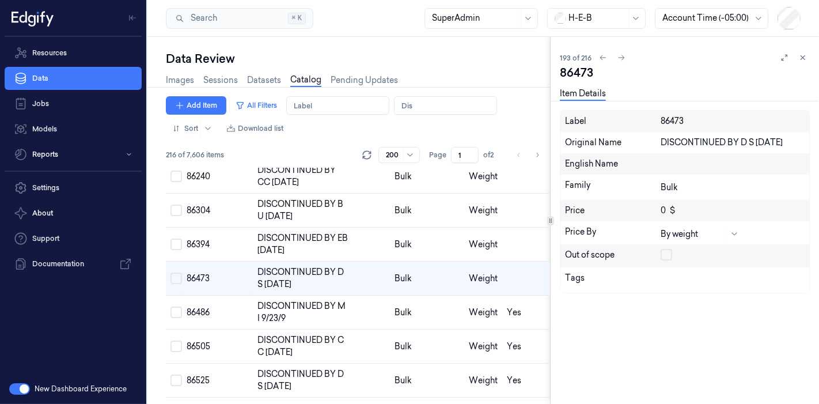
click at [667, 254] on button "button" at bounding box center [667, 255] width 12 height 12
click at [509, 251] on td at bounding box center [518, 245] width 33 height 34
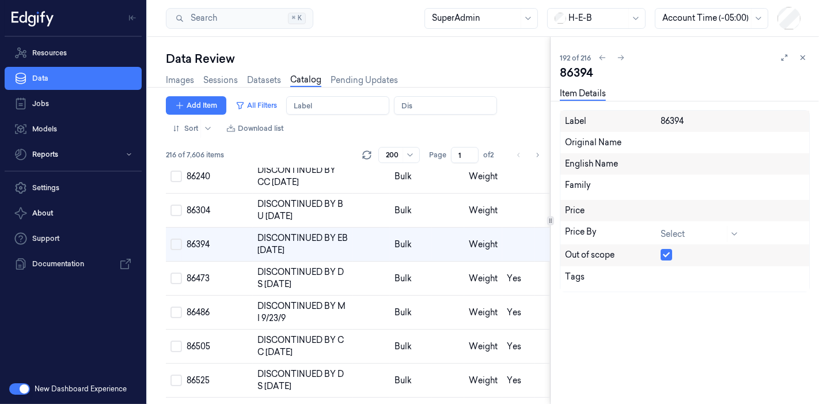
scroll to position [6960, 0]
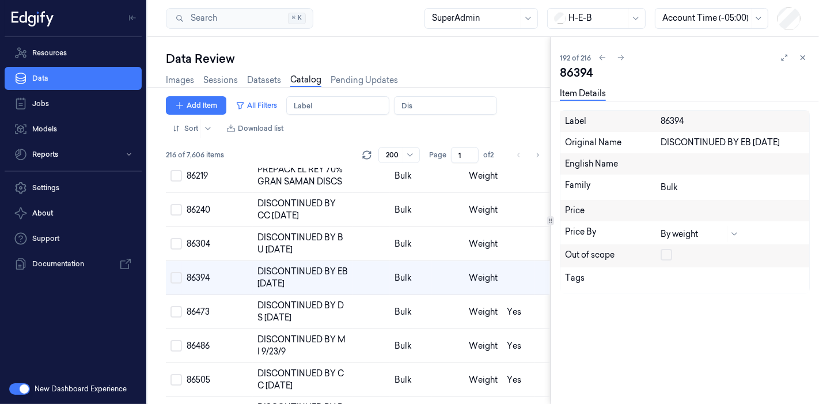
click at [666, 255] on button "button" at bounding box center [667, 255] width 12 height 12
click at [663, 252] on button "button" at bounding box center [667, 255] width 12 height 12
click at [503, 251] on td at bounding box center [518, 244] width 33 height 34
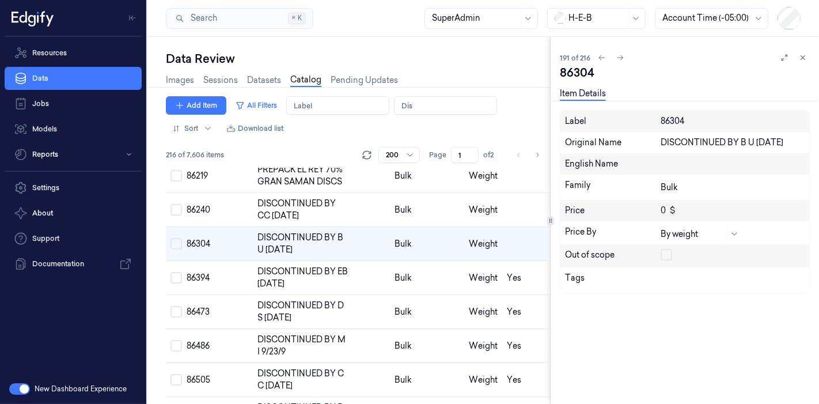
scroll to position [6926, 0]
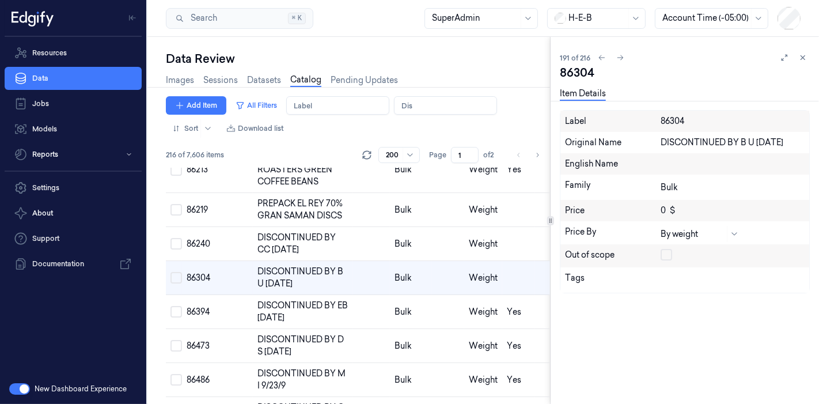
click at [662, 254] on button "button" at bounding box center [667, 255] width 12 height 12
click at [535, 255] on td at bounding box center [549, 244] width 28 height 34
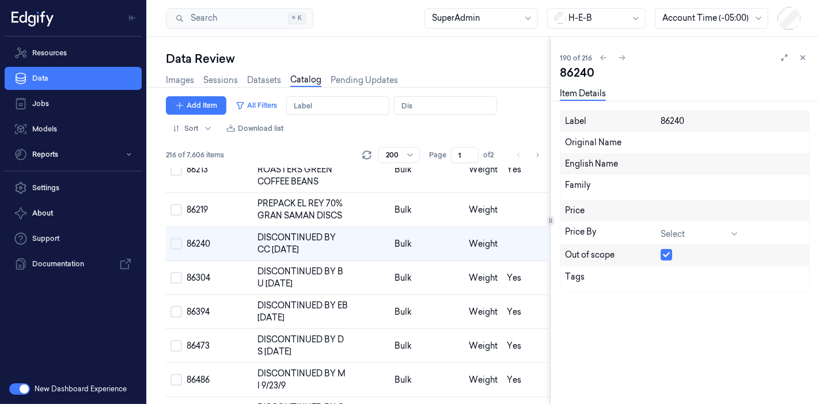
scroll to position [6892, 0]
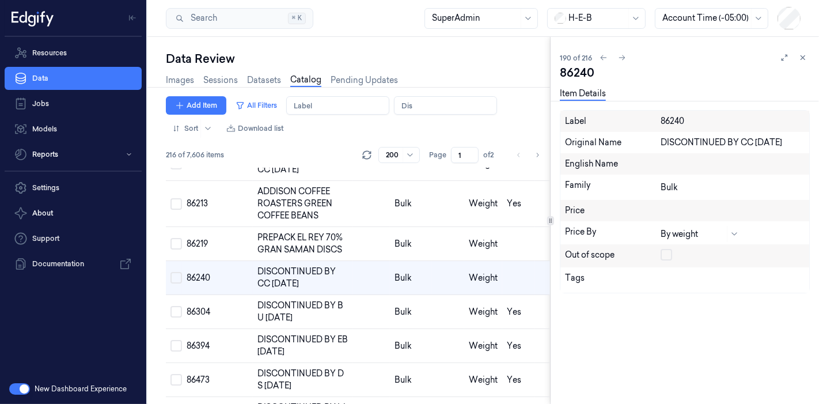
click at [671, 254] on button "button" at bounding box center [667, 255] width 12 height 12
click at [492, 259] on td "Weight" at bounding box center [483, 244] width 38 height 34
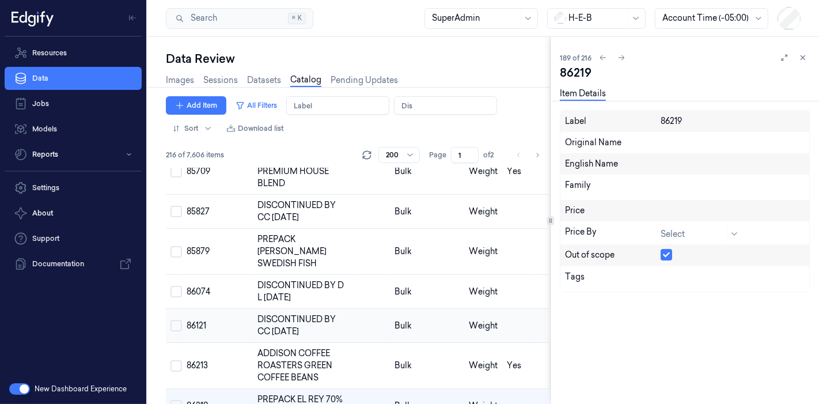
click at [485, 343] on td "Weight" at bounding box center [483, 326] width 38 height 34
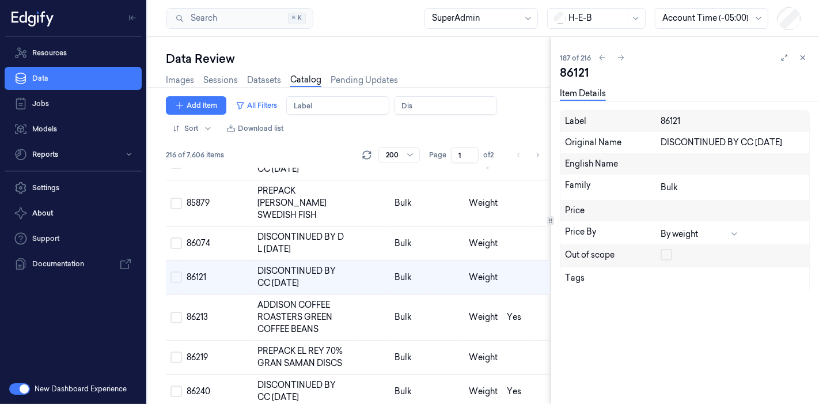
click at [668, 252] on button "button" at bounding box center [667, 255] width 12 height 12
click at [470, 248] on span "Weight" at bounding box center [483, 243] width 29 height 10
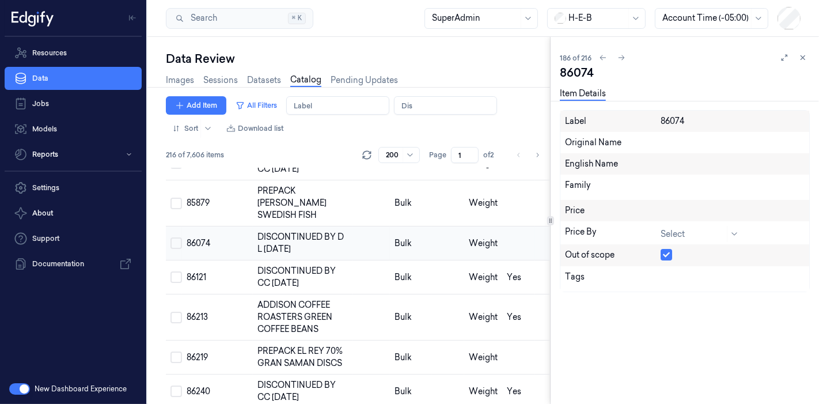
scroll to position [6744, 0]
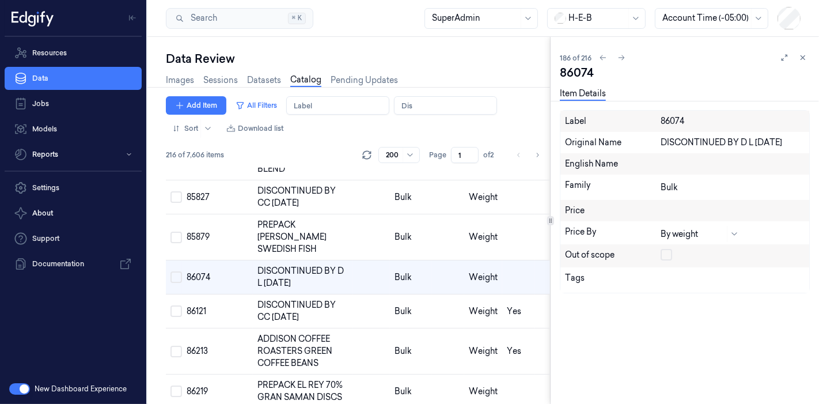
click at [665, 251] on button "button" at bounding box center [667, 255] width 12 height 12
click at [516, 254] on td at bounding box center [518, 237] width 33 height 46
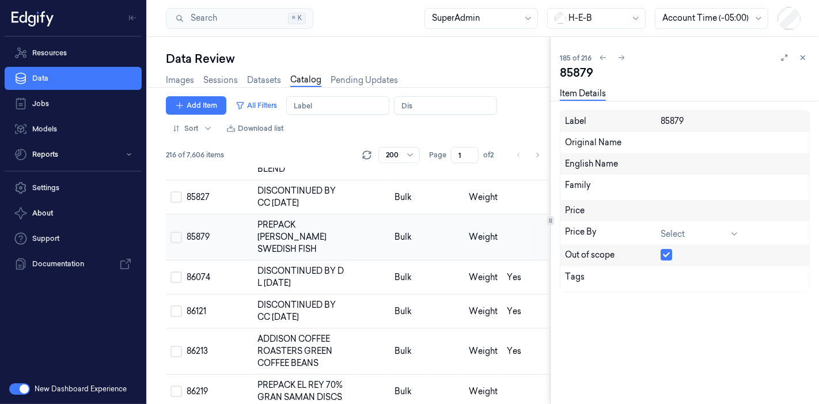
scroll to position [6710, 0]
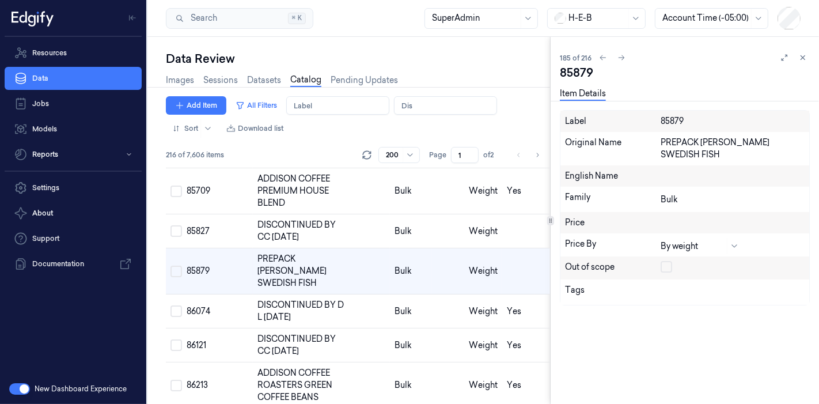
click at [661, 256] on div "Out of scope" at bounding box center [685, 267] width 249 height 23
click at [662, 261] on button "button" at bounding box center [667, 267] width 12 height 12
click at [485, 248] on td "Weight" at bounding box center [483, 231] width 38 height 34
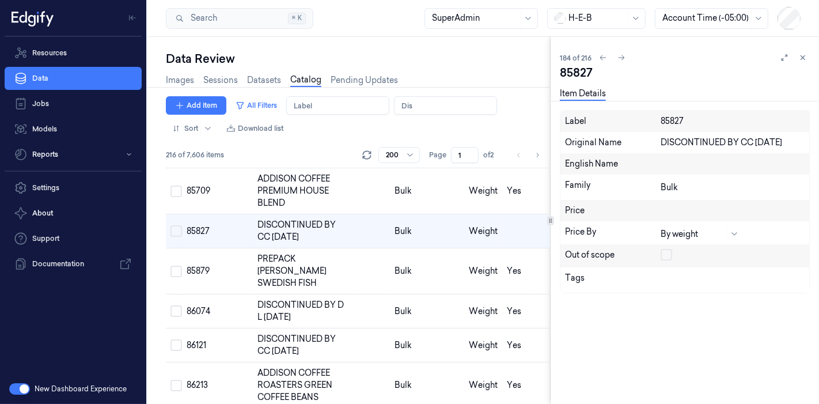
scroll to position [6676, 0]
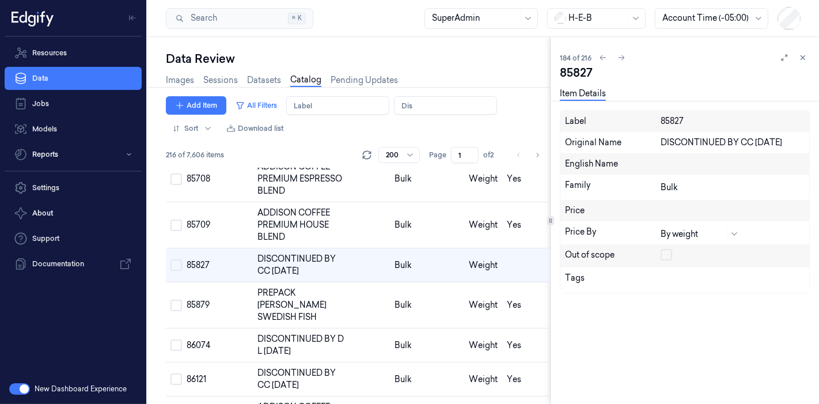
click at [667, 252] on button "button" at bounding box center [667, 255] width 12 height 12
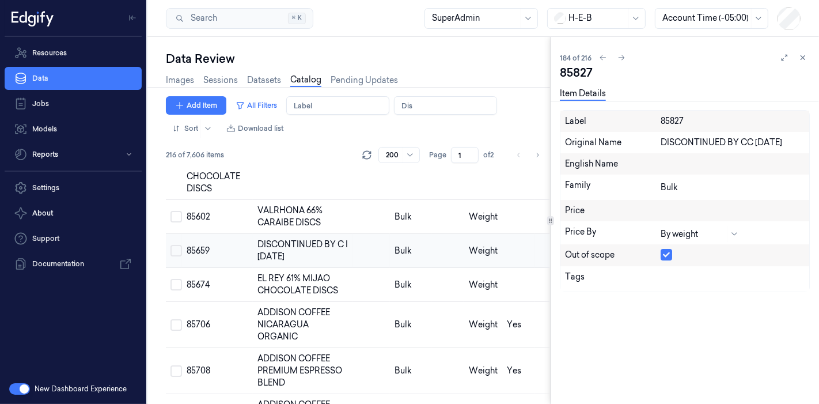
click at [480, 256] on span "Weight" at bounding box center [483, 250] width 29 height 10
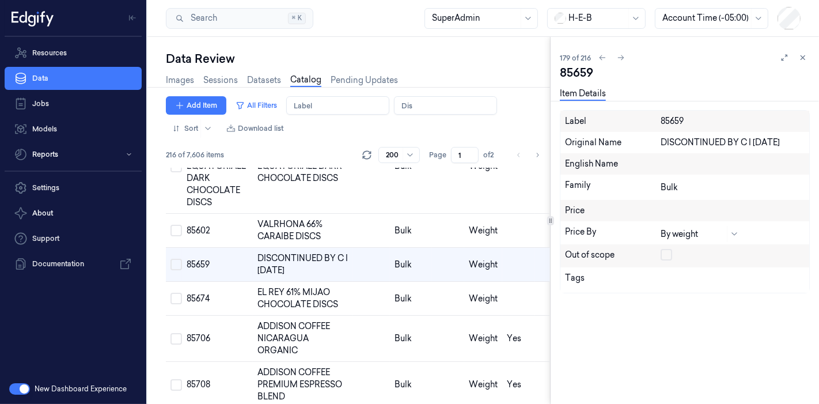
click at [671, 254] on button "button" at bounding box center [667, 255] width 12 height 12
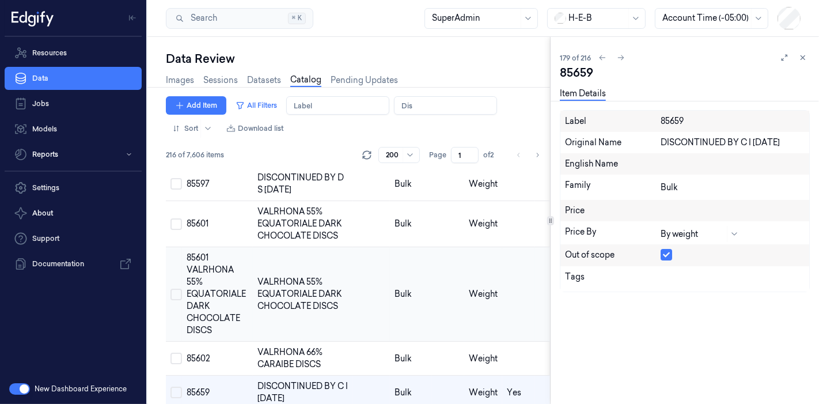
scroll to position [6279, 0]
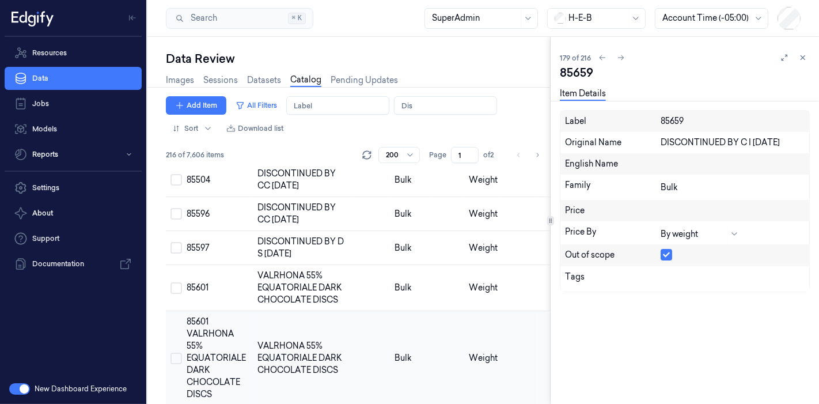
click at [512, 265] on td at bounding box center [518, 248] width 33 height 34
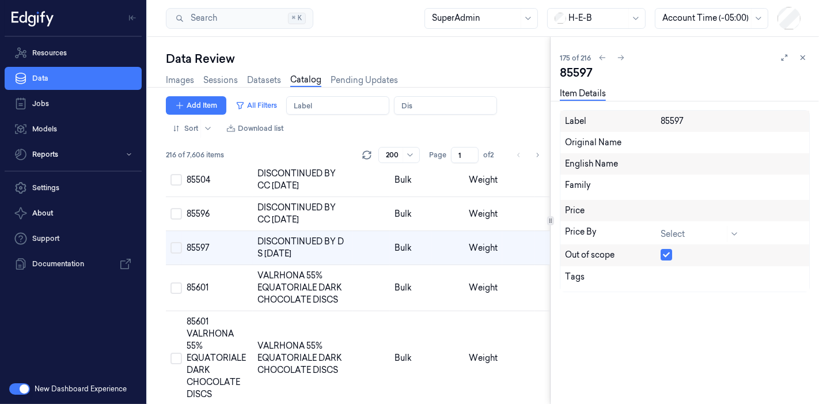
scroll to position [6263, 0]
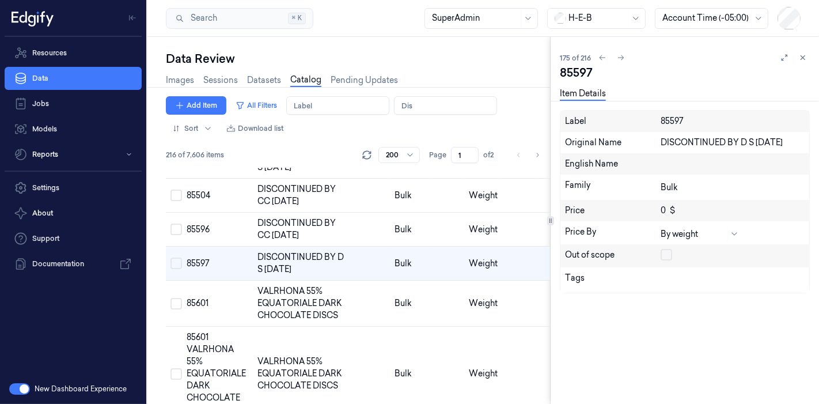
click at [669, 251] on button "button" at bounding box center [667, 255] width 12 height 12
click at [528, 247] on td at bounding box center [518, 230] width 33 height 34
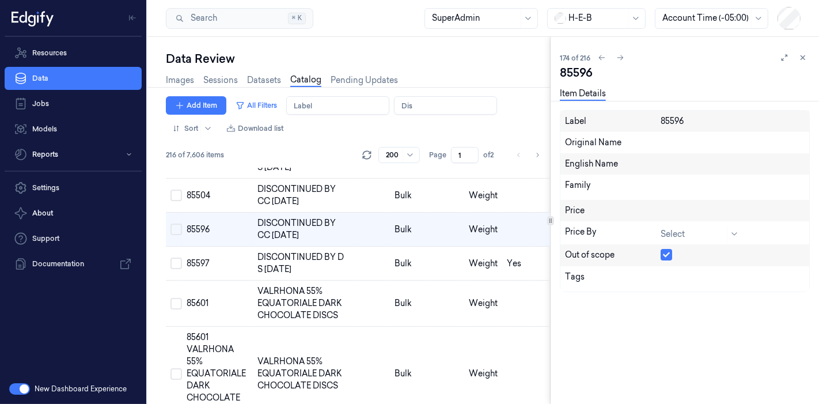
scroll to position [6229, 0]
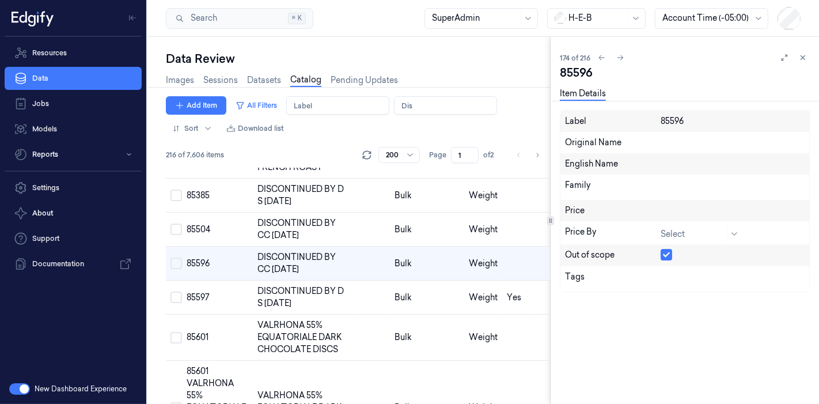
click at [669, 254] on button "button" at bounding box center [667, 255] width 12 height 12
click at [504, 247] on td at bounding box center [518, 230] width 33 height 34
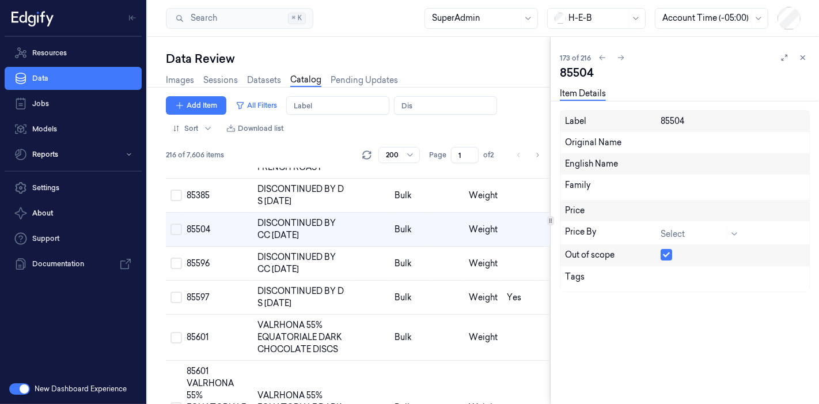
scroll to position [6195, 0]
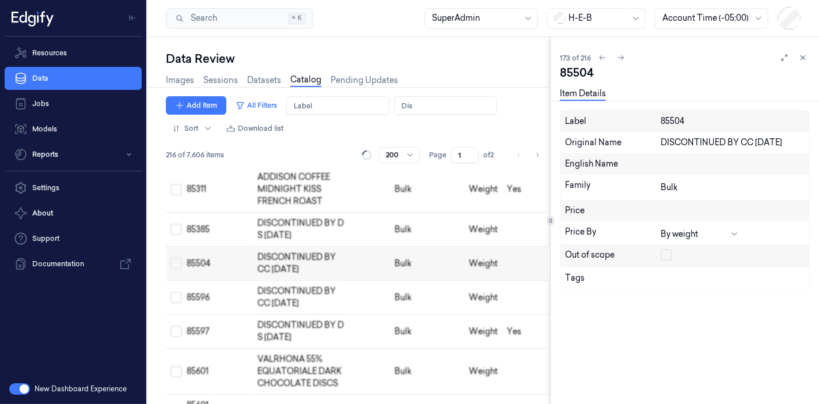
click at [666, 256] on button "button" at bounding box center [667, 255] width 12 height 12
click at [502, 247] on td at bounding box center [518, 230] width 33 height 34
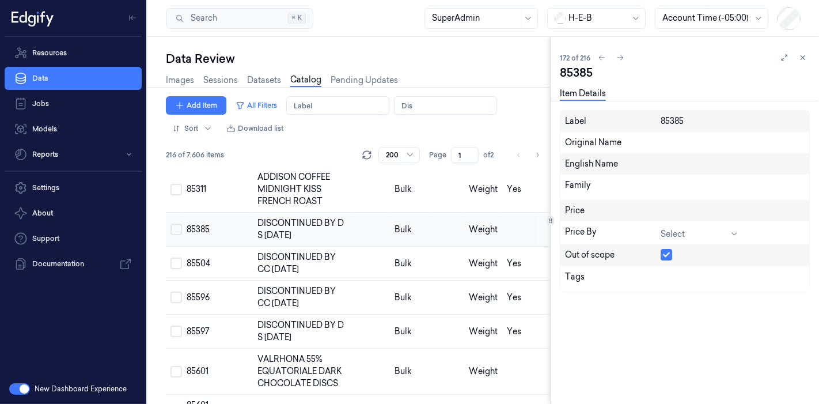
scroll to position [6161, 0]
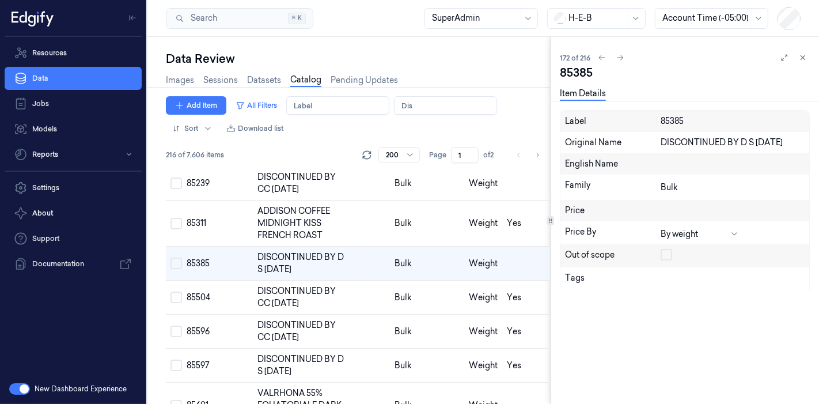
click at [665, 256] on button "button" at bounding box center [667, 255] width 12 height 12
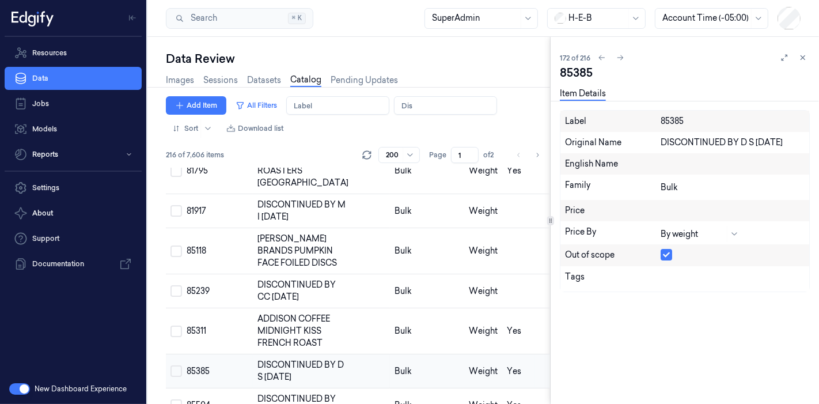
scroll to position [6033, 0]
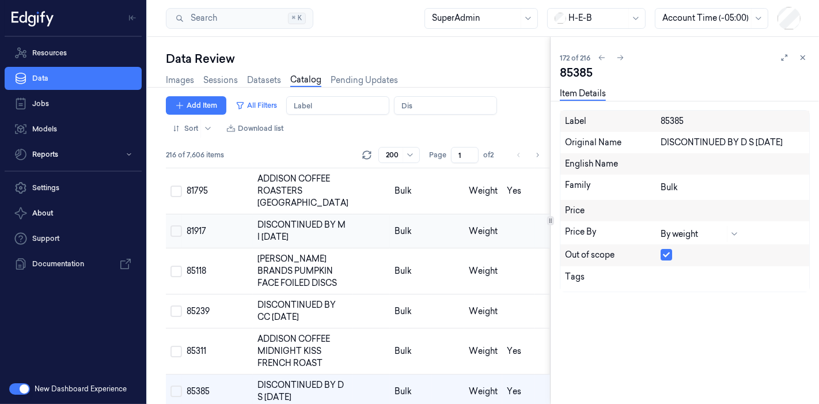
click at [521, 248] on td at bounding box center [518, 231] width 33 height 34
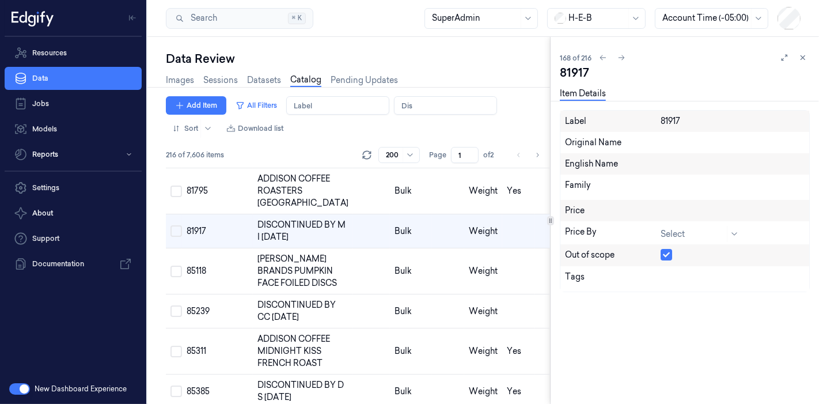
scroll to position [6002, 0]
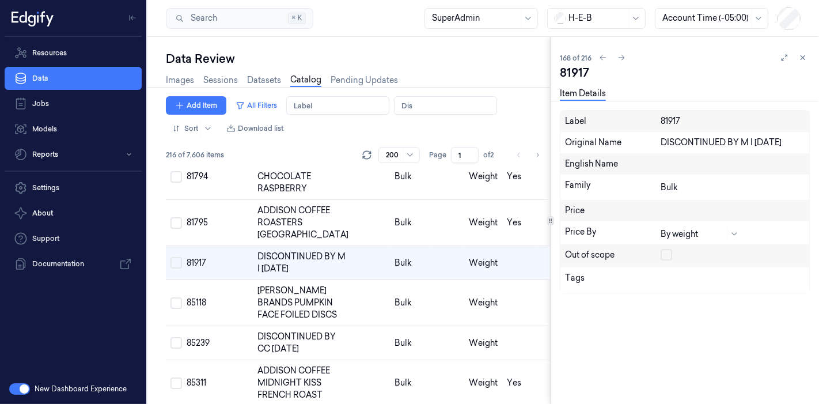
click at [665, 254] on button "button" at bounding box center [667, 255] width 12 height 12
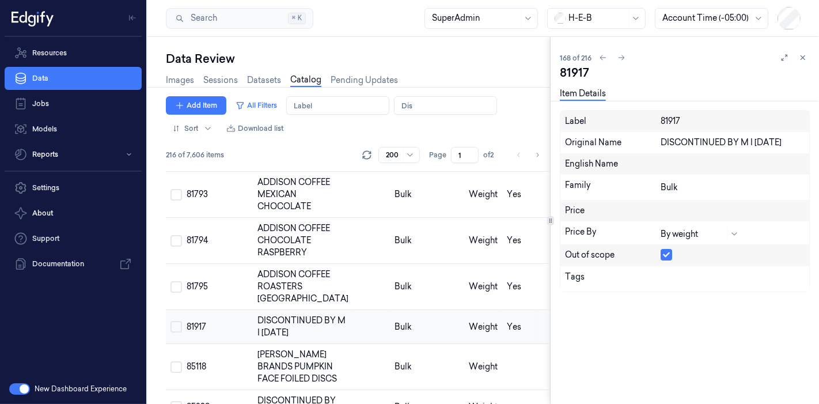
scroll to position [5810, 0]
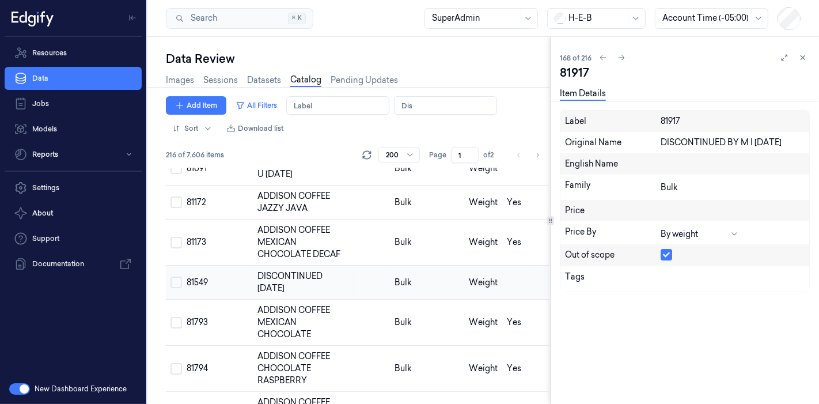
click at [484, 300] on td "Weight" at bounding box center [483, 283] width 38 height 34
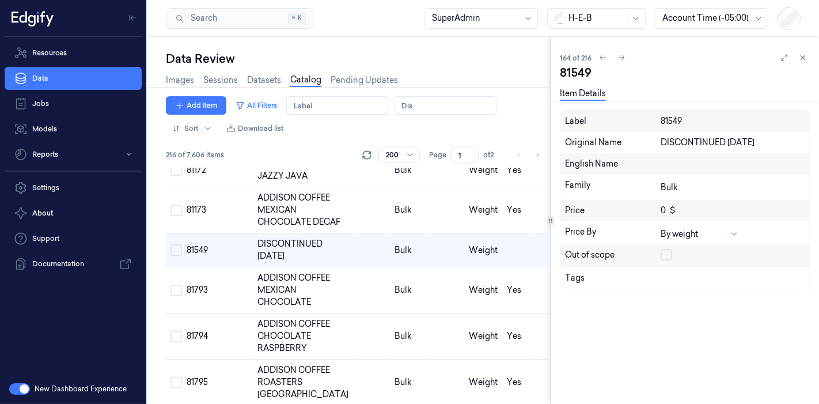
click at [658, 245] on div "Out of scope" at bounding box center [685, 255] width 249 height 23
click at [661, 249] on button "button" at bounding box center [667, 255] width 12 height 12
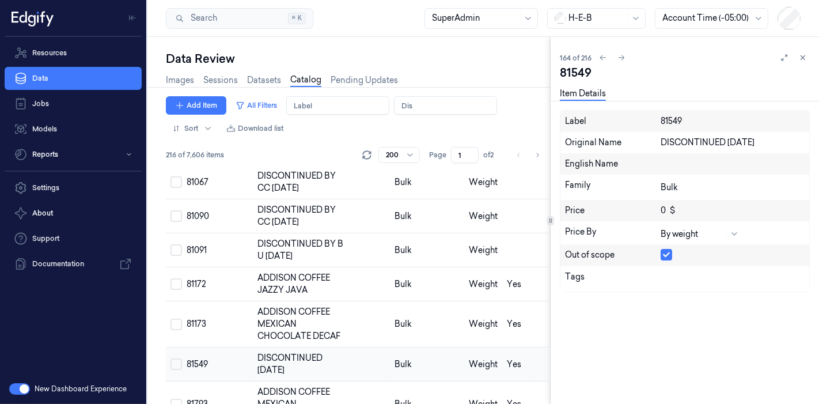
scroll to position [5714, 0]
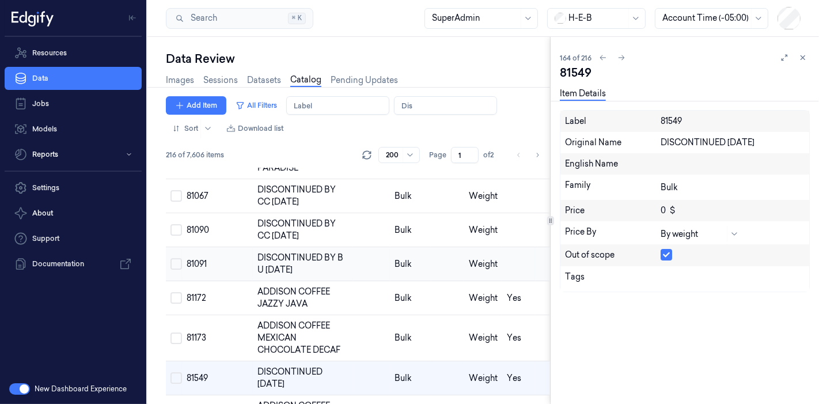
click at [508, 281] on td at bounding box center [518, 264] width 33 height 34
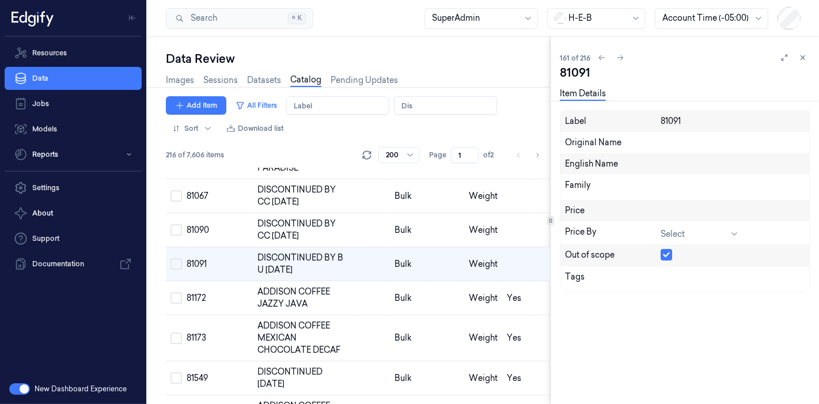
scroll to position [5729, 0]
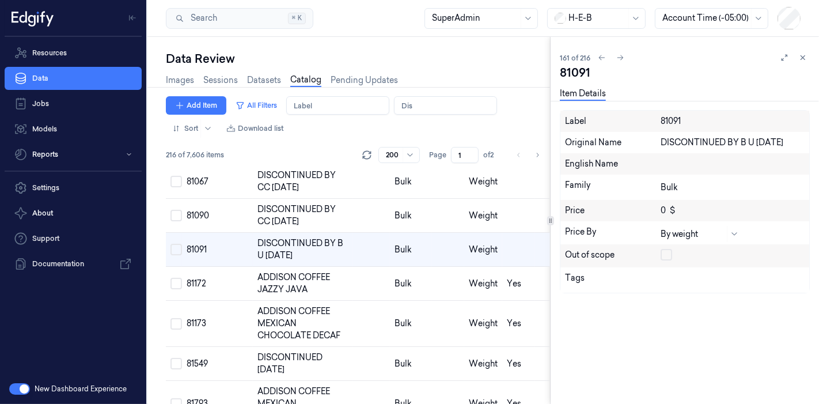
click at [668, 250] on button "button" at bounding box center [667, 255] width 12 height 12
click at [471, 221] on span "Weight" at bounding box center [483, 215] width 29 height 10
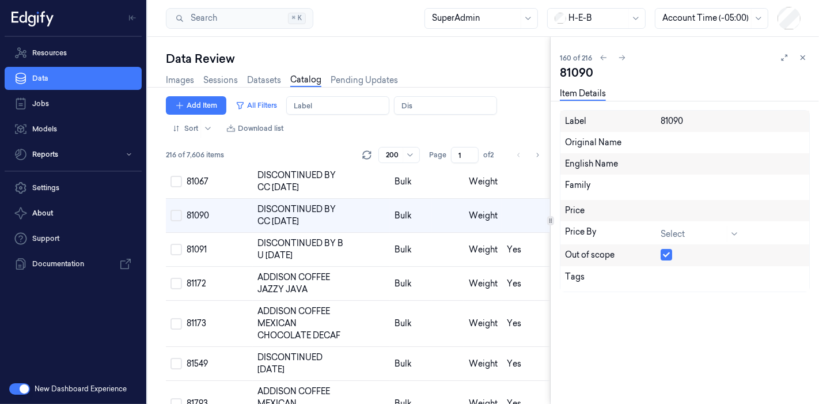
scroll to position [5695, 0]
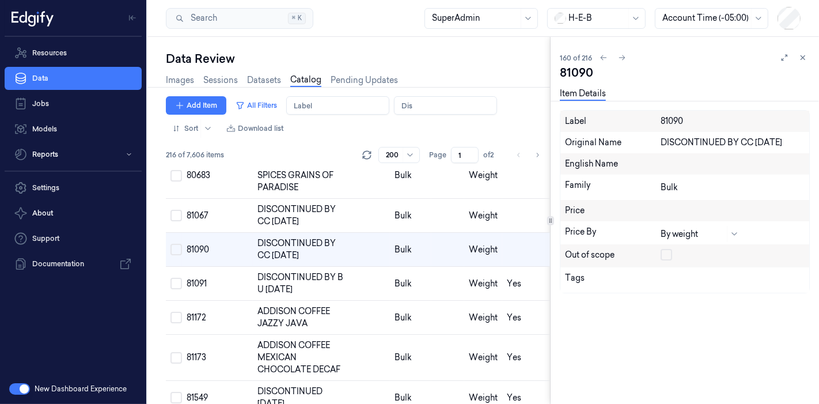
click at [663, 252] on button "button" at bounding box center [667, 255] width 12 height 12
click at [502, 233] on td at bounding box center [518, 216] width 33 height 34
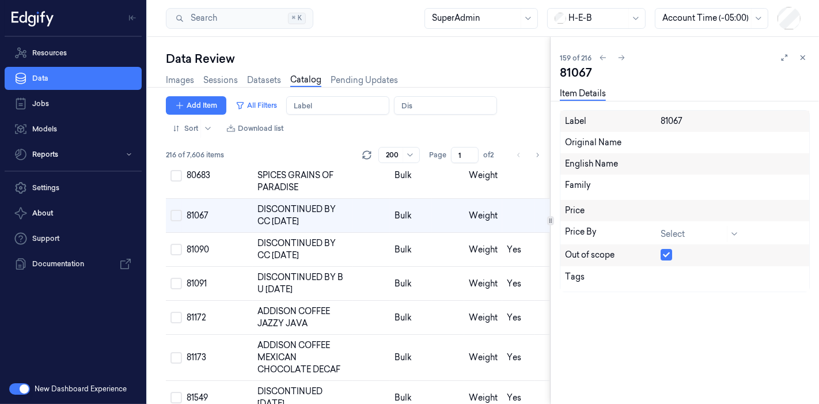
scroll to position [5661, 0]
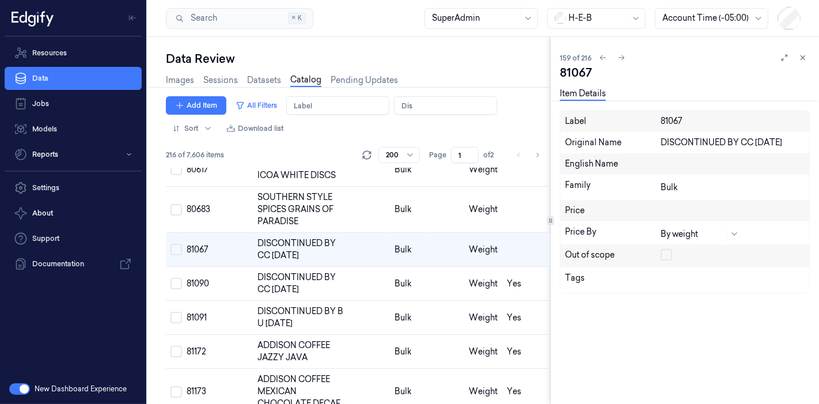
click at [671, 256] on button "button" at bounding box center [667, 255] width 12 height 12
click at [669, 256] on button "button" at bounding box center [667, 255] width 12 height 12
click at [521, 233] on td at bounding box center [518, 210] width 33 height 46
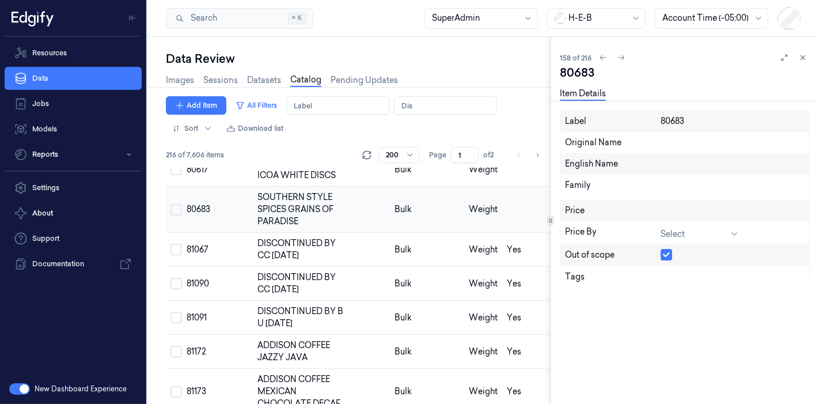
scroll to position [5621, 0]
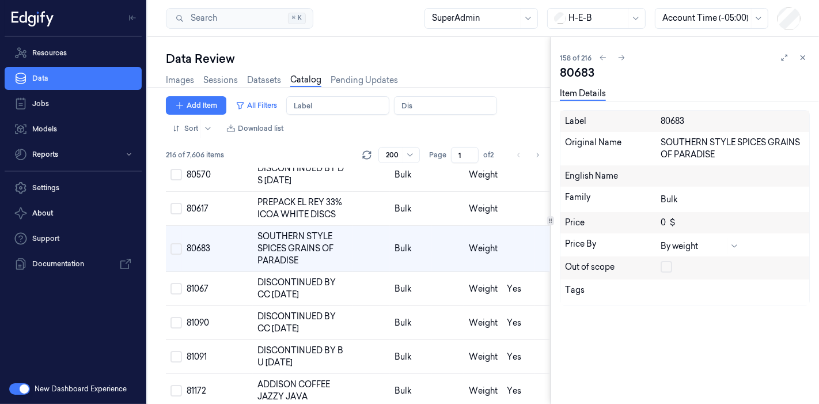
click at [665, 264] on button "button" at bounding box center [667, 267] width 12 height 12
click at [502, 226] on td at bounding box center [518, 209] width 33 height 34
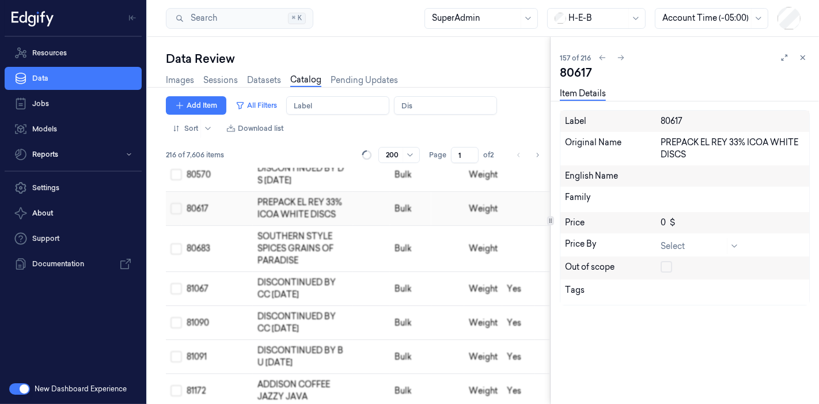
scroll to position [5581, 0]
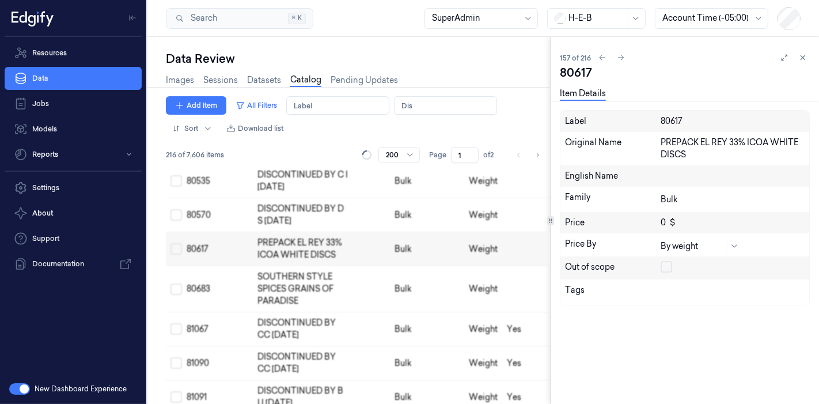
click at [664, 262] on button "button" at bounding box center [667, 267] width 12 height 12
click at [502, 232] on td at bounding box center [518, 215] width 33 height 34
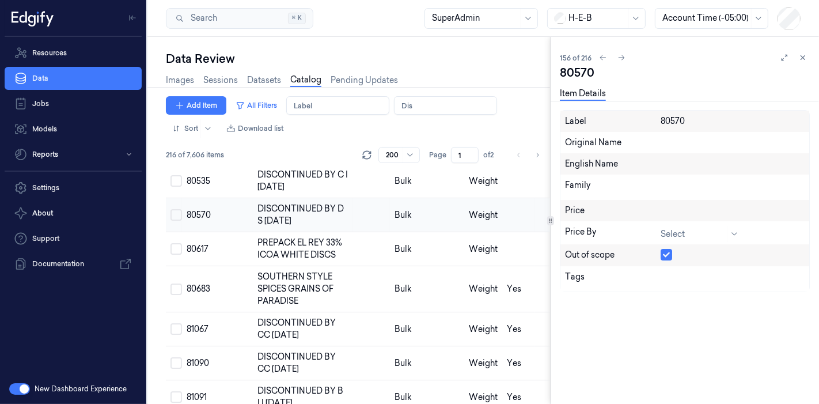
scroll to position [5547, 0]
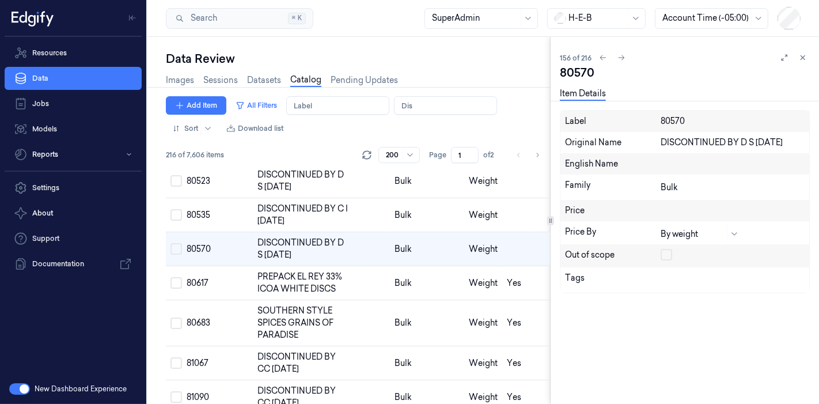
click at [664, 254] on button "button" at bounding box center [667, 255] width 12 height 12
click at [58, 328] on div "Resources Data Jobs Models Reports Settings About Support Documentation" at bounding box center [73, 205] width 146 height 337
click at [529, 232] on td at bounding box center [518, 215] width 33 height 34
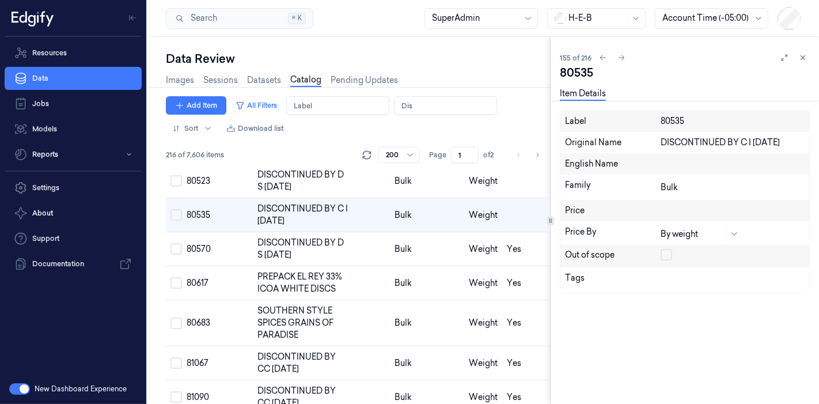
scroll to position [5514, 0]
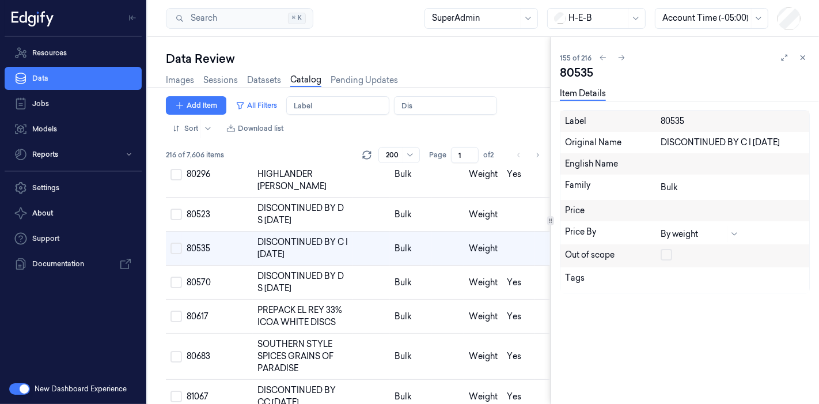
click at [667, 251] on button "button" at bounding box center [667, 255] width 12 height 12
click at [509, 232] on td at bounding box center [518, 215] width 33 height 34
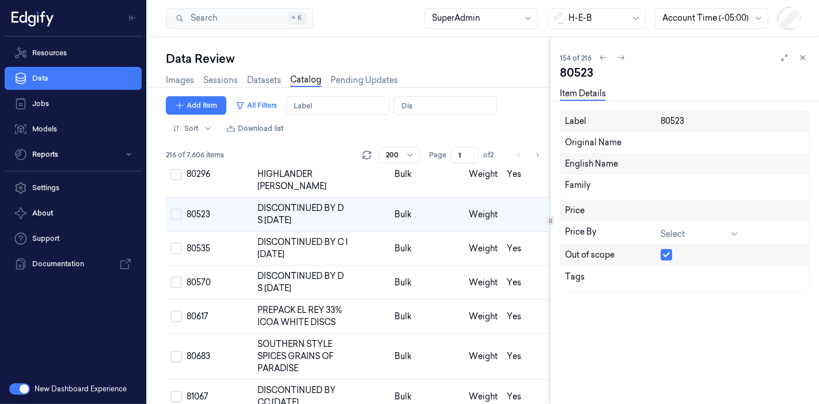
scroll to position [5480, 0]
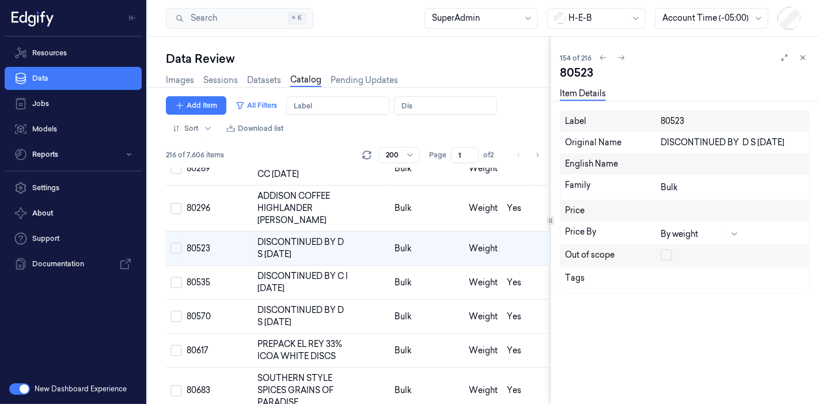
click at [665, 256] on button "button" at bounding box center [667, 255] width 12 height 12
click at [525, 186] on td at bounding box center [518, 169] width 33 height 34
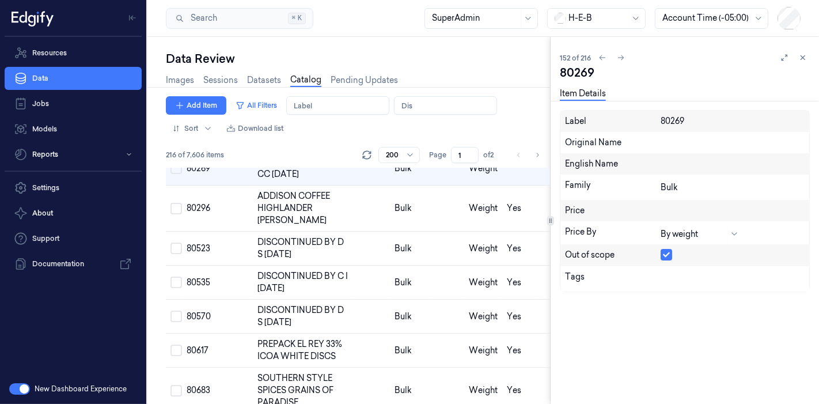
scroll to position [5400, 0]
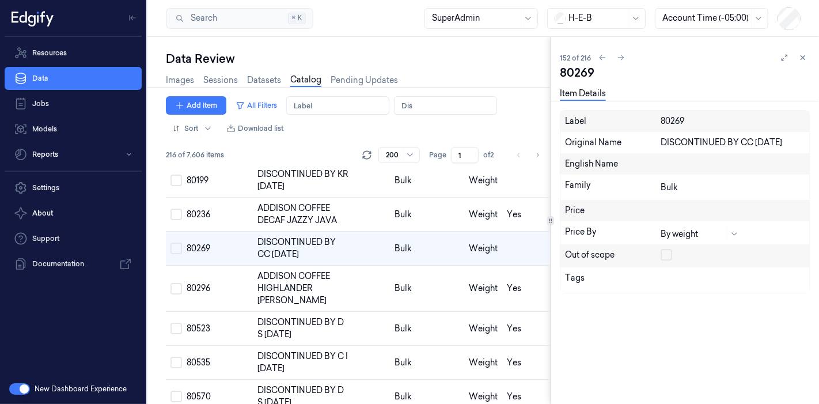
click at [669, 252] on button "button" at bounding box center [667, 255] width 12 height 12
click at [504, 198] on td at bounding box center [518, 181] width 33 height 34
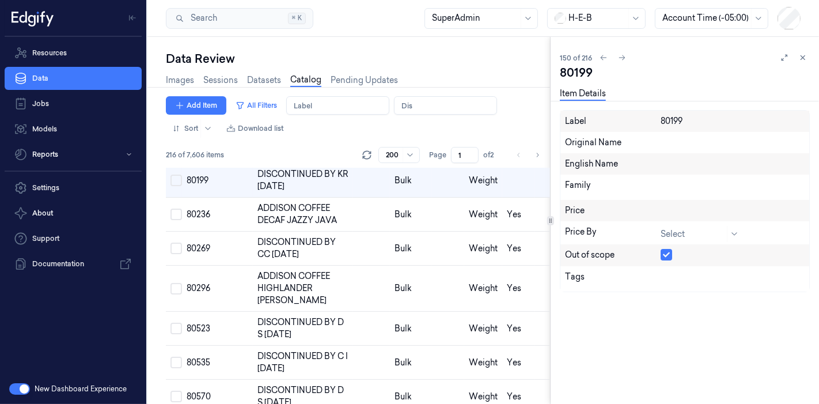
scroll to position [5332, 0]
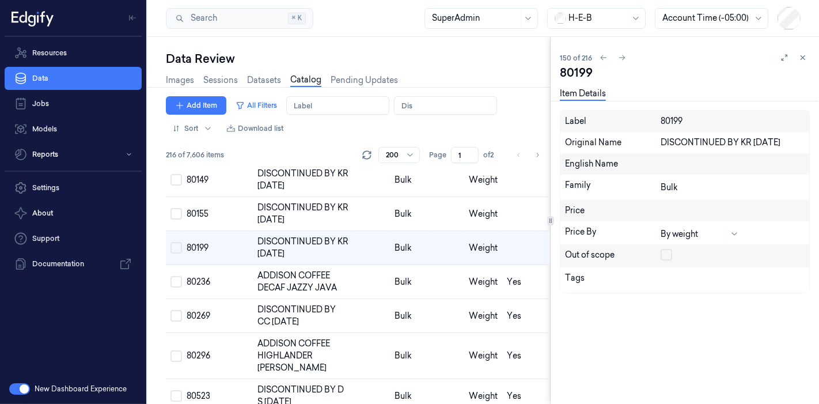
click at [669, 251] on button "button" at bounding box center [667, 255] width 12 height 12
click at [511, 197] on td at bounding box center [518, 180] width 33 height 34
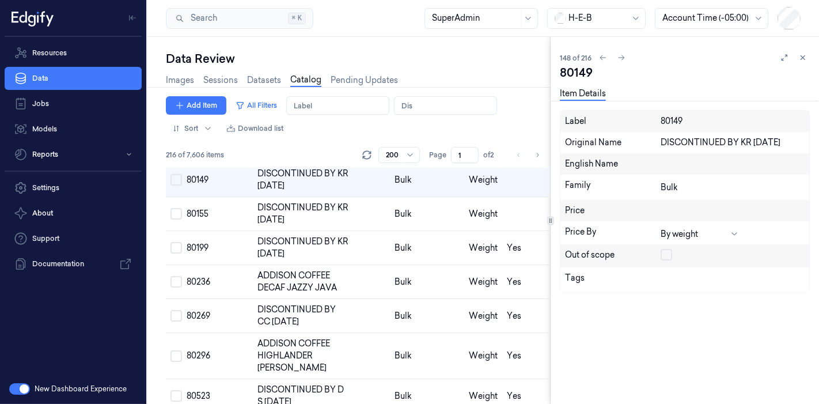
scroll to position [5264, 0]
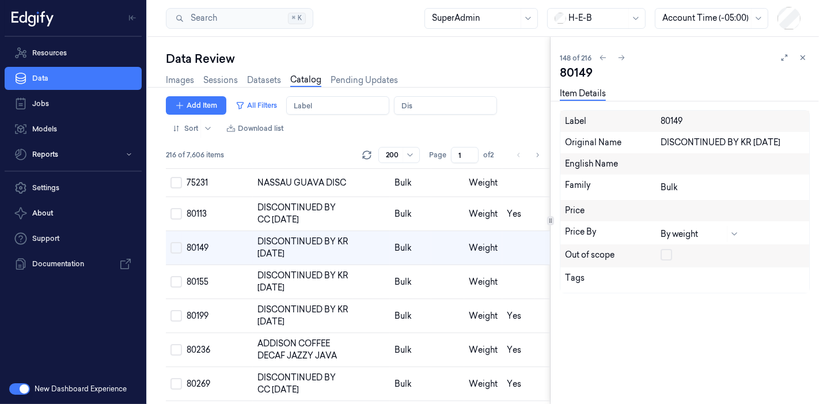
click at [663, 254] on button "button" at bounding box center [667, 255] width 12 height 12
click at [521, 299] on td at bounding box center [518, 282] width 33 height 34
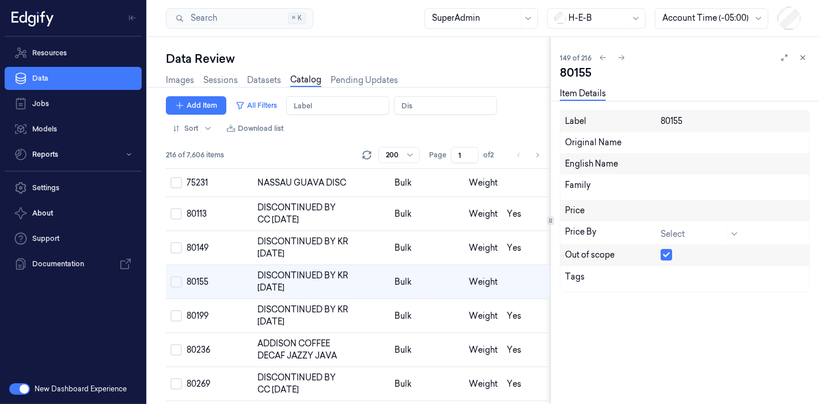
scroll to position [5298, 0]
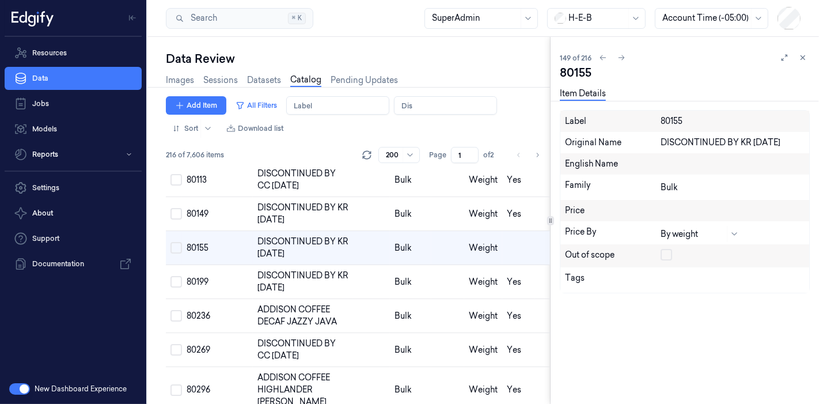
click at [667, 254] on button "button" at bounding box center [667, 255] width 12 height 12
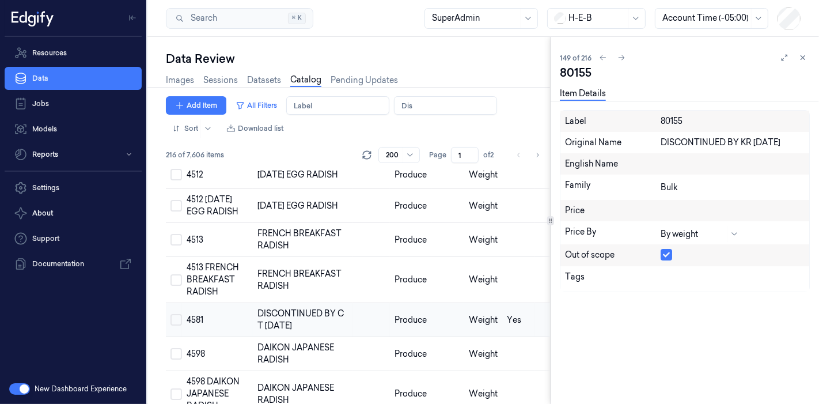
scroll to position [241, 0]
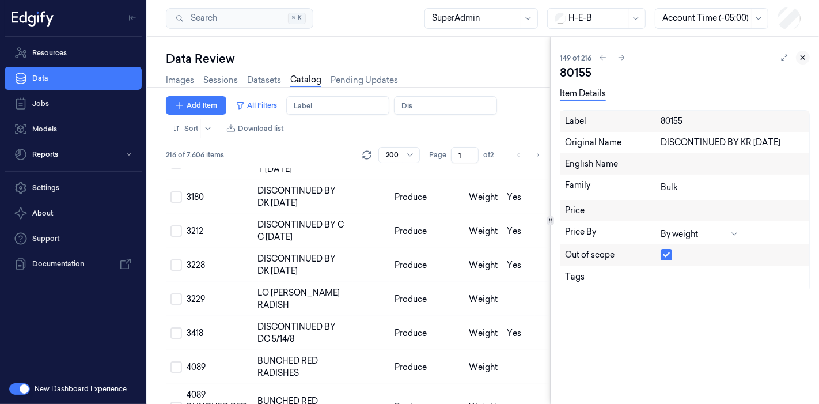
click at [797, 60] on button at bounding box center [803, 58] width 14 height 14
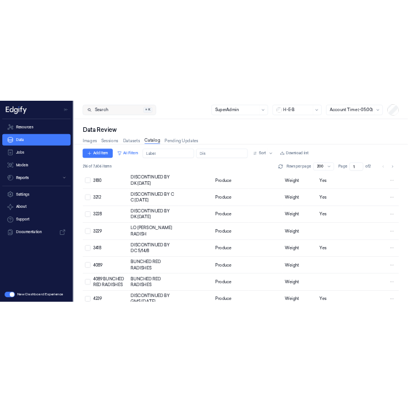
scroll to position [227, 0]
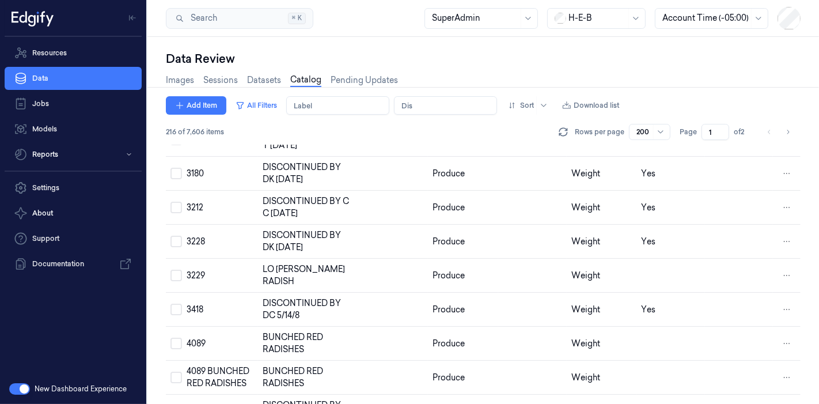
click at [422, 98] on input "Name" at bounding box center [445, 105] width 103 height 18
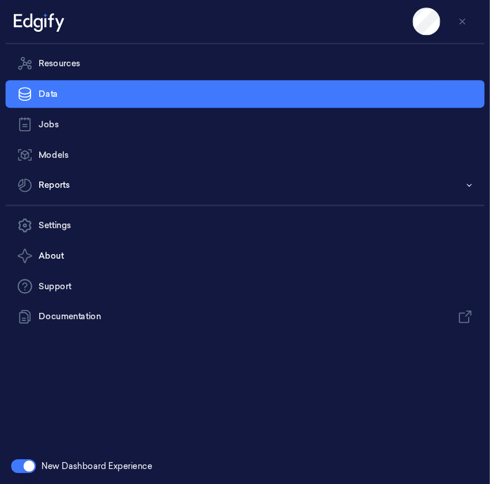
scroll to position [241, 0]
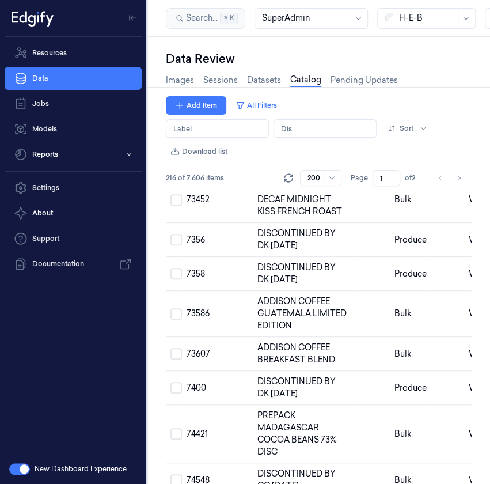
click at [310, 134] on div "Add Item All Filters Label Name Sort Download list" at bounding box center [319, 128] width 306 height 65
click at [309, 134] on div "Add Item All Filters Label Name Sort Download list" at bounding box center [319, 128] width 306 height 65
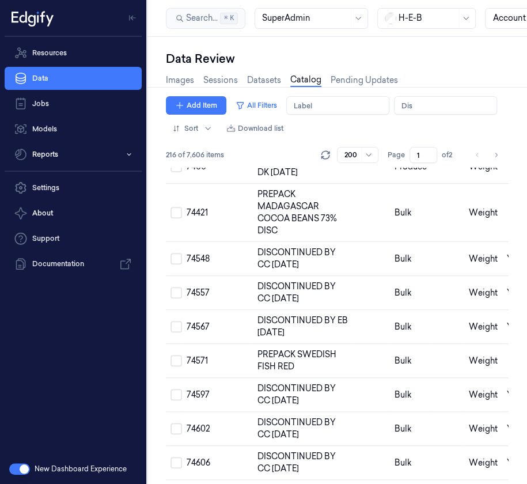
click at [305, 124] on div "Add Item All Filters Label Name Sort Download list" at bounding box center [337, 116] width 343 height 41
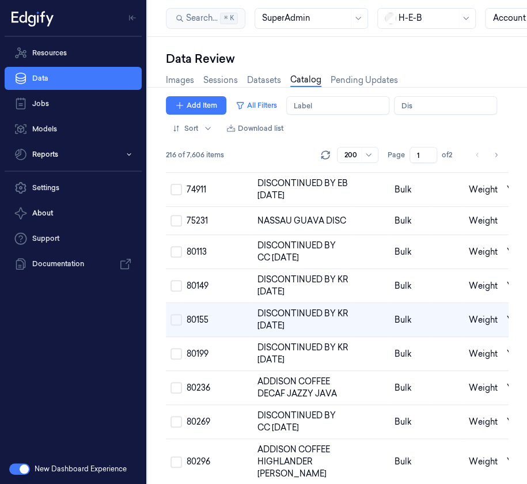
click at [305, 124] on div "Add Item All Filters Label Name Sort Download list" at bounding box center [337, 116] width 343 height 41
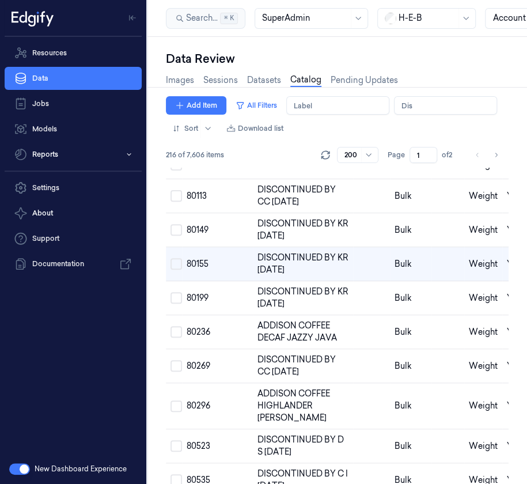
click at [415, 103] on input "Name" at bounding box center [445, 105] width 103 height 18
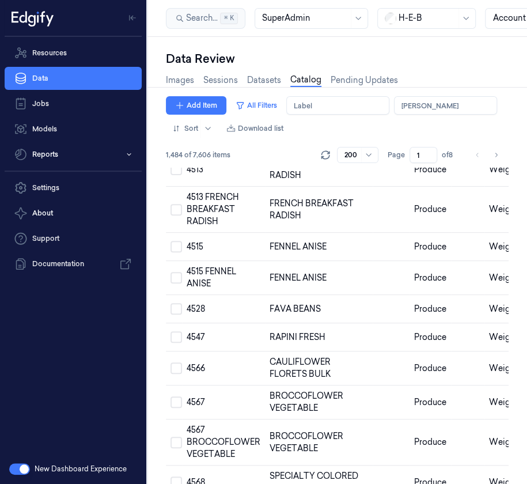
scroll to position [5177, 0]
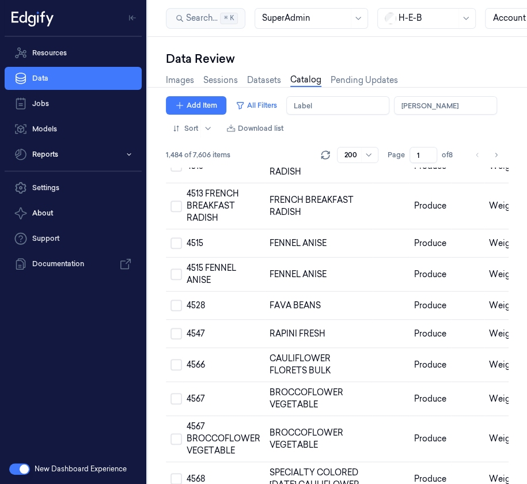
click at [414, 111] on input "Name" at bounding box center [445, 105] width 103 height 18
click at [400, 108] on input "Name" at bounding box center [445, 105] width 103 height 18
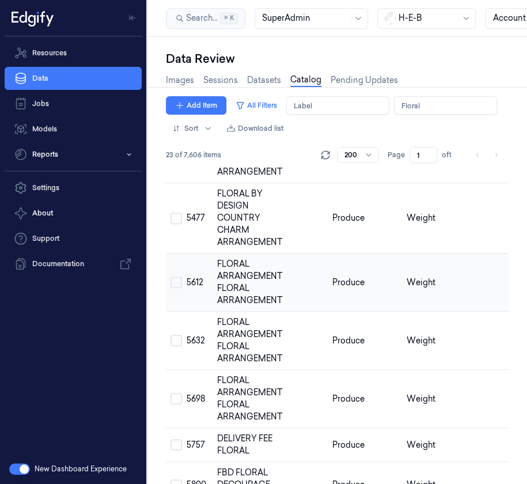
scroll to position [1005, 0]
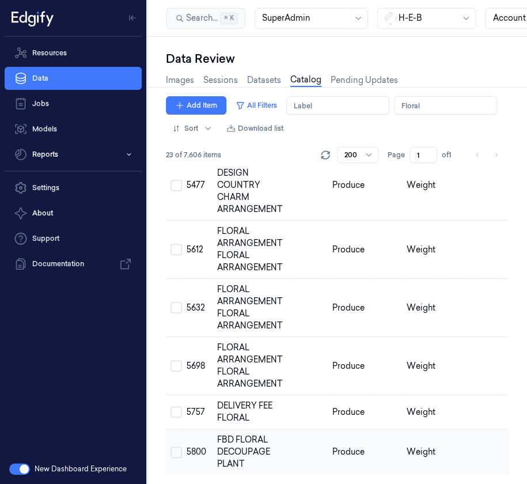
type input "Floral"
click at [440, 438] on td at bounding box center [456, 452] width 33 height 46
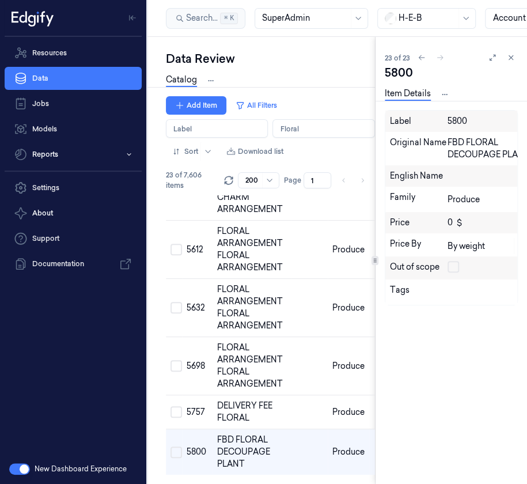
click at [452, 267] on button "button" at bounding box center [454, 267] width 12 height 12
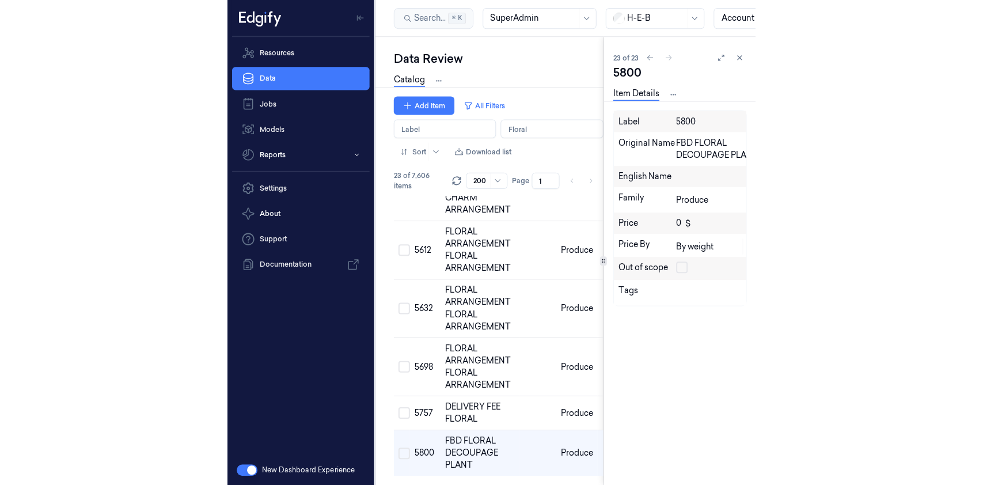
scroll to position [964, 0]
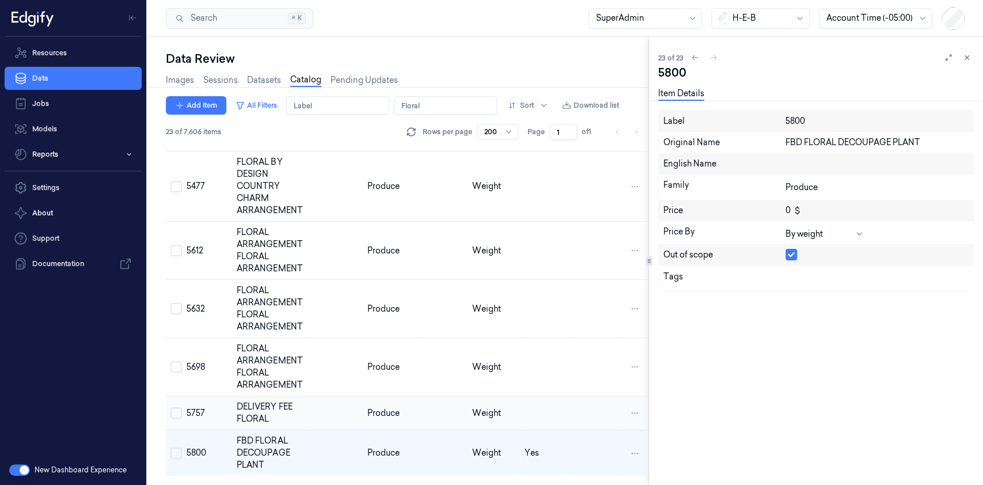
click at [581, 405] on td at bounding box center [597, 413] width 50 height 34
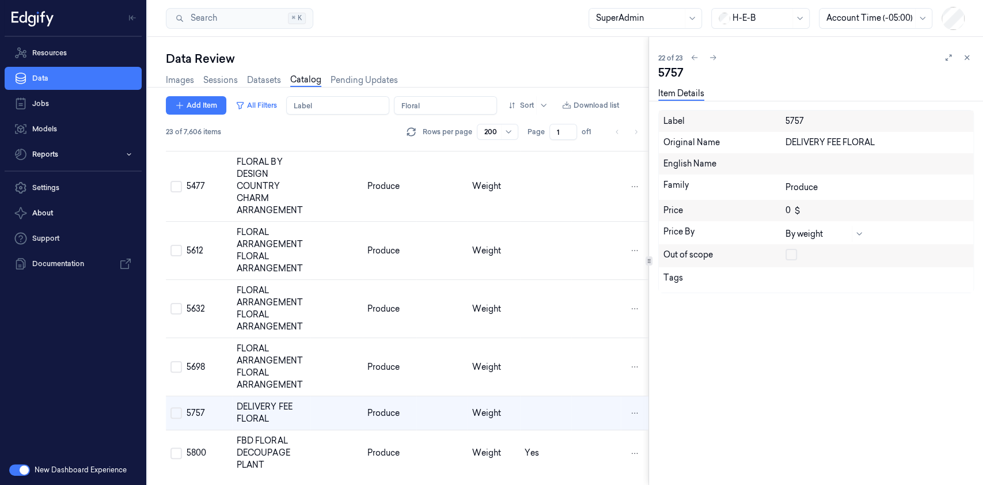
click at [792, 255] on button "button" at bounding box center [792, 255] width 12 height 12
click at [497, 386] on td "Weight" at bounding box center [494, 367] width 52 height 58
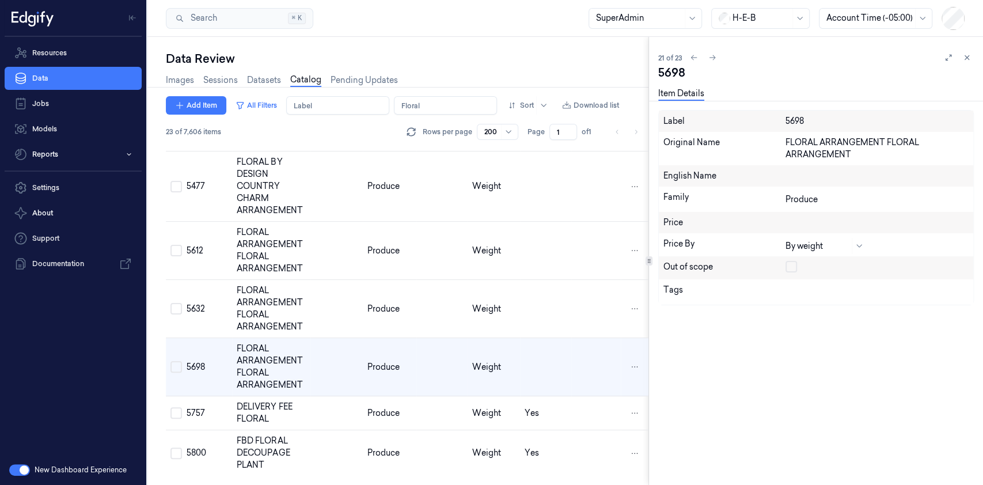
click at [789, 266] on button "button" at bounding box center [792, 267] width 12 height 12
click at [554, 312] on td at bounding box center [545, 309] width 51 height 58
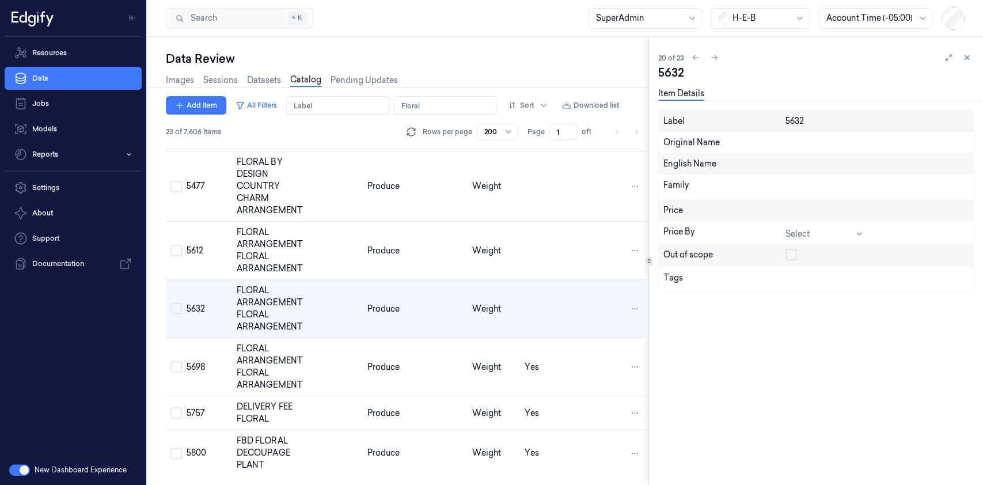
scroll to position [958, 0]
click at [788, 253] on button "button" at bounding box center [792, 255] width 12 height 12
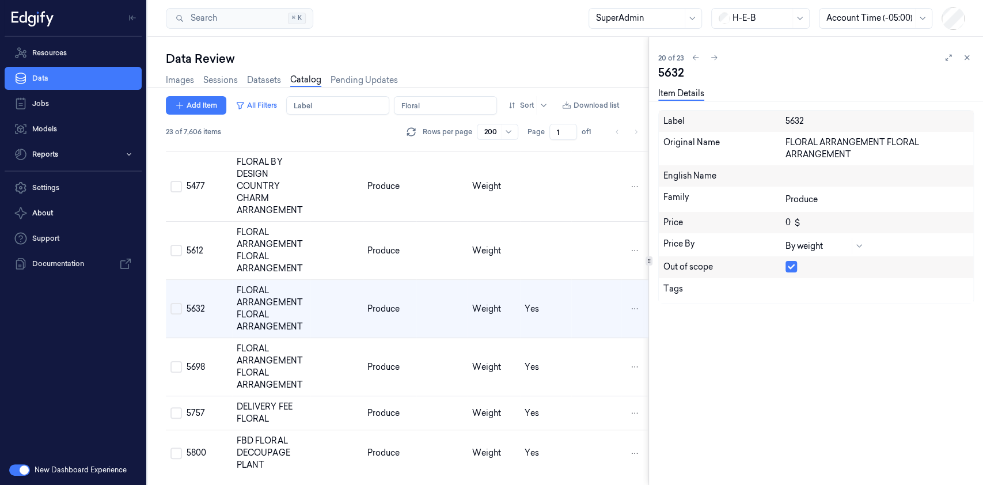
type button "on"
click at [520, 261] on td at bounding box center [545, 251] width 51 height 58
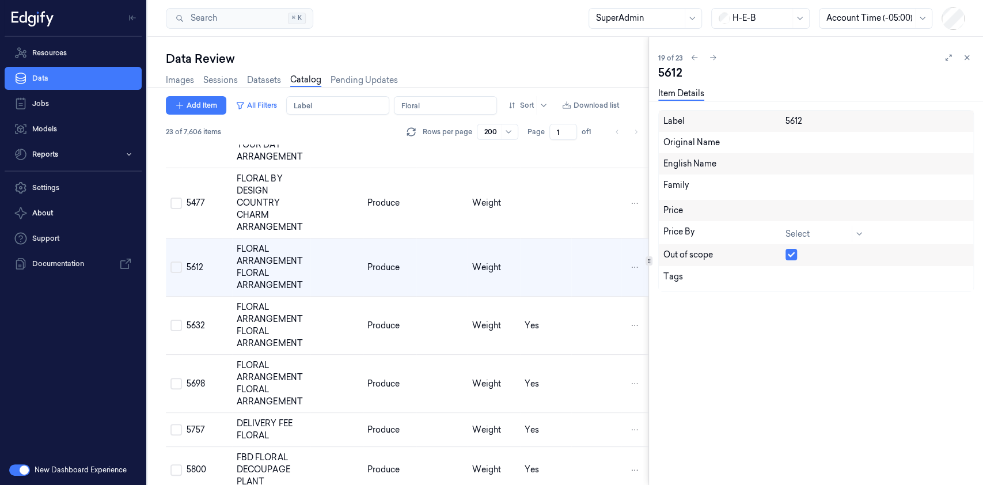
scroll to position [900, 0]
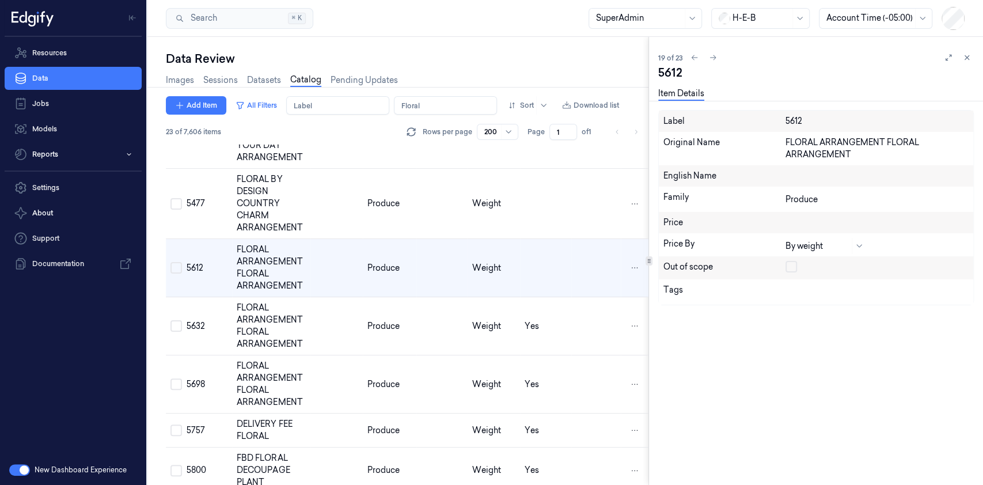
click at [787, 266] on button "on" at bounding box center [792, 267] width 12 height 12
click at [541, 239] on td at bounding box center [545, 204] width 51 height 70
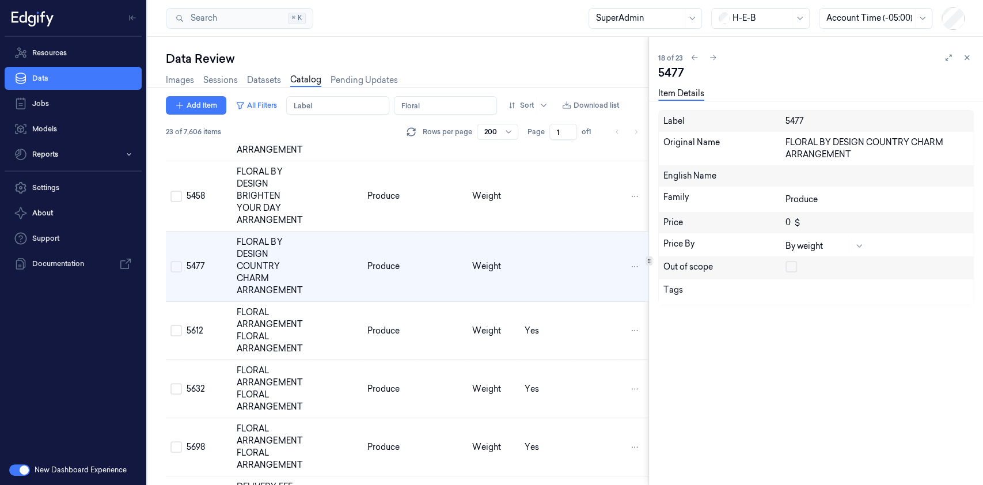
scroll to position [836, 0]
click at [793, 264] on button "on" at bounding box center [792, 267] width 12 height 12
click at [527, 230] on td at bounding box center [545, 197] width 51 height 70
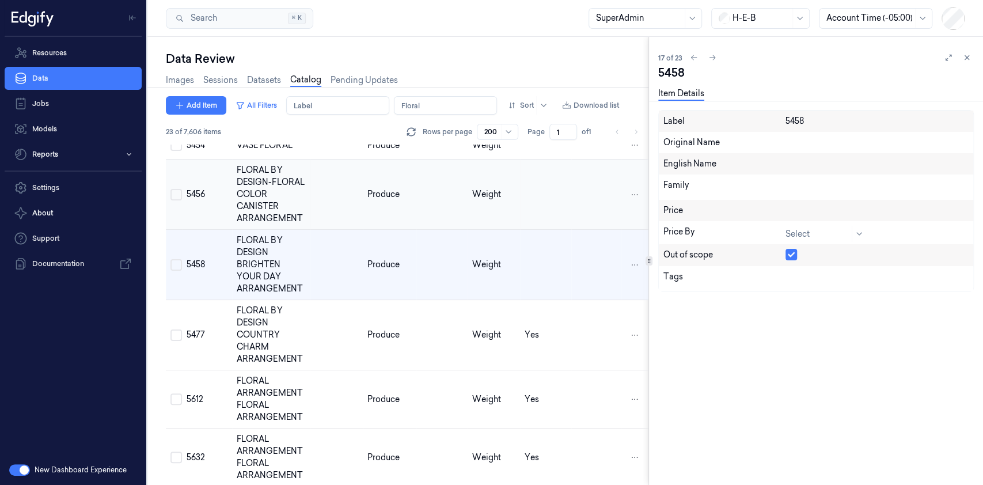
scroll to position [765, 0]
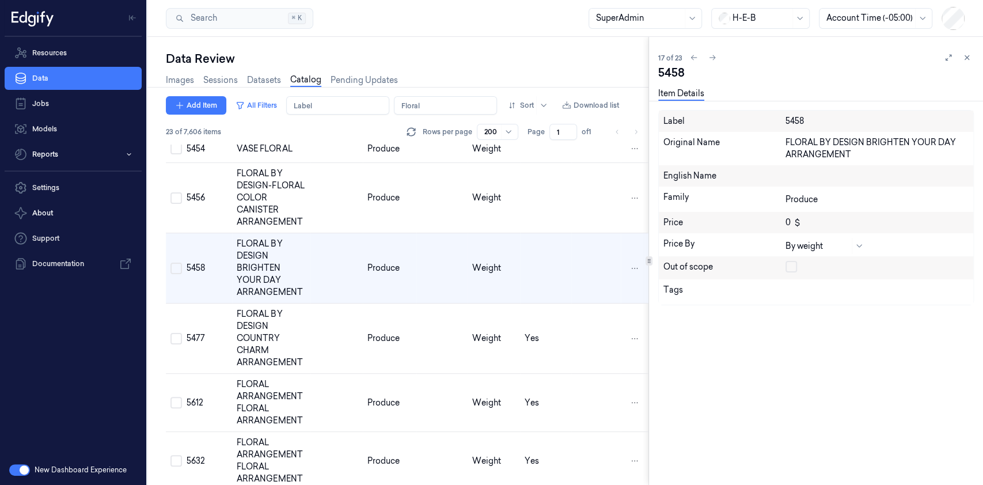
click at [789, 266] on button "on" at bounding box center [792, 267] width 12 height 12
drag, startPoint x: 525, startPoint y: 243, endPoint x: 607, endPoint y: 249, distance: 81.4
click at [525, 233] on td at bounding box center [545, 198] width 51 height 70
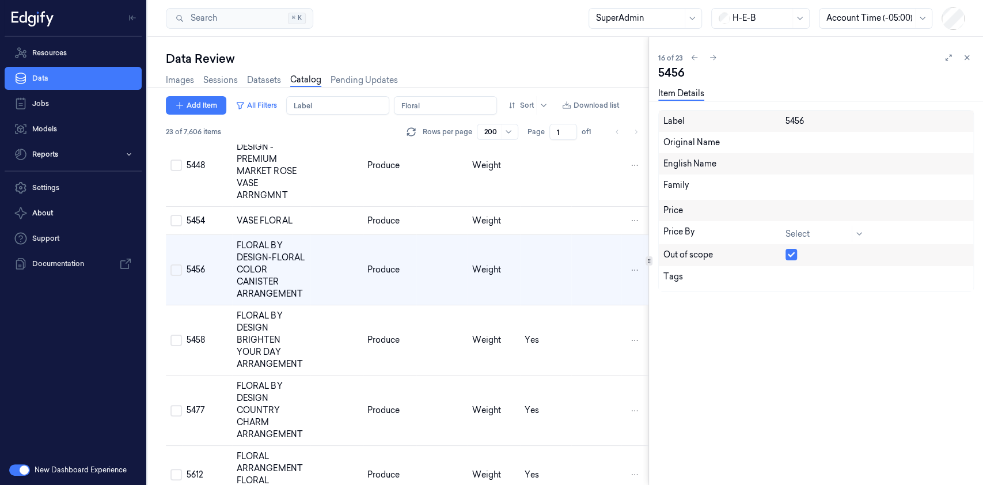
scroll to position [689, 0]
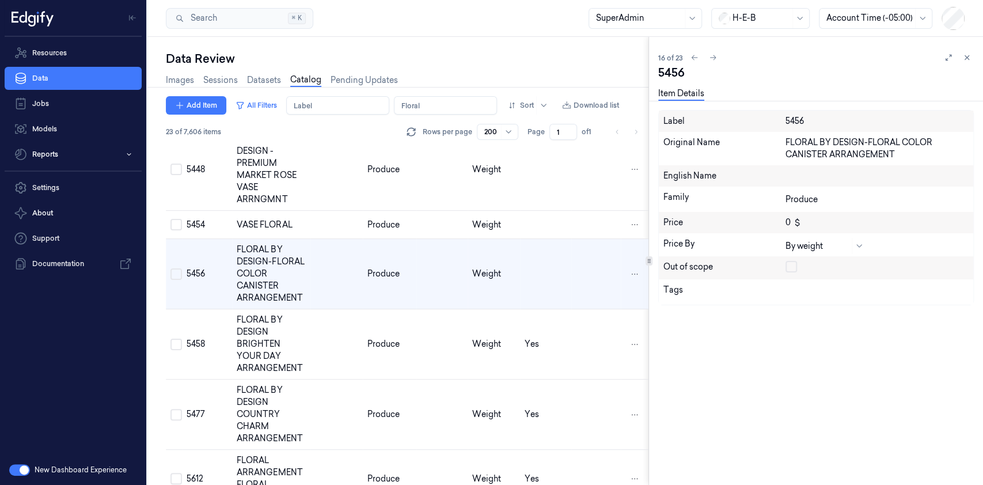
click at [788, 264] on button "on" at bounding box center [792, 267] width 12 height 12
click at [548, 239] on td at bounding box center [545, 225] width 51 height 28
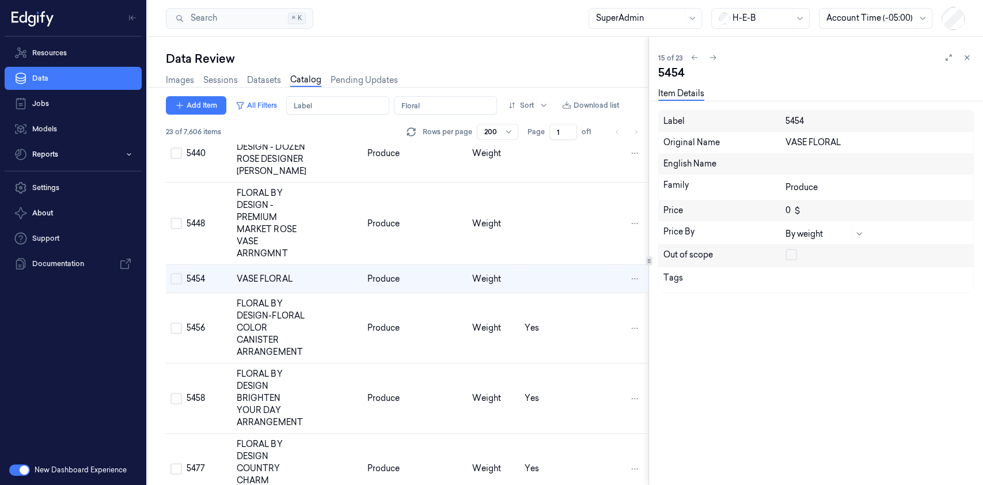
scroll to position [634, 0]
click at [786, 256] on button "on" at bounding box center [792, 255] width 12 height 12
click at [540, 259] on td at bounding box center [545, 224] width 51 height 82
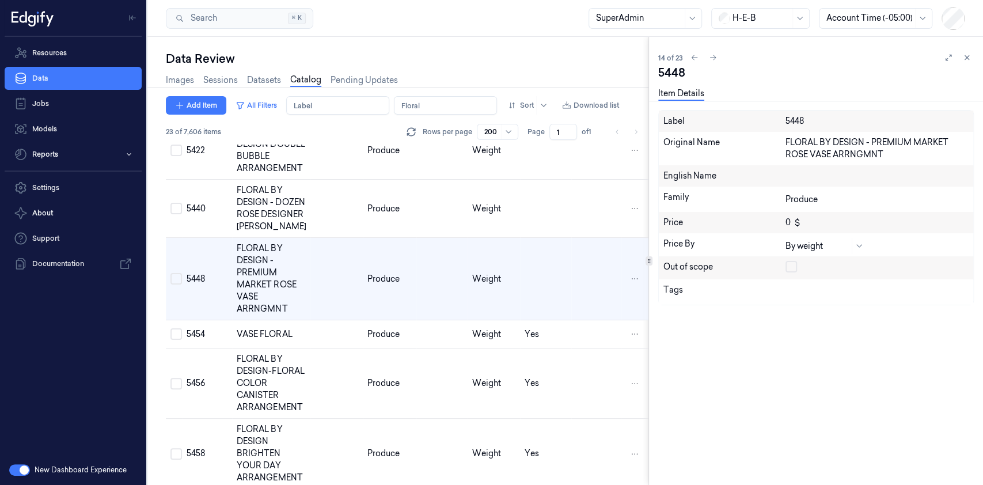
scroll to position [579, 0]
click at [792, 263] on button "on" at bounding box center [792, 267] width 12 height 12
click at [494, 214] on span "Weight" at bounding box center [486, 209] width 29 height 10
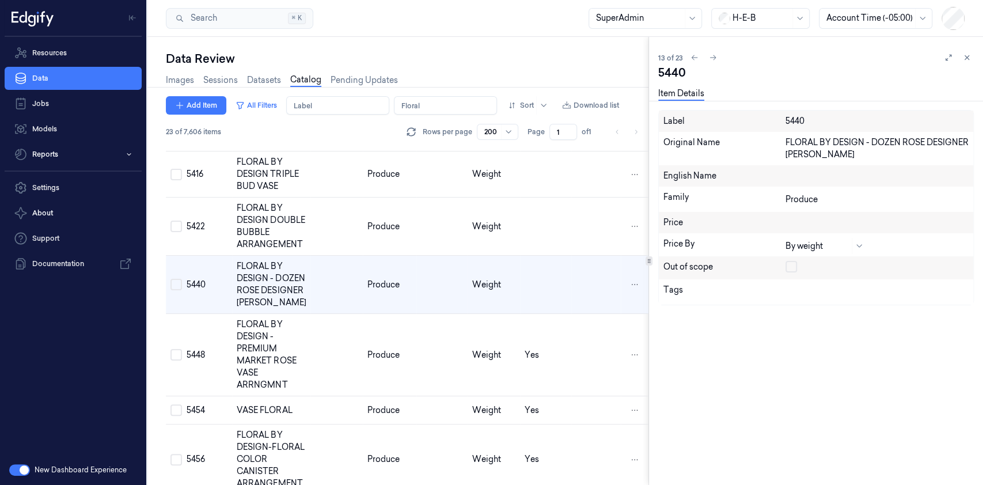
scroll to position [502, 0]
click at [788, 261] on button "on" at bounding box center [792, 267] width 12 height 12
click at [537, 244] on td at bounding box center [545, 228] width 51 height 58
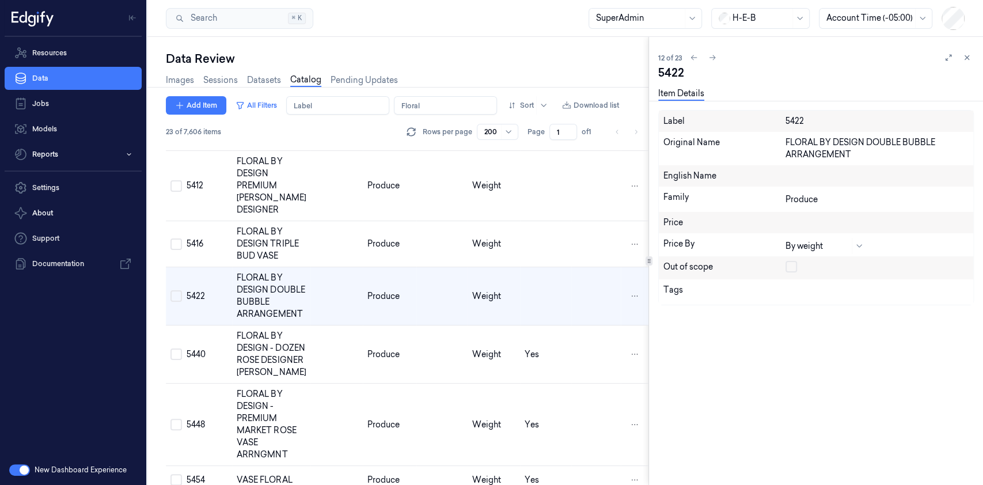
scroll to position [433, 0]
drag, startPoint x: 789, startPoint y: 264, endPoint x: 723, endPoint y: 267, distance: 65.7
click at [789, 264] on button "on" at bounding box center [792, 267] width 12 height 12
click at [524, 252] on td at bounding box center [545, 245] width 51 height 46
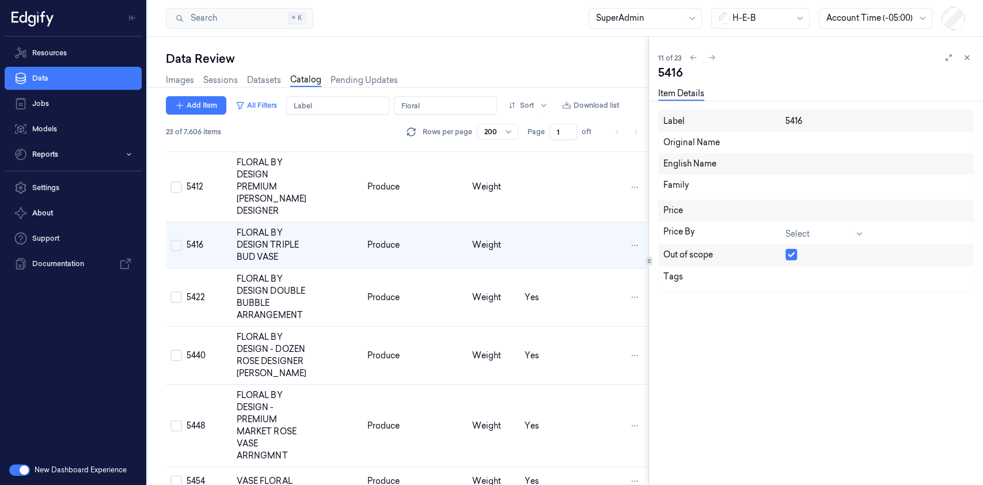
scroll to position [374, 0]
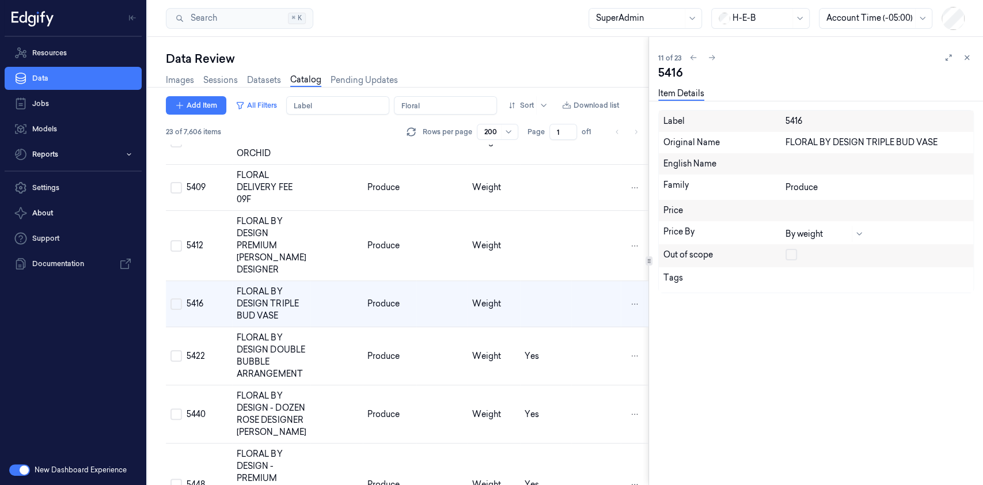
click at [791, 256] on button "on" at bounding box center [792, 255] width 12 height 12
click at [567, 255] on td at bounding box center [545, 246] width 51 height 70
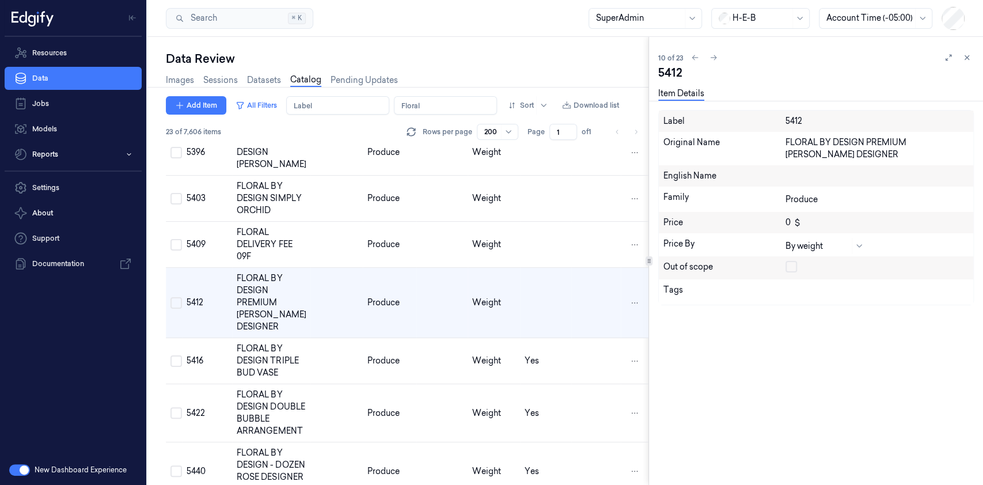
scroll to position [316, 0]
click at [543, 331] on td at bounding box center [545, 303] width 51 height 70
click at [794, 261] on button "on" at bounding box center [792, 267] width 12 height 12
click at [572, 265] on td at bounding box center [597, 245] width 50 height 46
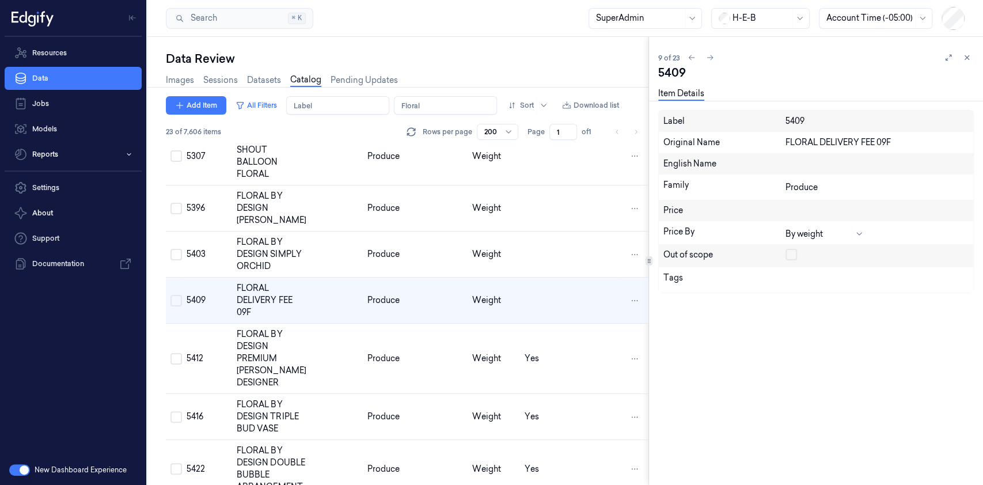
scroll to position [258, 0]
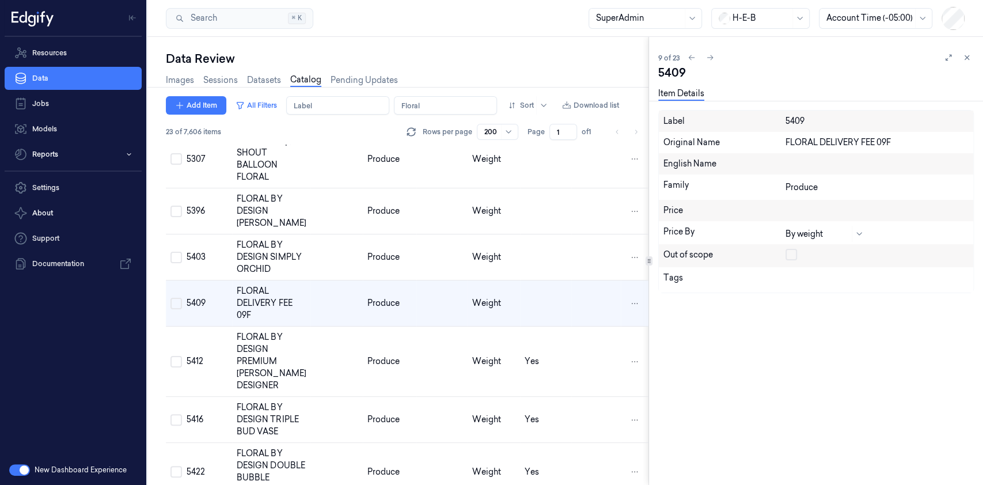
click at [786, 256] on button "on" at bounding box center [792, 255] width 12 height 12
click at [525, 266] on td at bounding box center [545, 257] width 51 height 46
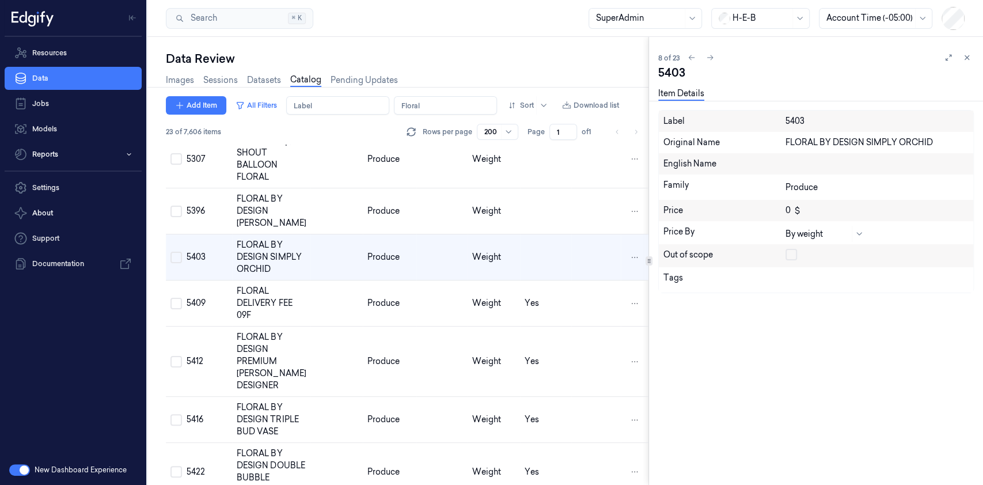
scroll to position [212, 0]
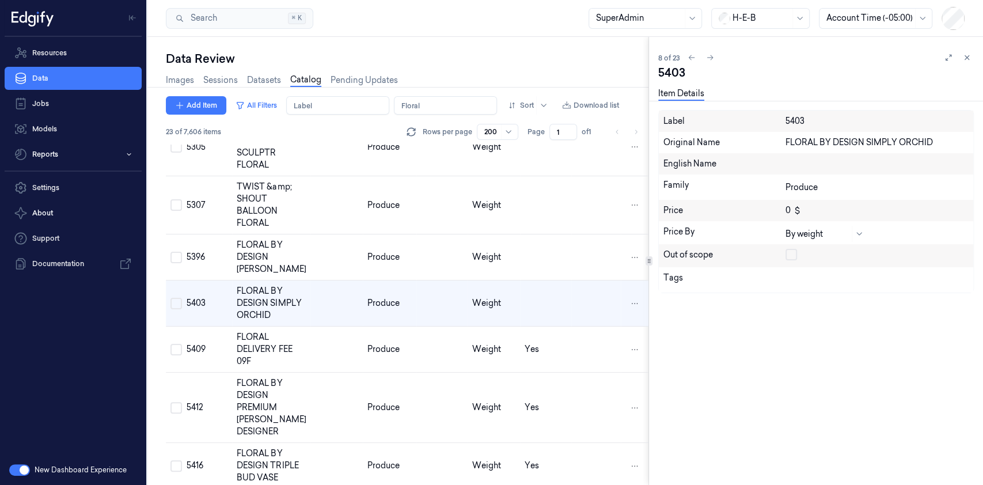
click at [792, 252] on button "on" at bounding box center [792, 255] width 12 height 12
click at [505, 270] on td "Weight" at bounding box center [494, 257] width 52 height 46
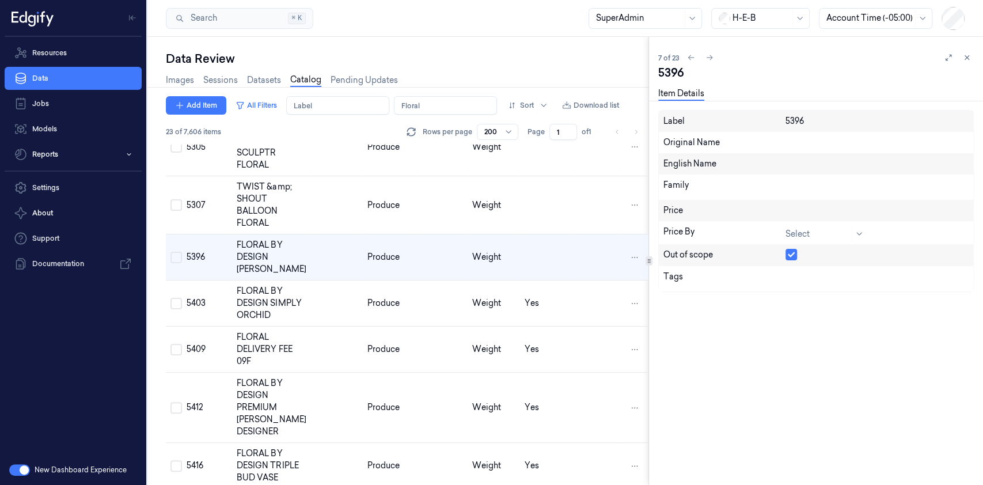
scroll to position [166, 0]
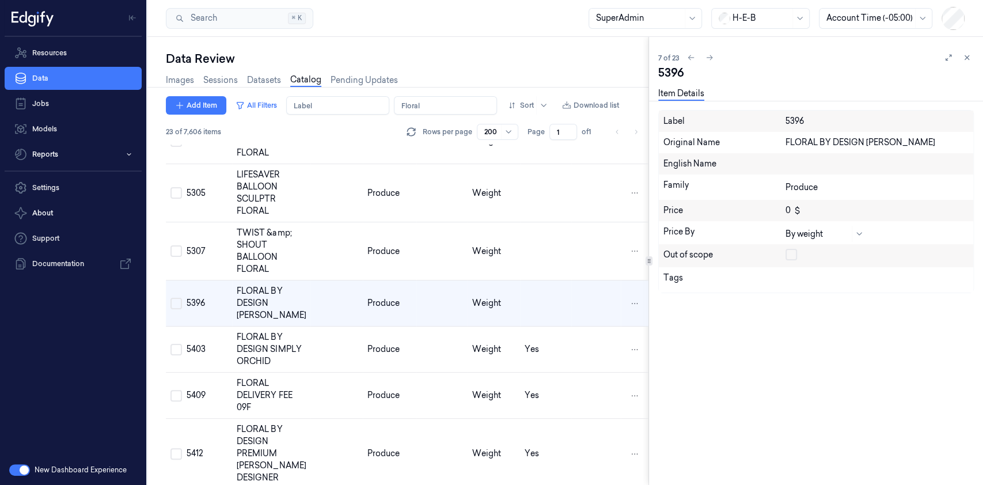
click at [794, 253] on button "on" at bounding box center [792, 255] width 12 height 12
click at [520, 271] on td at bounding box center [545, 251] width 51 height 58
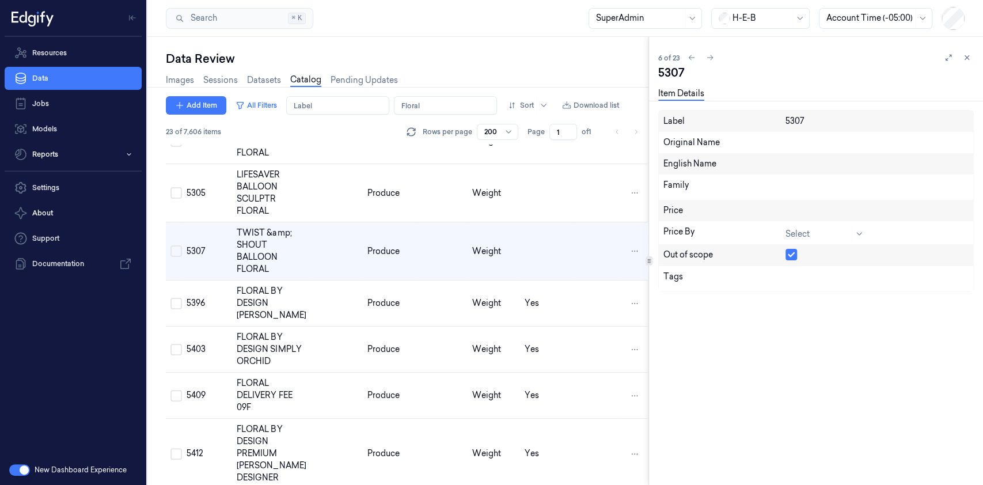
scroll to position [114, 0]
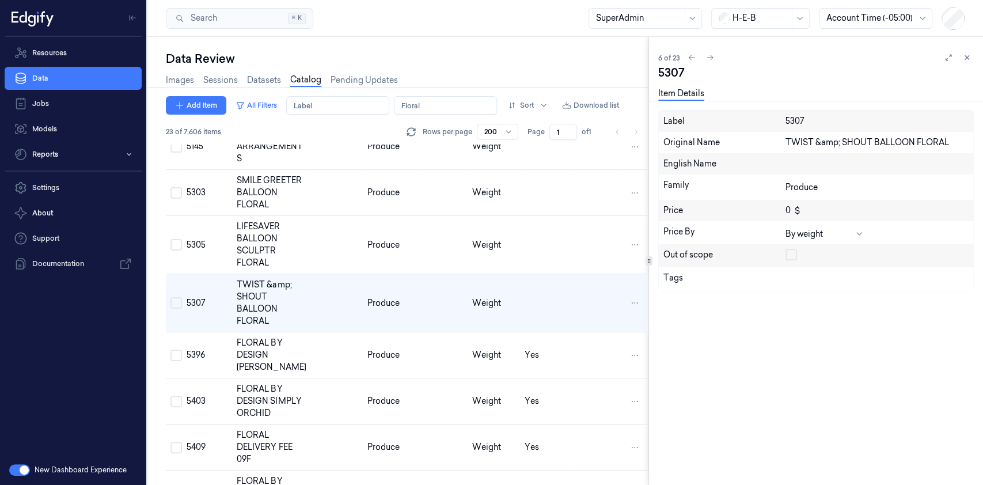
click at [792, 253] on button "on" at bounding box center [792, 255] width 12 height 12
click at [493, 268] on td "Weight" at bounding box center [494, 245] width 52 height 58
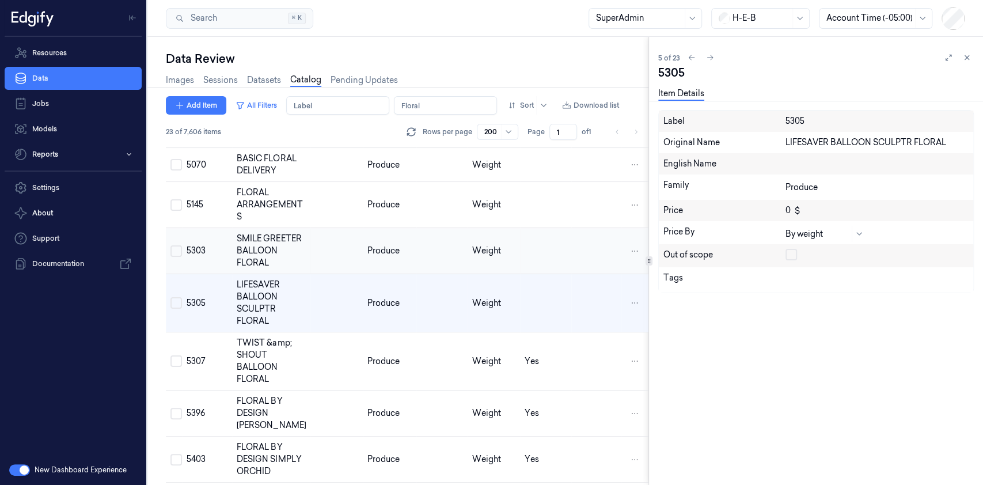
scroll to position [55, 0]
click at [793, 253] on button "on" at bounding box center [792, 255] width 12 height 12
click at [513, 253] on td "Weight" at bounding box center [494, 252] width 52 height 46
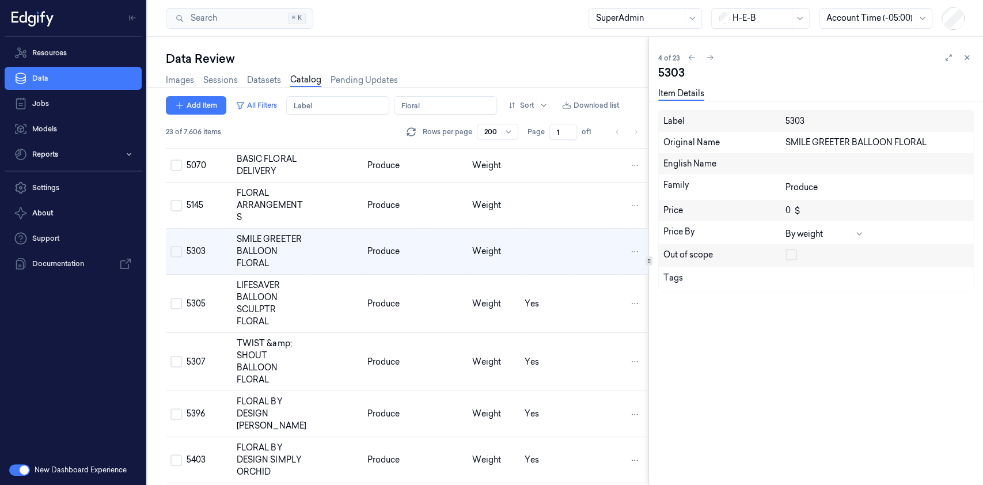
scroll to position [4, 0]
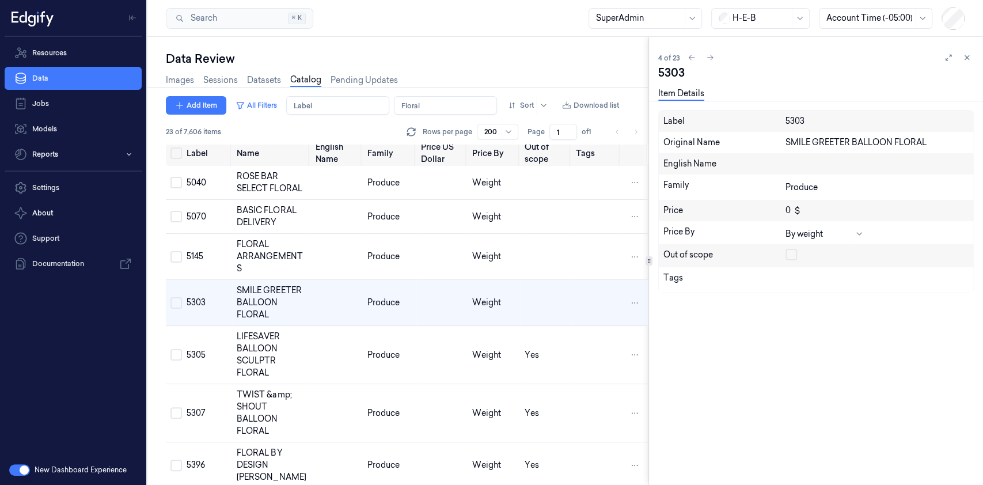
click at [789, 249] on button "on" at bounding box center [792, 255] width 12 height 12
click at [528, 277] on td at bounding box center [545, 257] width 51 height 46
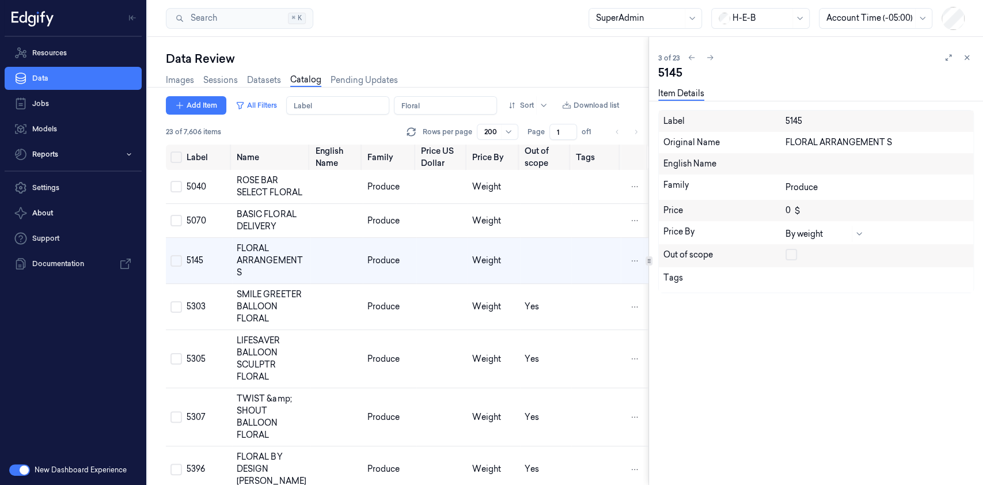
drag, startPoint x: 788, startPoint y: 252, endPoint x: 744, endPoint y: 249, distance: 44.4
click at [788, 251] on button "on" at bounding box center [792, 255] width 12 height 12
click at [486, 225] on td "Weight" at bounding box center [494, 221] width 52 height 34
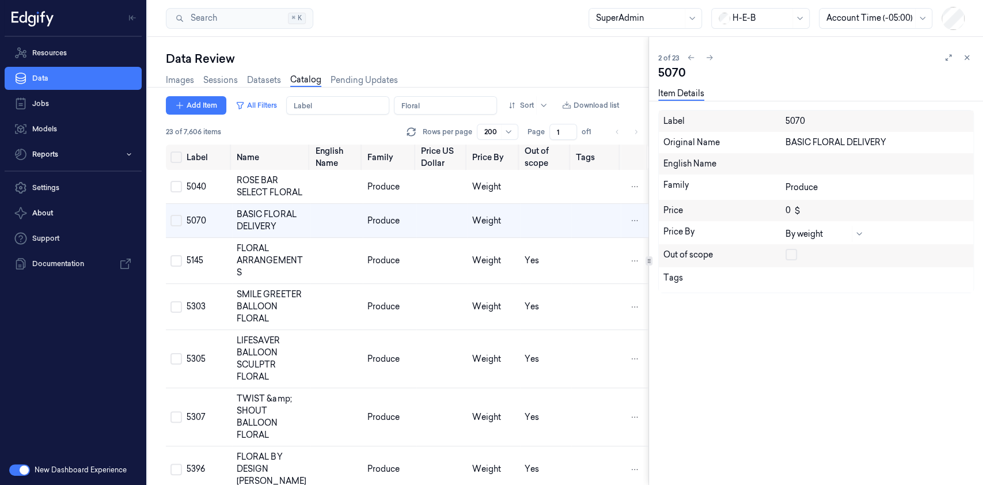
click at [789, 253] on button "on" at bounding box center [792, 255] width 12 height 12
click at [417, 196] on td at bounding box center [442, 187] width 51 height 34
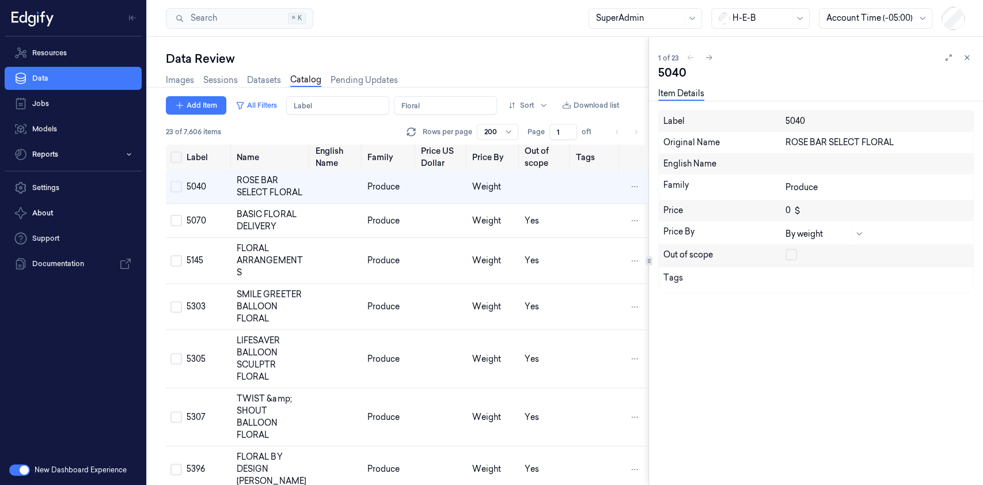
click at [790, 253] on button "on" at bounding box center [792, 255] width 12 height 12
click at [445, 99] on input "Name" at bounding box center [445, 105] width 103 height 18
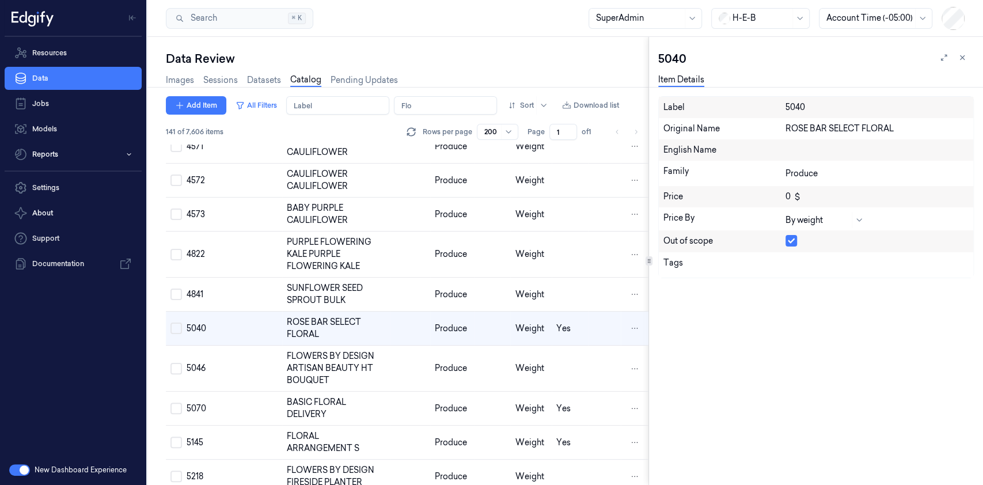
scroll to position [808, 0]
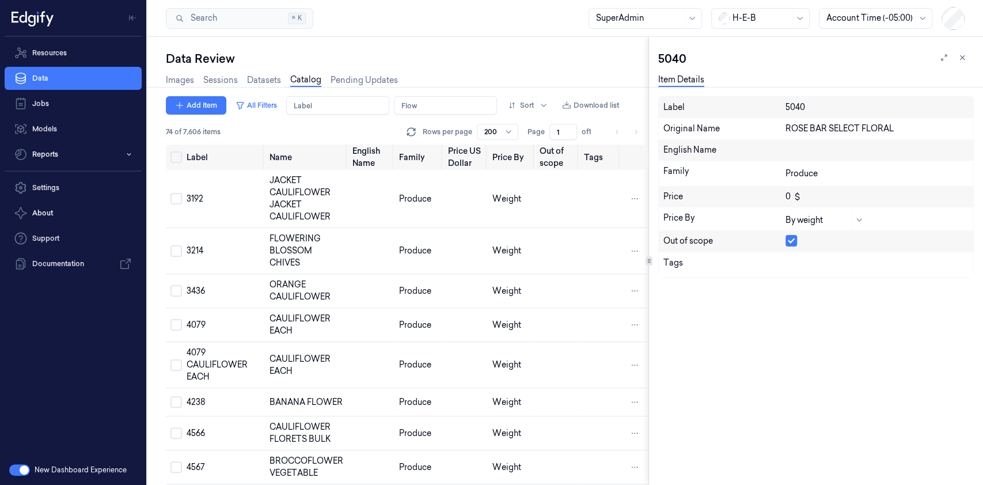
scroll to position [701, 0]
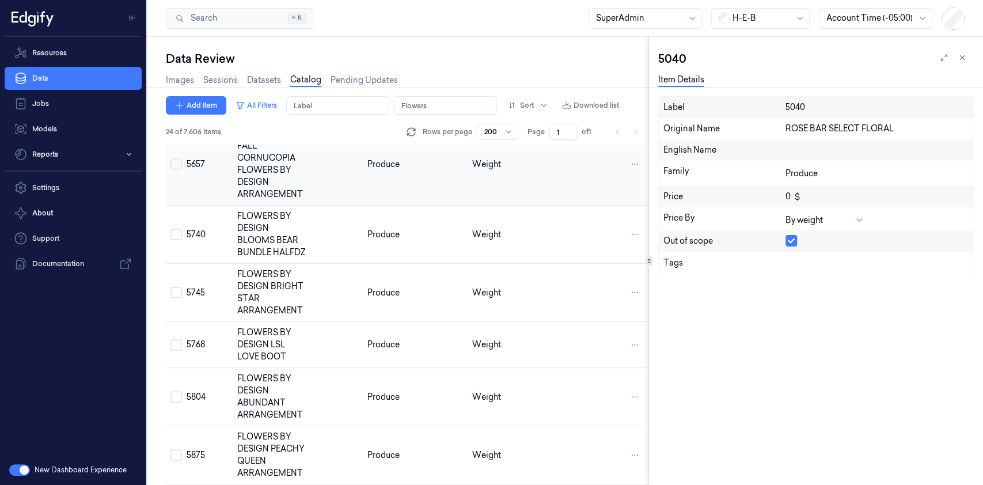
scroll to position [1185, 0]
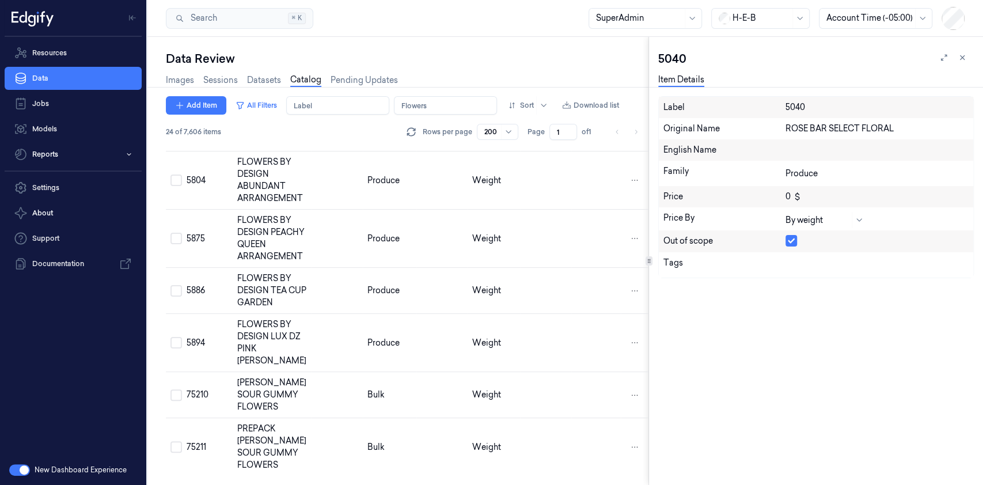
type input "Flowers"
click at [528, 167] on td at bounding box center [545, 181] width 51 height 58
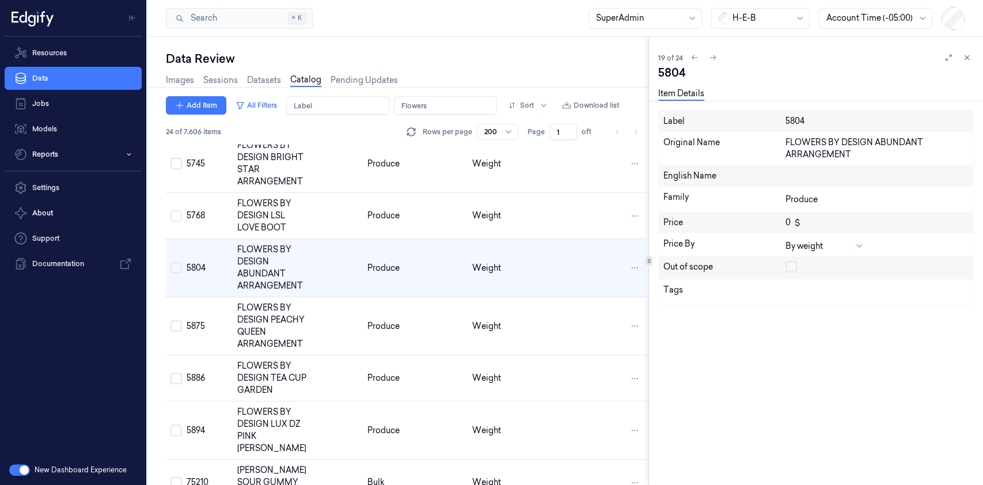
scroll to position [1039, 0]
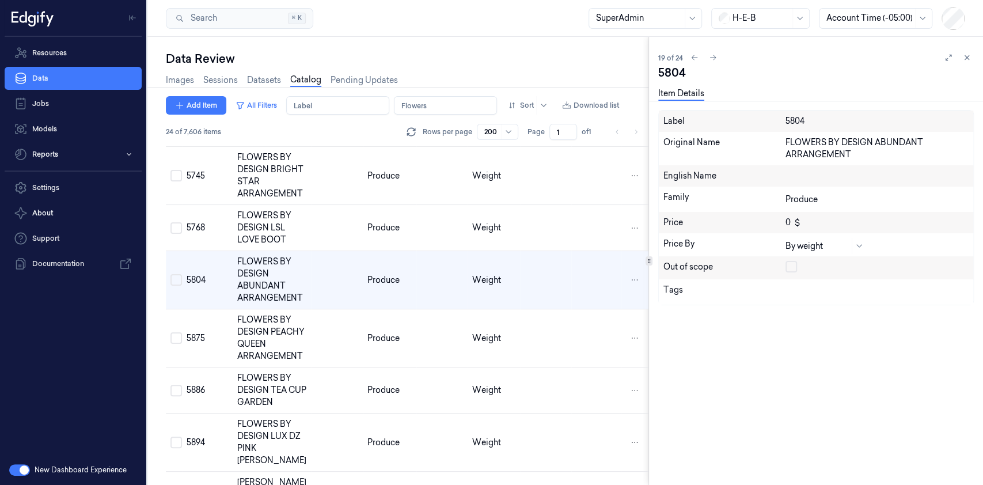
click at [793, 266] on button "button" at bounding box center [792, 267] width 12 height 12
click at [532, 251] on td at bounding box center [545, 228] width 51 height 46
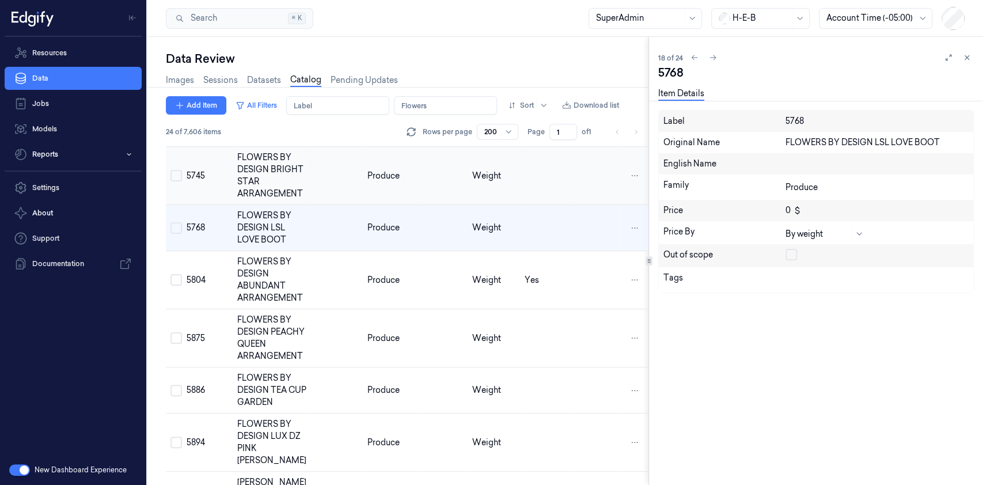
scroll to position [986, 0]
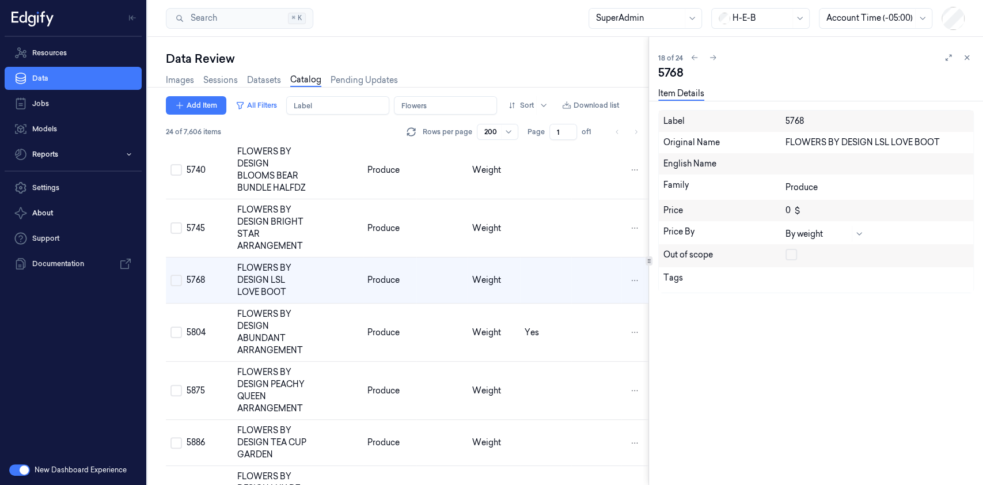
click at [793, 249] on button "button" at bounding box center [792, 255] width 12 height 12
click at [501, 258] on td "Weight" at bounding box center [494, 228] width 52 height 58
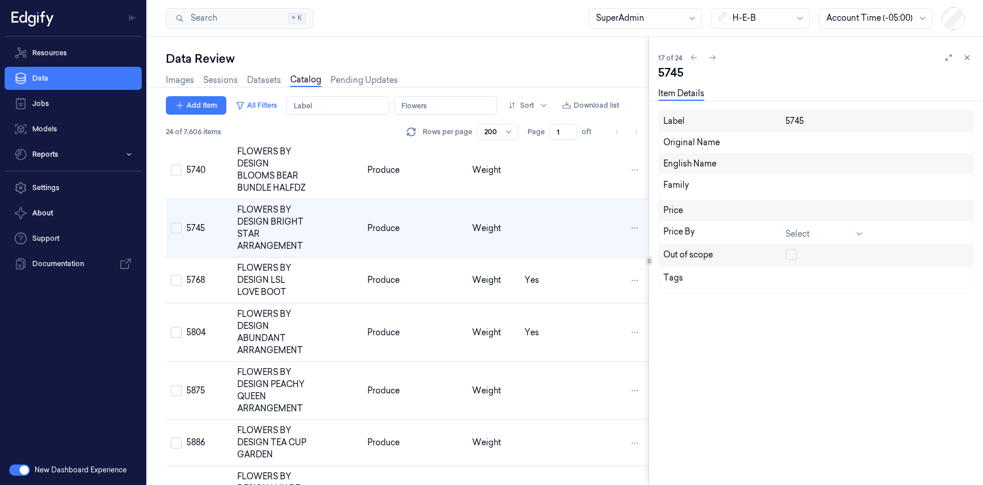
scroll to position [935, 0]
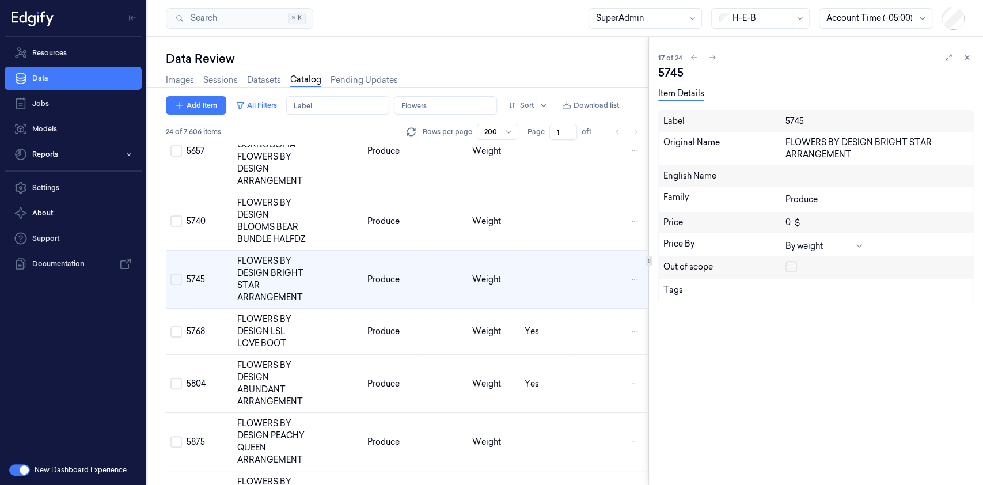
click at [784, 255] on div "Price By By weight" at bounding box center [816, 244] width 315 height 23
click at [791, 281] on div "Tags" at bounding box center [816, 291] width 315 height 25
click at [534, 305] on td at bounding box center [545, 280] width 51 height 58
click at [551, 309] on td at bounding box center [545, 280] width 51 height 58
click at [795, 265] on button "button" at bounding box center [792, 267] width 12 height 12
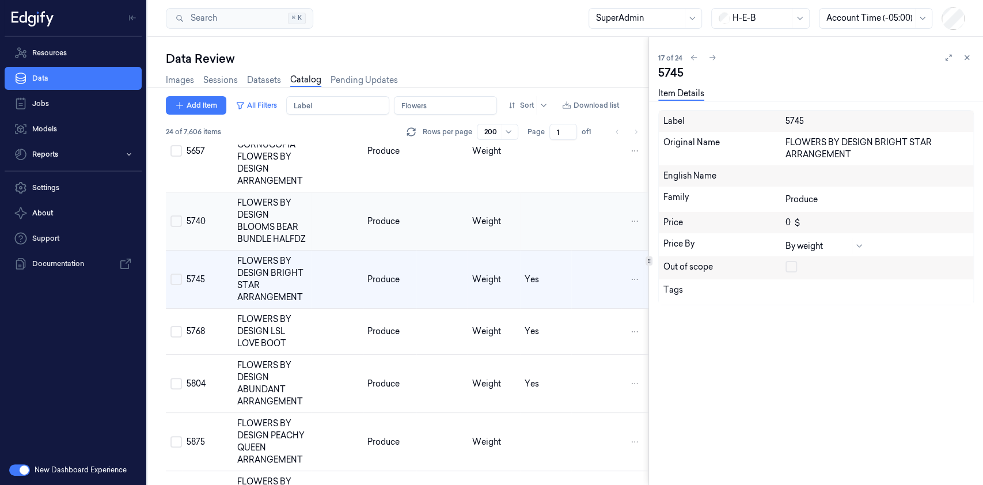
drag, startPoint x: 518, startPoint y: 236, endPoint x: 626, endPoint y: 270, distance: 113.0
click at [520, 235] on td at bounding box center [545, 221] width 51 height 58
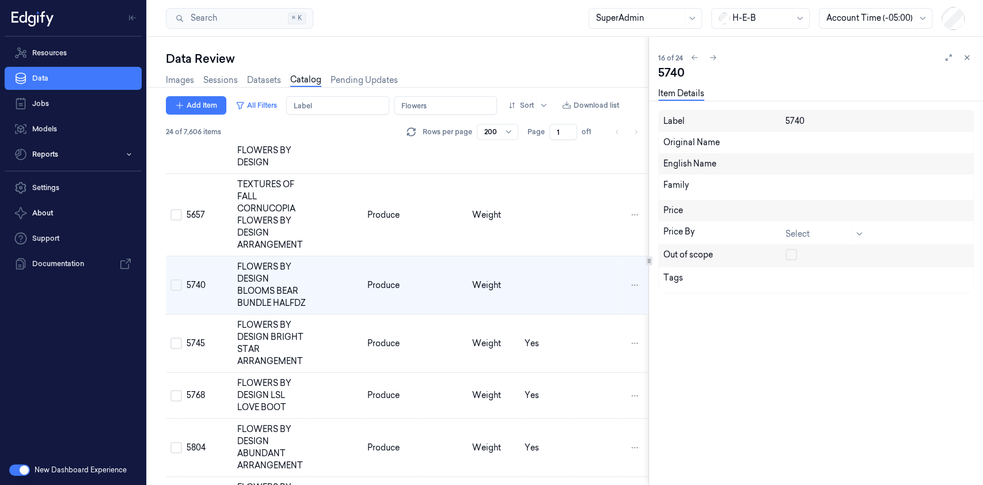
scroll to position [871, 0]
click at [788, 255] on button "button" at bounding box center [792, 255] width 12 height 12
click at [551, 306] on td at bounding box center [545, 286] width 51 height 58
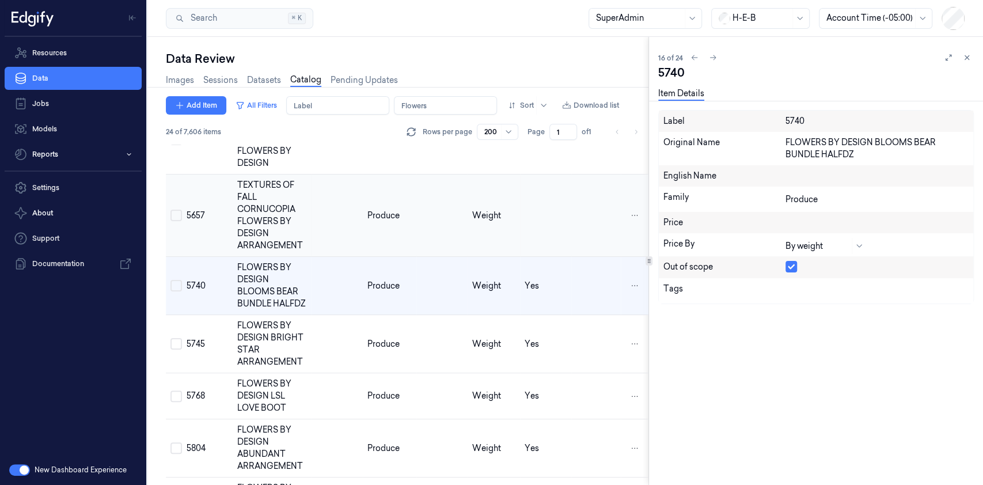
click at [532, 252] on td at bounding box center [545, 216] width 51 height 82
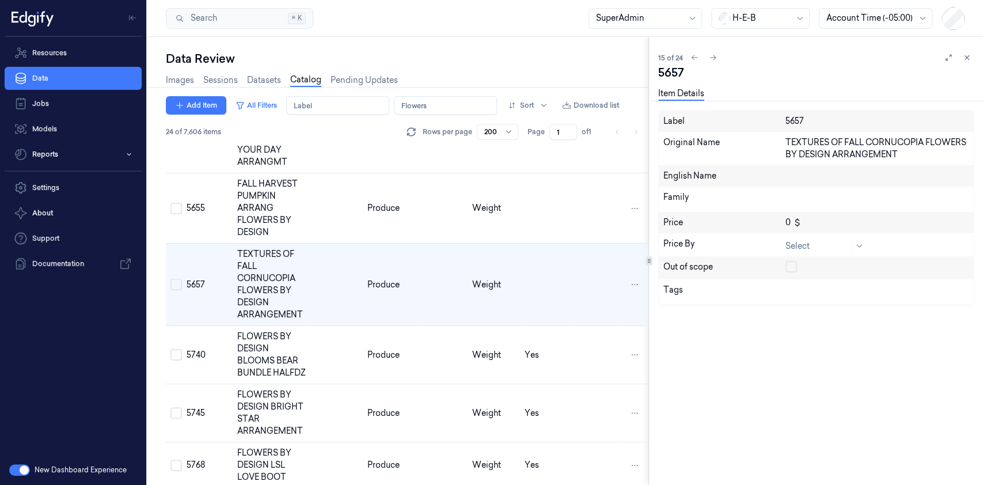
scroll to position [794, 0]
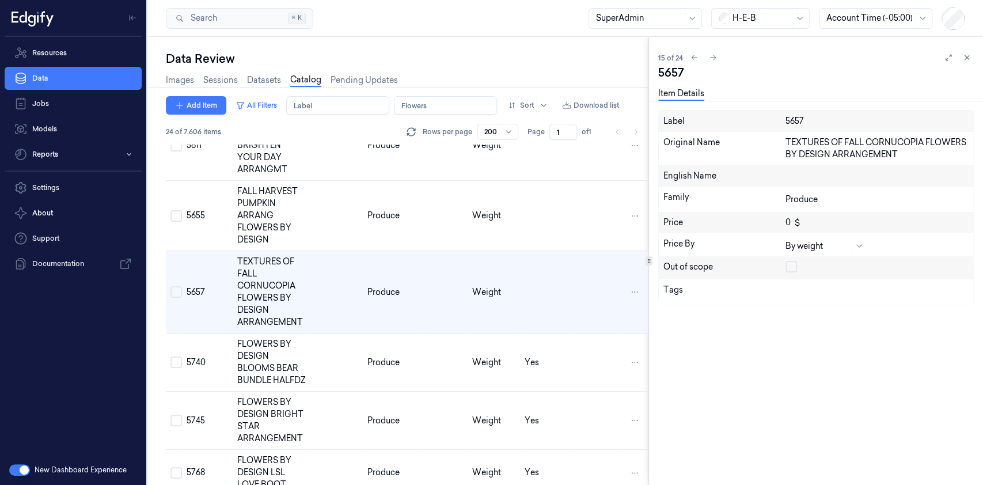
click at [790, 268] on button "button" at bounding box center [792, 267] width 12 height 12
click at [529, 228] on td at bounding box center [545, 216] width 51 height 70
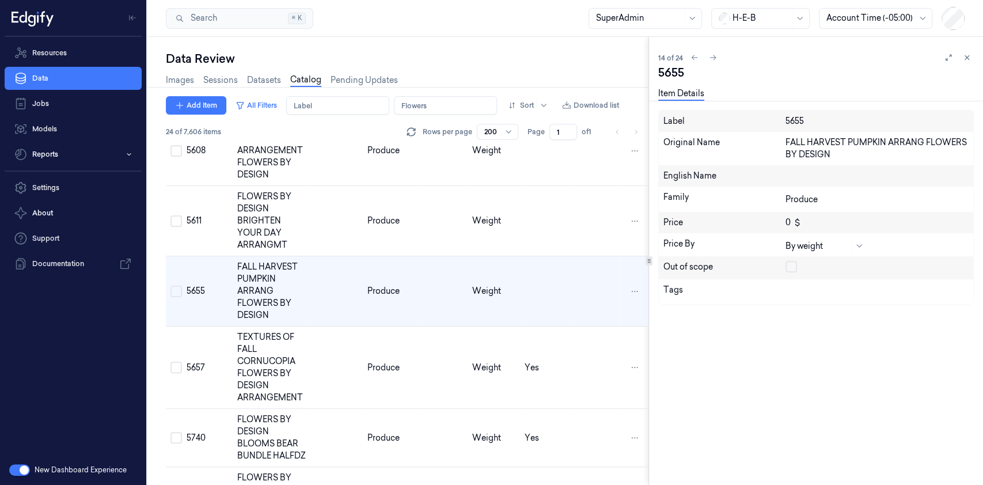
scroll to position [718, 0]
click at [789, 266] on button "button" at bounding box center [792, 267] width 12 height 12
click at [542, 233] on td at bounding box center [545, 222] width 51 height 70
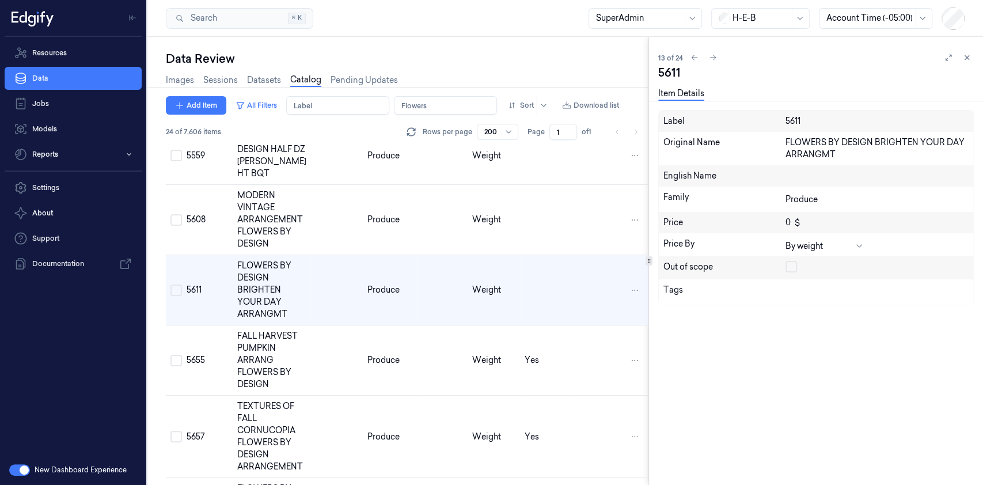
scroll to position [648, 0]
click at [792, 263] on button "button" at bounding box center [792, 267] width 12 height 12
click at [544, 245] on td at bounding box center [545, 222] width 51 height 70
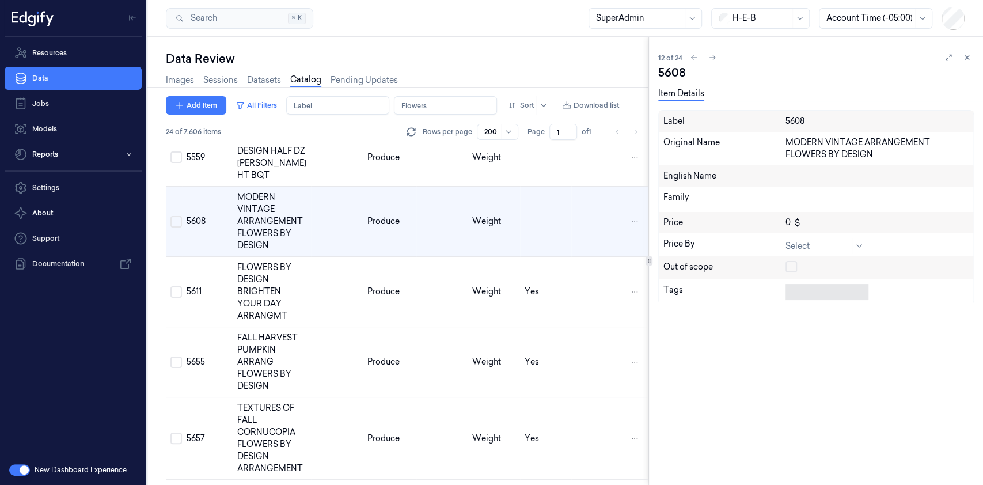
scroll to position [577, 0]
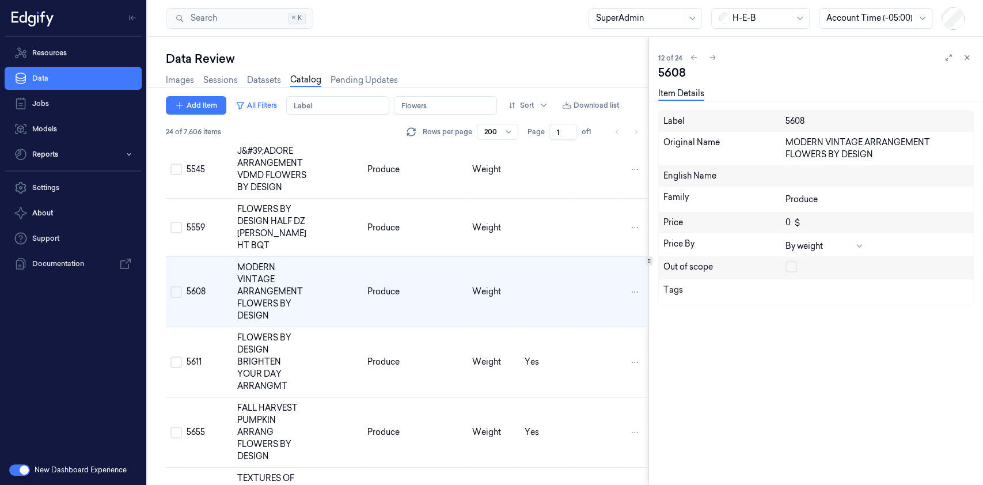
click at [794, 267] on button "button" at bounding box center [792, 267] width 12 height 12
drag, startPoint x: 517, startPoint y: 258, endPoint x: 637, endPoint y: 271, distance: 120.6
click at [520, 256] on td at bounding box center [545, 228] width 51 height 58
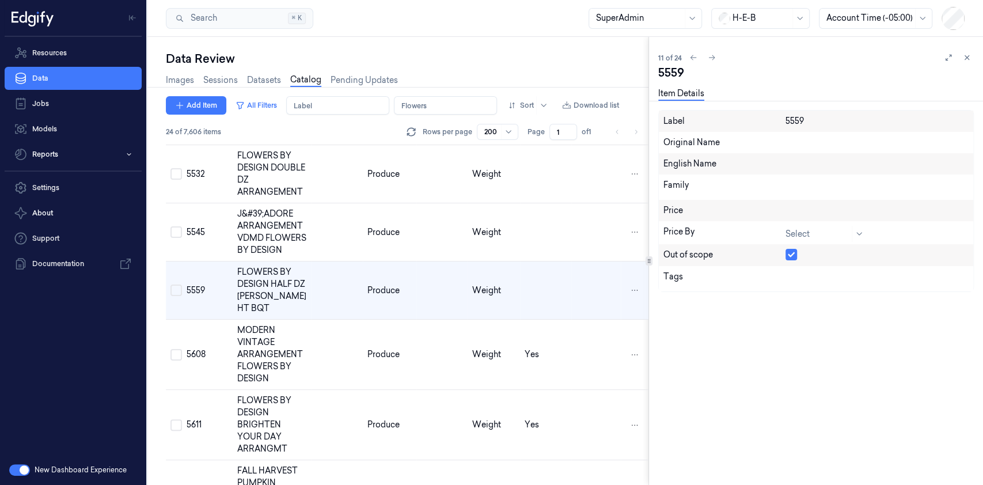
scroll to position [513, 0]
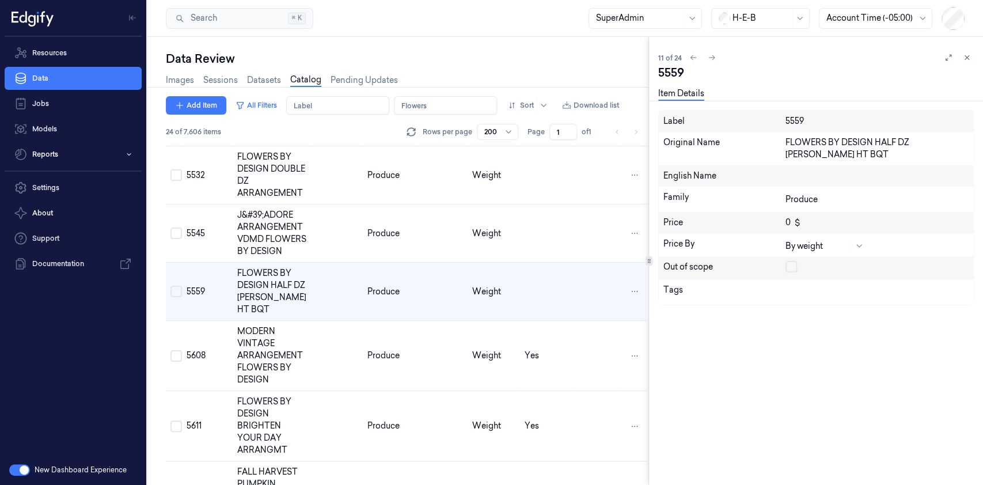
click at [791, 270] on button "button" at bounding box center [792, 267] width 12 height 12
click at [520, 255] on td at bounding box center [545, 234] width 51 height 58
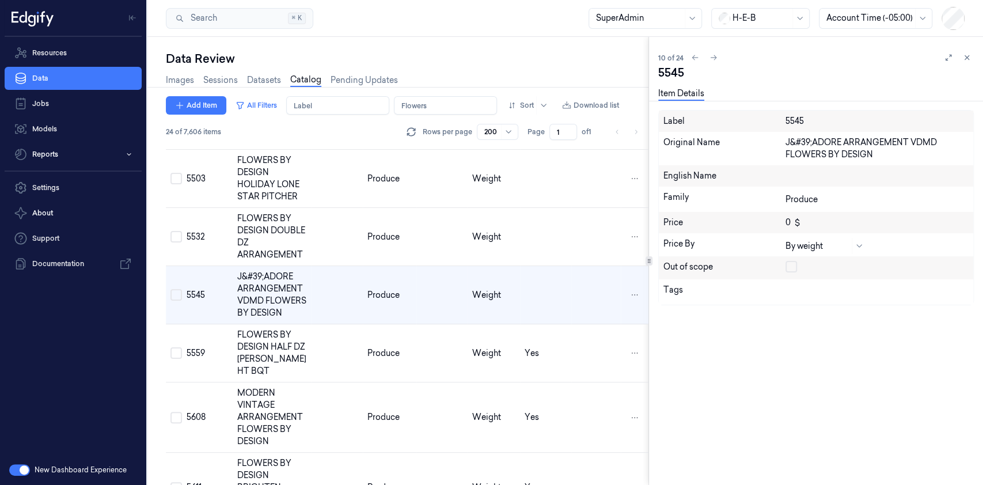
scroll to position [449, 0]
click at [795, 266] on button "button" at bounding box center [792, 267] width 12 height 12
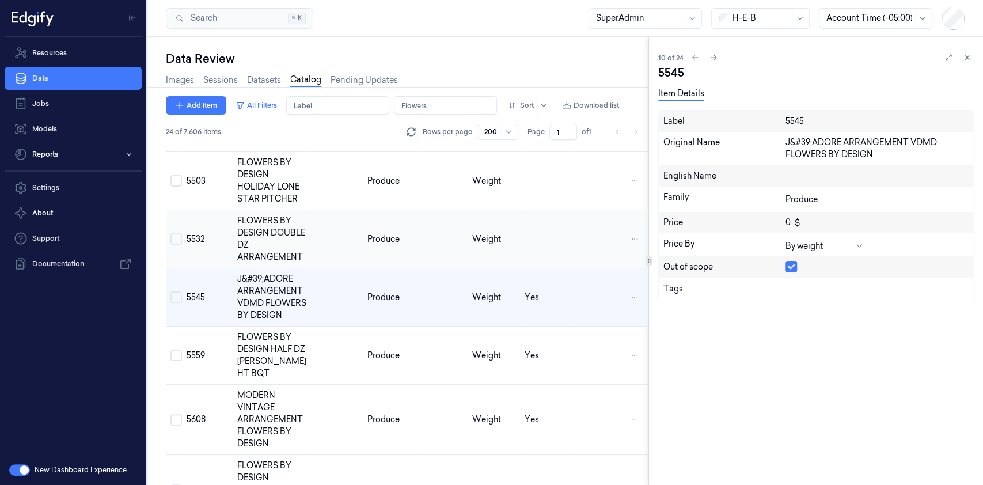
click at [550, 248] on td at bounding box center [545, 239] width 51 height 58
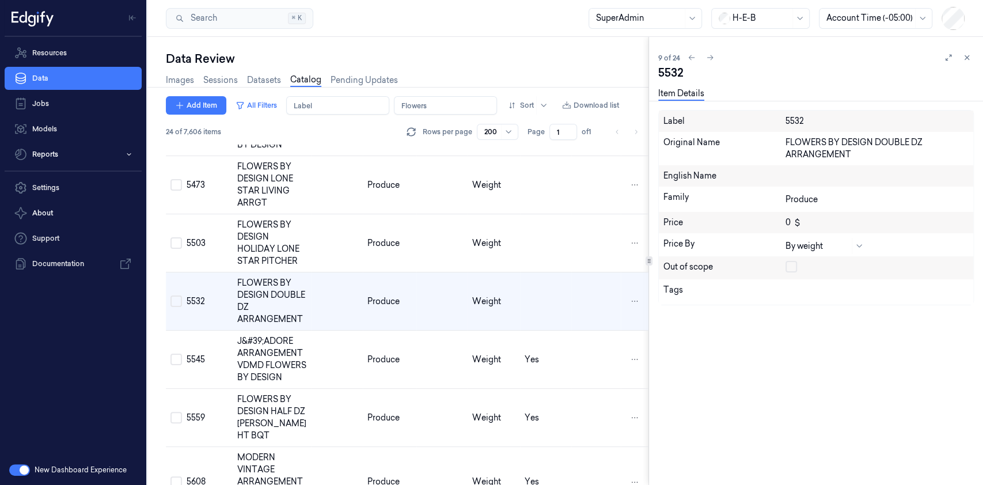
scroll to position [385, 0]
click at [784, 266] on div "Out of scope" at bounding box center [725, 268] width 122 height 14
click at [788, 266] on button "button" at bounding box center [792, 267] width 12 height 12
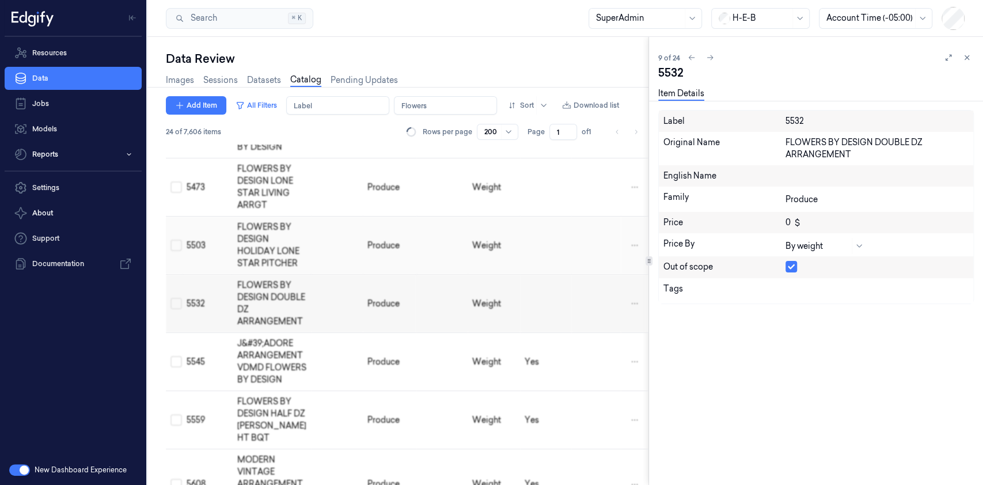
click at [529, 254] on td at bounding box center [545, 246] width 51 height 58
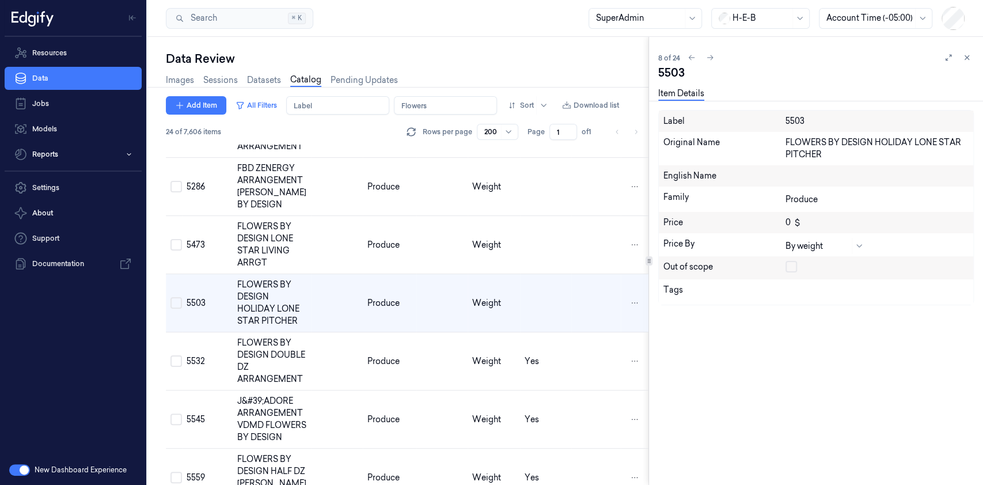
scroll to position [327, 0]
click at [787, 268] on button "button" at bounding box center [792, 267] width 12 height 12
click at [565, 262] on td at bounding box center [545, 245] width 51 height 58
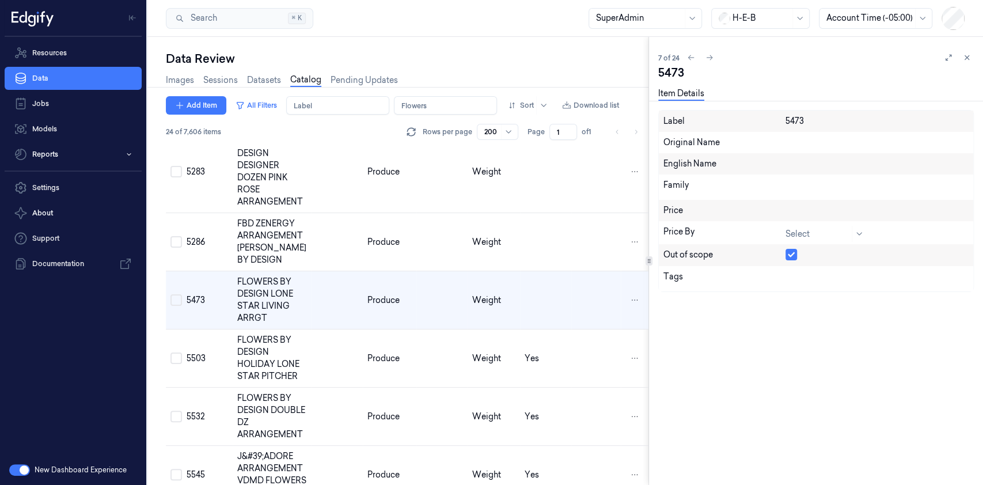
scroll to position [268, 0]
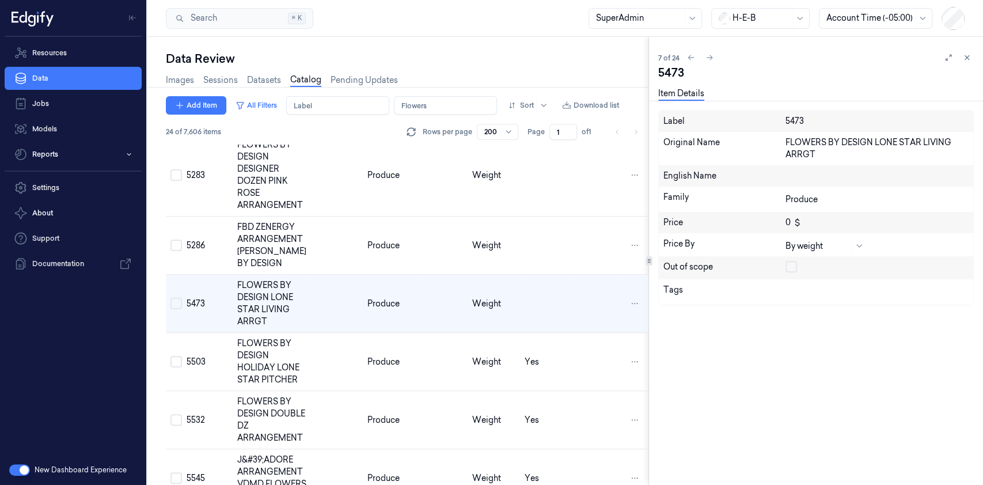
click at [793, 267] on button "button" at bounding box center [792, 267] width 12 height 12
click at [557, 253] on td at bounding box center [545, 246] width 51 height 58
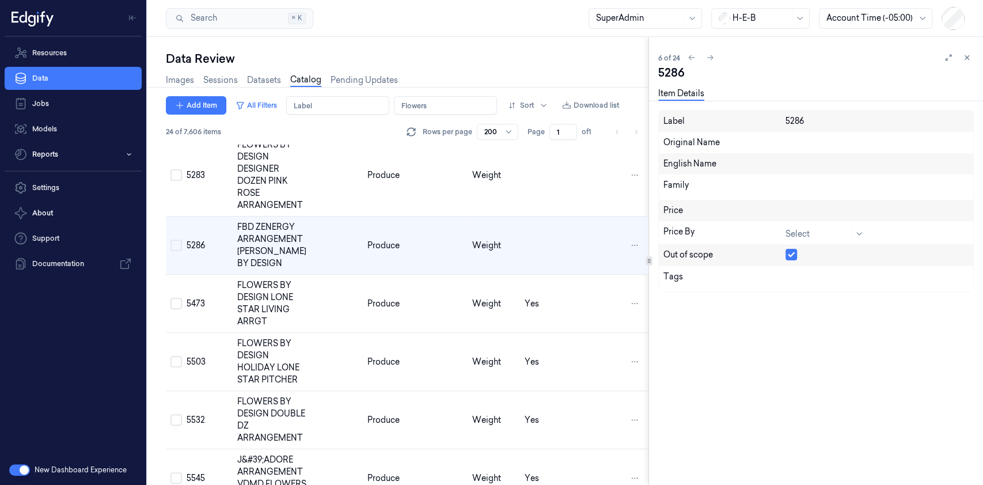
scroll to position [211, 0]
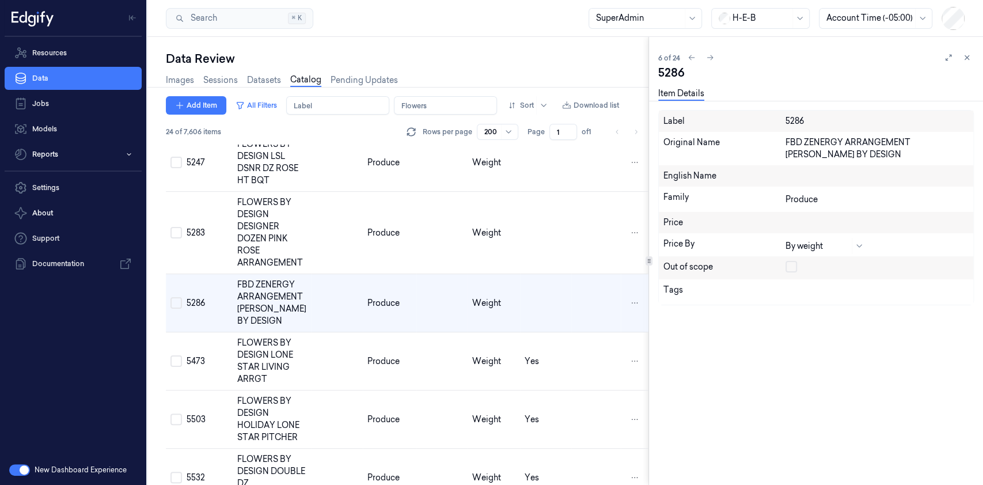
click at [793, 262] on button "button" at bounding box center [792, 267] width 12 height 12
click at [555, 249] on td at bounding box center [545, 233] width 51 height 82
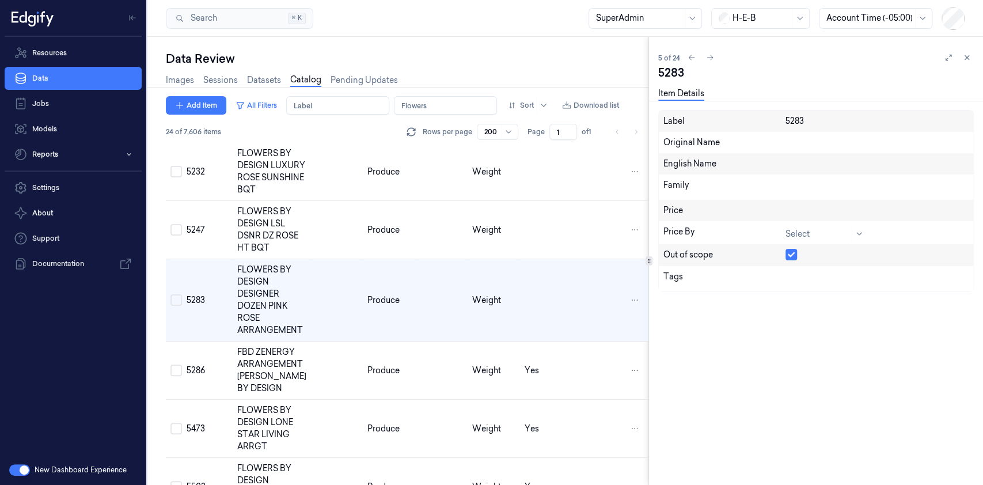
scroll to position [141, 0]
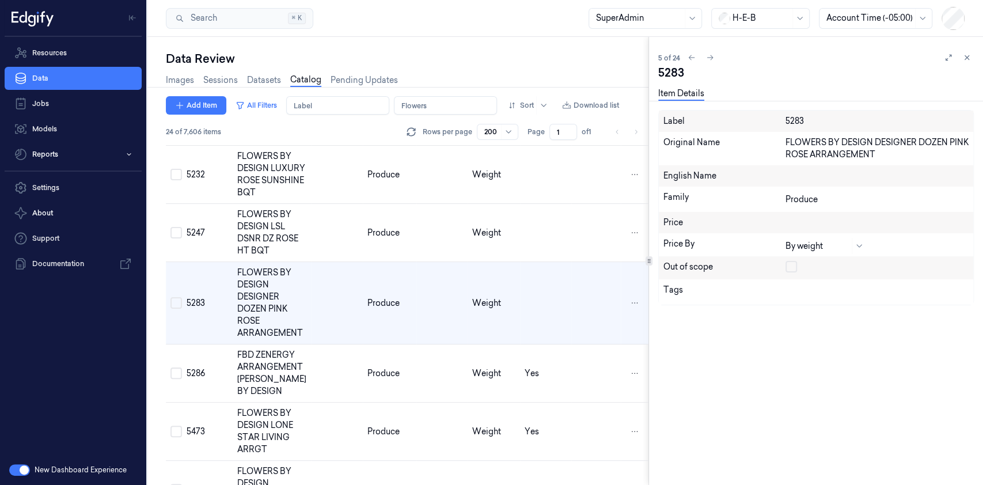
click at [790, 266] on button "button" at bounding box center [792, 267] width 12 height 12
click at [563, 248] on td at bounding box center [545, 233] width 51 height 58
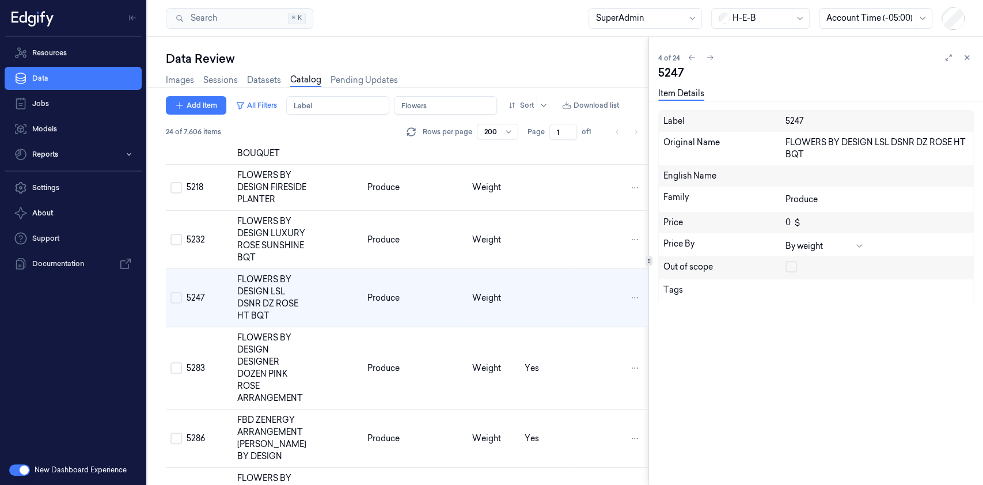
scroll to position [70, 0]
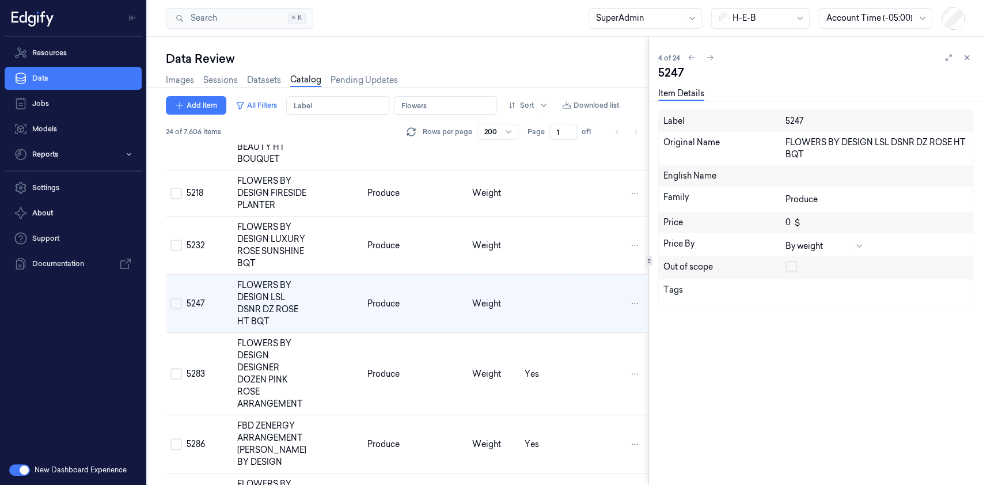
click at [792, 268] on button "button" at bounding box center [792, 267] width 12 height 12
click at [548, 255] on td at bounding box center [545, 246] width 51 height 58
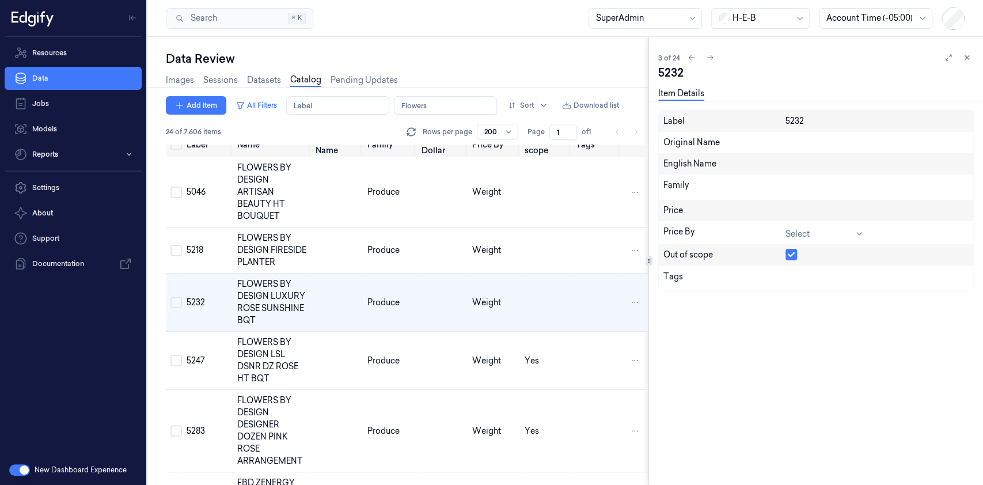
scroll to position [12, 0]
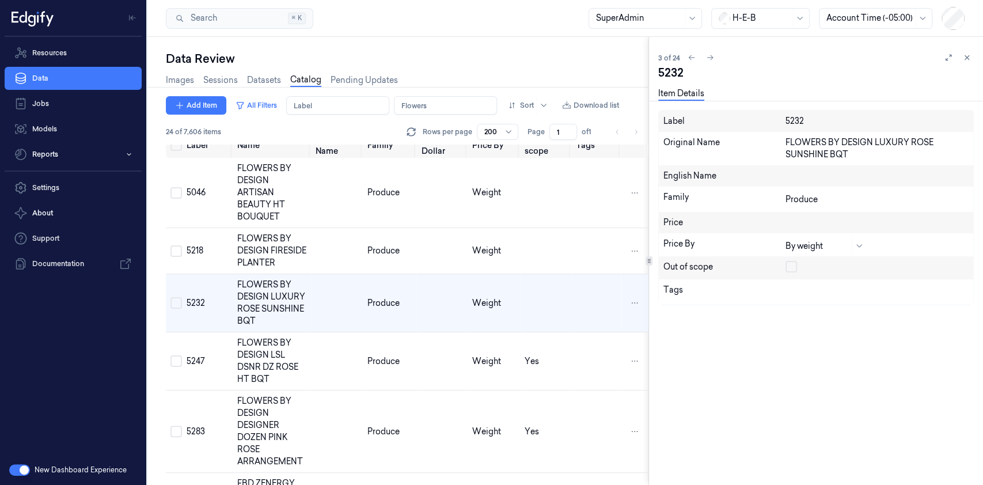
click at [790, 268] on button "button" at bounding box center [792, 267] width 12 height 12
click at [538, 292] on td at bounding box center [545, 303] width 51 height 58
click at [558, 268] on td at bounding box center [545, 251] width 51 height 46
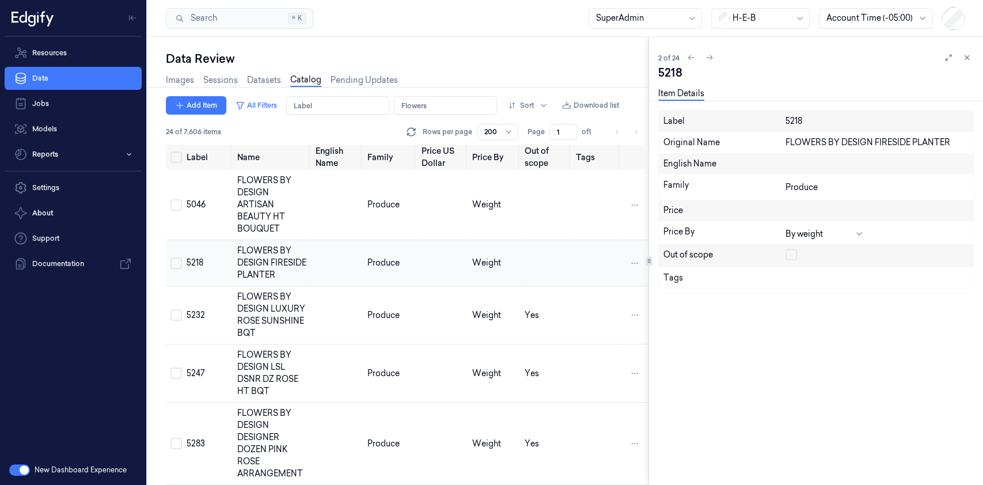
click at [579, 276] on td at bounding box center [597, 263] width 50 height 46
click at [793, 260] on div at bounding box center [877, 256] width 183 height 14
drag, startPoint x: 793, startPoint y: 260, endPoint x: 793, endPoint y: 253, distance: 6.9
click at [793, 257] on div at bounding box center [877, 256] width 183 height 14
click at [793, 253] on button "button" at bounding box center [792, 255] width 12 height 12
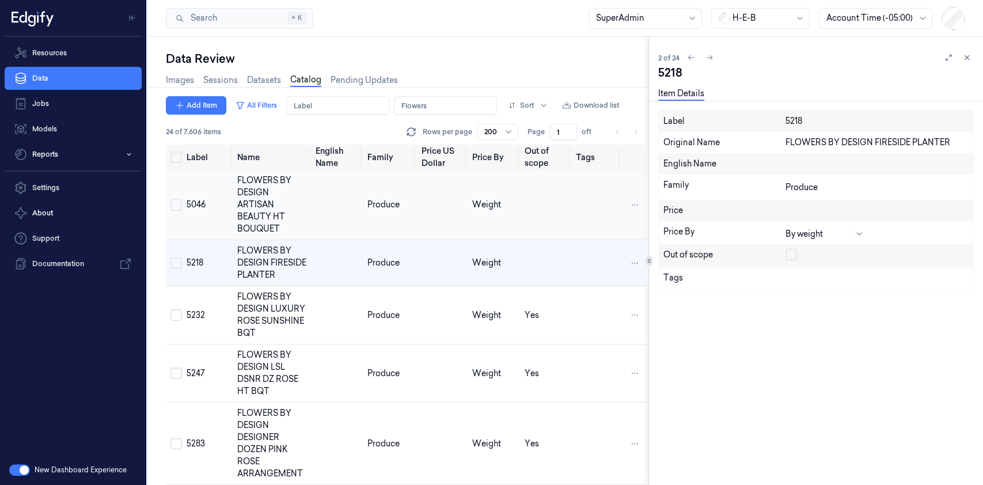
click at [550, 222] on td at bounding box center [545, 205] width 51 height 70
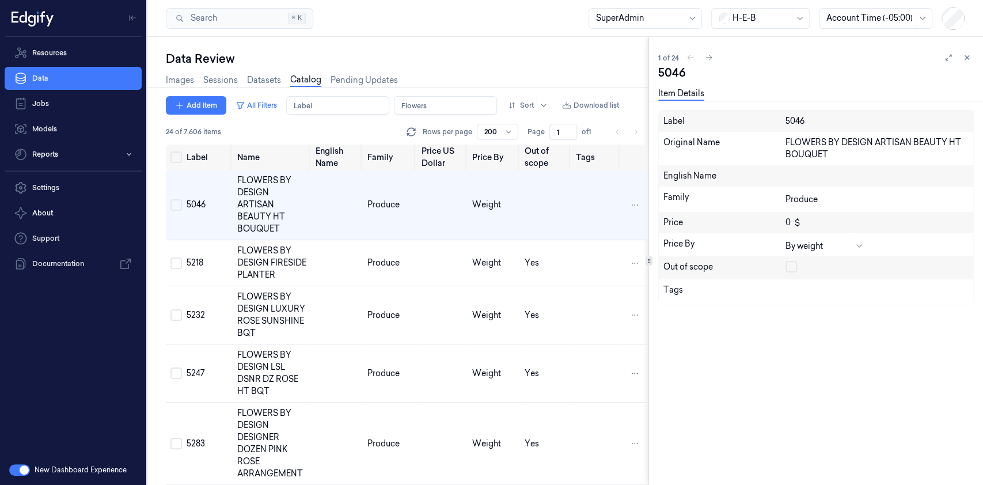
click at [793, 265] on button "button" at bounding box center [792, 267] width 12 height 12
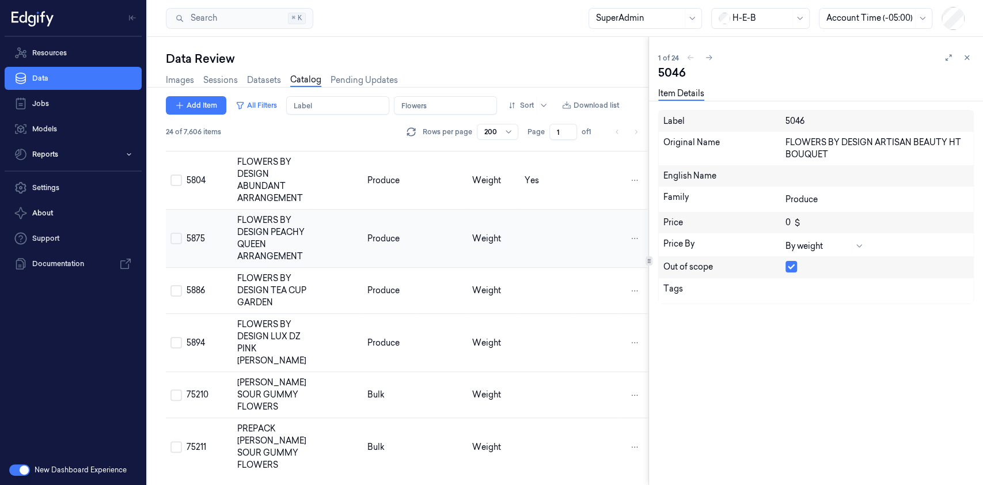
click at [558, 243] on td at bounding box center [545, 239] width 51 height 58
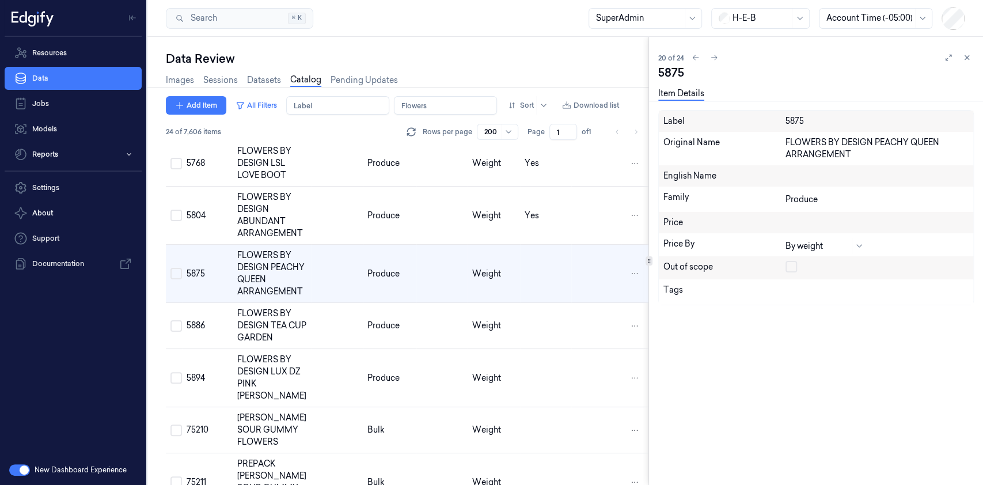
scroll to position [1103, 0]
click at [788, 264] on button "button" at bounding box center [792, 267] width 12 height 12
click at [546, 350] on td at bounding box center [545, 327] width 51 height 46
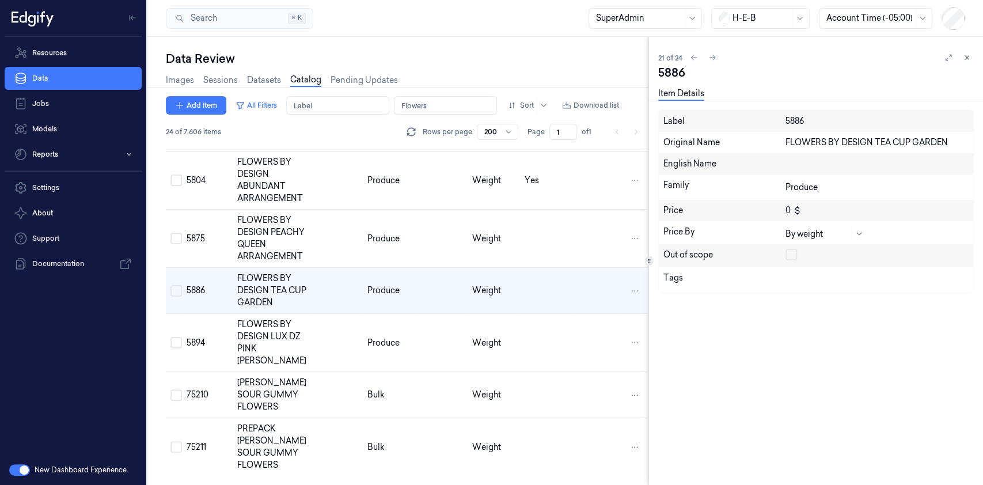
scroll to position [1161, 0]
drag, startPoint x: 65, startPoint y: 396, endPoint x: 74, endPoint y: 387, distance: 13.5
click at [65, 396] on div "Resources Data Jobs Models Reports Settings About Support Documentation" at bounding box center [73, 246] width 146 height 418
click at [790, 251] on button "button" at bounding box center [792, 255] width 12 height 12
click at [562, 372] on td at bounding box center [545, 343] width 51 height 58
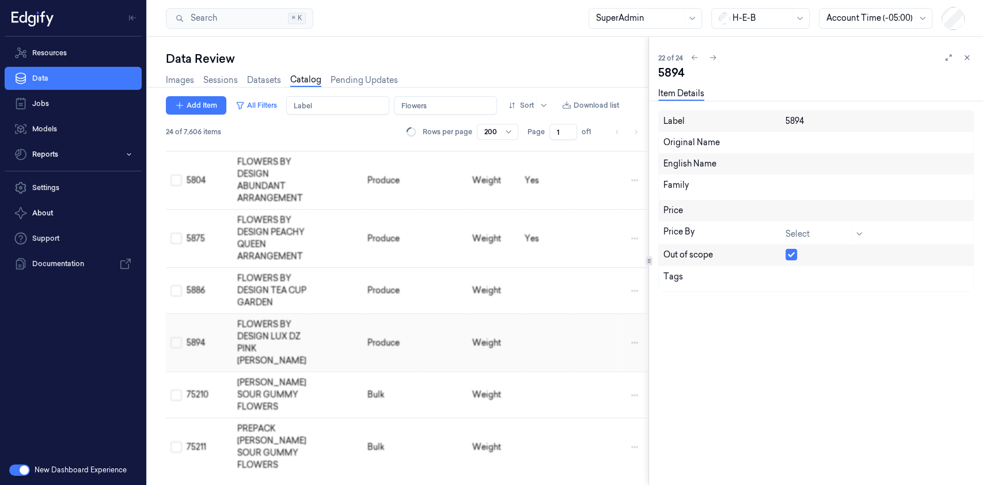
scroll to position [1185, 0]
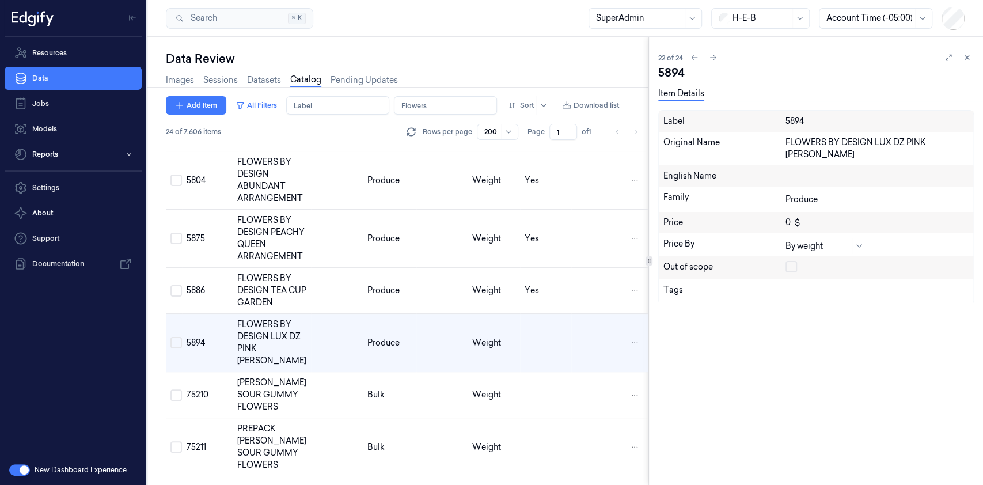
click at [789, 262] on button "button" at bounding box center [792, 267] width 12 height 12
click at [563, 395] on td at bounding box center [545, 395] width 51 height 46
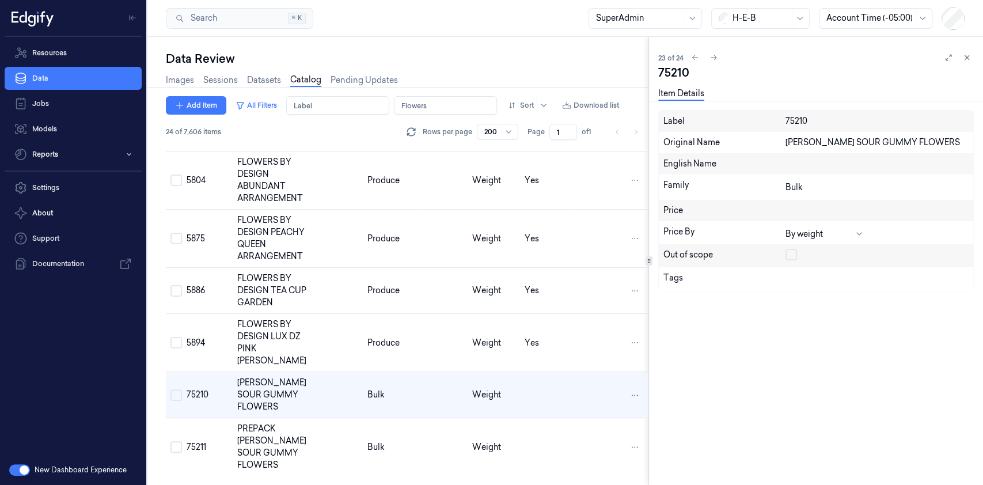
click at [796, 252] on button "button" at bounding box center [792, 255] width 12 height 12
click at [561, 441] on td at bounding box center [545, 447] width 51 height 58
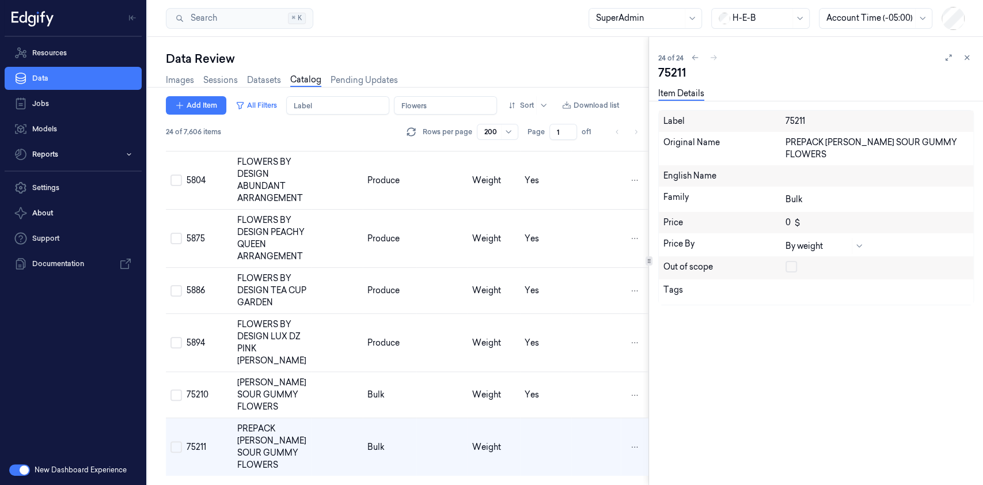
click at [793, 261] on button "button" at bounding box center [792, 267] width 12 height 12
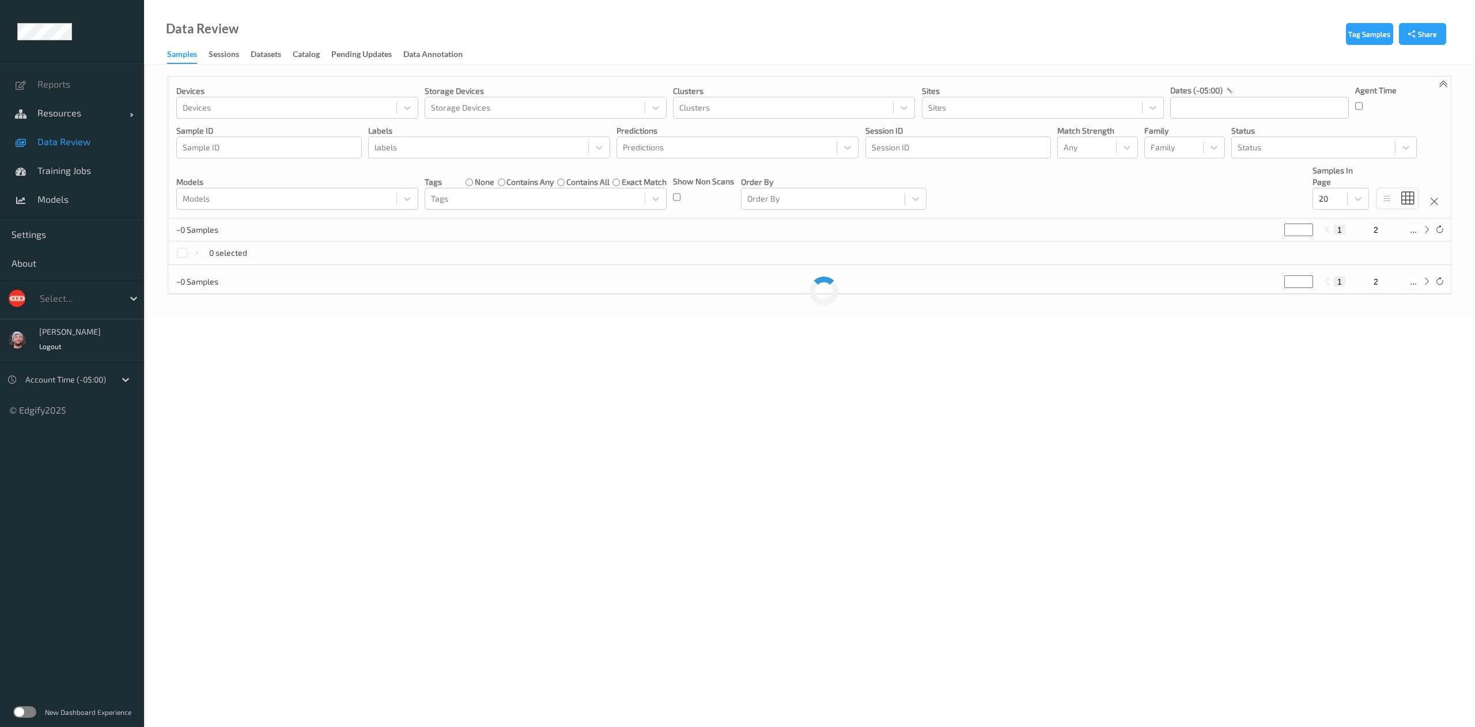
click at [603, 104] on div at bounding box center [535, 108] width 208 height 14
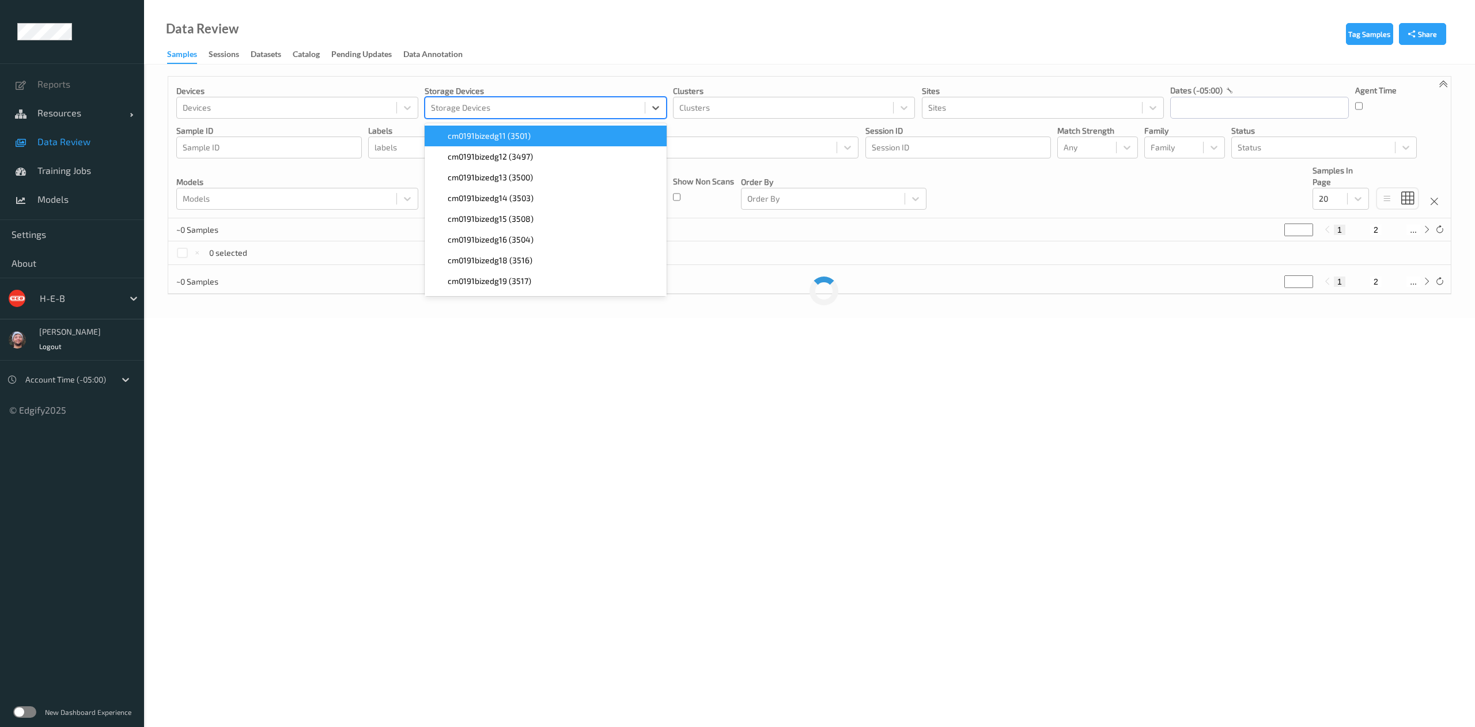
click at [597, 57] on div "Data Review Samples Sessions Datasets Catalog Pending Updates Data Annotation" at bounding box center [809, 32] width 1331 height 65
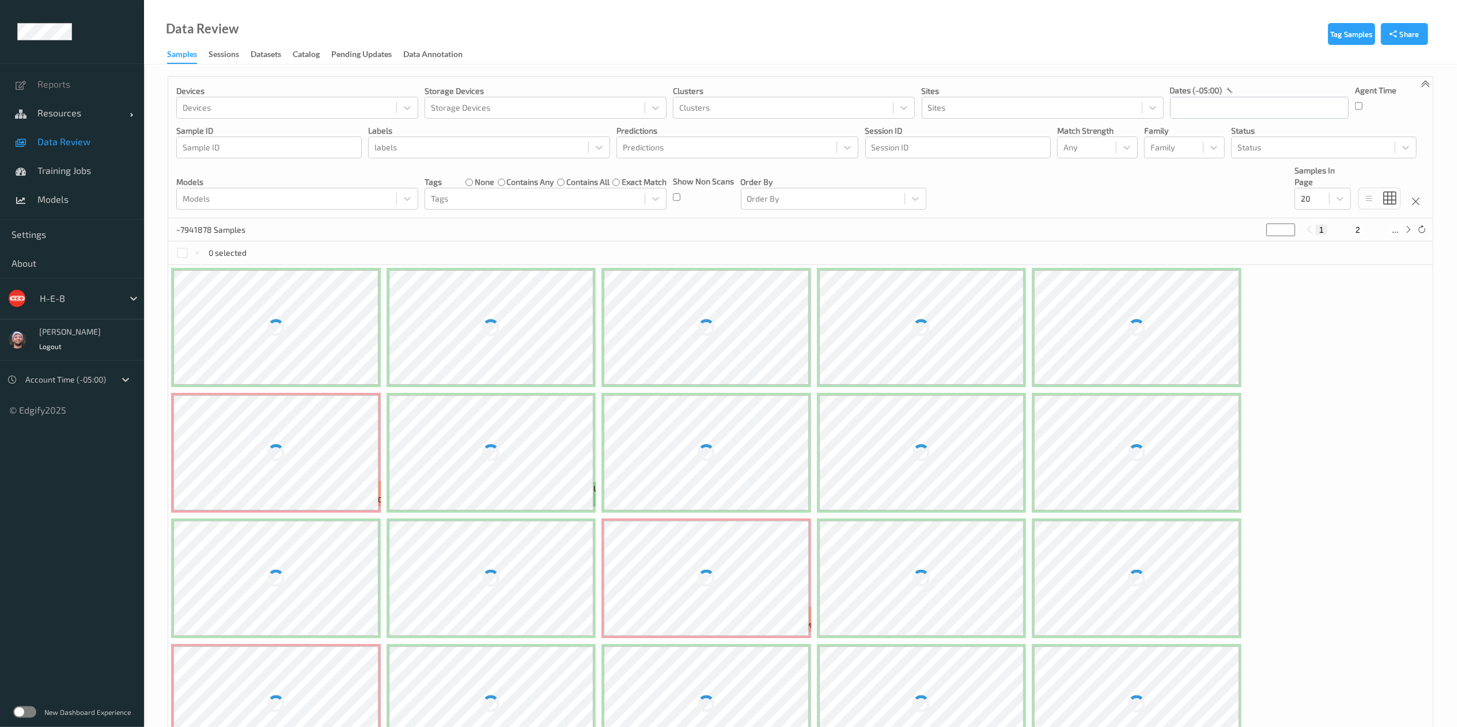
click at [319, 47] on link "Catalog" at bounding box center [312, 55] width 39 height 16
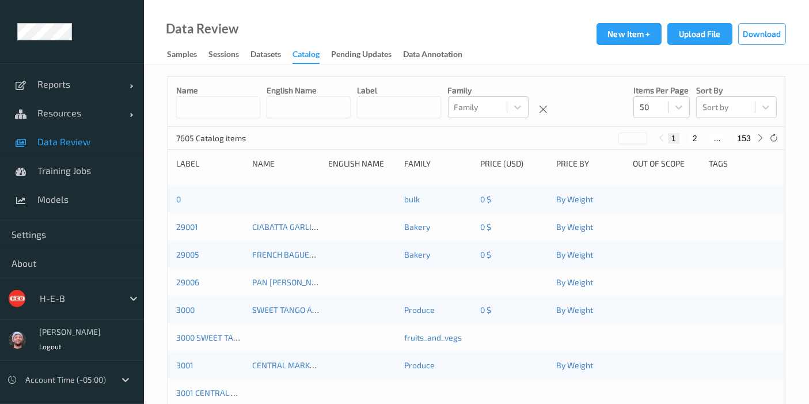
click at [65, 295] on div at bounding box center [79, 299] width 78 height 14
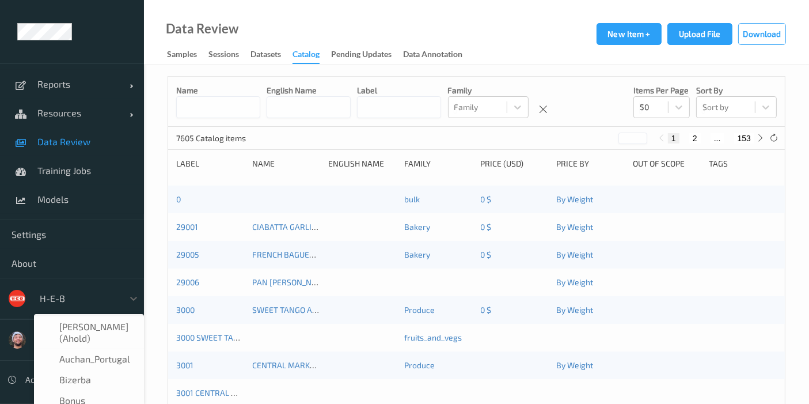
scroll to position [13, 0]
click at [70, 297] on div at bounding box center [79, 299] width 78 height 14
click at [70, 296] on div at bounding box center [79, 299] width 78 height 14
click at [62, 295] on div at bounding box center [79, 299] width 78 height 14
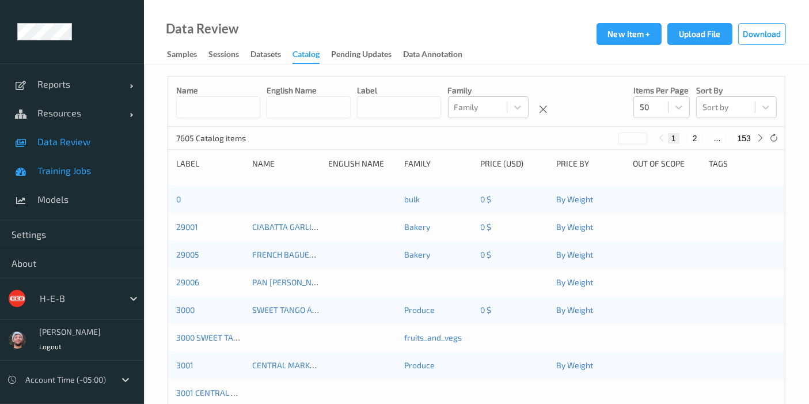
click at [79, 177] on link "Training Jobs" at bounding box center [72, 170] width 144 height 29
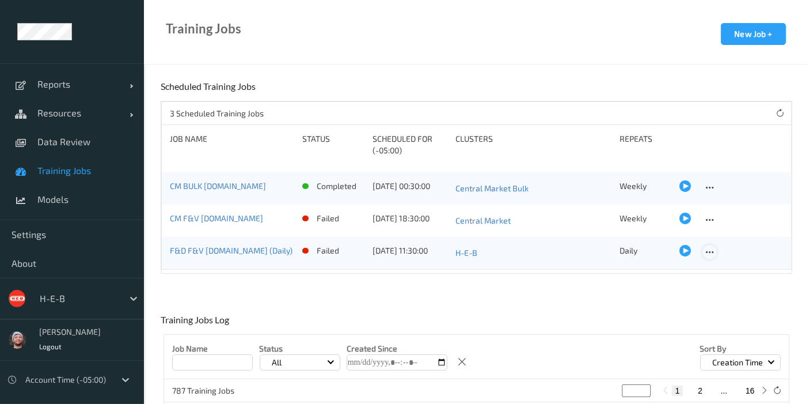
click at [707, 252] on icon at bounding box center [710, 252] width 10 height 10
click at [710, 265] on div at bounding box center [715, 270] width 10 height 11
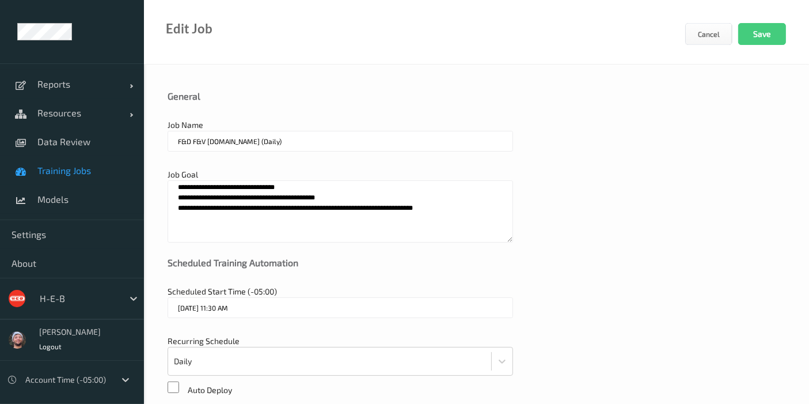
type input "[DATE] 11:30 AM"
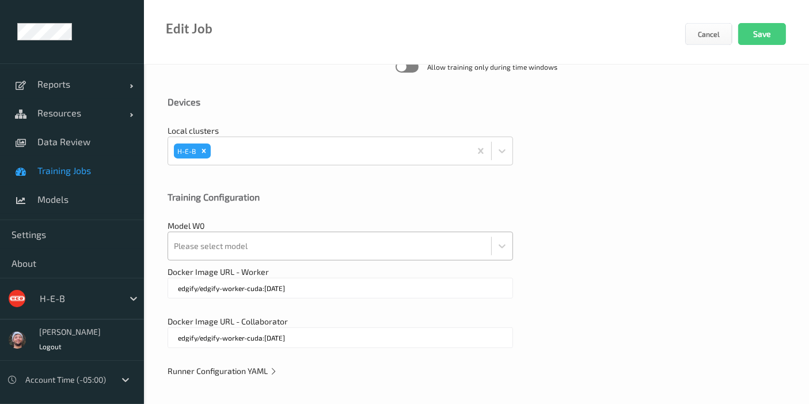
click at [277, 254] on div at bounding box center [330, 245] width 312 height 23
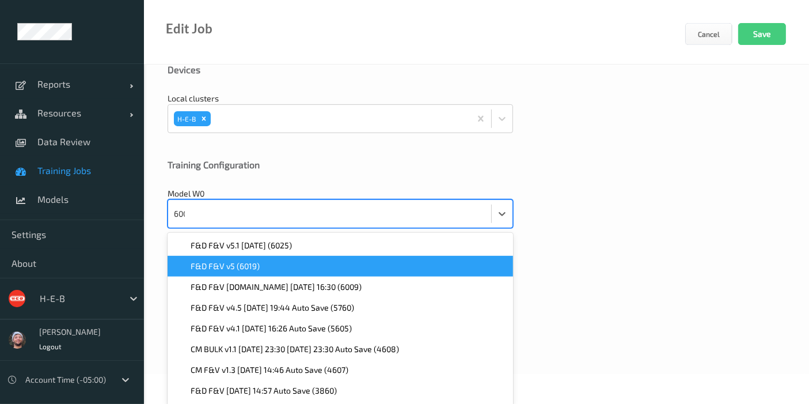
scroll to position [387, 0]
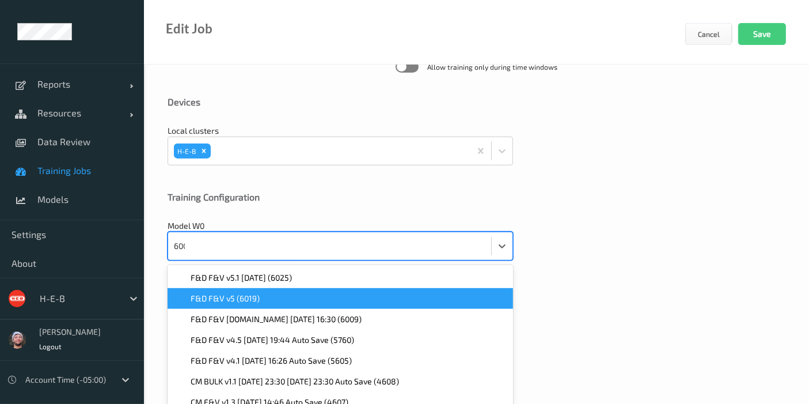
type input "6009"
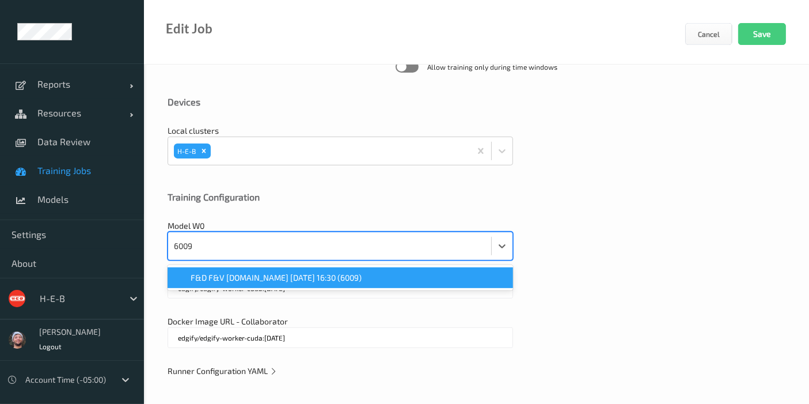
click at [275, 267] on div "F&D F&V [DOMAIN_NAME] [DATE] 16:30 (6009)" at bounding box center [341, 277] width 346 height 21
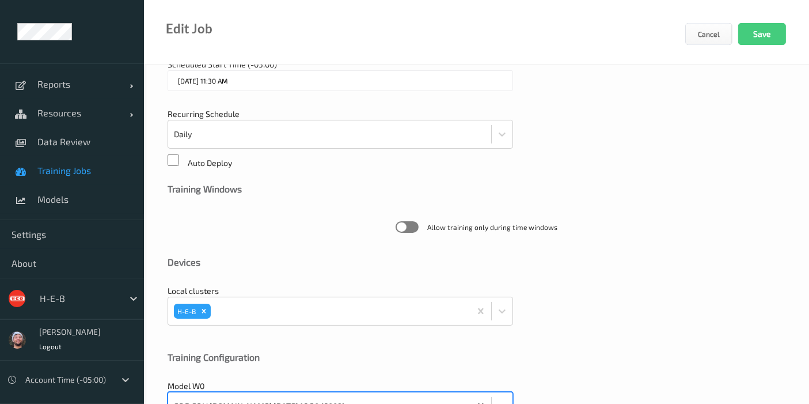
scroll to position [67, 0]
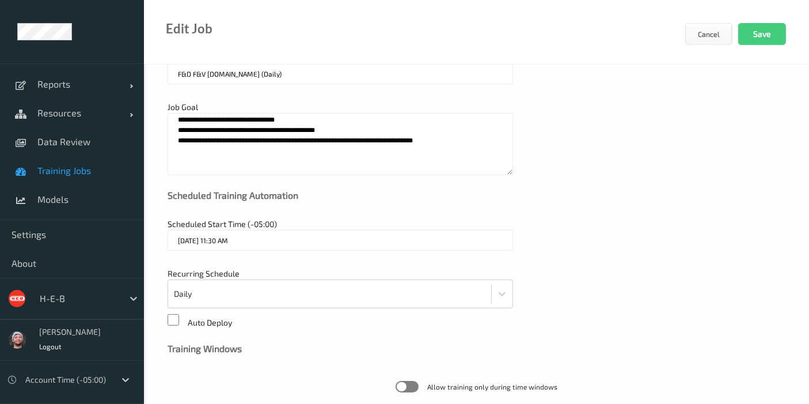
click at [251, 254] on div "Scheduled Start Time (-05:00) [DATE] 11:30 AM Note! this job will start immedia…" at bounding box center [341, 240] width 346 height 44
click at [251, 247] on input "[DATE] 11:30 AM" at bounding box center [341, 240] width 346 height 21
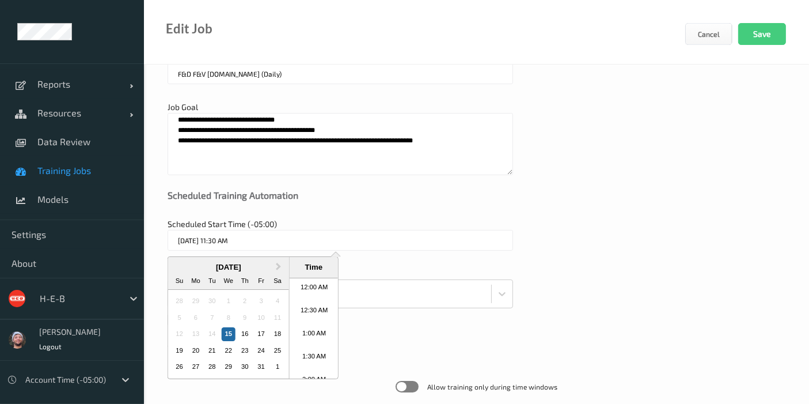
scroll to position [490, 0]
click at [241, 339] on div "16" at bounding box center [245, 334] width 14 height 14
click at [229, 328] on div "15" at bounding box center [229, 334] width 14 height 14
click at [243, 330] on div "16" at bounding box center [245, 334] width 14 height 14
type input "[DATE] 11:30 AM"
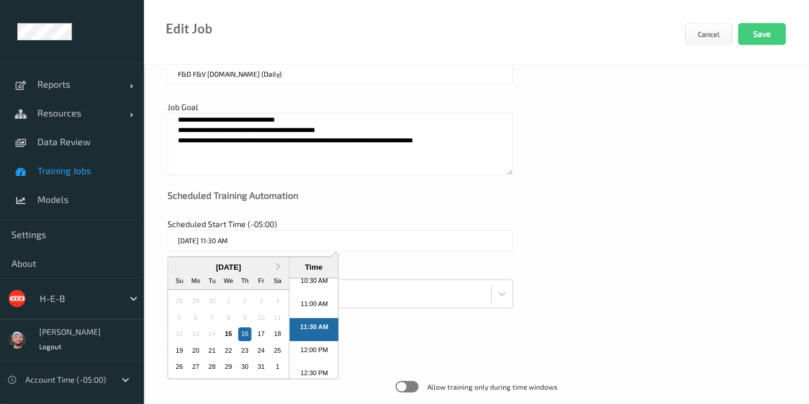
click at [308, 211] on div "Scheduled Training Automation" at bounding box center [477, 204] width 618 height 29
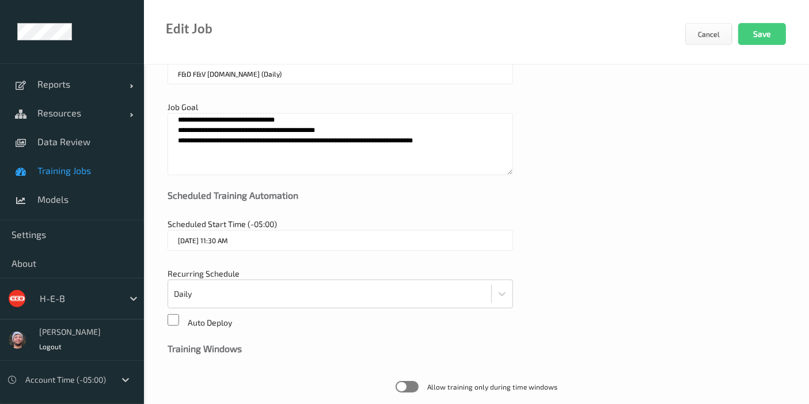
scroll to position [387, 0]
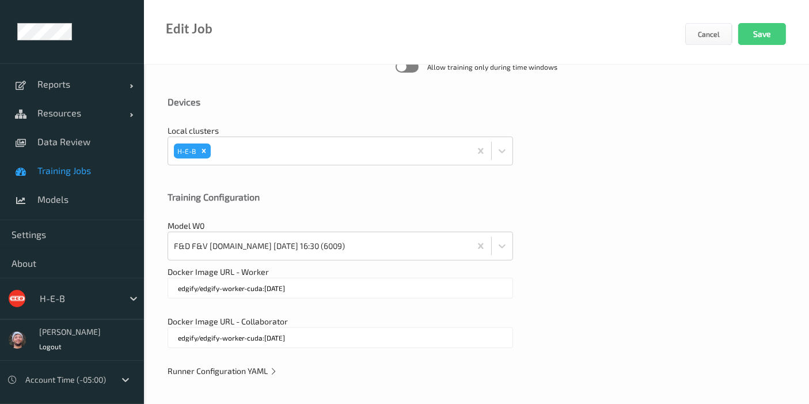
click at [262, 368] on span "Runner Configuration YAML" at bounding box center [223, 371] width 110 height 10
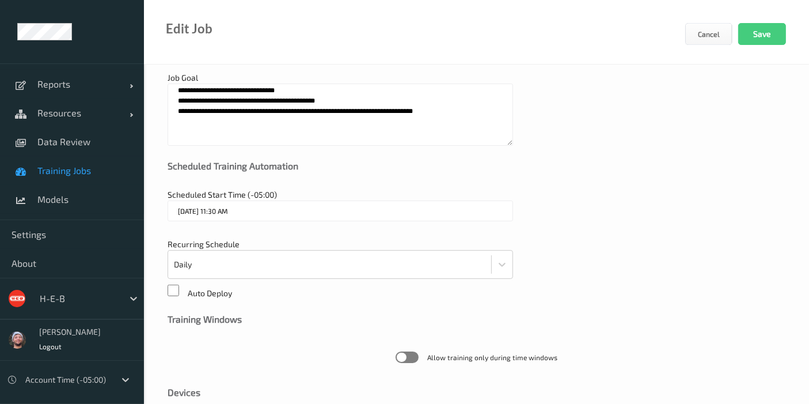
scroll to position [0, 0]
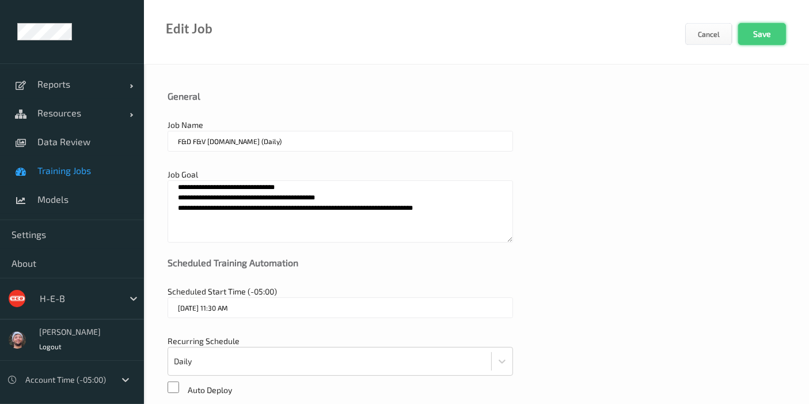
click at [750, 31] on button "Save" at bounding box center [763, 34] width 48 height 22
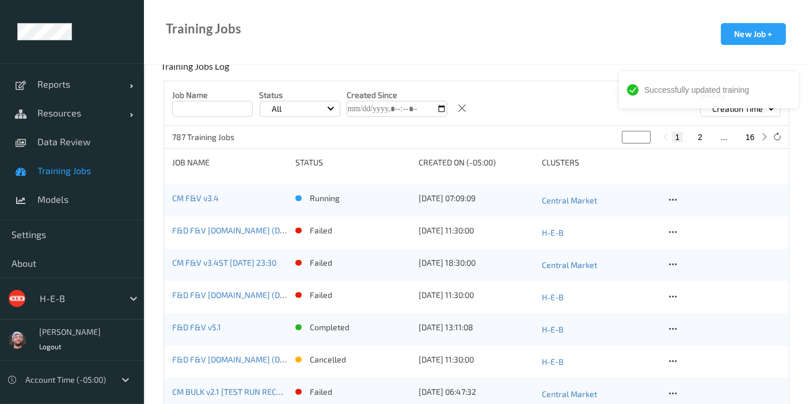
scroll to position [256, 0]
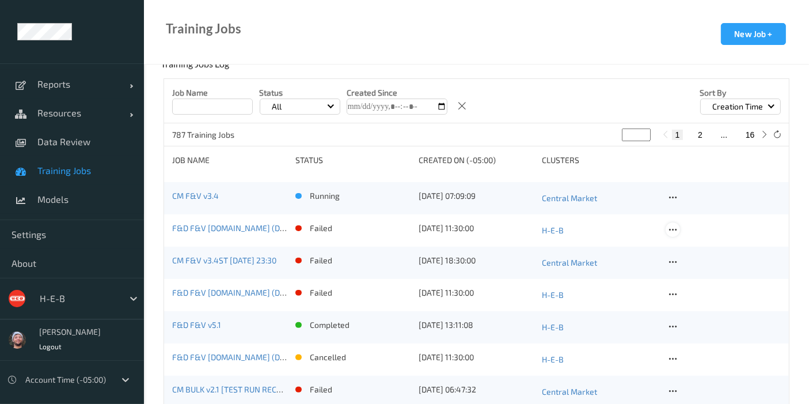
click at [668, 226] on icon at bounding box center [673, 230] width 10 height 10
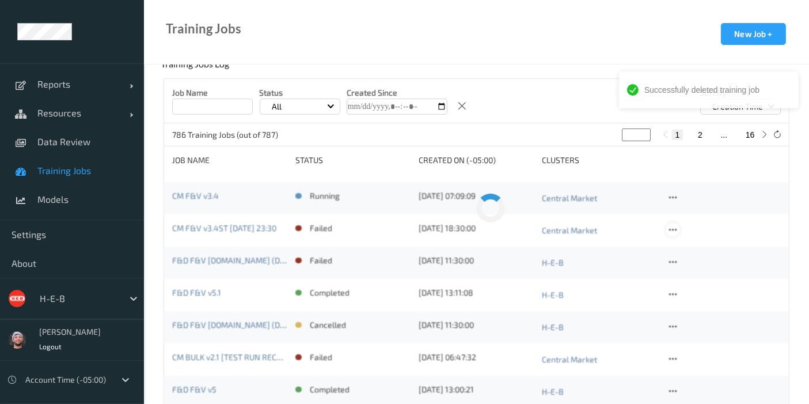
click at [675, 229] on icon at bounding box center [673, 230] width 10 height 10
click at [686, 292] on div "Delete Job" at bounding box center [702, 290] width 32 height 11
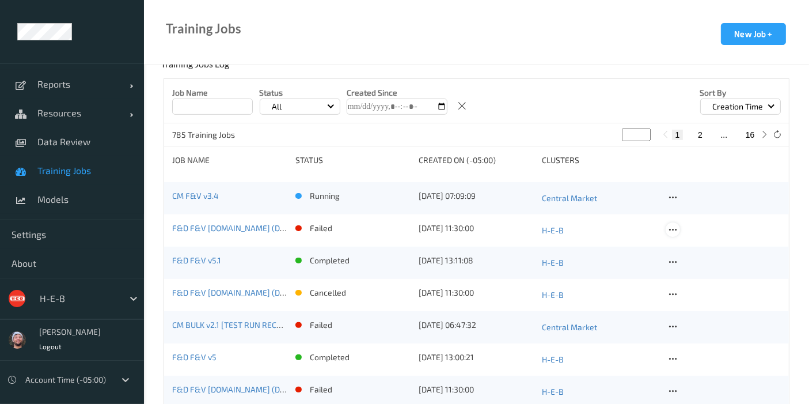
click at [673, 232] on icon at bounding box center [673, 230] width 10 height 10
click at [683, 282] on div "Delete Job" at bounding box center [699, 292] width 64 height 21
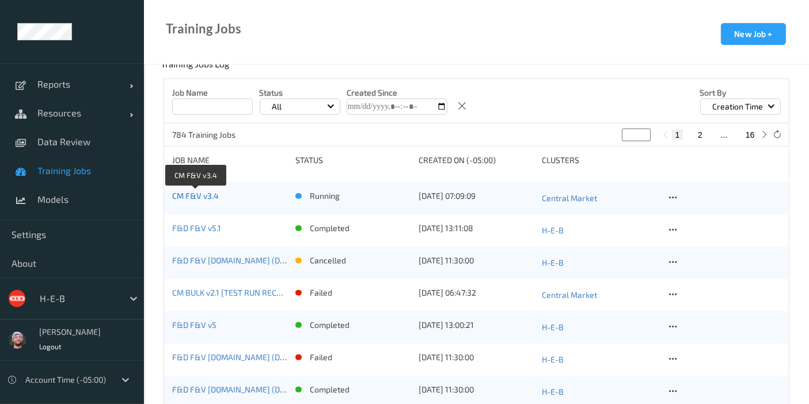
click at [215, 198] on link "CM F&V v3.4" at bounding box center [195, 196] width 47 height 10
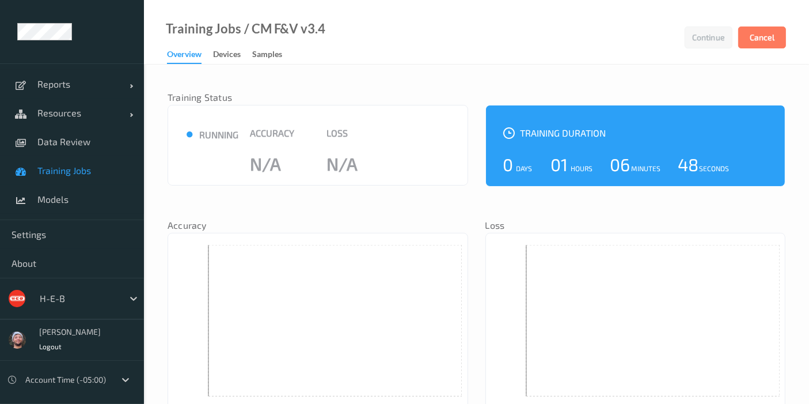
click at [282, 55] on div "Samples" at bounding box center [267, 55] width 30 height 14
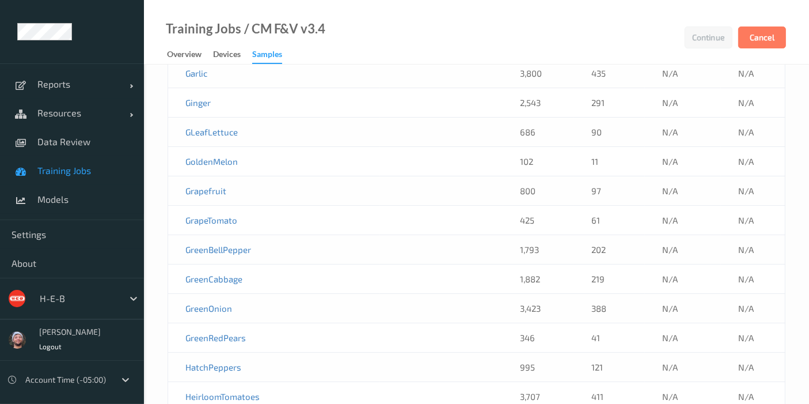
scroll to position [8258, 0]
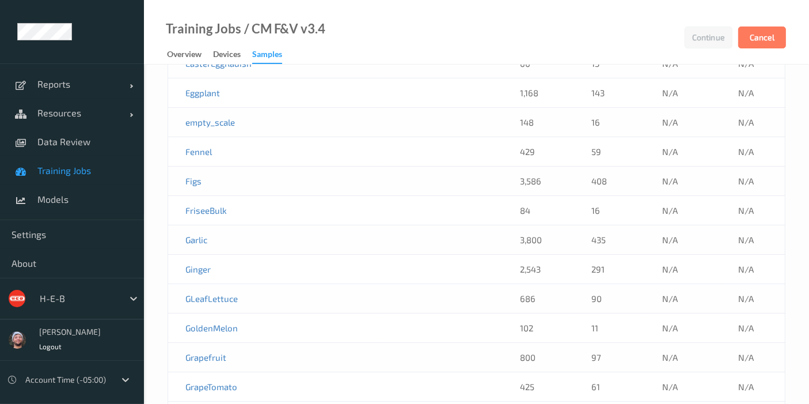
click at [72, 176] on link "Training Jobs" at bounding box center [72, 170] width 144 height 29
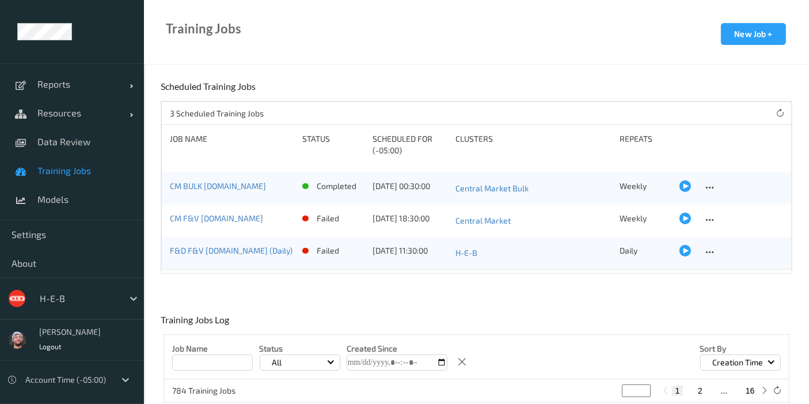
click at [73, 294] on div at bounding box center [79, 299] width 78 height 14
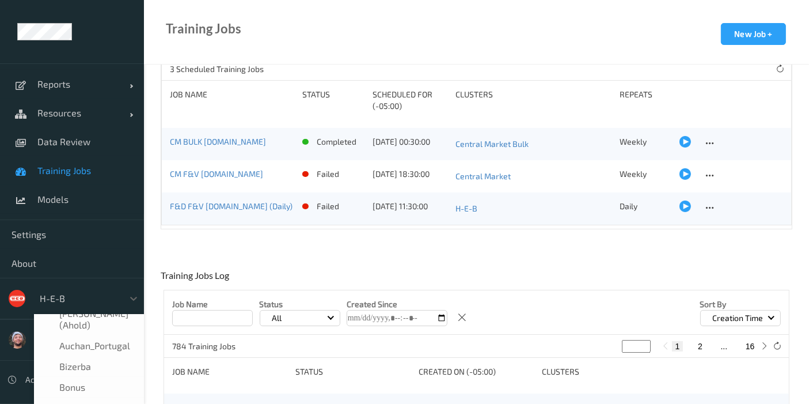
scroll to position [64, 0]
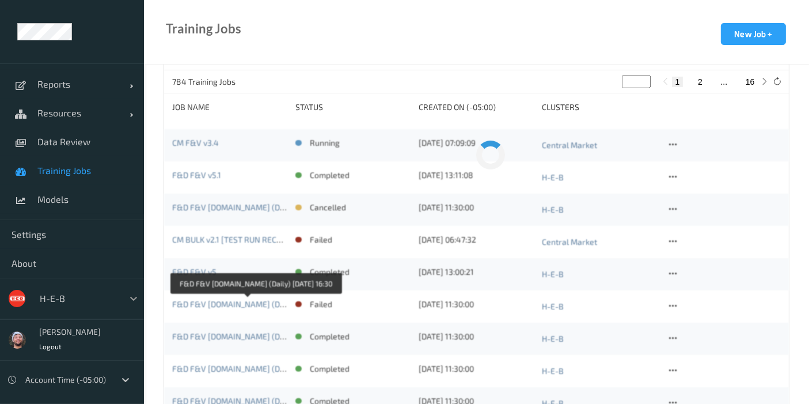
scroll to position [256, 0]
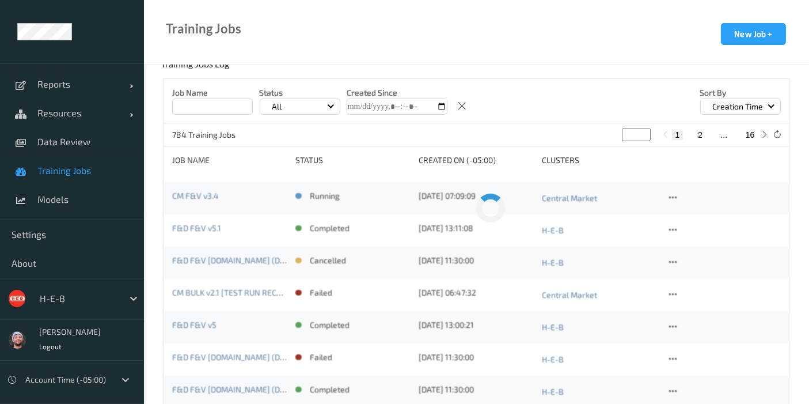
click at [104, 294] on div at bounding box center [79, 299] width 78 height 14
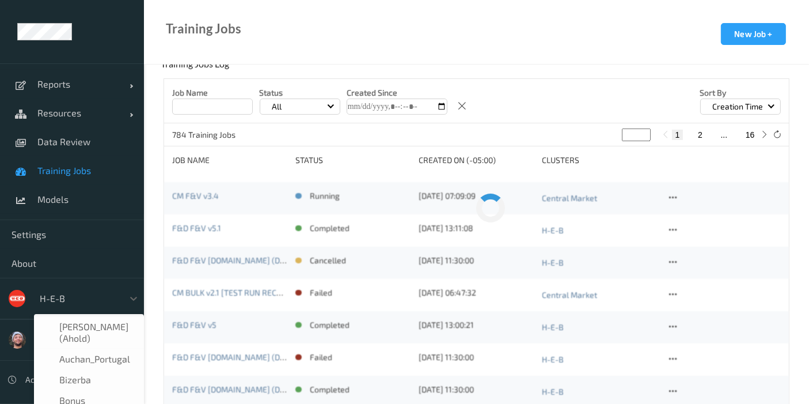
scroll to position [13, 0]
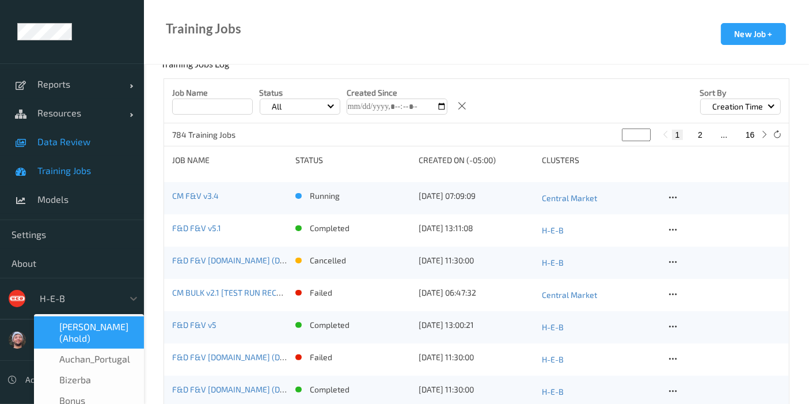
click at [81, 134] on link "Data Review" at bounding box center [72, 141] width 144 height 29
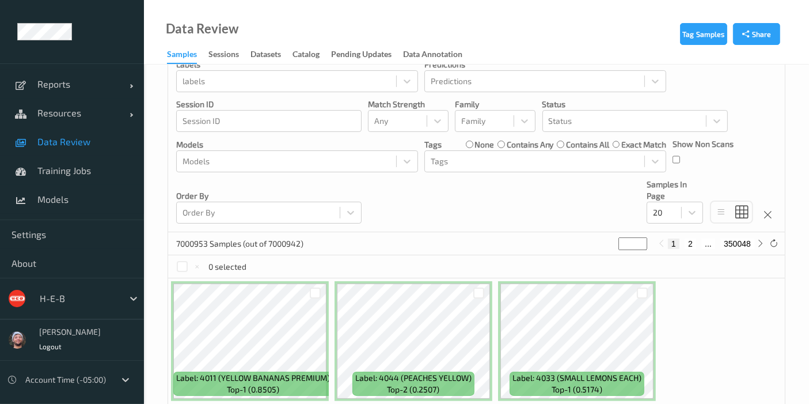
scroll to position [256, 0]
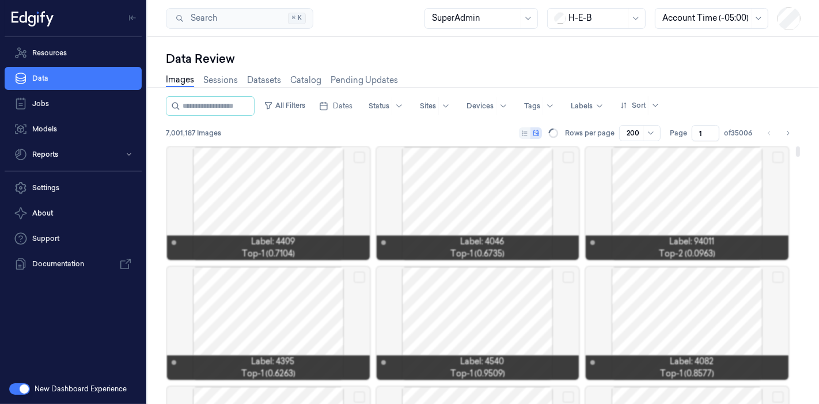
click at [388, 68] on div "Images Sessions Datasets Catalog Pending Updates" at bounding box center [282, 81] width 232 height 29
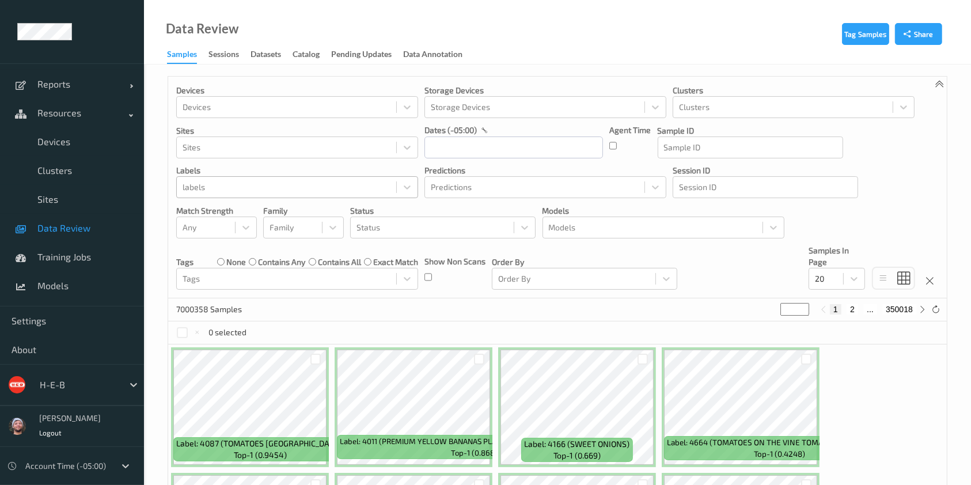
click at [336, 183] on div at bounding box center [287, 187] width 208 height 14
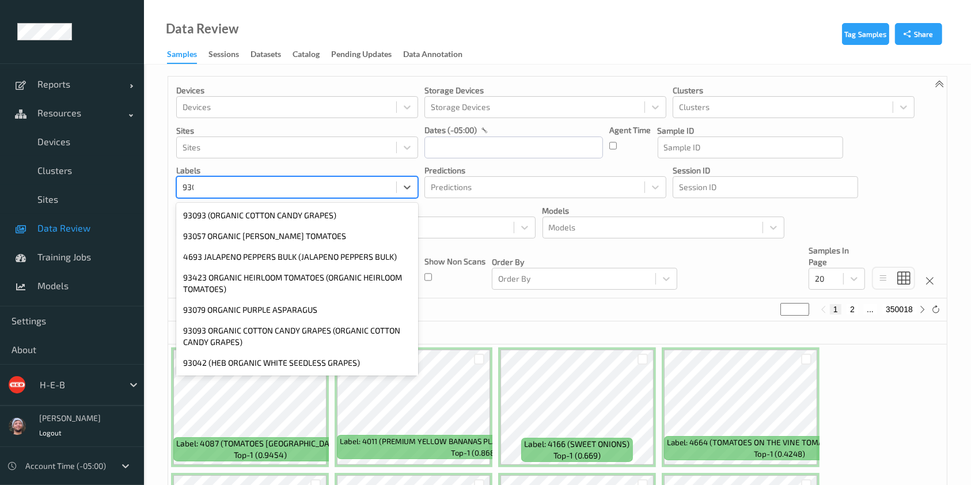
type input "93050"
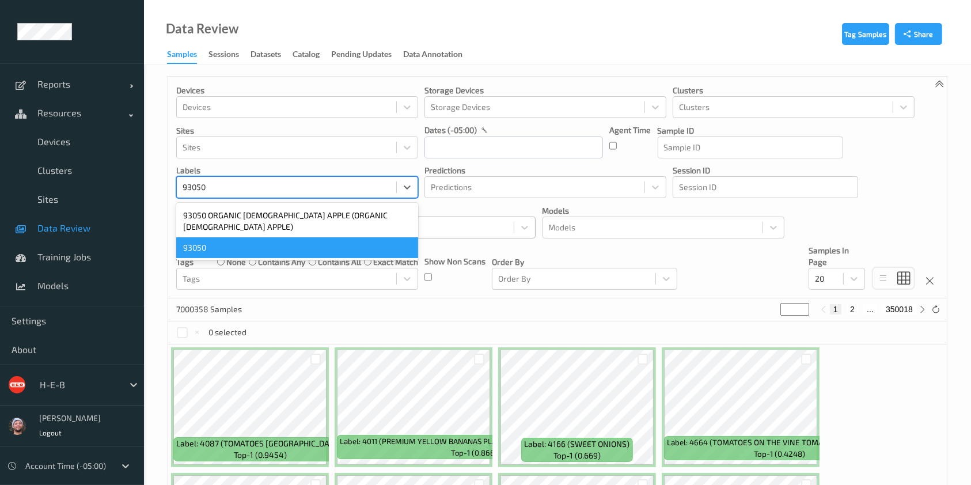
drag, startPoint x: 288, startPoint y: 237, endPoint x: 401, endPoint y: 221, distance: 114.1
click at [287, 237] on div "93050" at bounding box center [297, 247] width 242 height 21
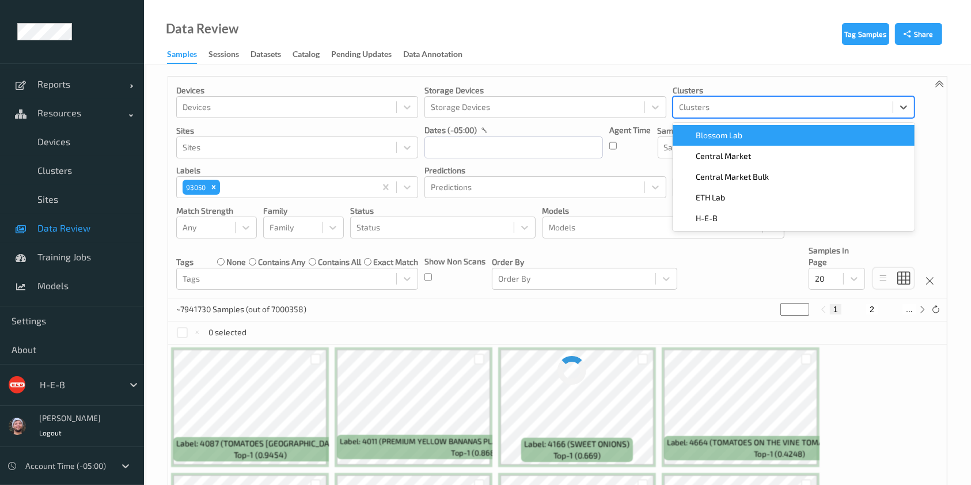
click at [732, 107] on div at bounding box center [783, 107] width 208 height 14
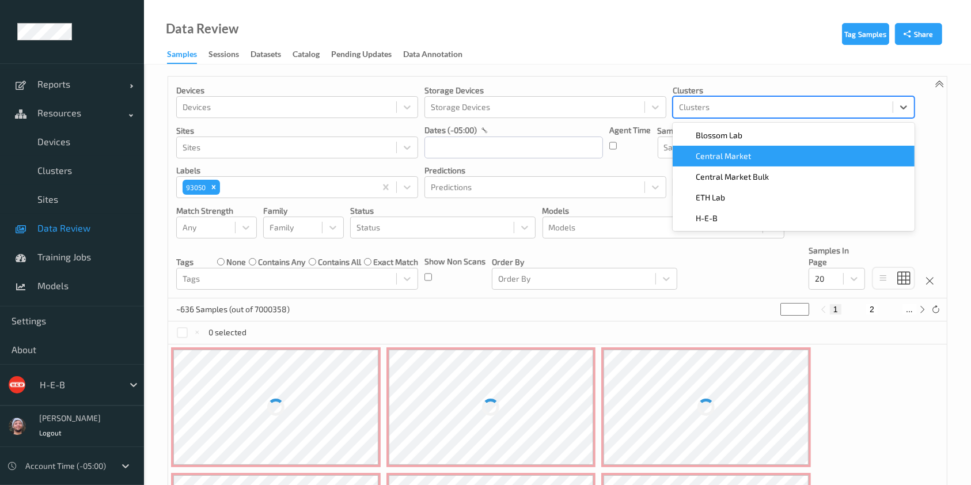
click at [731, 155] on span "Central Market" at bounding box center [723, 156] width 55 height 12
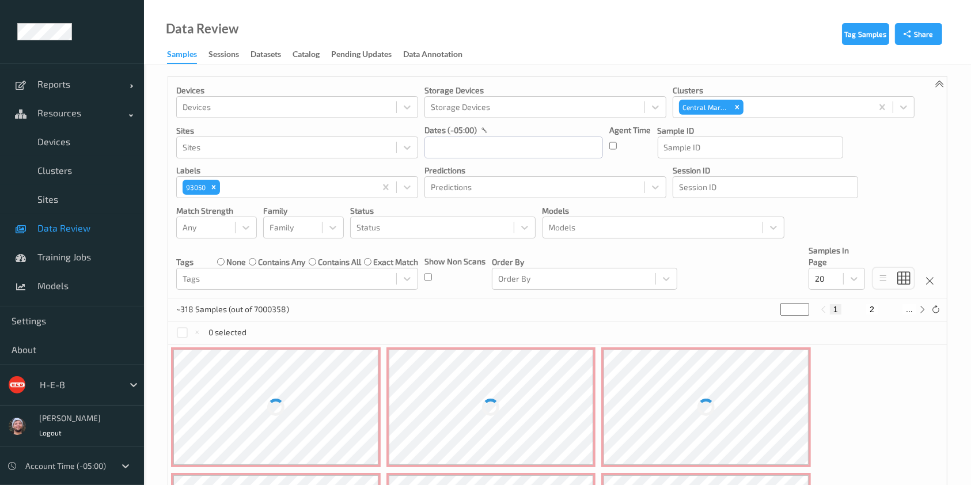
click at [714, 254] on div "Devices Devices Storage Devices Storage Devices Clusters Central Market Sites S…" at bounding box center [557, 188] width 779 height 222
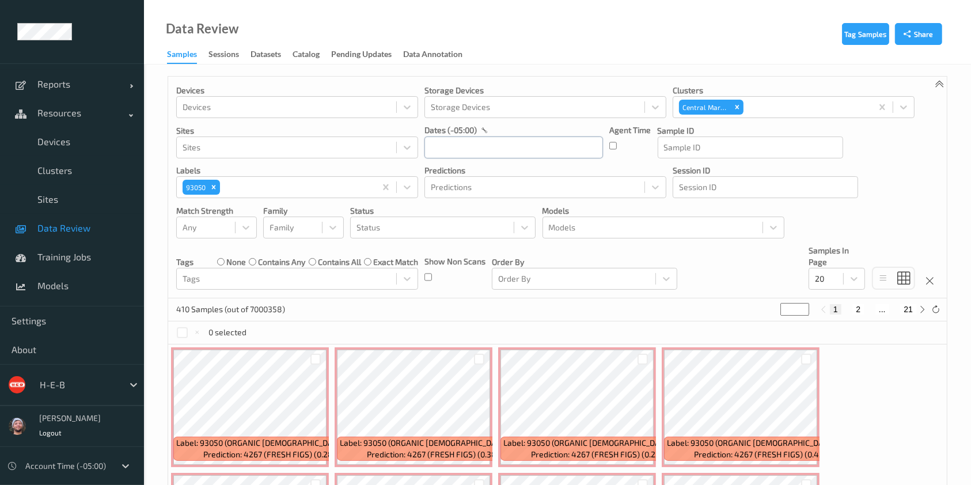
click at [482, 146] on input "text" at bounding box center [514, 148] width 179 height 22
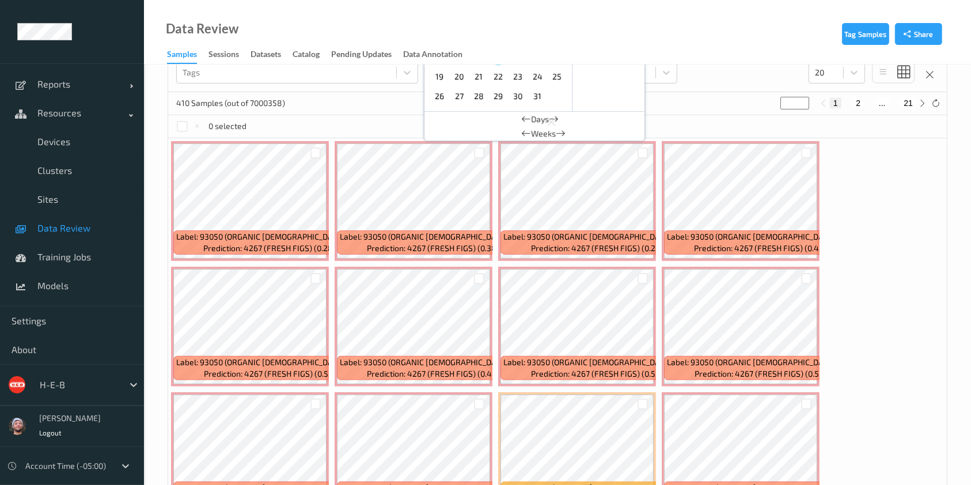
drag, startPoint x: 482, startPoint y: 146, endPoint x: 497, endPoint y: 230, distance: 85.4
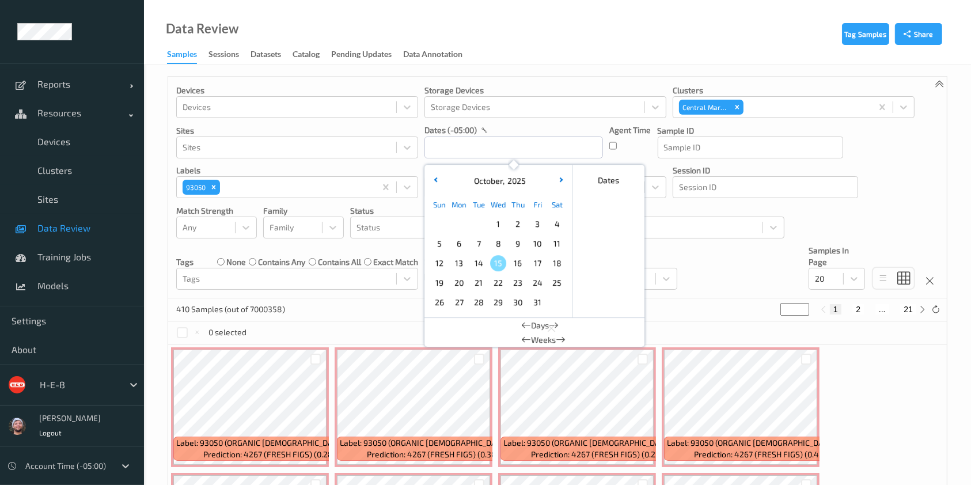
click at [499, 266] on span "15" at bounding box center [498, 263] width 16 height 16
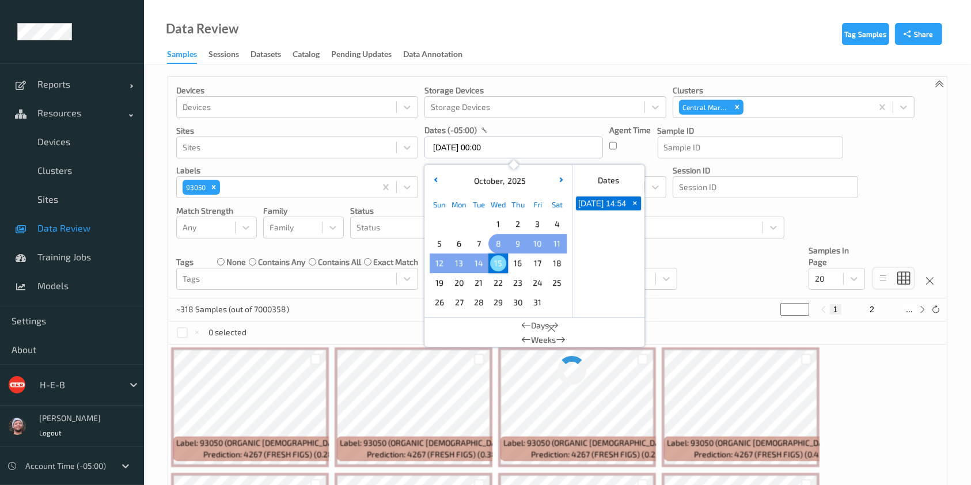
click at [495, 233] on div "1" at bounding box center [499, 224] width 20 height 20
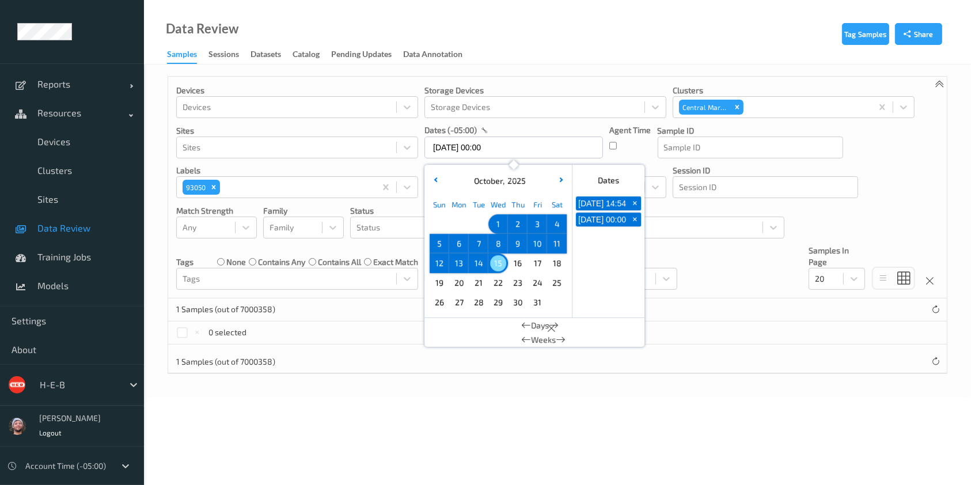
type input "01/10/2025 00:00 -> 15/10/2025 23:59"
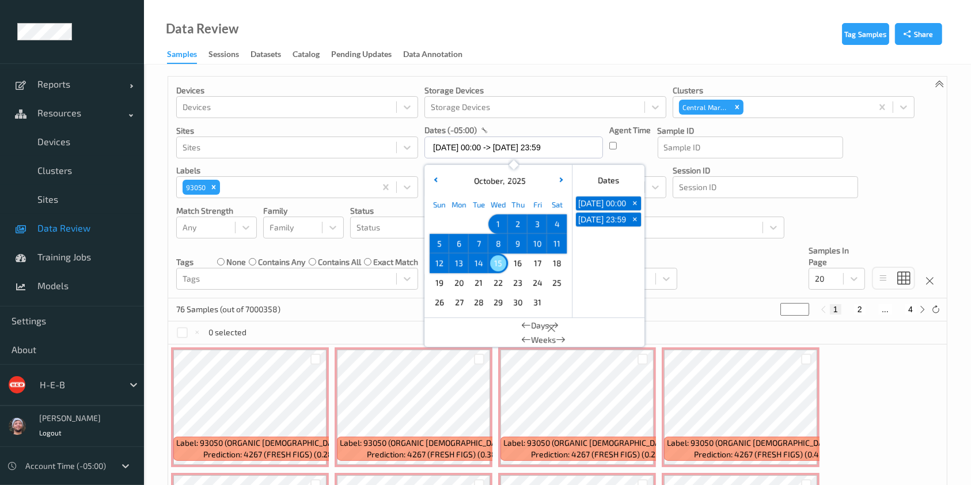
click at [365, 327] on div "0 selected" at bounding box center [557, 332] width 779 height 23
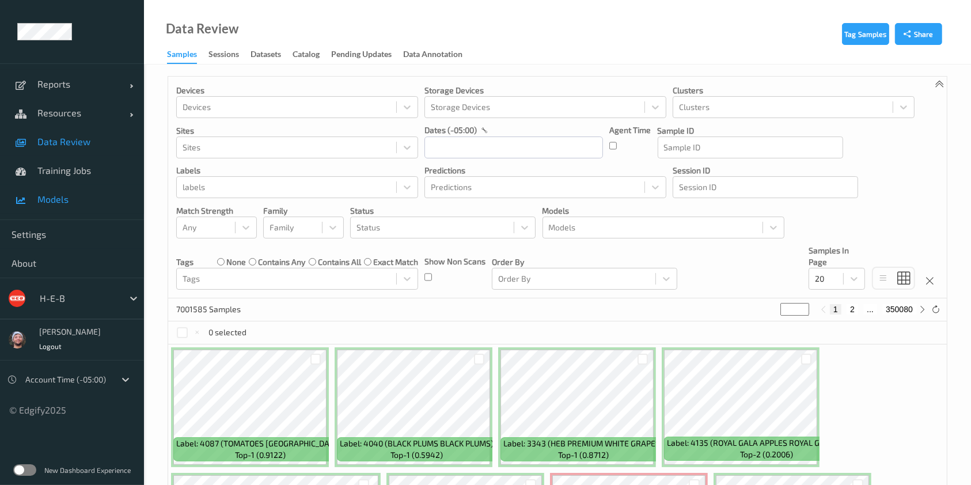
click at [58, 186] on link "Models" at bounding box center [72, 199] width 144 height 29
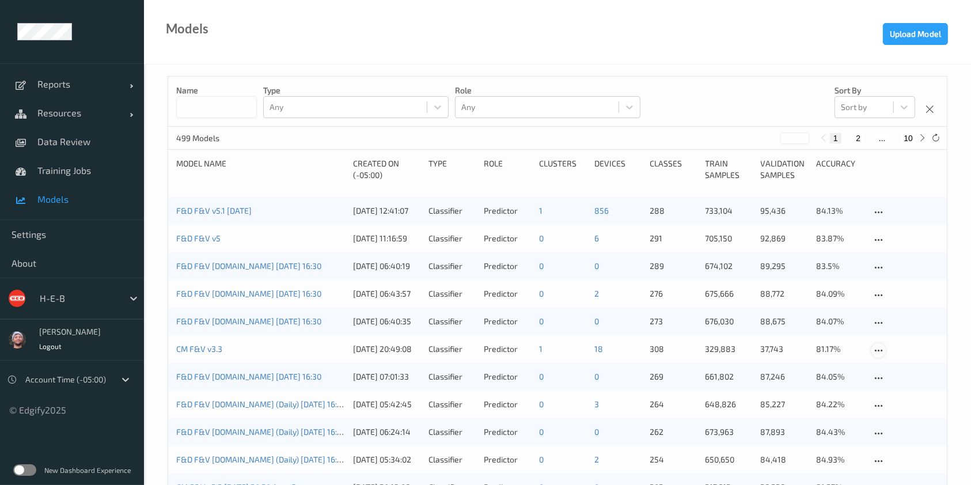
click at [881, 350] on icon at bounding box center [879, 351] width 10 height 10
click at [238, 106] on input at bounding box center [216, 107] width 81 height 22
type input "****"
click at [350, 133] on div "141 Models (out of 499) * 1 2 3" at bounding box center [557, 138] width 779 height 23
drag, startPoint x: 444, startPoint y: 237, endPoint x: 249, endPoint y: 209, distance: 196.3
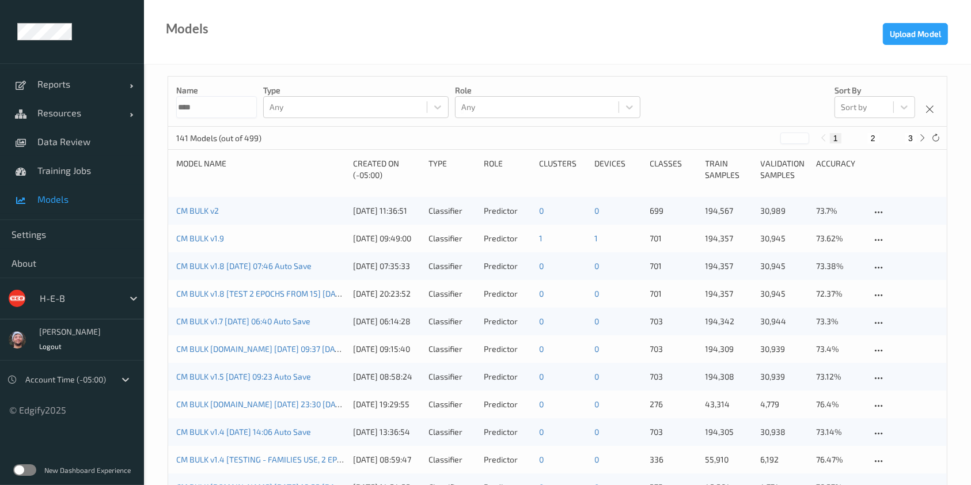
drag, startPoint x: 249, startPoint y: 209, endPoint x: 238, endPoint y: 169, distance: 40.8
click at [192, 242] on link "CM BULK v1.9" at bounding box center [200, 238] width 48 height 10
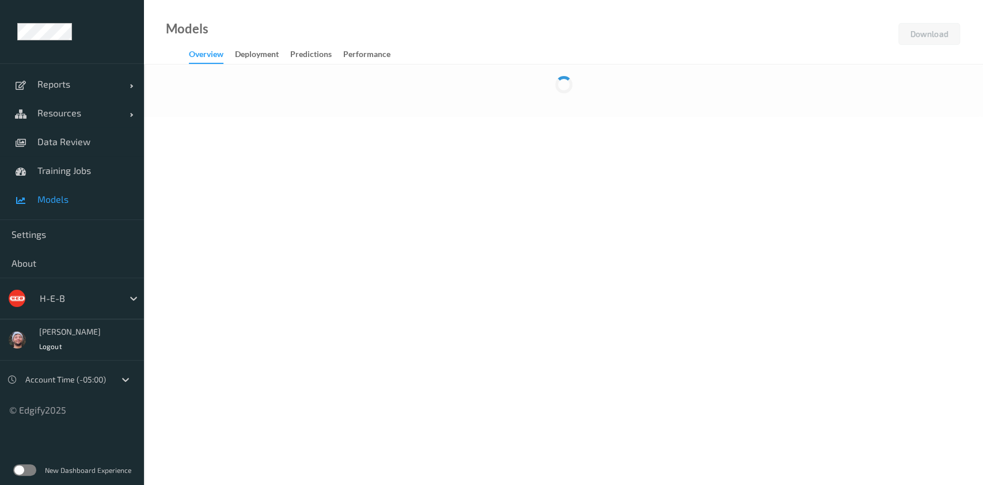
drag, startPoint x: 268, startPoint y: 59, endPoint x: 445, endPoint y: 16, distance: 181.5
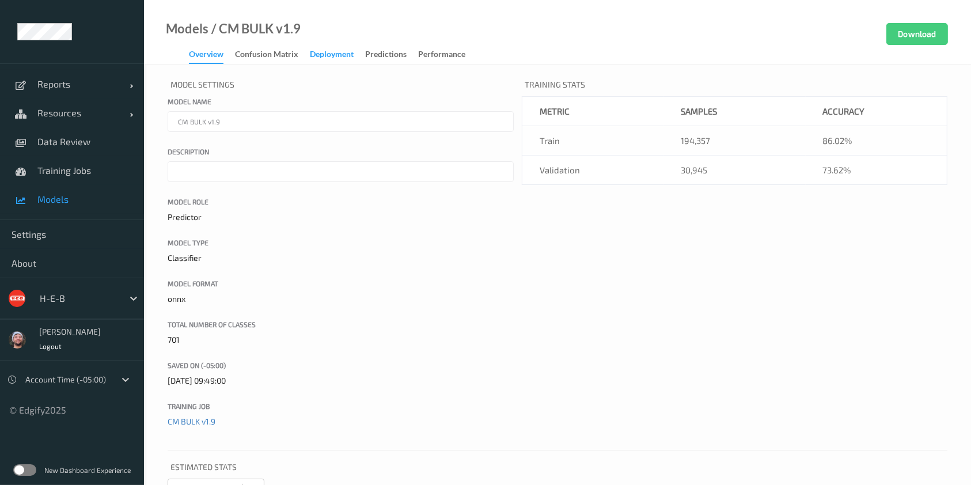
click at [332, 61] on div "Deployment" at bounding box center [332, 55] width 44 height 14
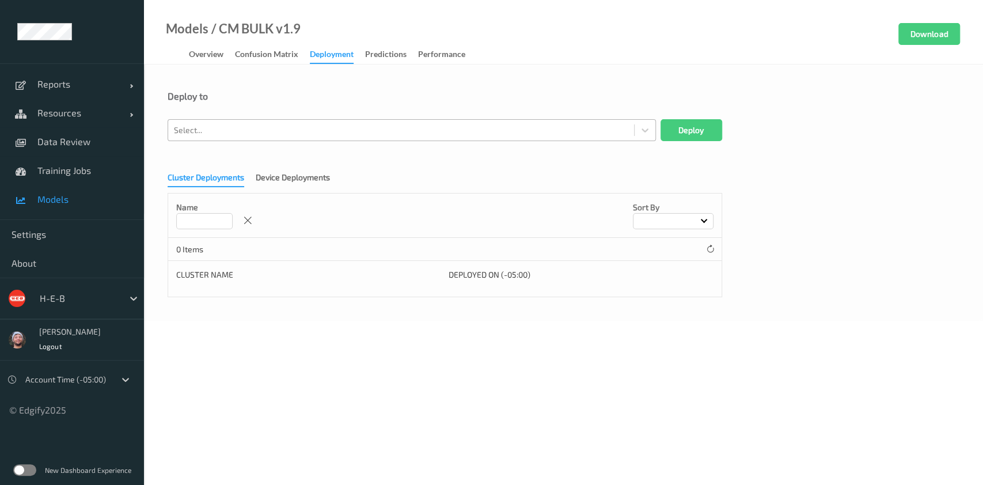
click at [309, 120] on div "Select..." at bounding box center [412, 130] width 489 height 22
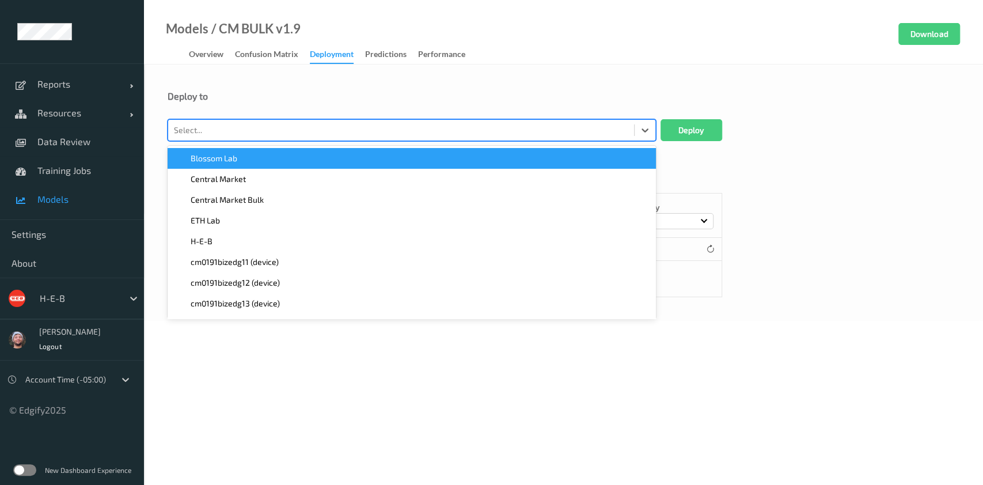
click at [300, 133] on div at bounding box center [401, 130] width 455 height 14
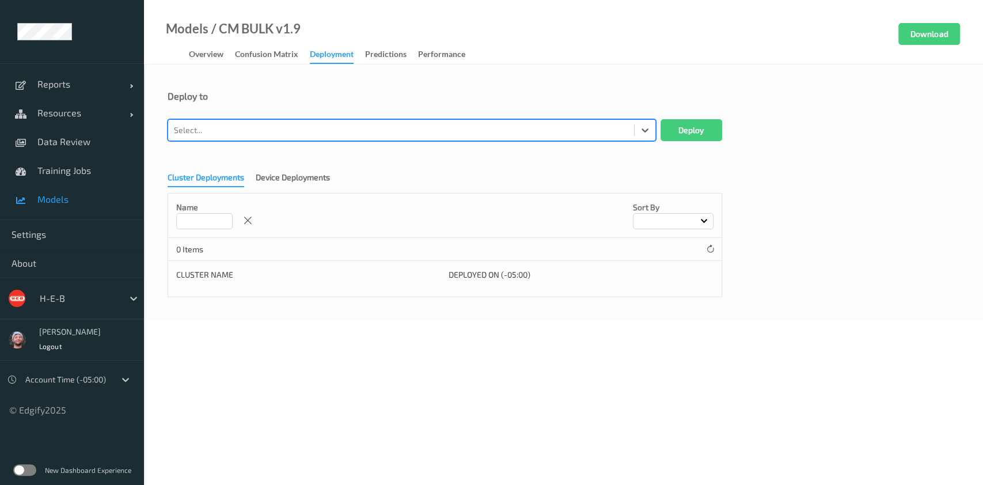
click at [286, 131] on div at bounding box center [401, 130] width 455 height 14
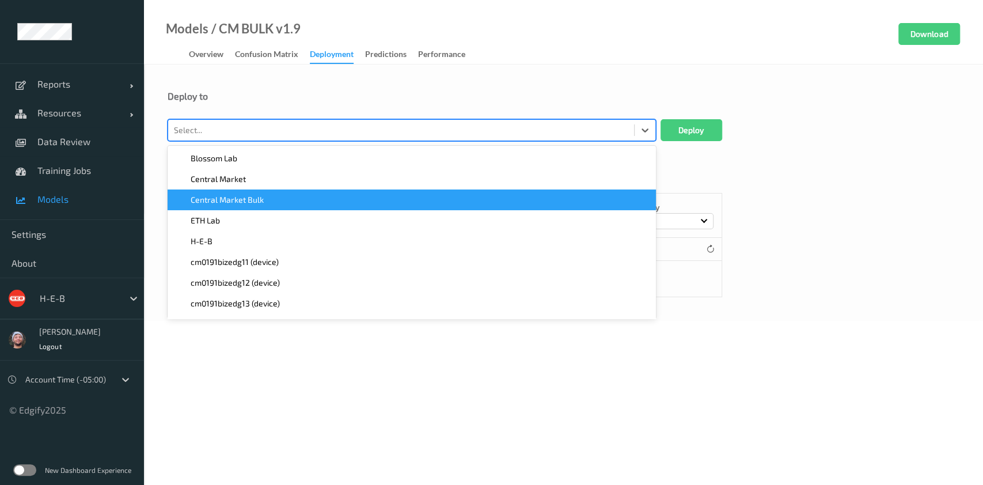
click at [264, 202] on div "Central Market Bulk" at bounding box center [412, 200] width 475 height 12
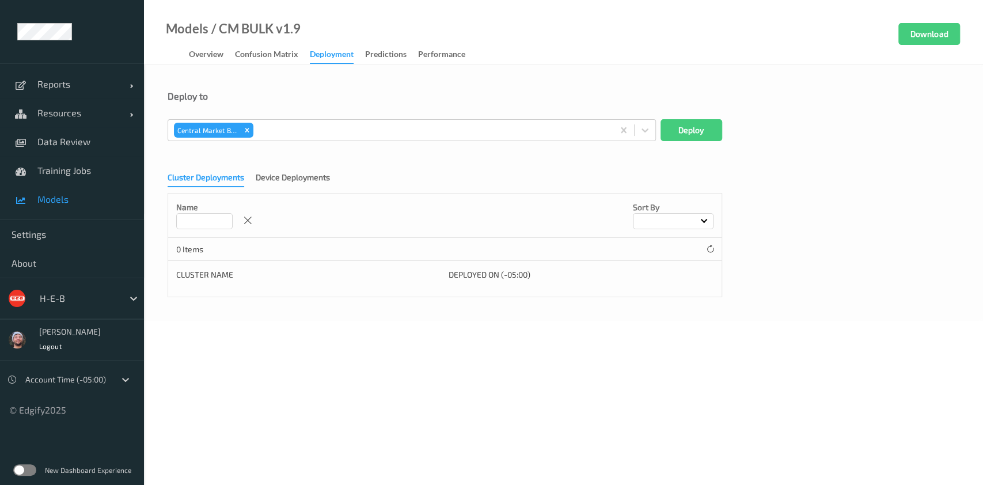
click at [722, 128] on div "Central Market Bulk Deploy" at bounding box center [564, 130] width 792 height 22
click at [709, 131] on button "Deploy" at bounding box center [692, 130] width 62 height 22
click at [673, 95] on div "Deploy to" at bounding box center [564, 96] width 792 height 12
click at [91, 202] on span "Models" at bounding box center [84, 200] width 95 height 12
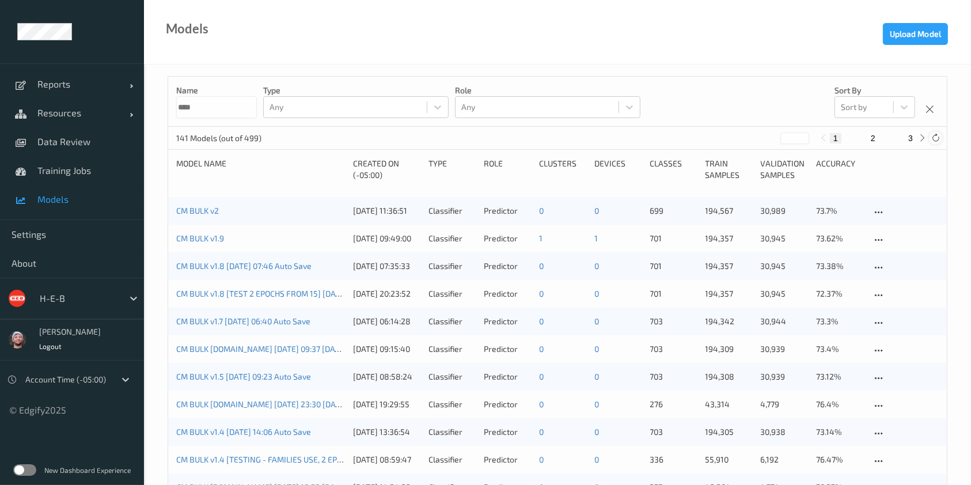
click at [937, 135] on icon at bounding box center [936, 138] width 9 height 9
click at [179, 239] on link "CM BULK v1.9" at bounding box center [200, 238] width 48 height 10
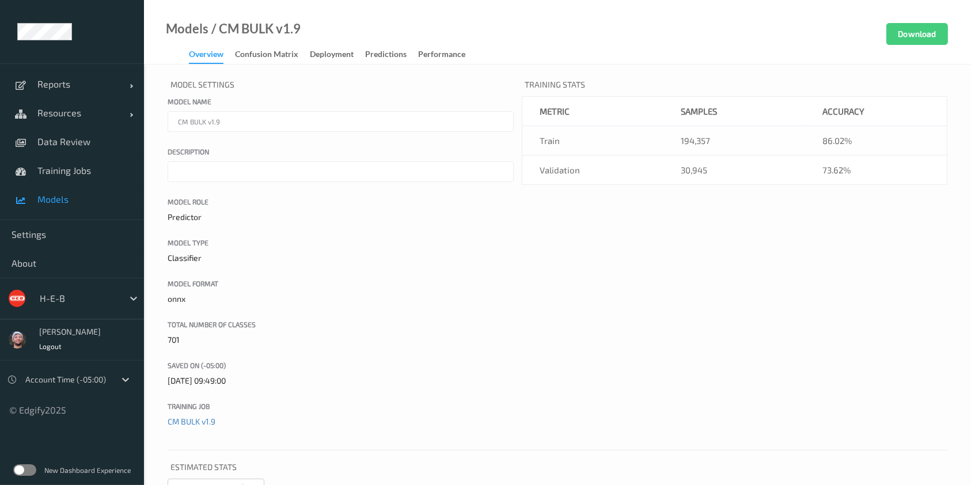
click at [312, 63] on div "Overview Confusion matrix Deployment Predictions Performance" at bounding box center [333, 55] width 288 height 17
click at [315, 60] on div "Deployment" at bounding box center [332, 55] width 44 height 14
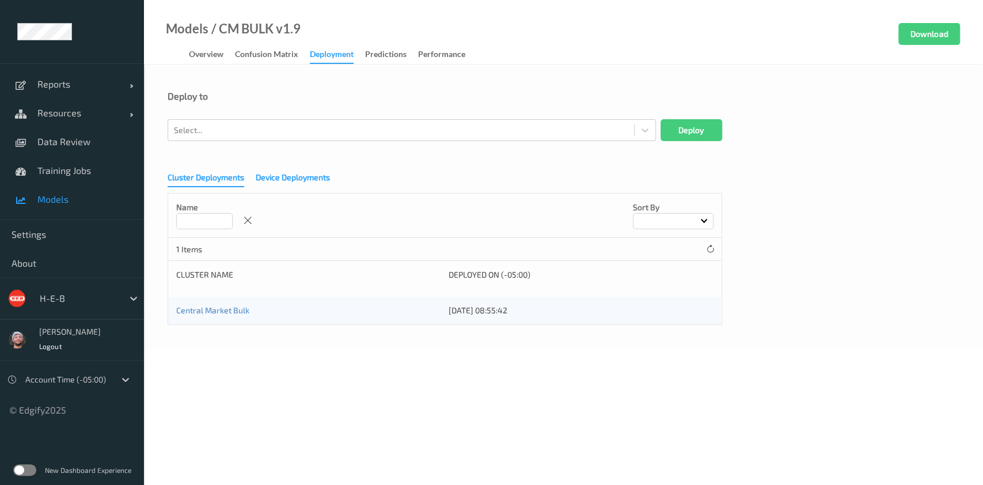
click at [283, 180] on div "Device Deployments" at bounding box center [293, 179] width 74 height 14
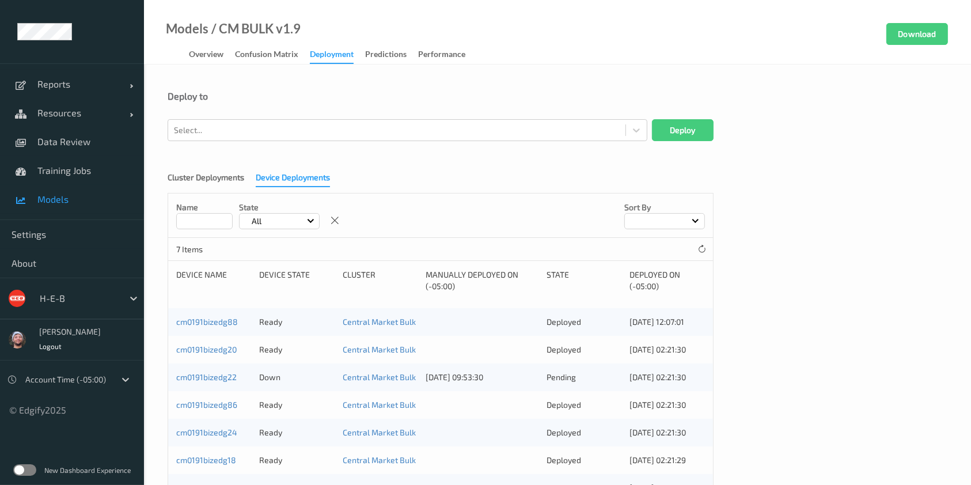
click at [90, 192] on link "Models" at bounding box center [72, 199] width 144 height 29
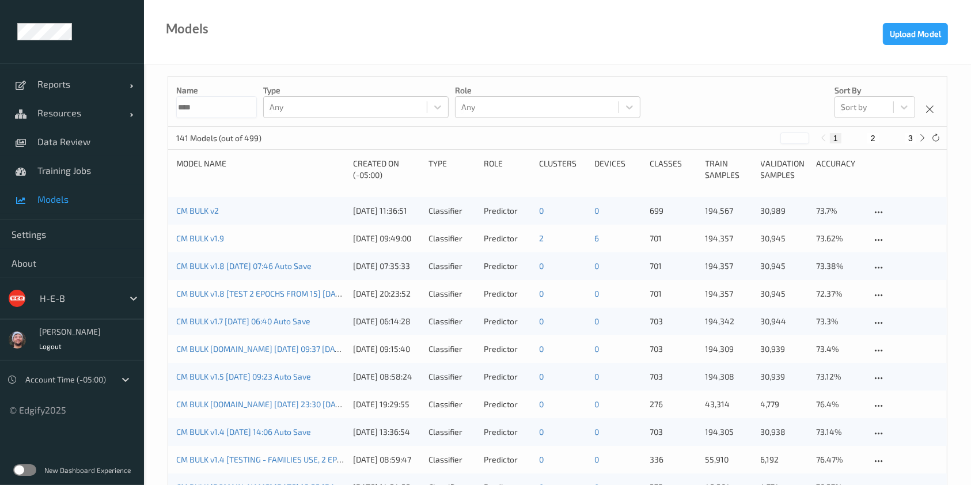
click at [238, 108] on input "****" at bounding box center [216, 107] width 81 height 22
click at [80, 171] on span "Training Jobs" at bounding box center [84, 171] width 95 height 12
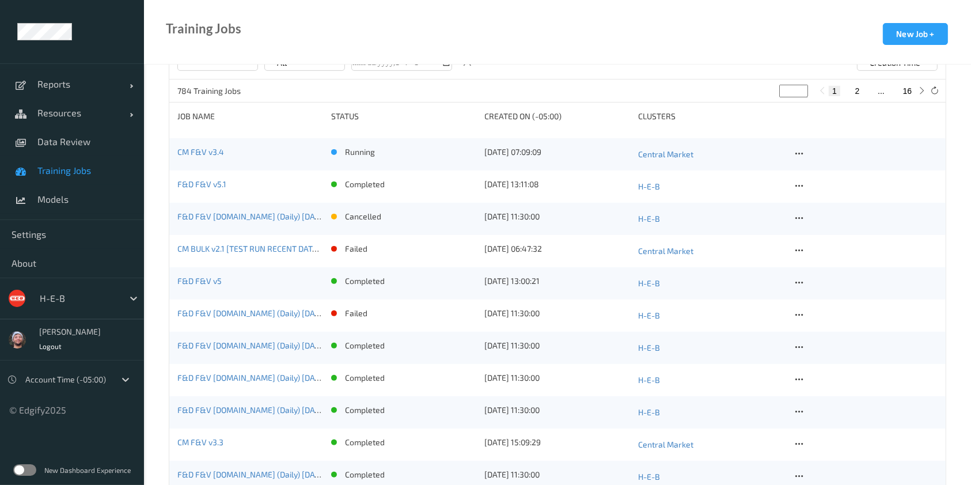
scroll to position [307, 0]
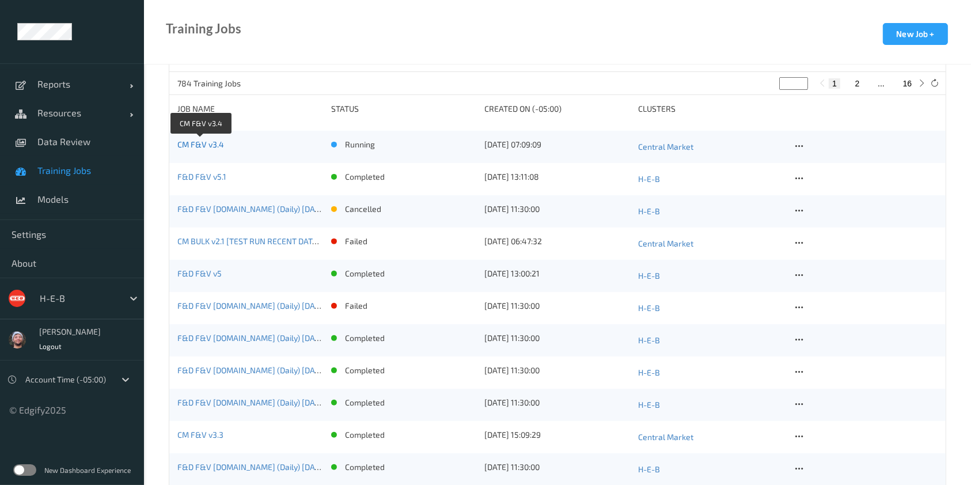
click at [207, 144] on link "CM F&V v3.4" at bounding box center [200, 144] width 47 height 10
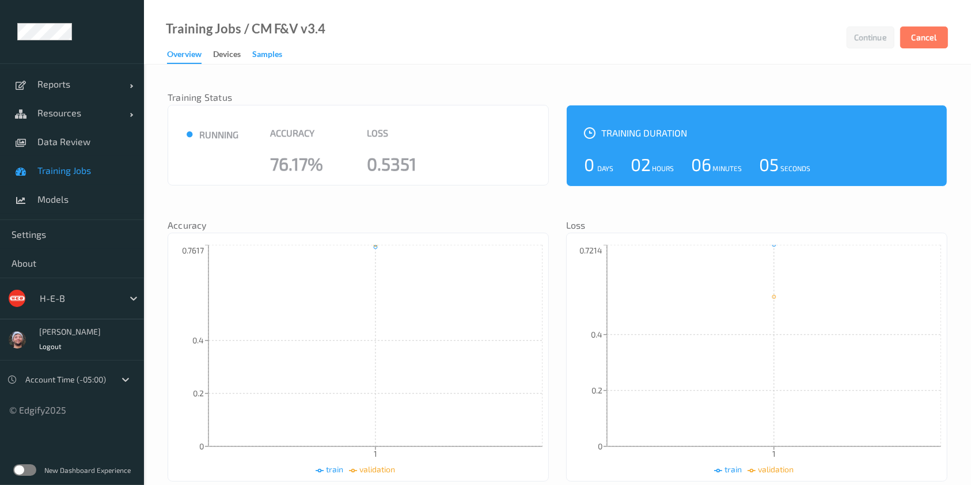
click at [278, 55] on div "Samples" at bounding box center [267, 55] width 30 height 14
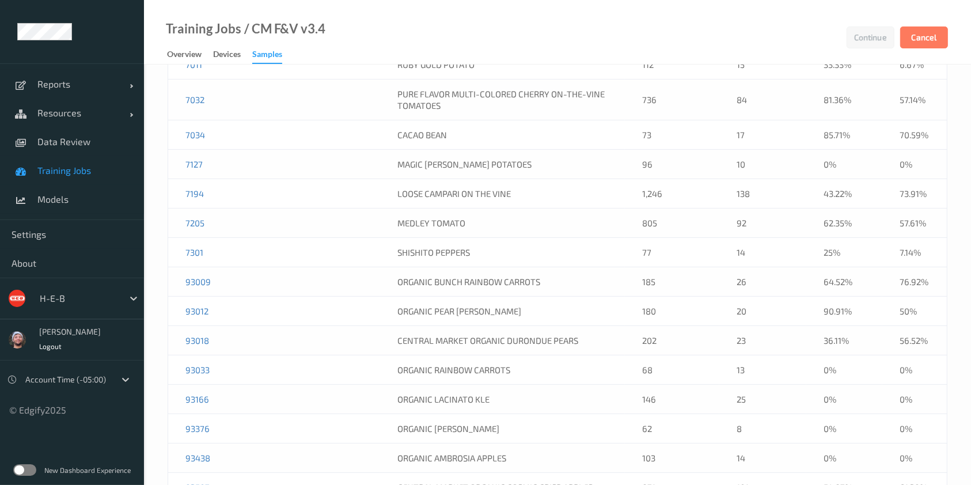
scroll to position [5684, 0]
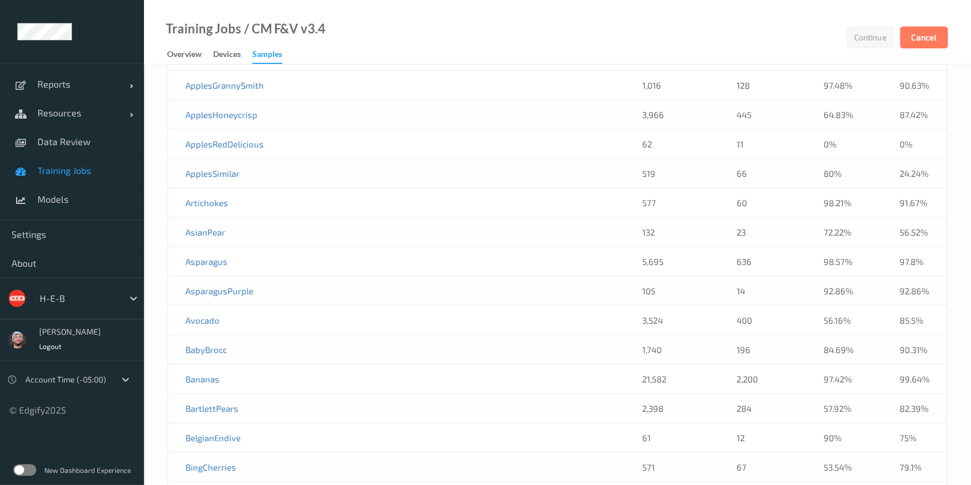
click at [0, 457] on div "New Dashboard Experience" at bounding box center [72, 470] width 144 height 30
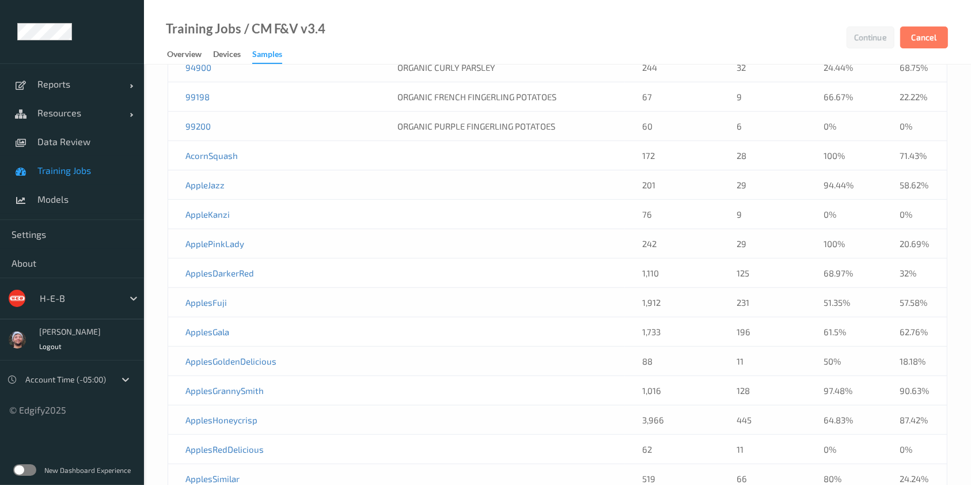
click at [508, 239] on td at bounding box center [502, 243] width 245 height 29
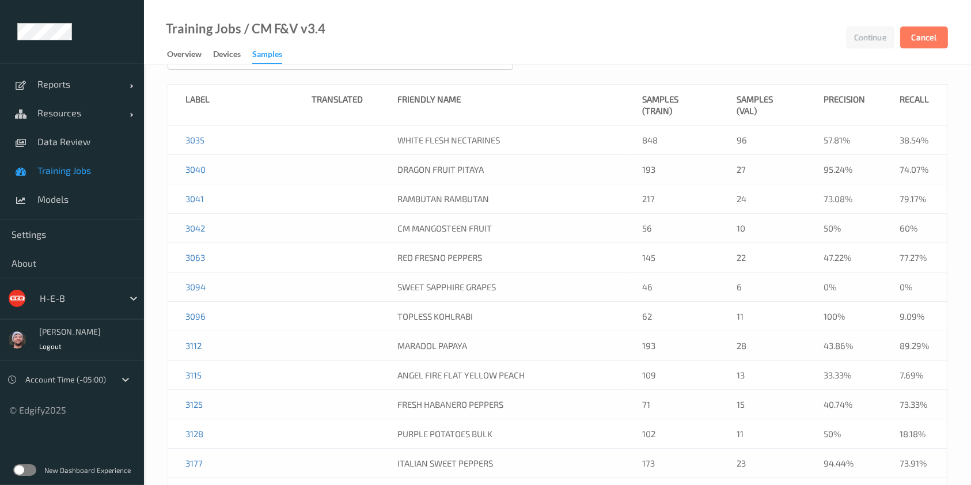
scroll to position [0, 0]
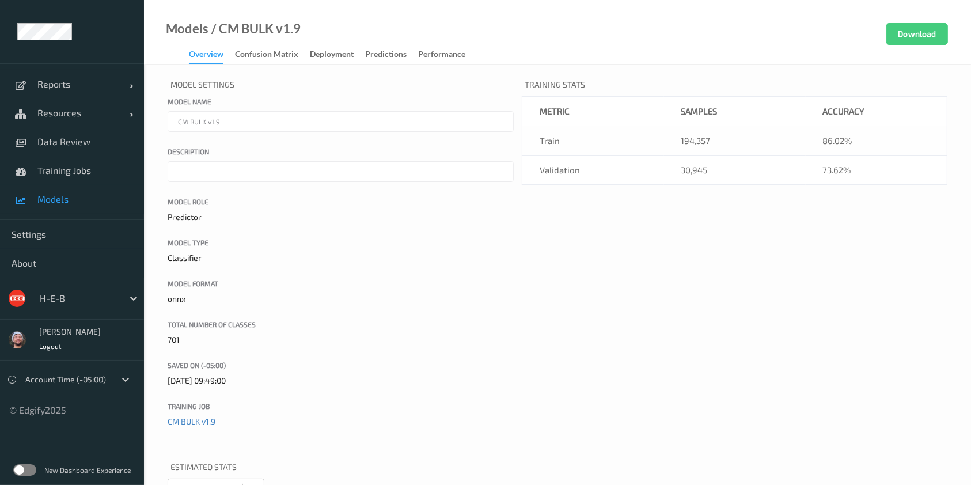
click at [417, 420] on div "Training Job CM BULK v1.9" at bounding box center [341, 414] width 346 height 27
click at [62, 127] on link "Data Review" at bounding box center [72, 141] width 144 height 29
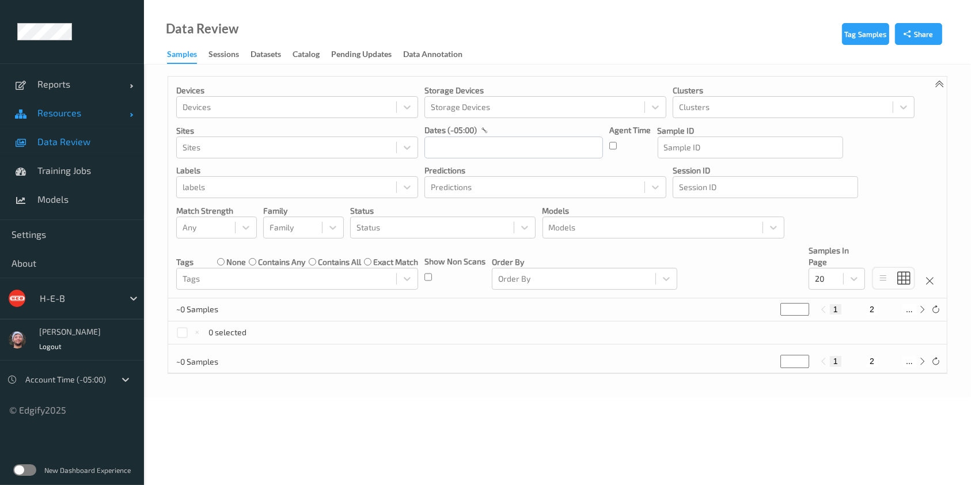
click at [80, 119] on link "Resources" at bounding box center [72, 113] width 144 height 29
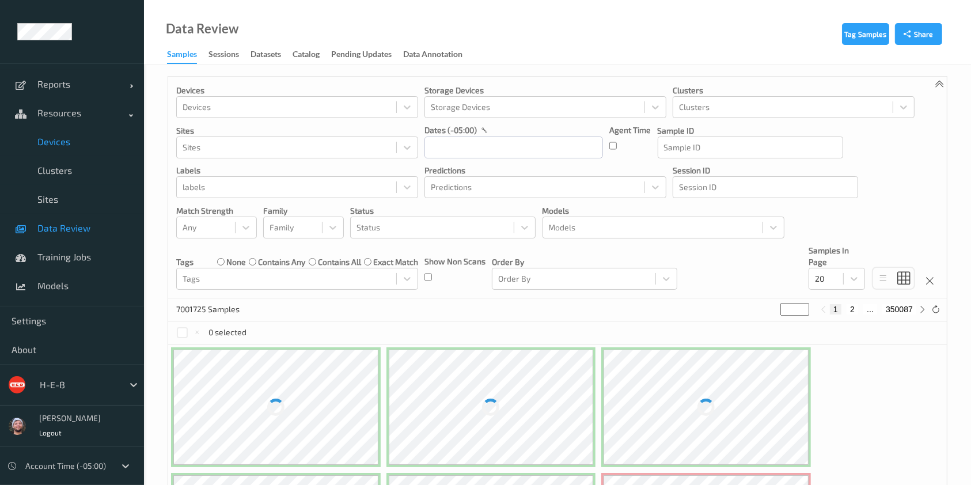
click at [88, 136] on span "Devices" at bounding box center [84, 142] width 95 height 12
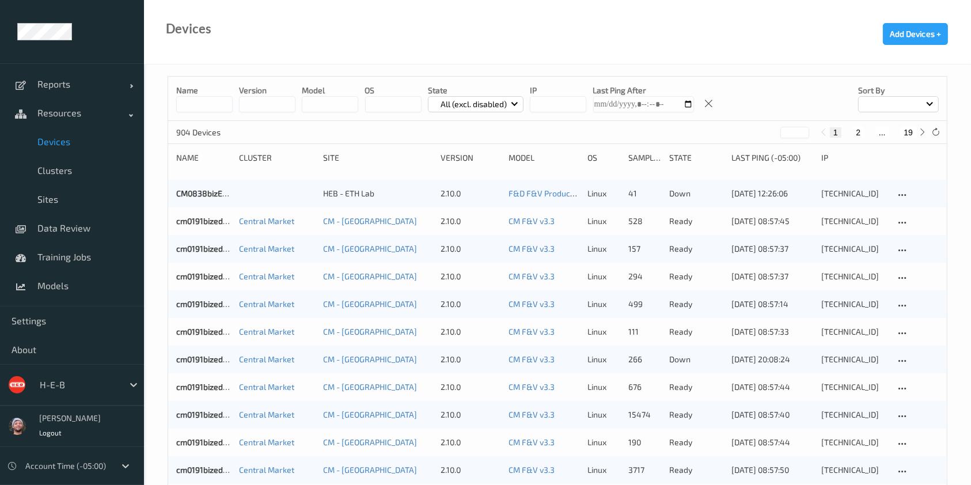
click at [211, 107] on input at bounding box center [204, 104] width 56 height 16
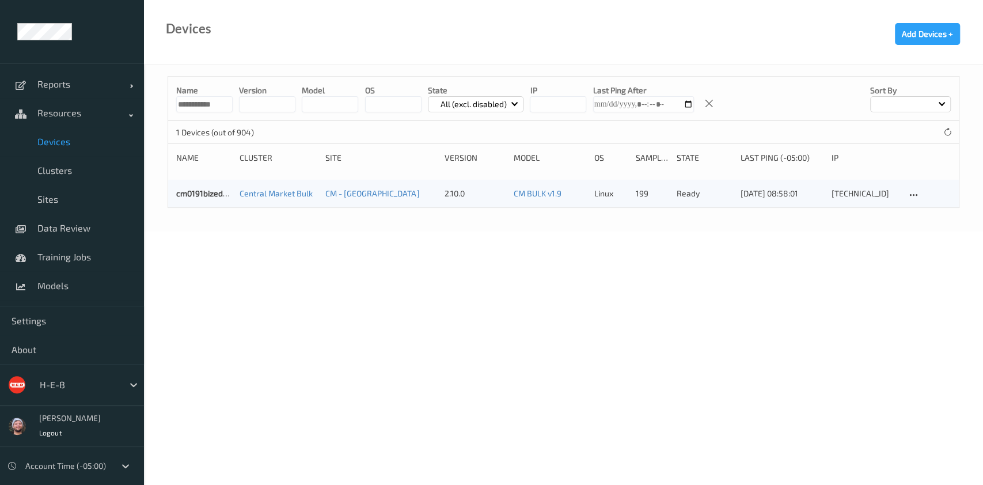
type input "**********"
click at [512, 331] on body "**********" at bounding box center [491, 242] width 983 height 485
click at [218, 114] on div "**********" at bounding box center [563, 99] width 791 height 44
click at [220, 109] on input "**********" at bounding box center [204, 104] width 56 height 16
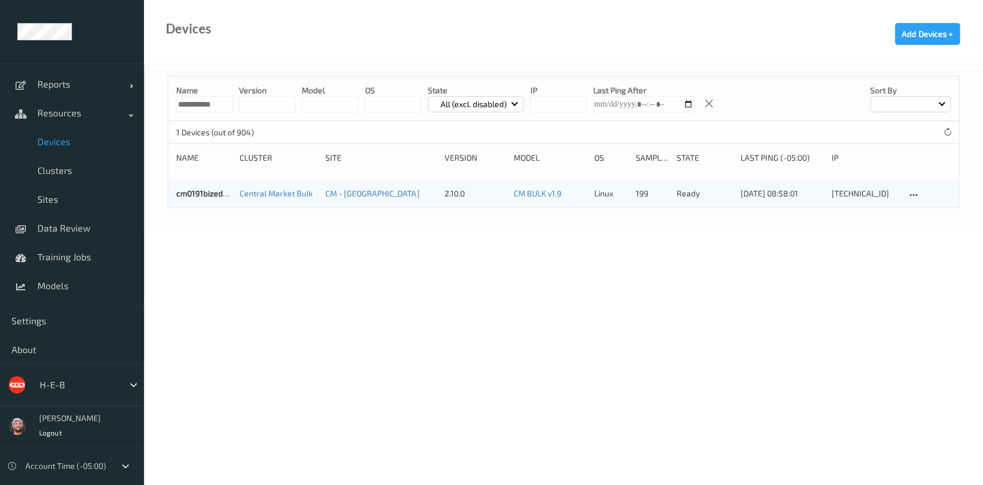
click at [220, 109] on input "**********" at bounding box center [204, 104] width 56 height 16
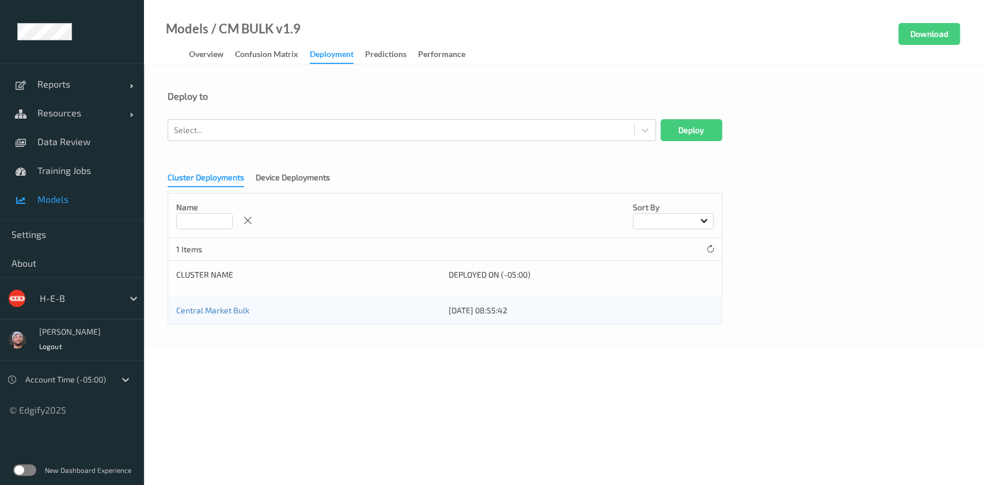
click at [69, 194] on span "Models" at bounding box center [84, 200] width 95 height 12
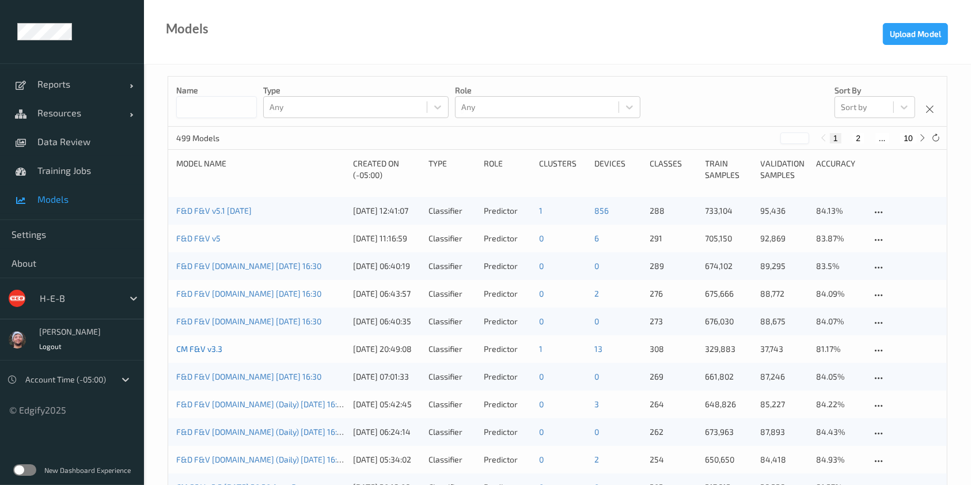
click at [199, 344] on link "CM F&V v3.3" at bounding box center [199, 349] width 46 height 10
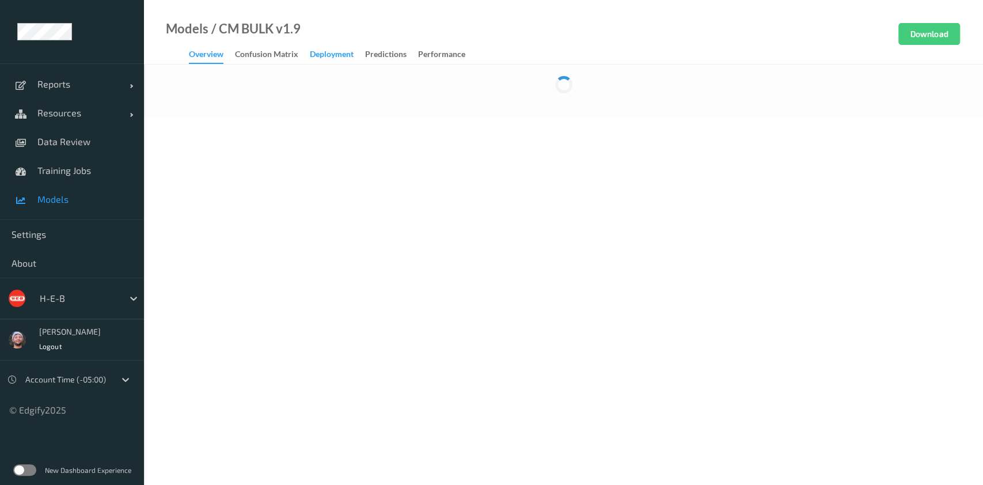
click at [313, 55] on div "Deployment" at bounding box center [332, 55] width 44 height 14
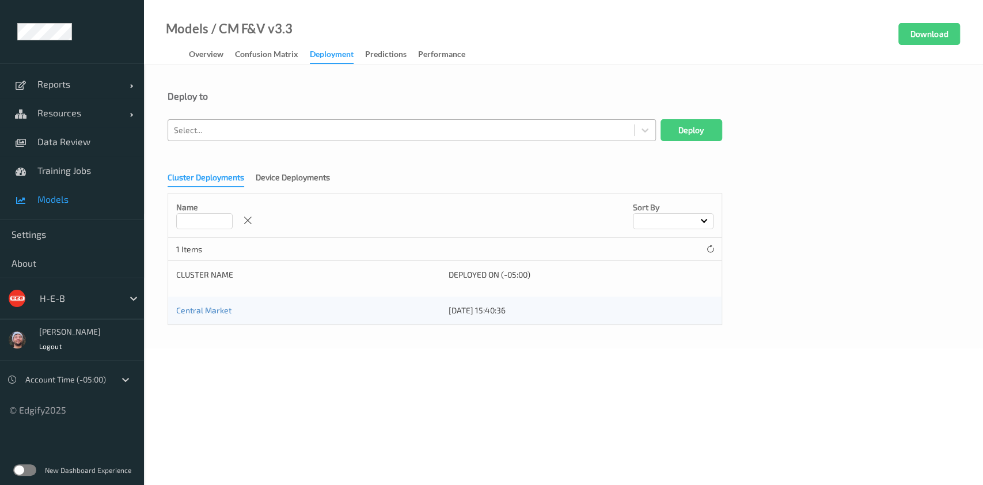
click at [236, 124] on div at bounding box center [401, 130] width 455 height 14
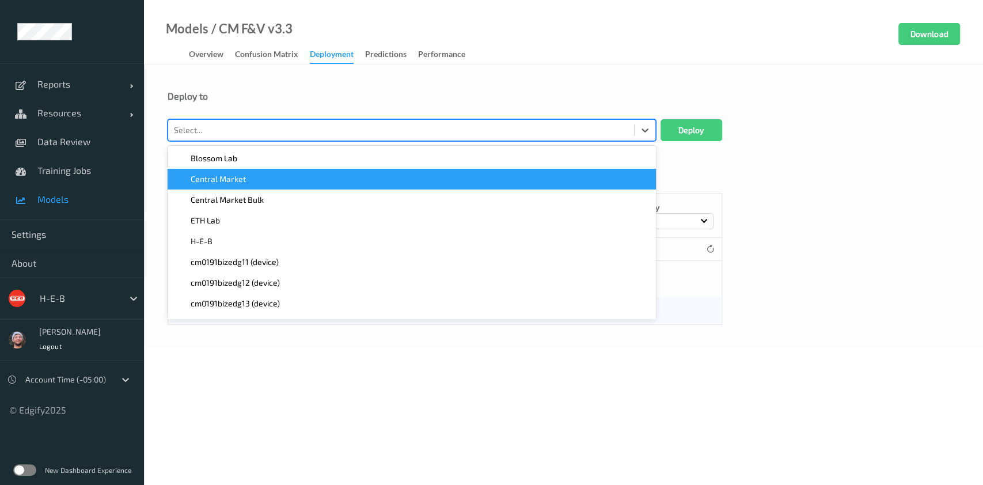
click at [231, 179] on span "Central Market" at bounding box center [218, 179] width 55 height 12
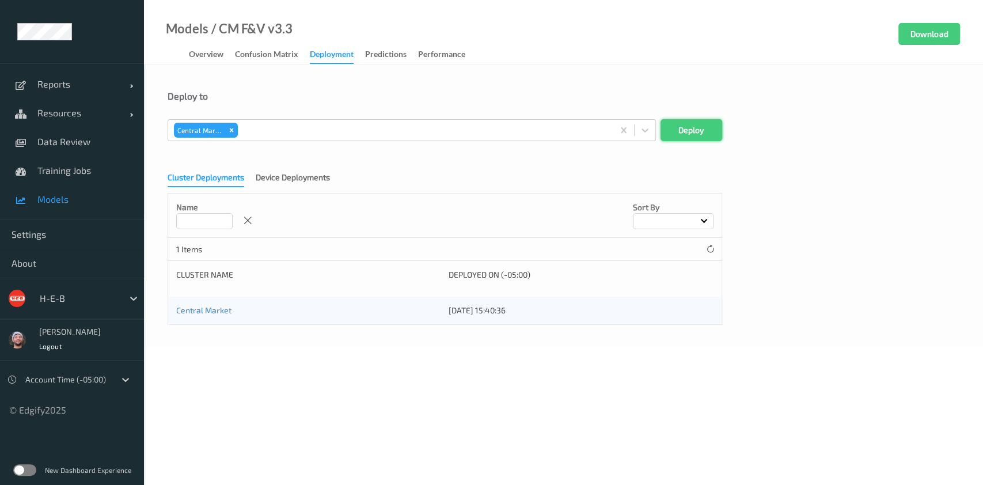
click at [698, 122] on button "Deploy" at bounding box center [692, 130] width 62 height 22
click at [265, 175] on div "Device Deployments" at bounding box center [293, 179] width 74 height 14
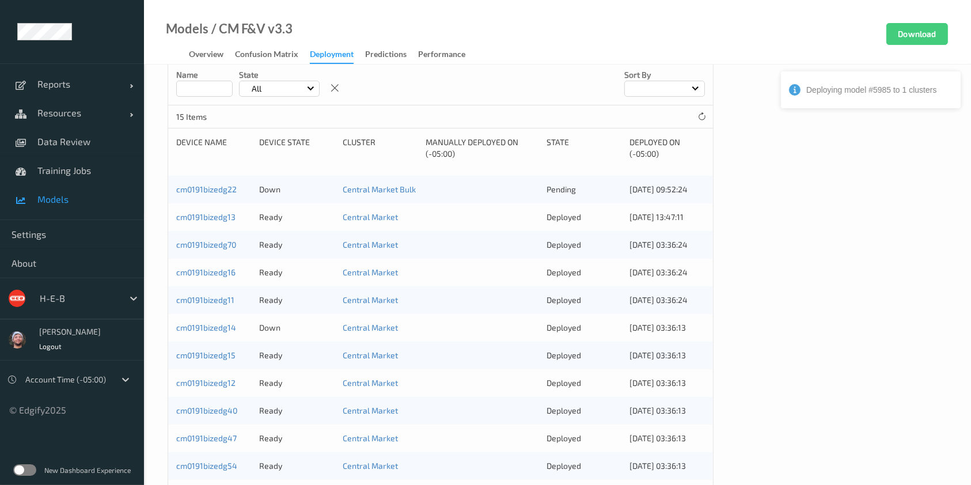
scroll to position [108, 0]
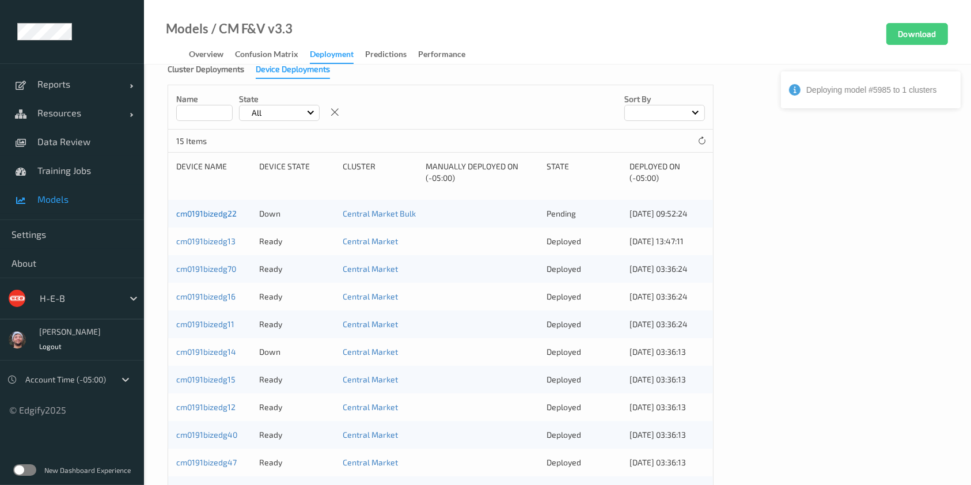
click at [232, 210] on link "cm0191bizedg22" at bounding box center [206, 214] width 60 height 10
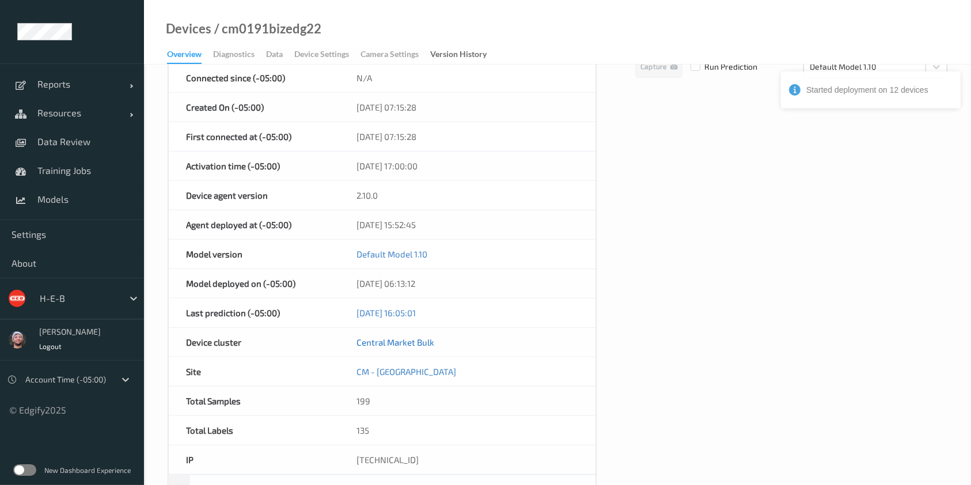
scroll to position [484, 0]
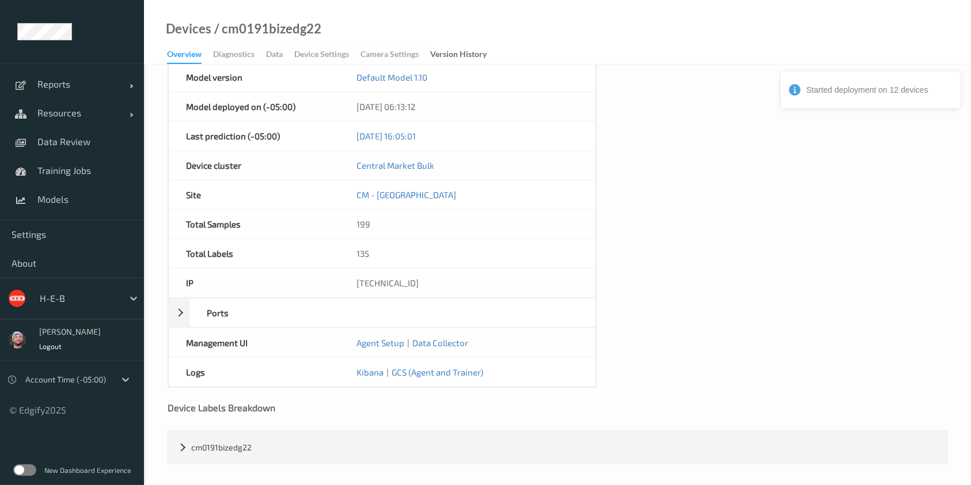
click at [386, 280] on div "[TECHNICAL_ID]" at bounding box center [467, 282] width 256 height 29
copy div "[TECHNICAL_ID]"
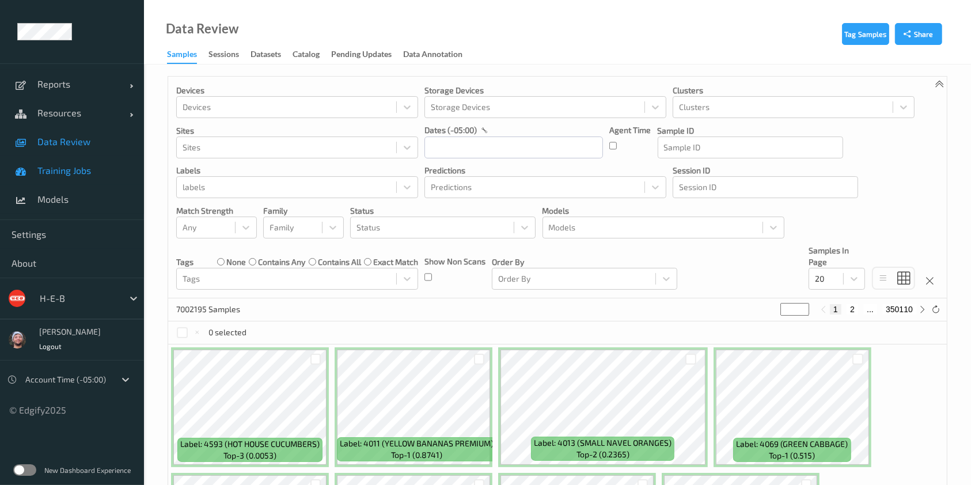
click at [74, 179] on link "Training Jobs" at bounding box center [72, 170] width 144 height 29
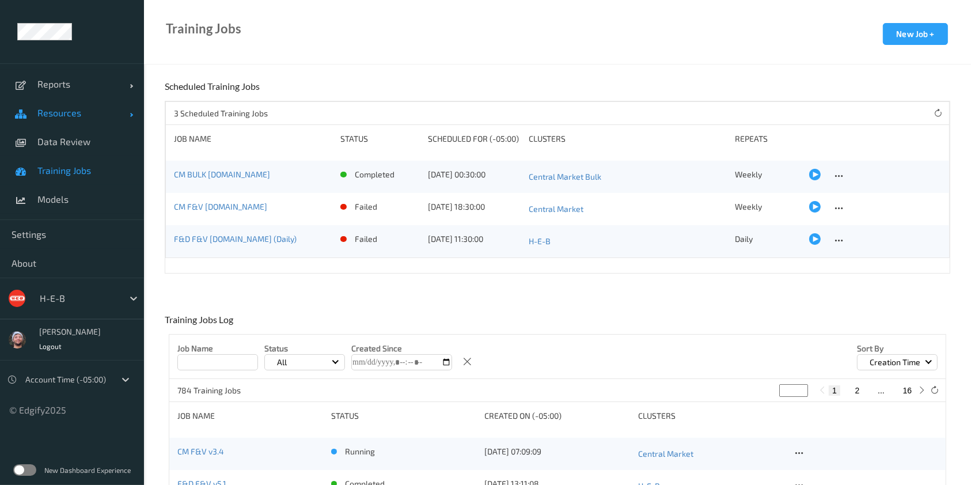
click at [78, 116] on span "Resources" at bounding box center [83, 113] width 92 height 12
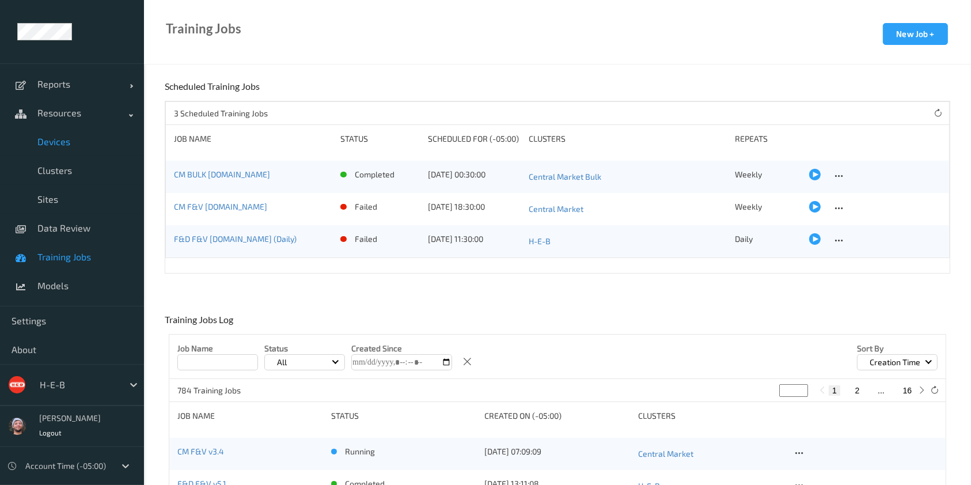
click at [81, 142] on span "Devices" at bounding box center [84, 142] width 95 height 12
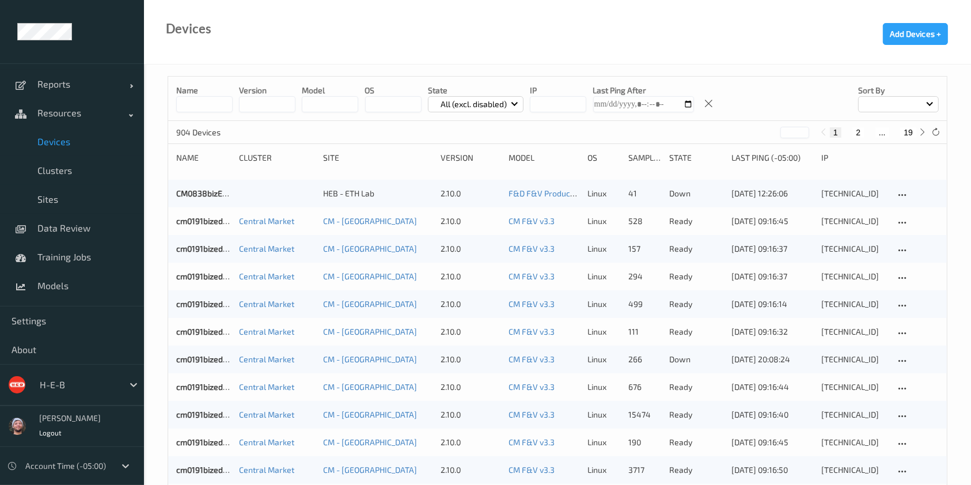
drag, startPoint x: 433, startPoint y: 113, endPoint x: 478, endPoint y: 120, distance: 45.6
click at [483, 99] on p "All (excl. disabled)" at bounding box center [474, 105] width 74 height 12
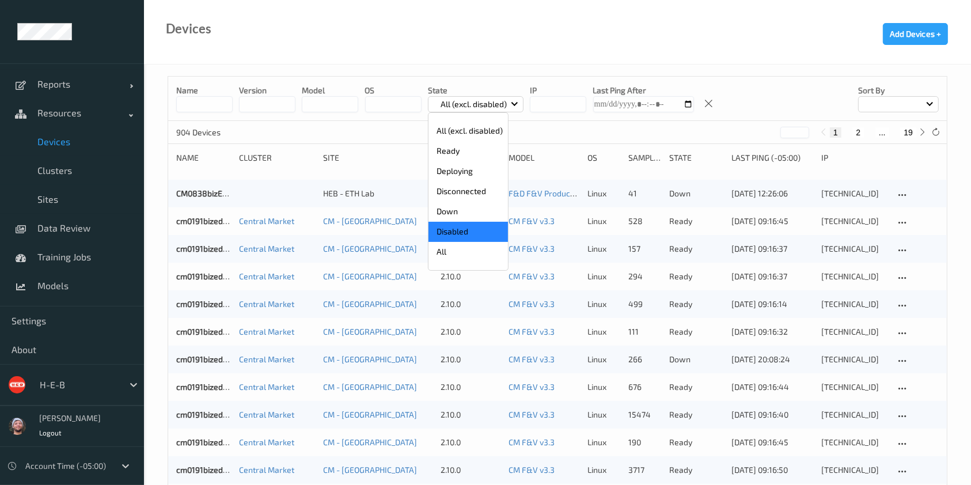
click at [455, 230] on p "Disabled" at bounding box center [469, 232] width 80 height 20
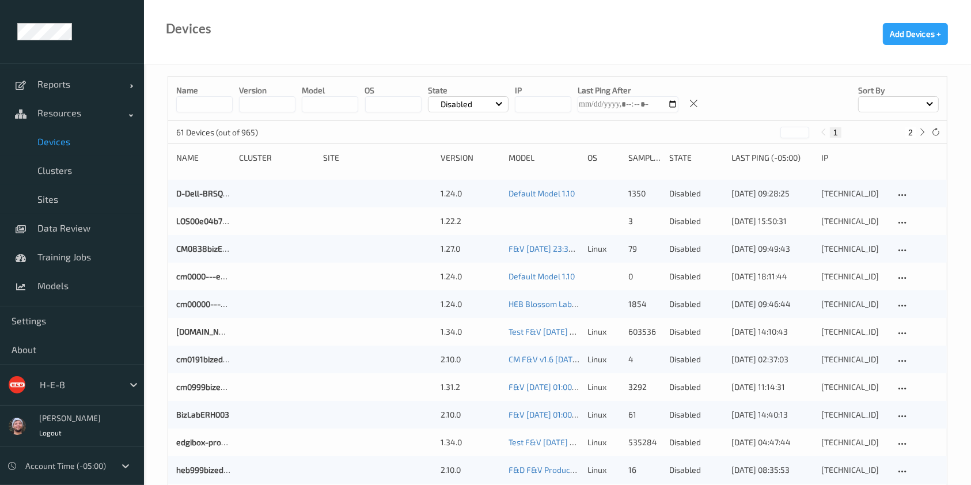
click at [463, 101] on p "Disabled" at bounding box center [457, 105] width 40 height 12
click at [455, 191] on p "Disconnected" at bounding box center [469, 191] width 80 height 20
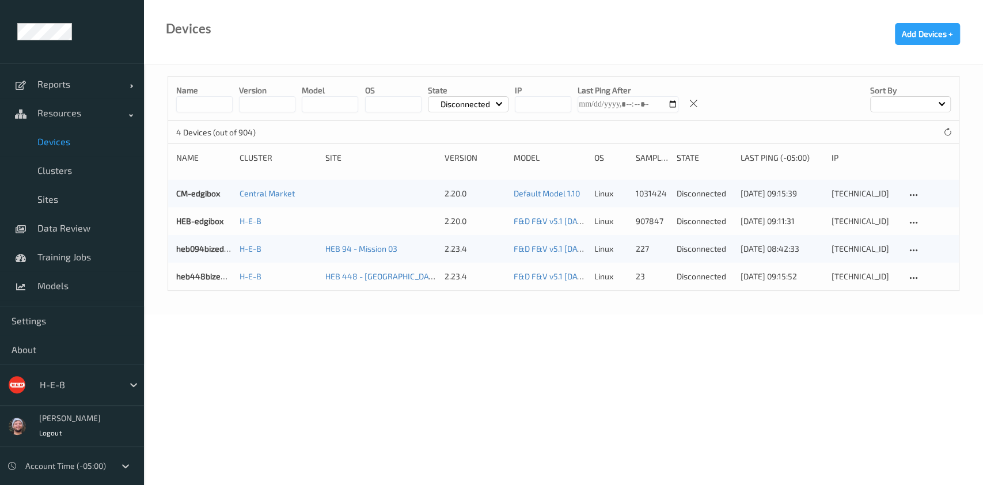
drag, startPoint x: 497, startPoint y: 287, endPoint x: 435, endPoint y: 159, distance: 142.2
click at [674, 485] on html "Reports Default Report Customized Report Resources Devices Clusters Sites Data …" at bounding box center [491, 242] width 983 height 485
click at [756, 397] on body "Reports Default Report Customized Report Resources Devices Clusters Sites Data …" at bounding box center [491, 242] width 983 height 485
click at [470, 89] on p "State" at bounding box center [468, 91] width 81 height 12
click at [475, 104] on p "Disconnected" at bounding box center [466, 105] width 58 height 12
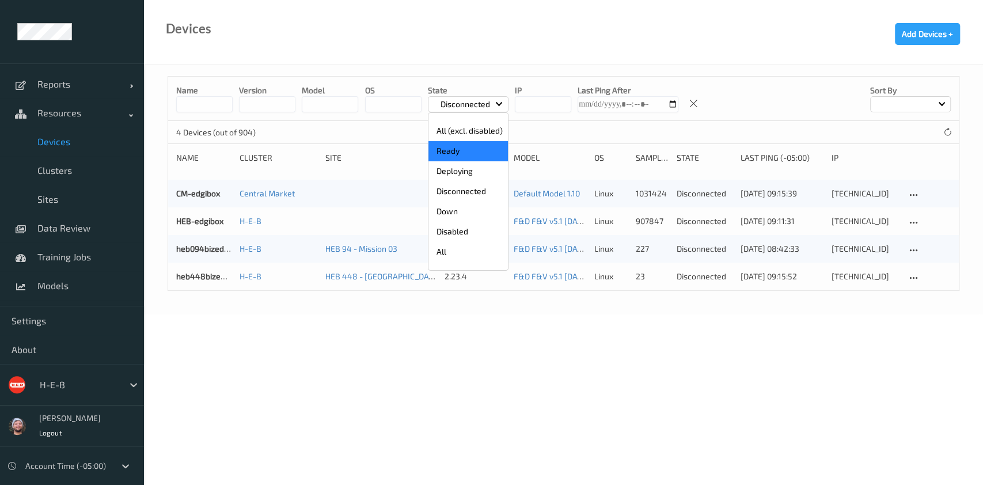
click at [461, 142] on p "Ready" at bounding box center [469, 151] width 80 height 20
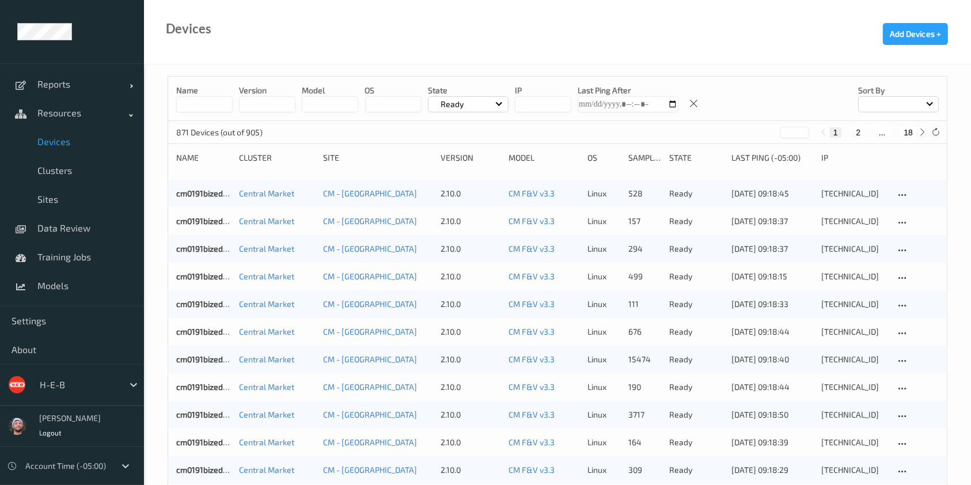
click at [762, 62] on div "Devices Add Devices +" at bounding box center [557, 32] width 827 height 65
click at [215, 105] on input at bounding box center [204, 104] width 56 height 16
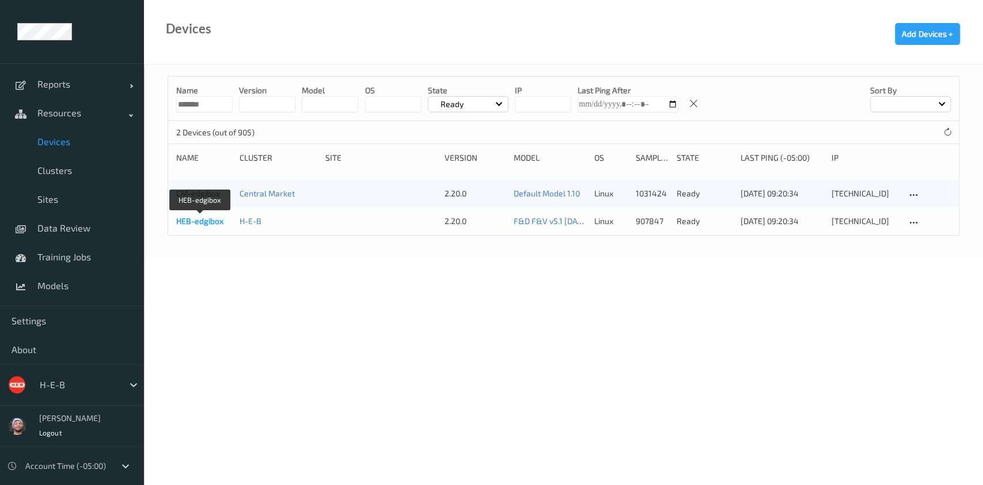
type input "*******"
click at [202, 221] on link "HEB-edgibox" at bounding box center [199, 221] width 47 height 10
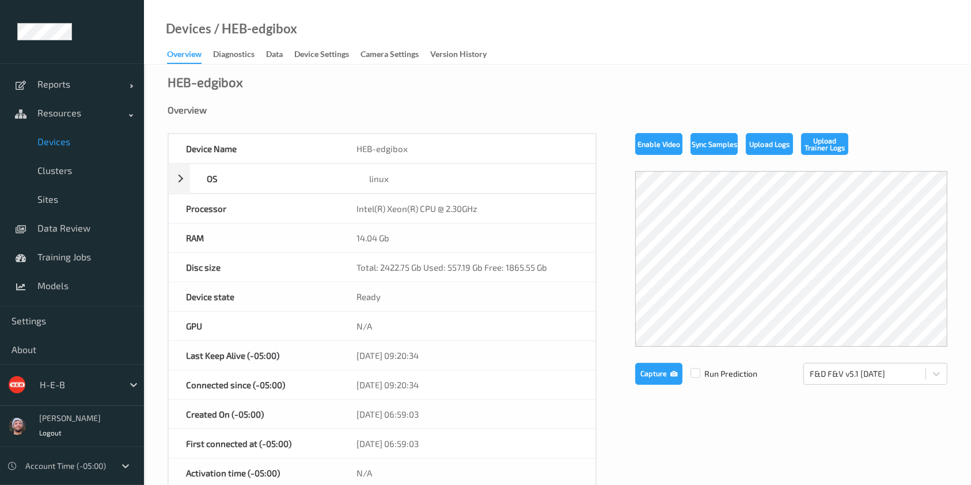
click at [543, 34] on div "Devices / HEB-edgibox Overview Diagnostics Data Device Settings Camera Settings…" at bounding box center [557, 32] width 827 height 65
click at [478, 370] on div "15/10/2025 09:20:34" at bounding box center [467, 384] width 256 height 29
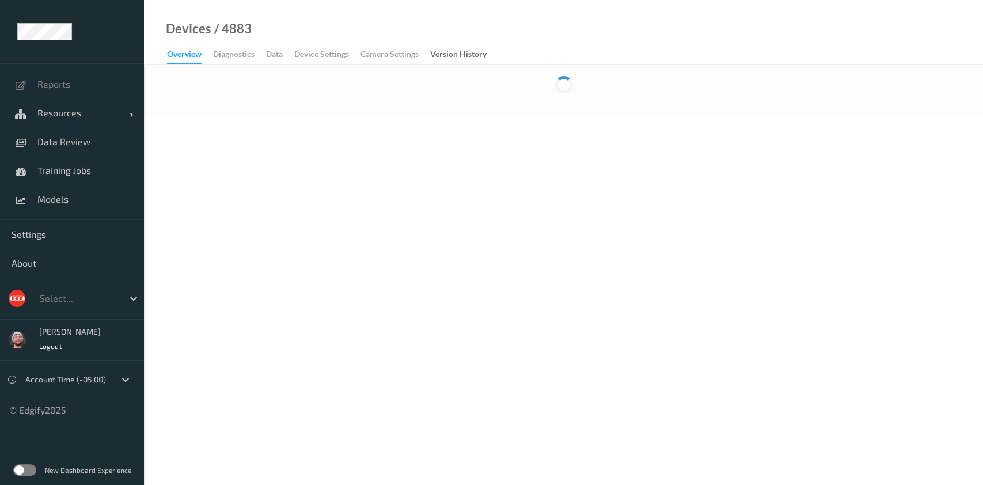
click at [350, 97] on div at bounding box center [563, 91] width 839 height 52
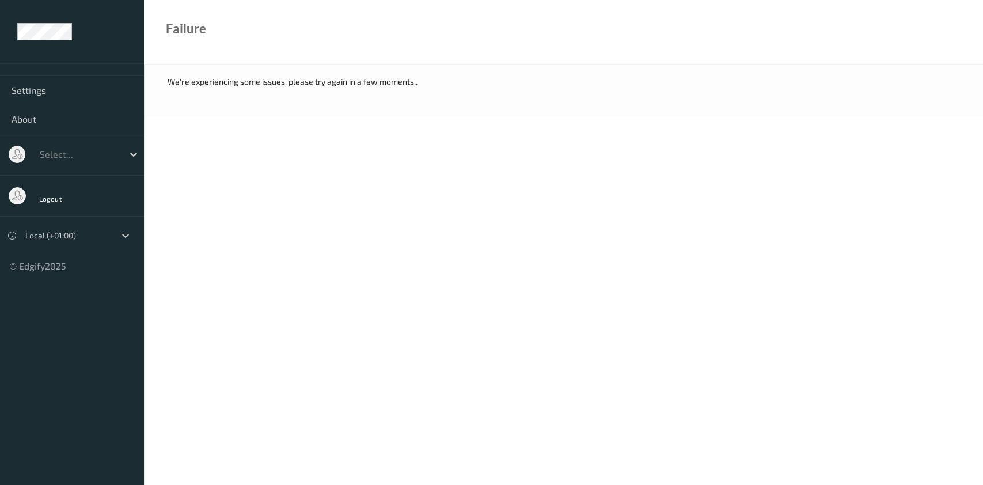
click at [168, 159] on body "Settings About Select... Logout Local (+01:00) © Edgify 2025 New Dashboard Expe…" at bounding box center [491, 242] width 983 height 485
click at [388, 85] on div "We're experiencing some issues, please try again in a few moments.." at bounding box center [564, 82] width 792 height 12
